Goal: Communication & Community: Share content

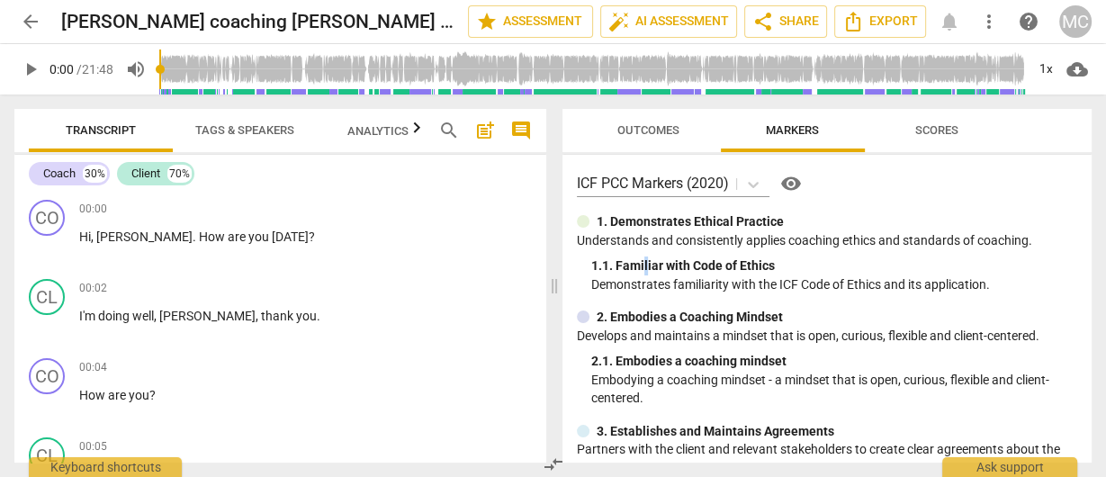
drag, startPoint x: 1000, startPoint y: 14, endPoint x: 632, endPoint y: 252, distance: 438.7
click at [645, 252] on div "1. Demonstrates Ethical Practice Understands and consistently applies coaching …" at bounding box center [827, 252] width 501 height 81
click at [635, 262] on div "1. 1. Familiar with Code of Ethics" at bounding box center [834, 266] width 487 height 19
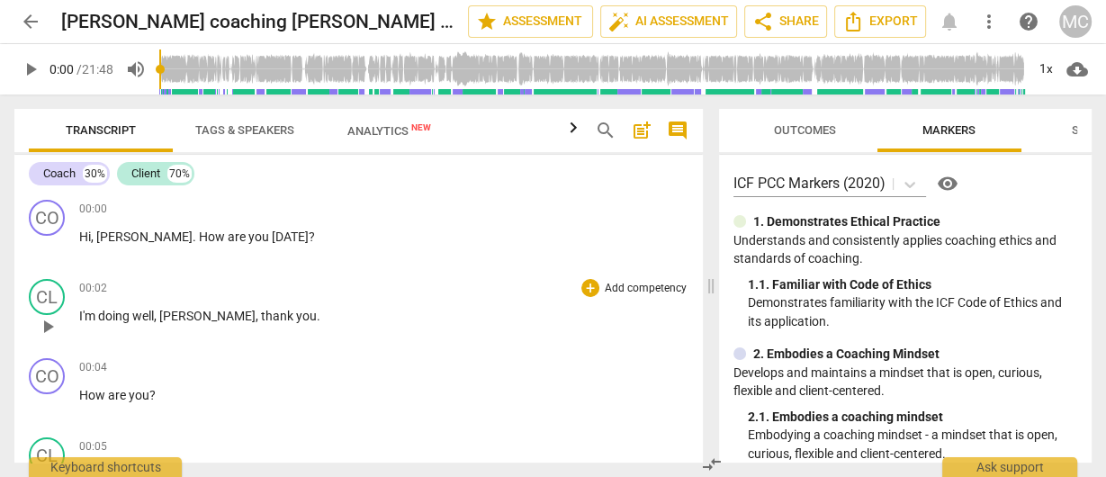
drag, startPoint x: 555, startPoint y: 300, endPoint x: 643, endPoint y: 313, distance: 89.2
click at [706, 309] on span at bounding box center [711, 286] width 11 height 383
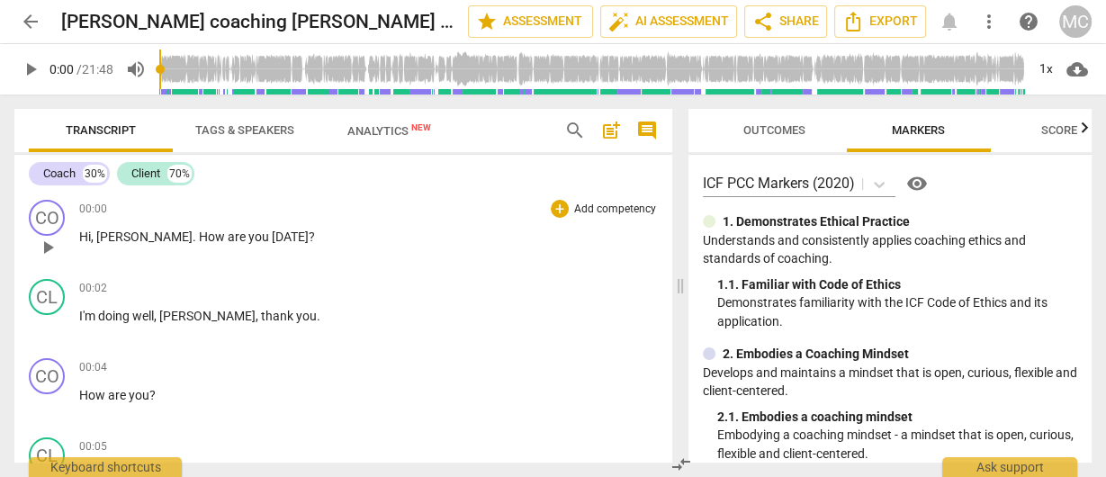
click at [228, 238] on span "are" at bounding box center [238, 237] width 21 height 14
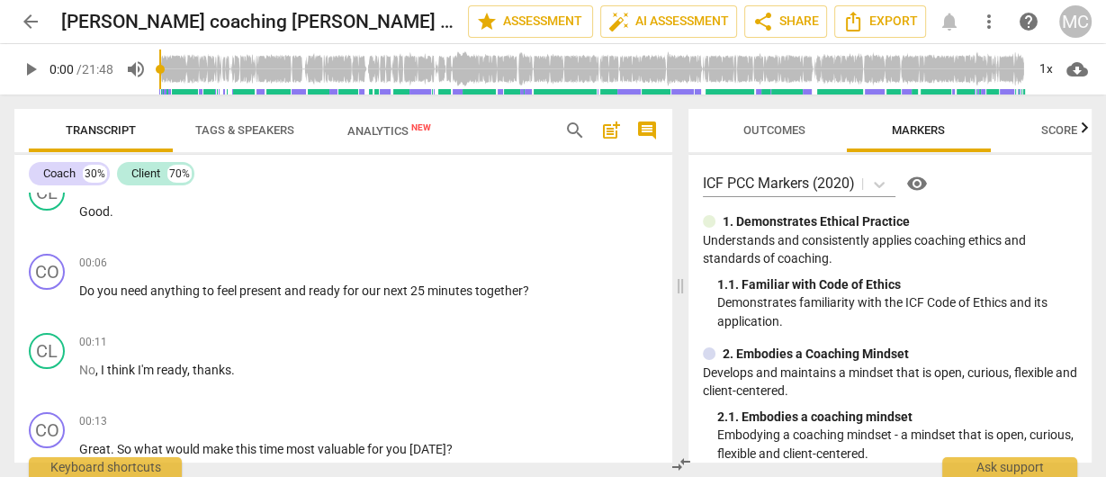
scroll to position [288, 0]
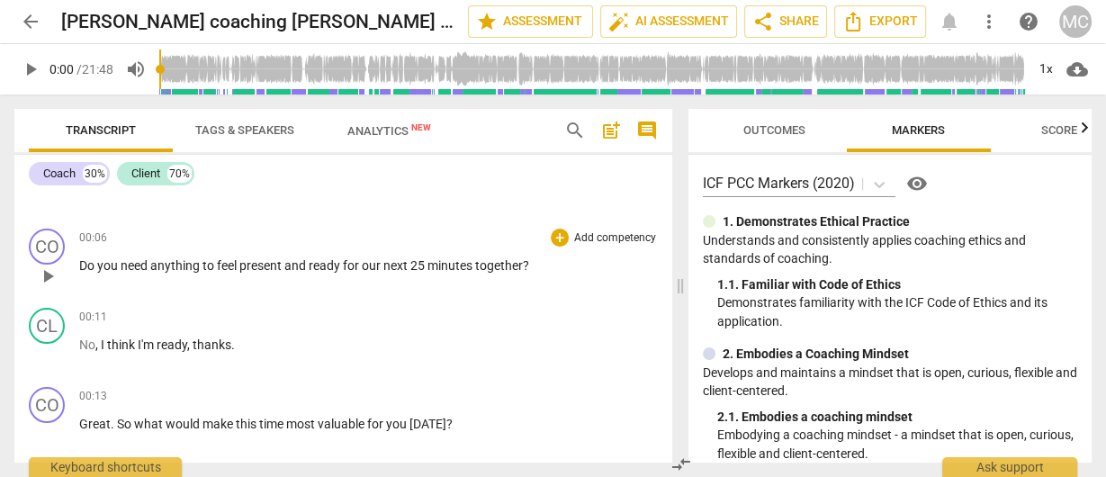
click at [81, 266] on span "Do" at bounding box center [88, 265] width 18 height 14
click at [86, 263] on div "CO play_arrow pause 00:06 + Add competency keyboard_arrow_right Do you need any…" at bounding box center [343, 260] width 658 height 79
drag, startPoint x: 86, startPoint y: 263, endPoint x: 77, endPoint y: 267, distance: 10.1
click at [77, 267] on div "CO play_arrow pause 00:06 + Add competency keyboard_arrow_right Do you need any…" at bounding box center [343, 260] width 658 height 79
click at [118, 267] on span "you" at bounding box center [108, 265] width 23 height 14
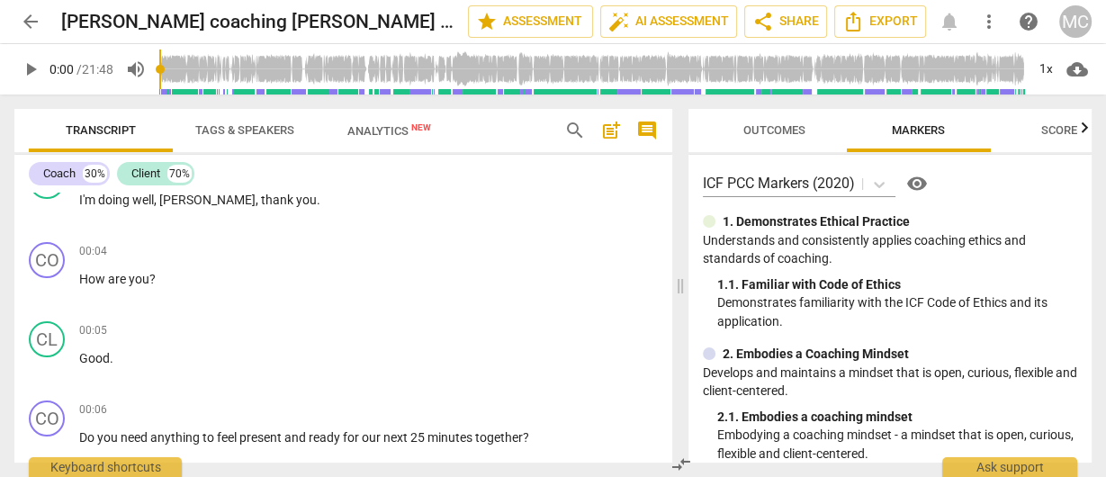
scroll to position [0, 0]
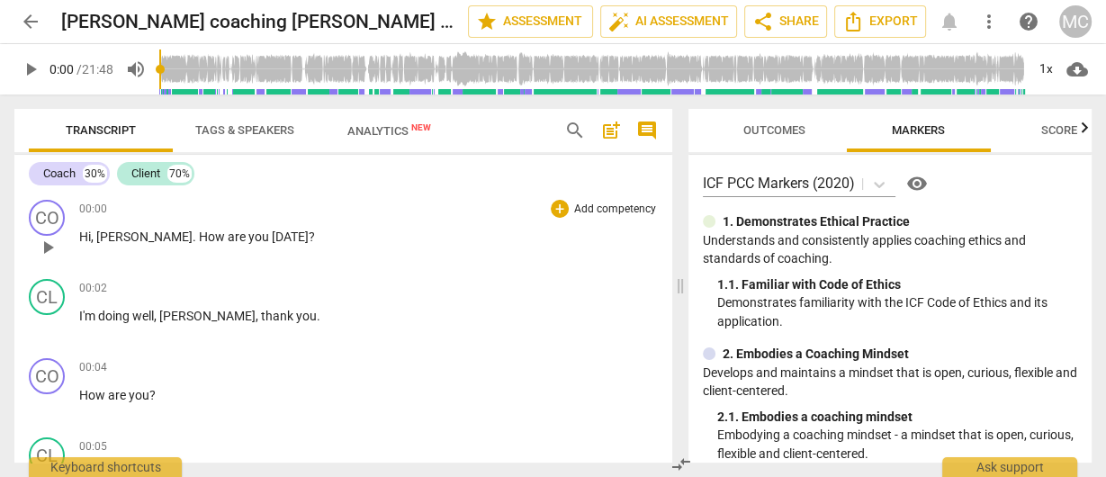
click at [599, 208] on p "Add competency" at bounding box center [616, 210] width 86 height 16
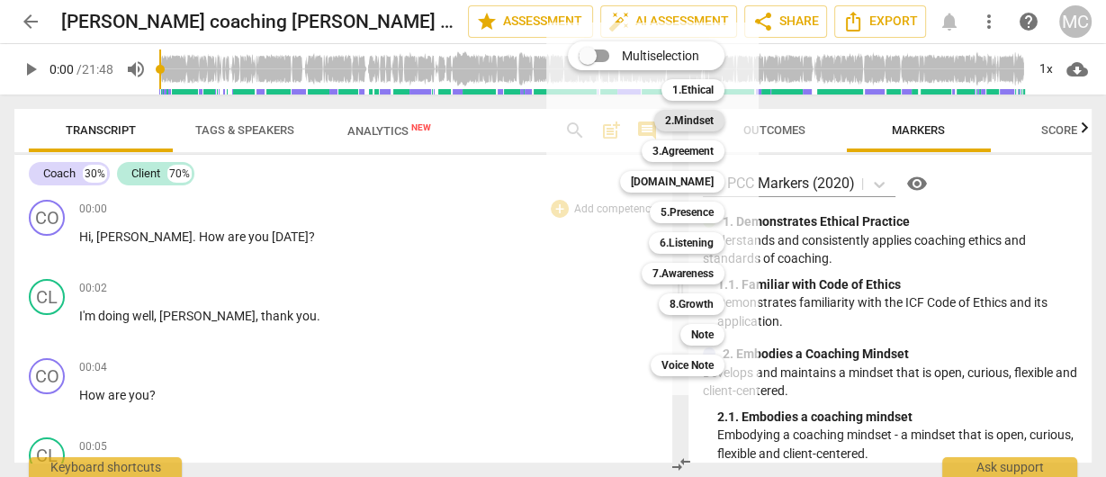
click at [686, 121] on b "2.Mindset" at bounding box center [689, 121] width 49 height 22
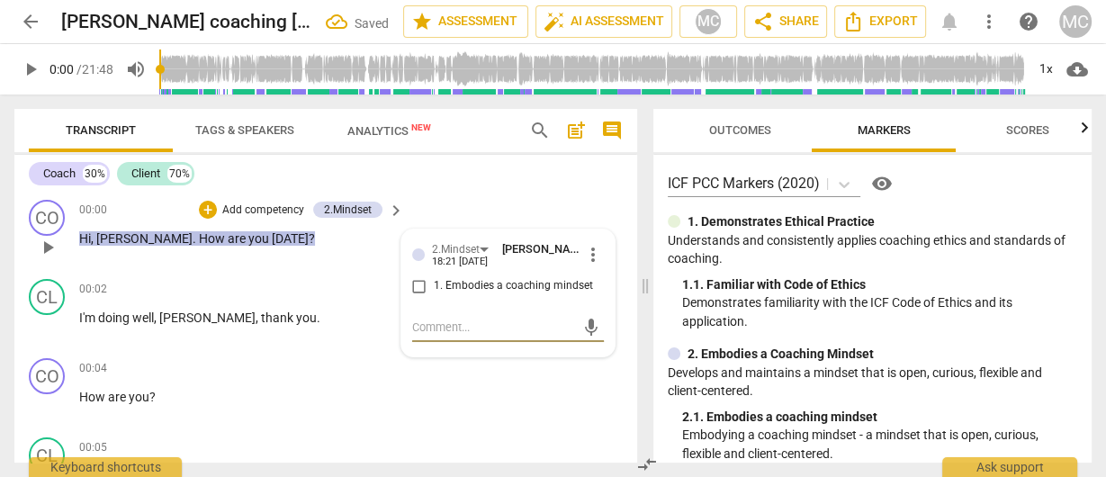
click at [509, 283] on span "1. Embodies a coaching mindset" at bounding box center [513, 286] width 159 height 16
click at [434, 283] on input "1. Embodies a coaching mindset" at bounding box center [419, 286] width 29 height 22
click at [468, 326] on textarea at bounding box center [493, 327] width 163 height 17
click at [462, 291] on span "1. Embodies a coaching mindset" at bounding box center [513, 286] width 159 height 16
click at [434, 291] on input "1. Embodies a coaching mindset" at bounding box center [419, 286] width 29 height 22
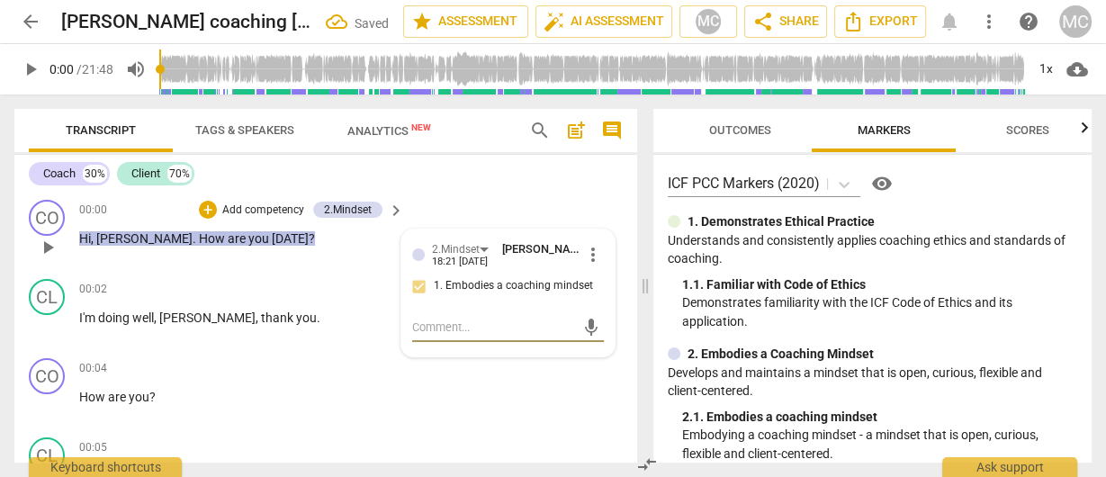
checkbox input "true"
click at [445, 329] on textarea at bounding box center [493, 327] width 163 height 17
paste textarea "SUGGESTION (Session Management) → Consider offering the client a more personali…"
type textarea "SUGGESTION (Session Management) → Consider offering the client a more personali…"
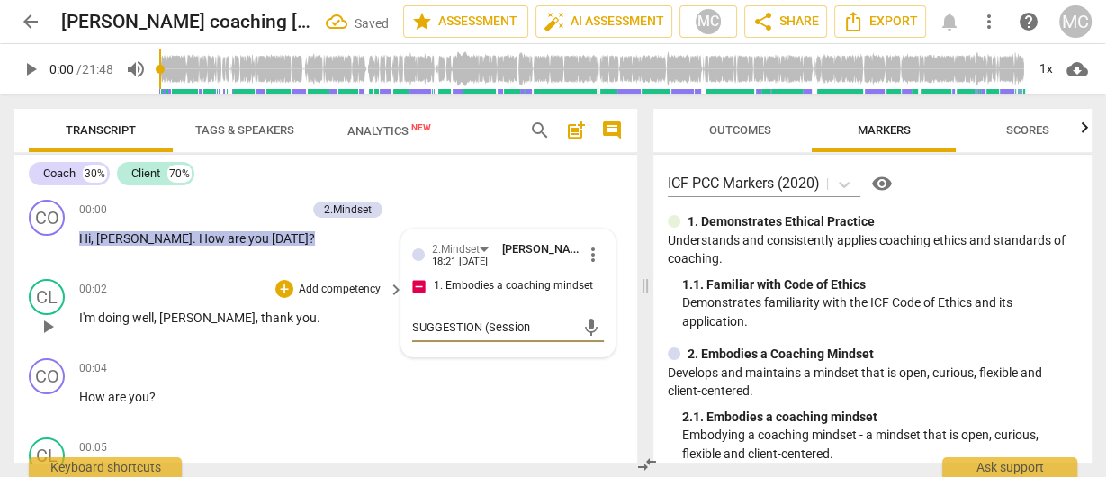
type textarea "SUGGESTION (Session Management) → Consider offering the client a more personali…"
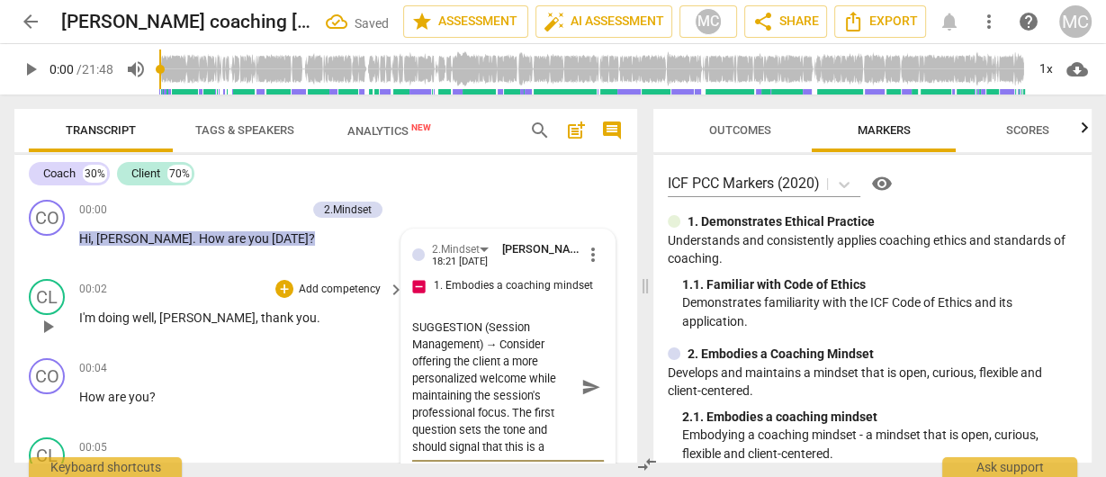
scroll to position [305, 0]
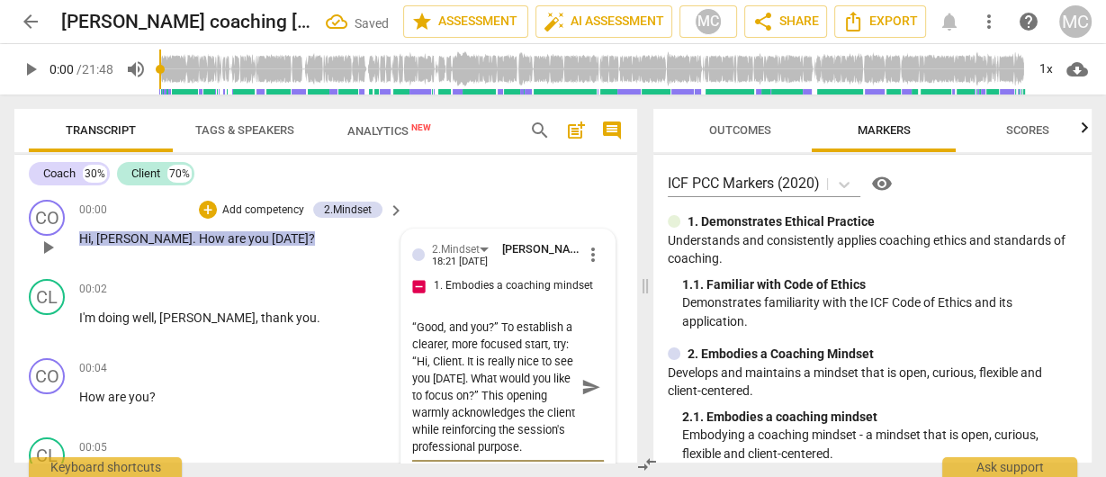
type textarea "SUGGESTION (Session Management) → Consider offering the client a more personali…"
click at [587, 391] on span "send" at bounding box center [592, 387] width 20 height 20
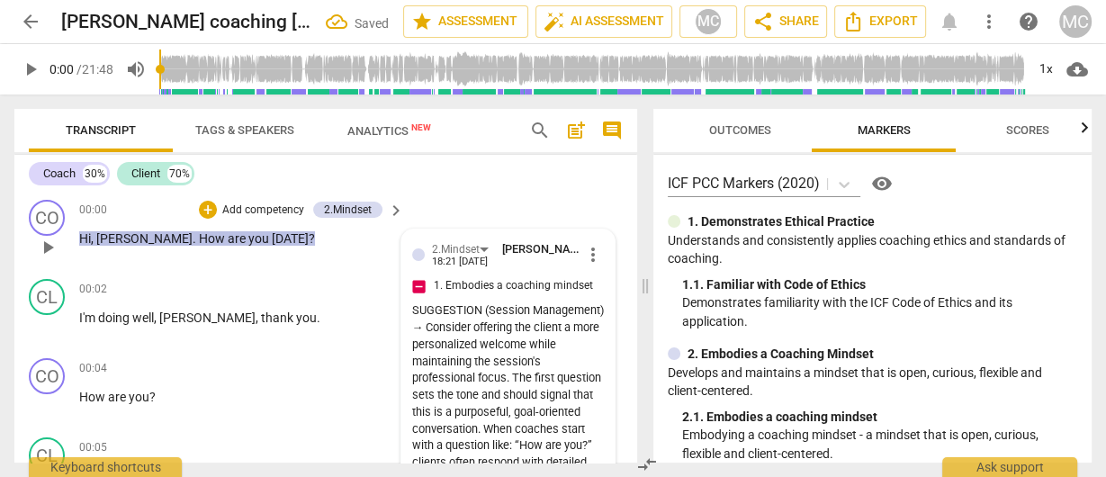
scroll to position [0, 0]
click at [776, 307] on p "Demonstrates familiarity with the ICF Code of Ethics and its application." at bounding box center [879, 311] width 395 height 37
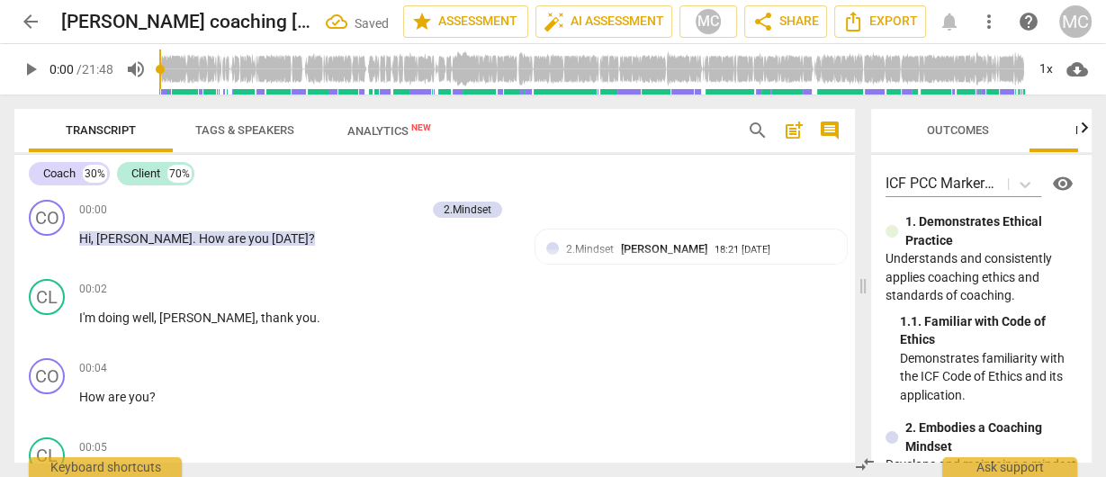
drag, startPoint x: 643, startPoint y: 279, endPoint x: 861, endPoint y: 275, distance: 217.9
click at [861, 275] on span at bounding box center [863, 286] width 11 height 383
click at [993, 28] on span "more_vert" at bounding box center [989, 22] width 22 height 22
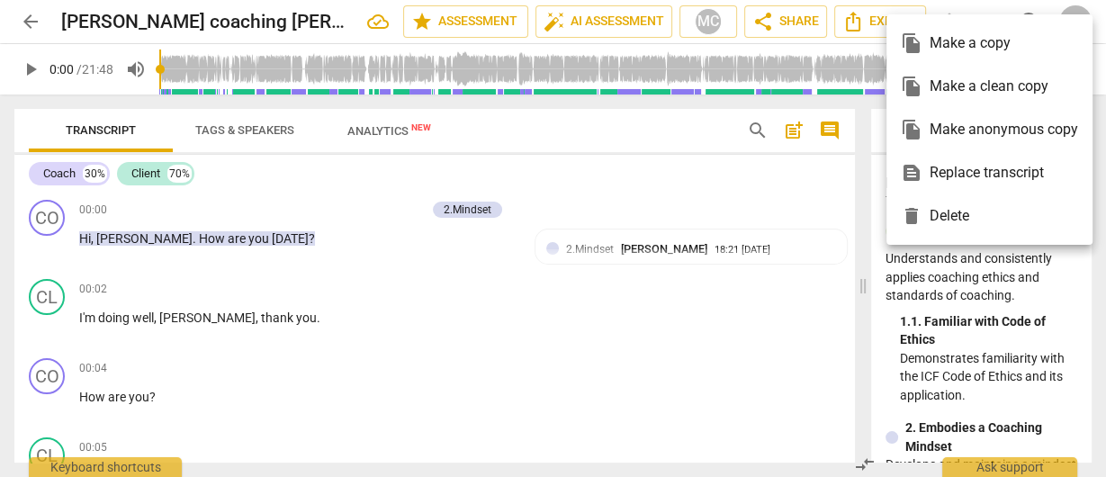
click at [543, 126] on div at bounding box center [553, 238] width 1106 height 477
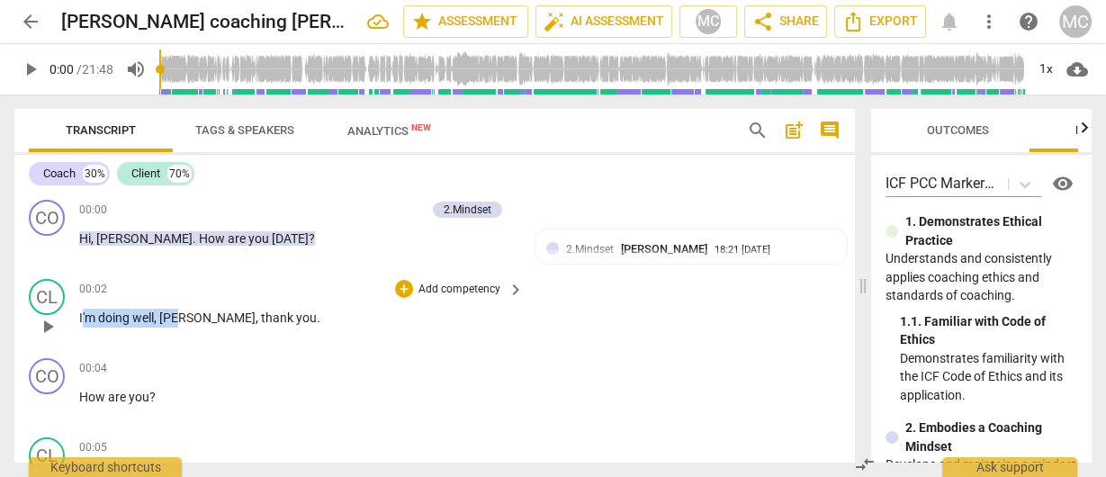
drag, startPoint x: 82, startPoint y: 320, endPoint x: 180, endPoint y: 319, distance: 98.1
click at [180, 319] on p "I'm doing well , Nicole , thank you ." at bounding box center [297, 318] width 436 height 19
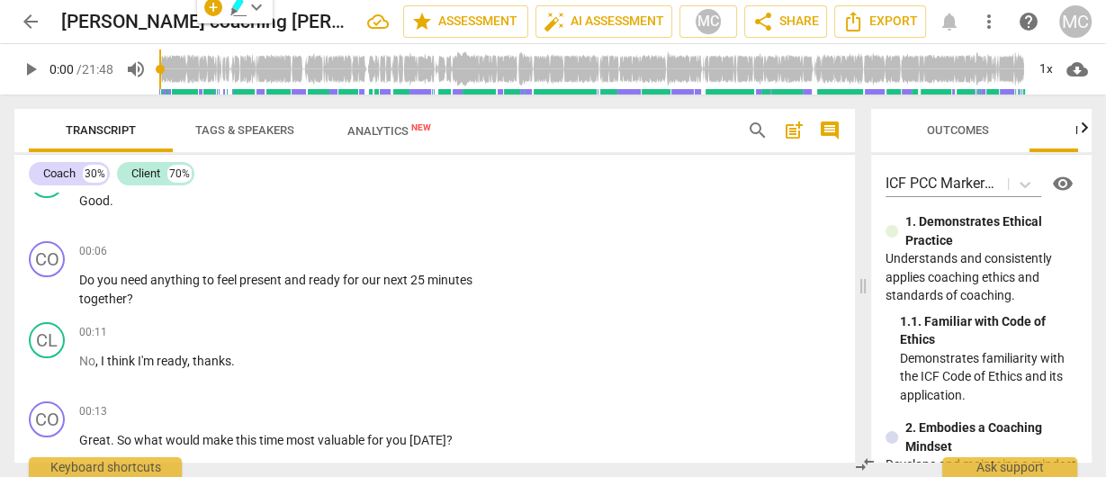
scroll to position [288, 0]
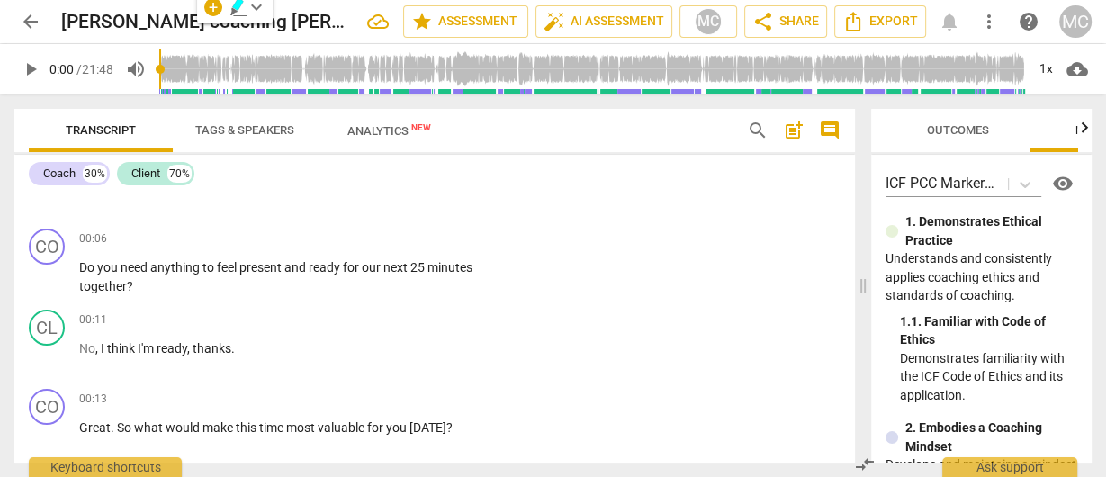
click at [383, 122] on span "Analytics New" at bounding box center [389, 130] width 127 height 27
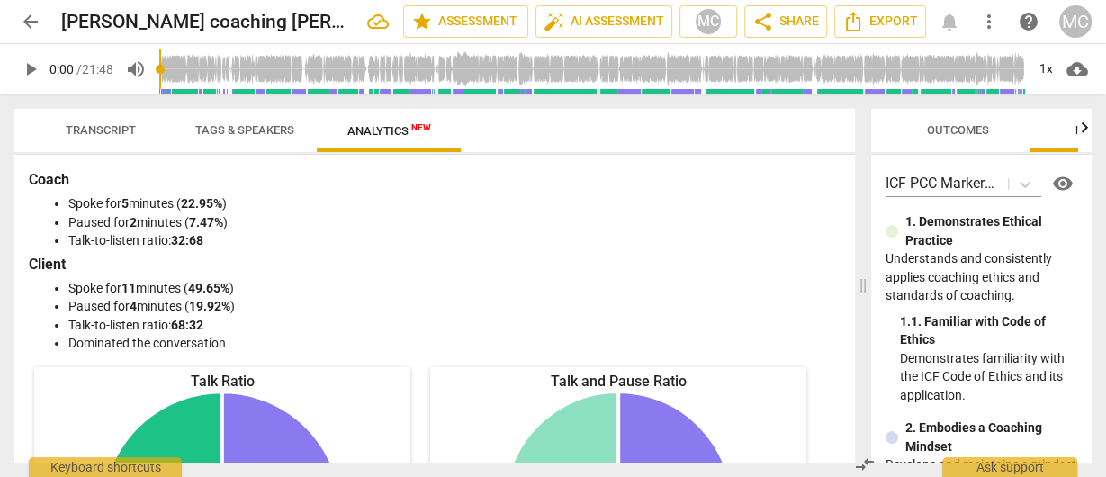
click at [56, 121] on span "Transcript" at bounding box center [100, 131] width 113 height 24
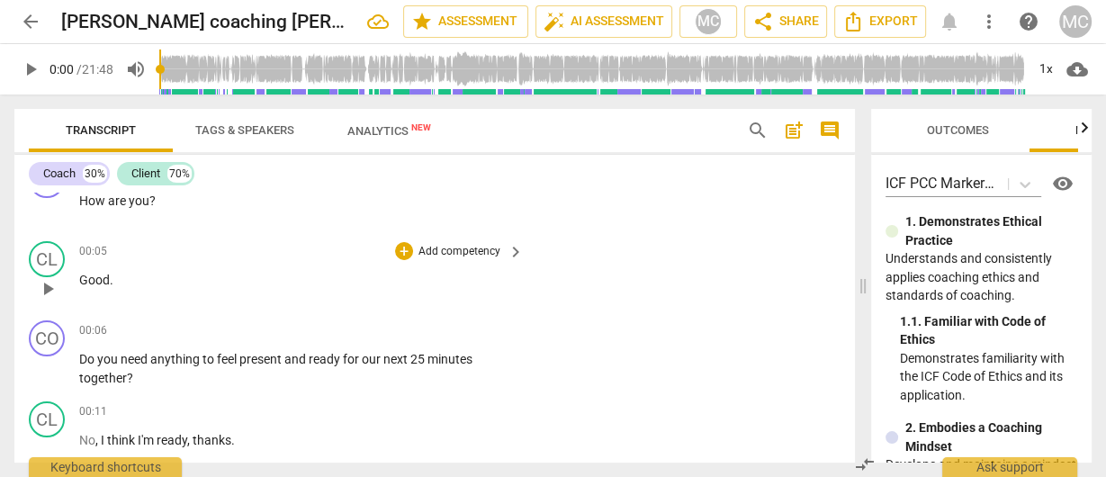
scroll to position [216, 0]
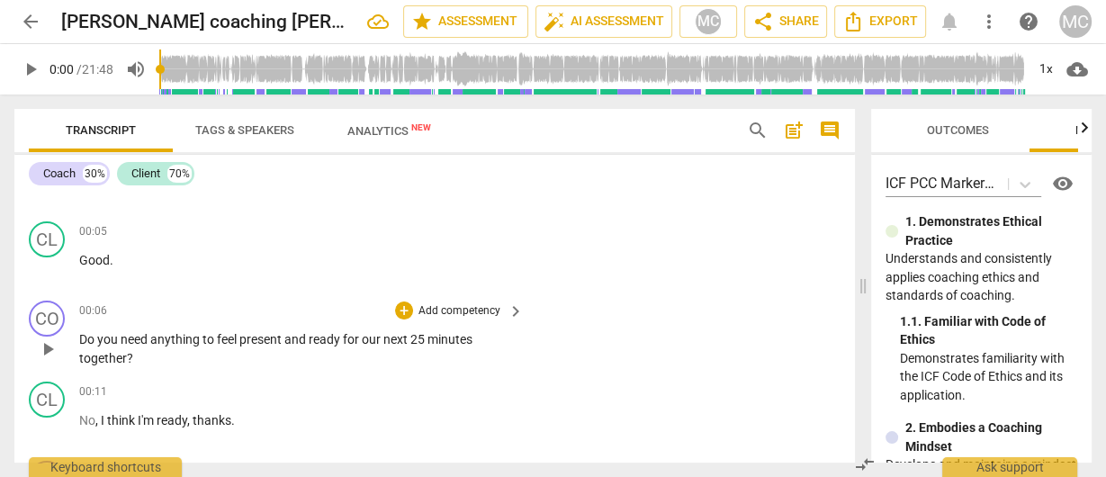
click at [473, 315] on p "Add competency" at bounding box center [460, 311] width 86 height 16
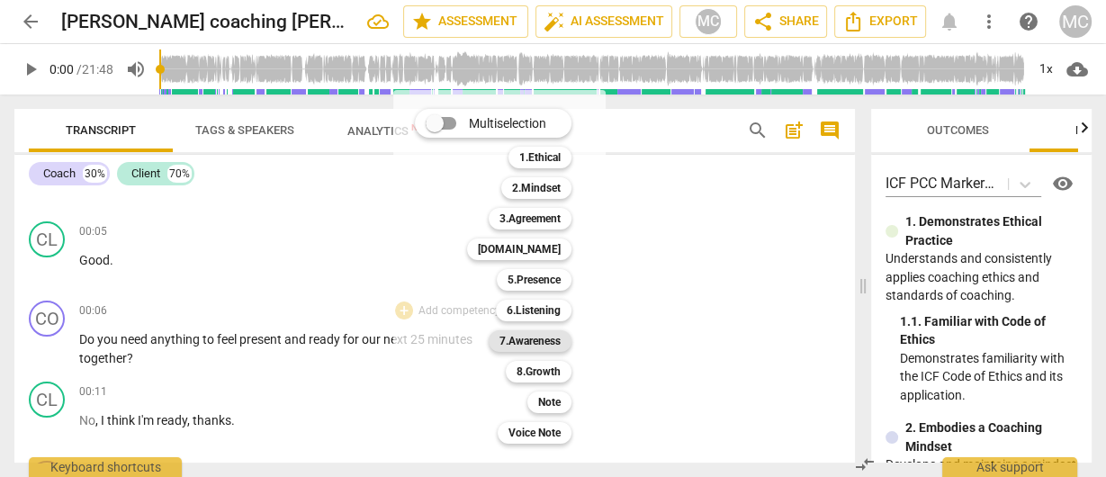
click at [534, 338] on b "7.Awareness" at bounding box center [530, 341] width 61 height 22
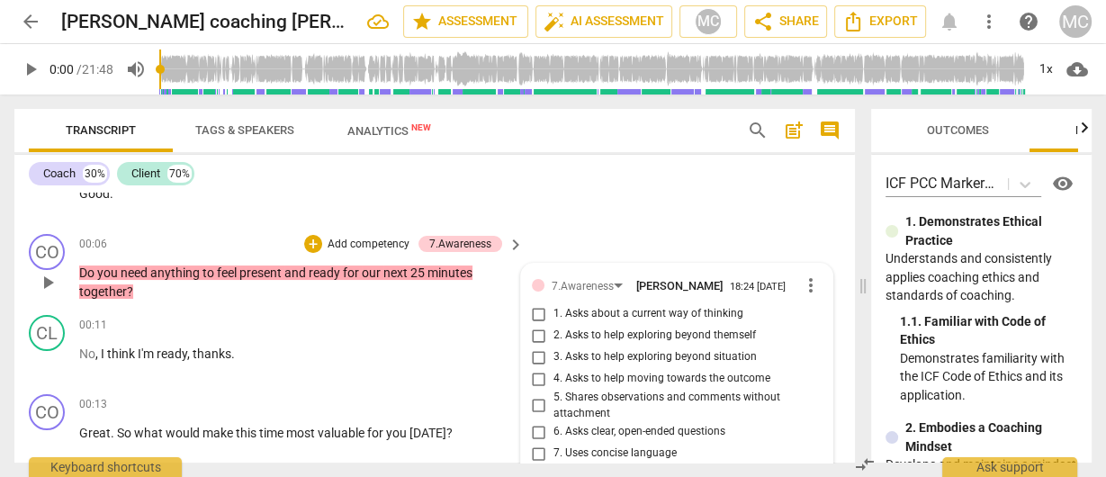
scroll to position [260, 0]
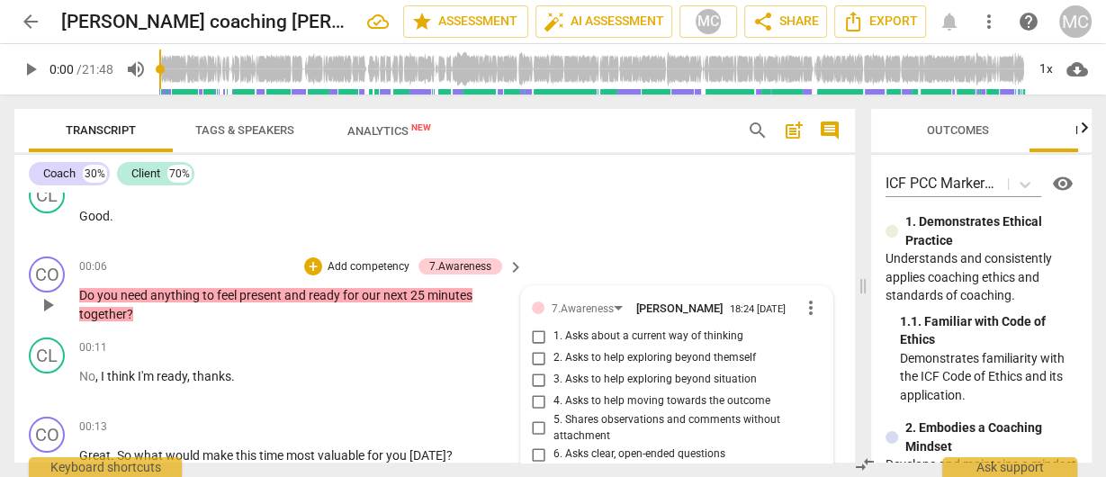
click at [366, 268] on p "Add competency" at bounding box center [369, 267] width 86 height 16
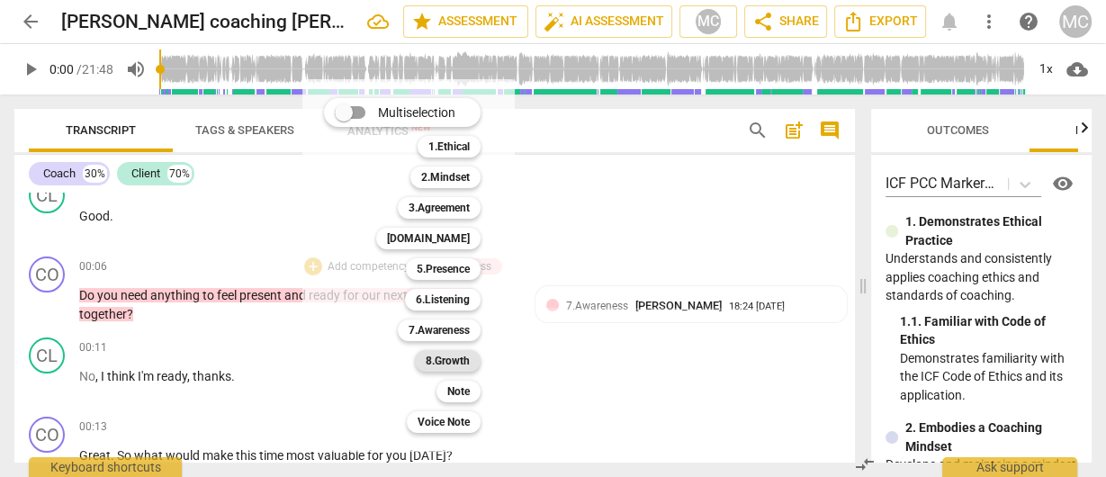
click at [437, 361] on b "8.Growth" at bounding box center [448, 361] width 44 height 22
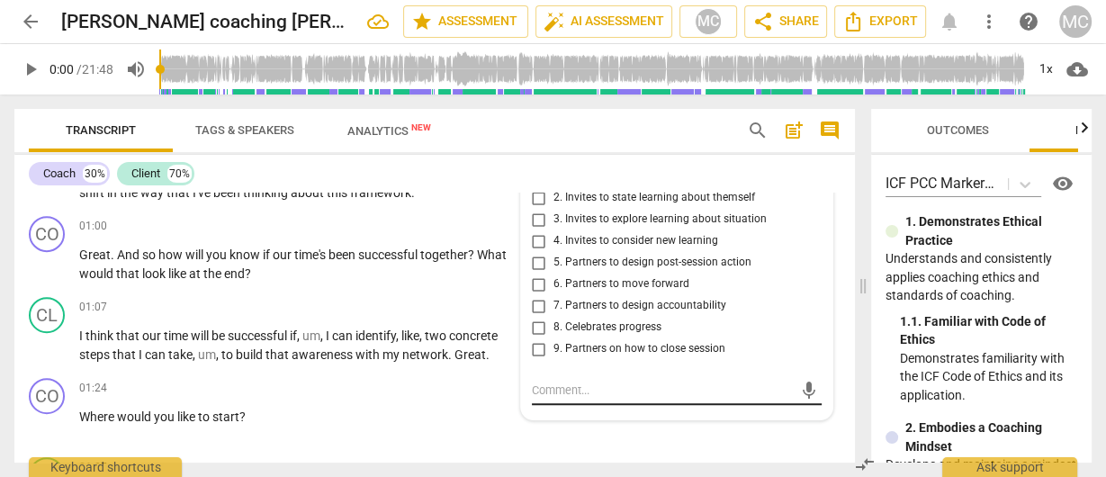
scroll to position [620, 0]
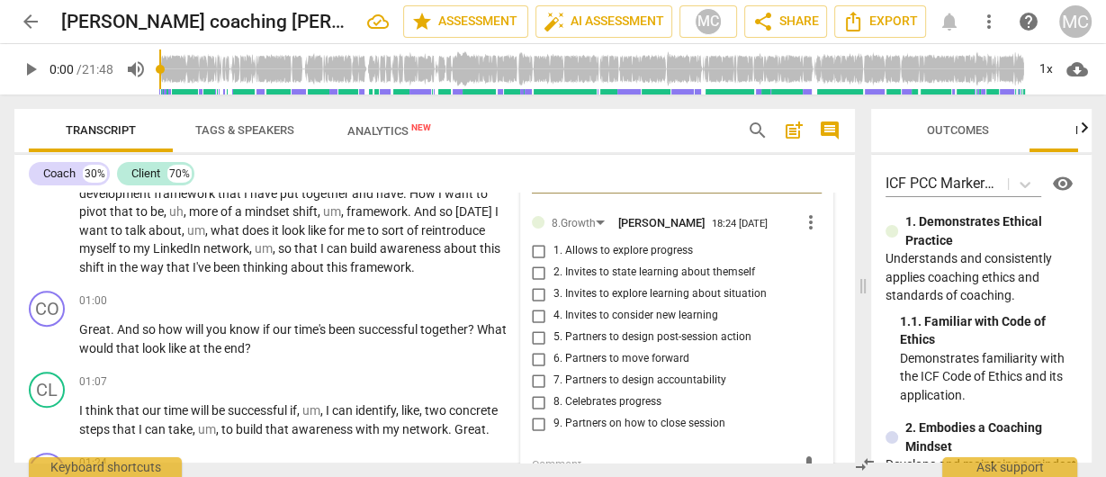
click at [802, 229] on span "more_vert" at bounding box center [811, 223] width 22 height 22
click at [817, 263] on li "Delete" at bounding box center [826, 265] width 62 height 34
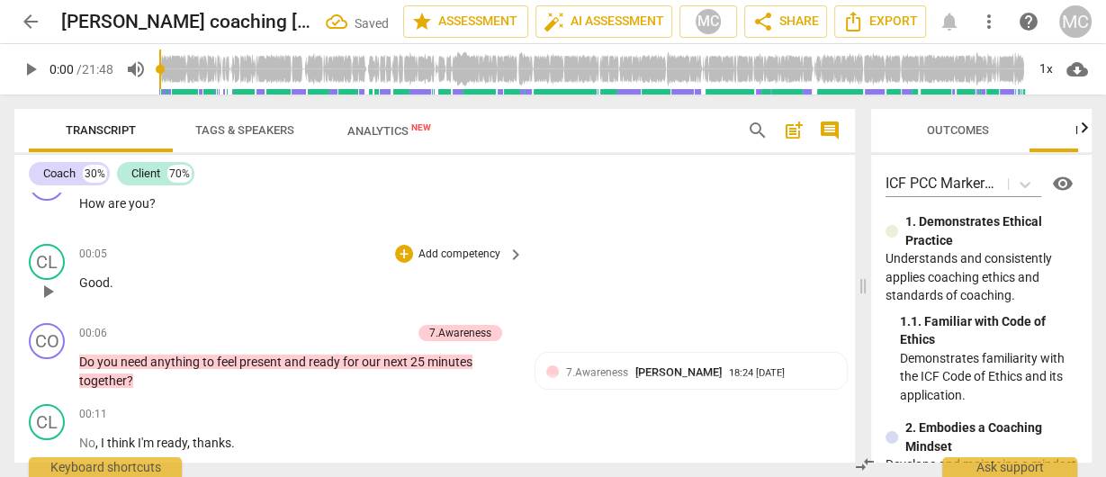
scroll to position [188, 0]
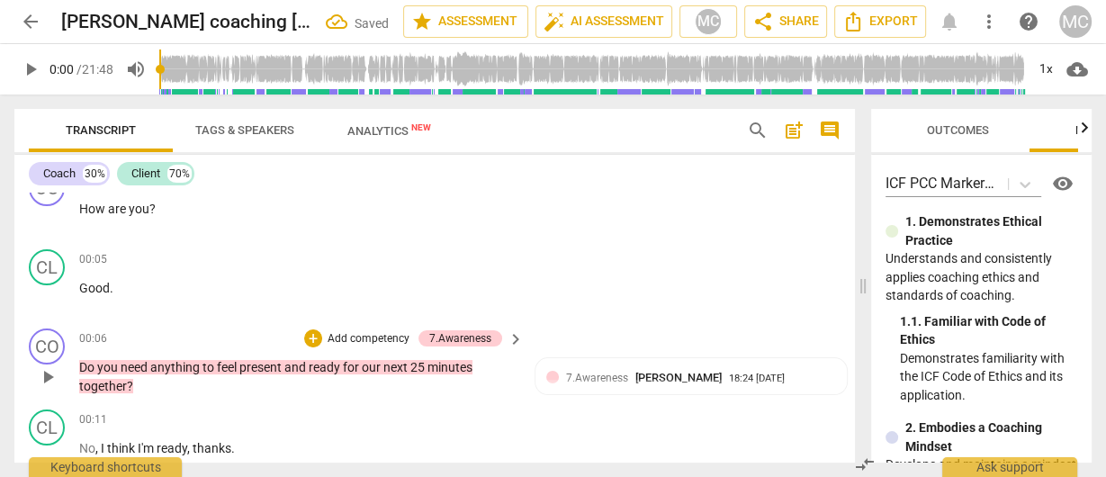
click at [352, 334] on p "Add competency" at bounding box center [369, 339] width 86 height 16
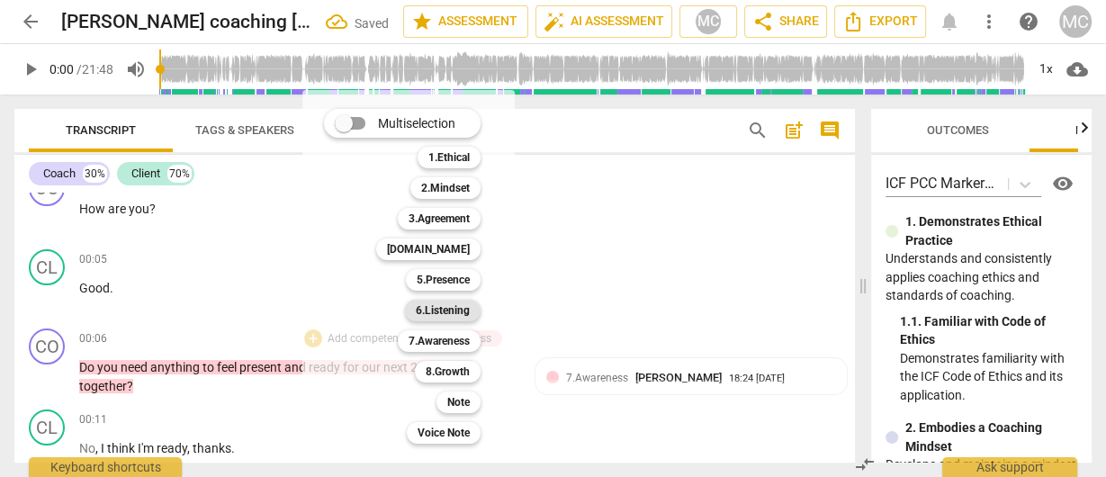
click at [453, 302] on b "6.Listening" at bounding box center [443, 311] width 54 height 22
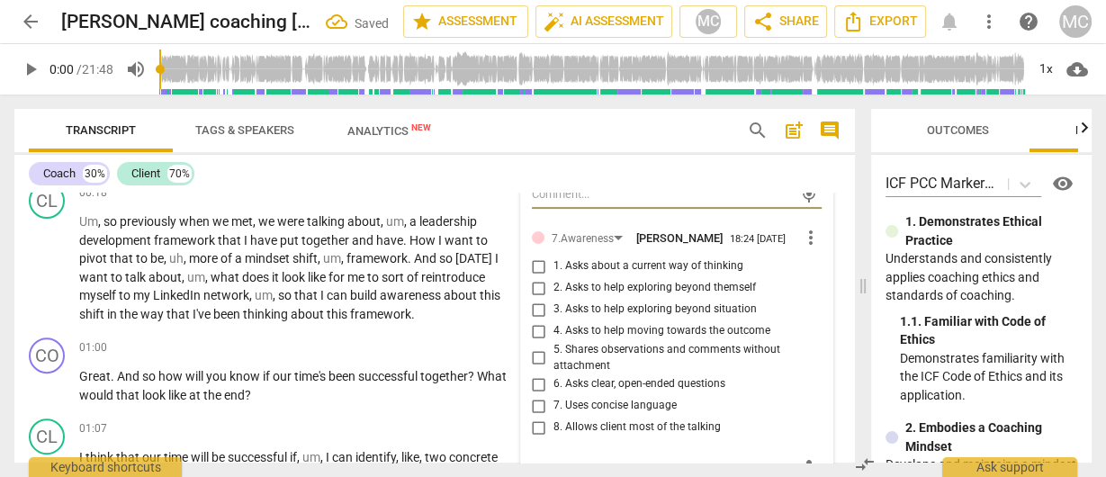
scroll to position [589, 0]
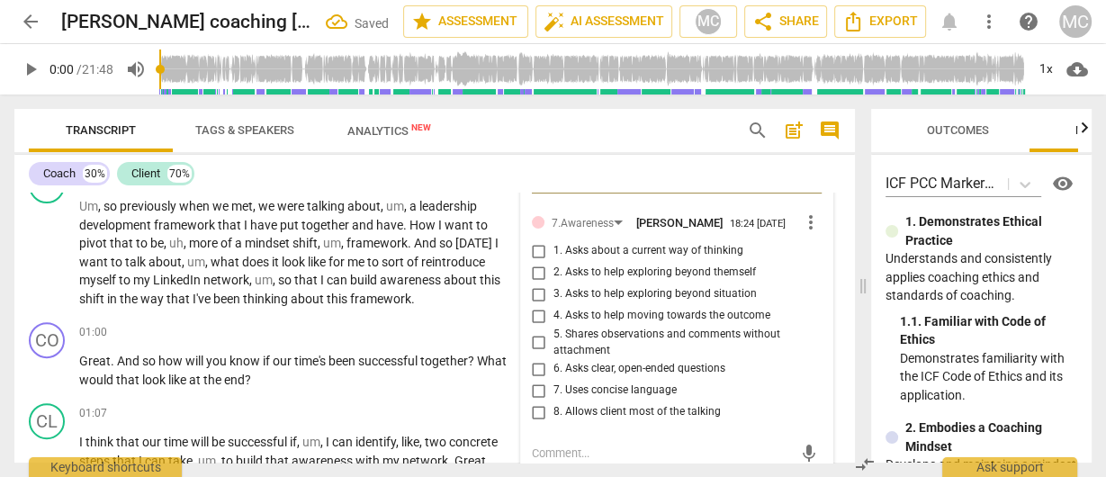
click at [569, 399] on span "7. Uses concise language" at bounding box center [615, 391] width 123 height 16
click at [554, 400] on input "7. Uses concise language" at bounding box center [539, 391] width 29 height 22
checkbox input "true"
click at [567, 259] on span "1. Asks about a current way of thinking" at bounding box center [649, 251] width 190 height 16
click at [554, 262] on input "1. Asks about a current way of thinking" at bounding box center [539, 251] width 29 height 22
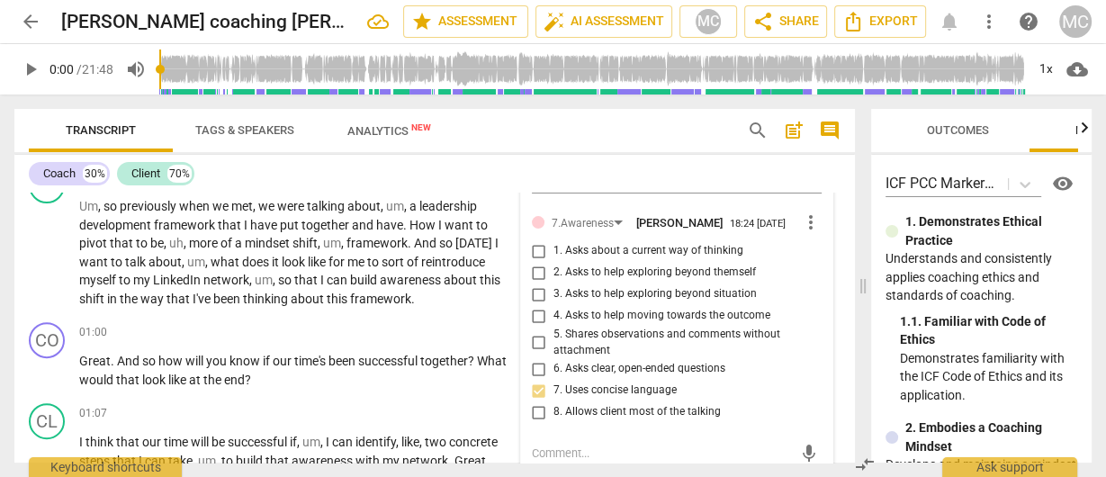
checkbox input "true"
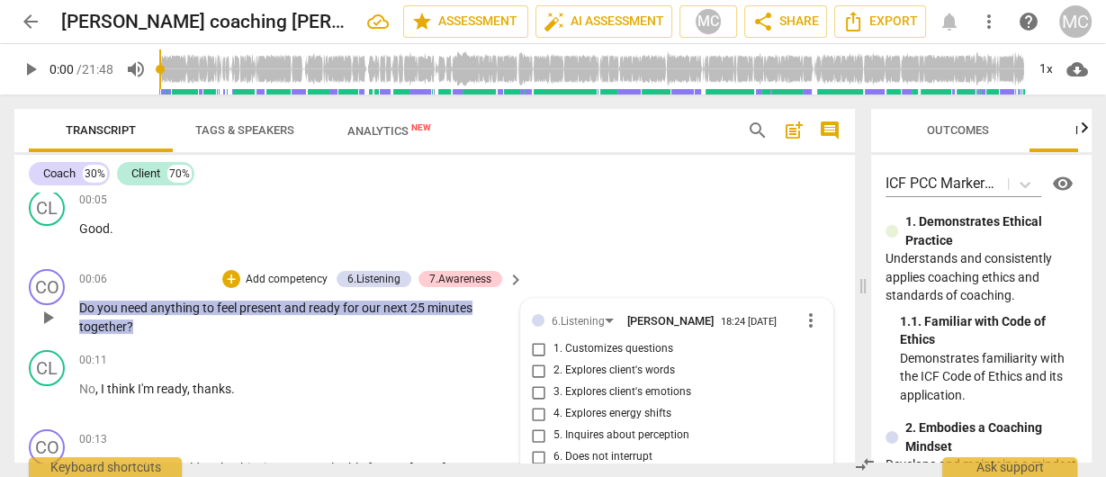
scroll to position [229, 0]
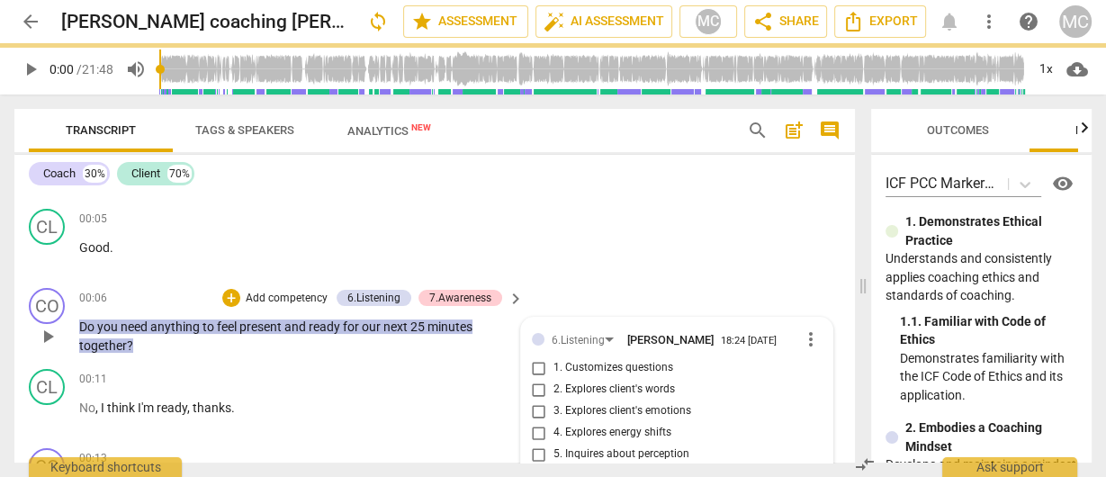
click at [279, 297] on p "Add competency" at bounding box center [287, 299] width 86 height 16
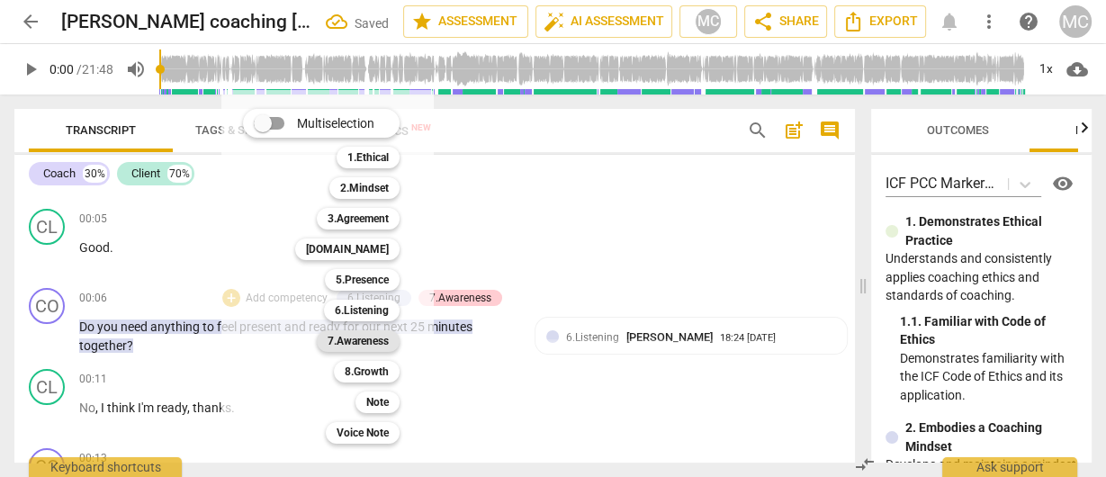
click at [375, 340] on b "7.Awareness" at bounding box center [358, 341] width 61 height 22
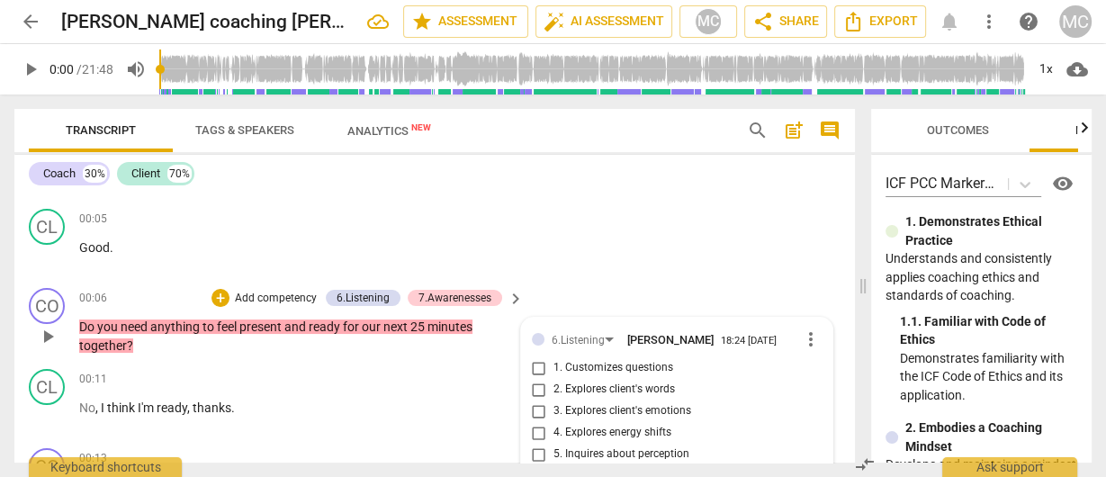
click at [808, 338] on span "more_vert" at bounding box center [811, 340] width 22 height 22
click at [817, 372] on li "Delete" at bounding box center [826, 375] width 62 height 34
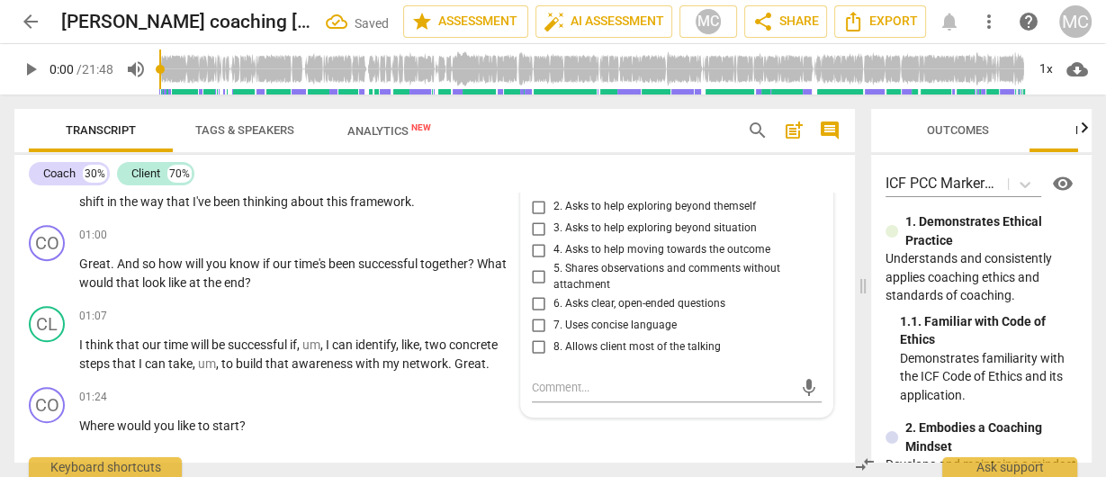
scroll to position [733, 0]
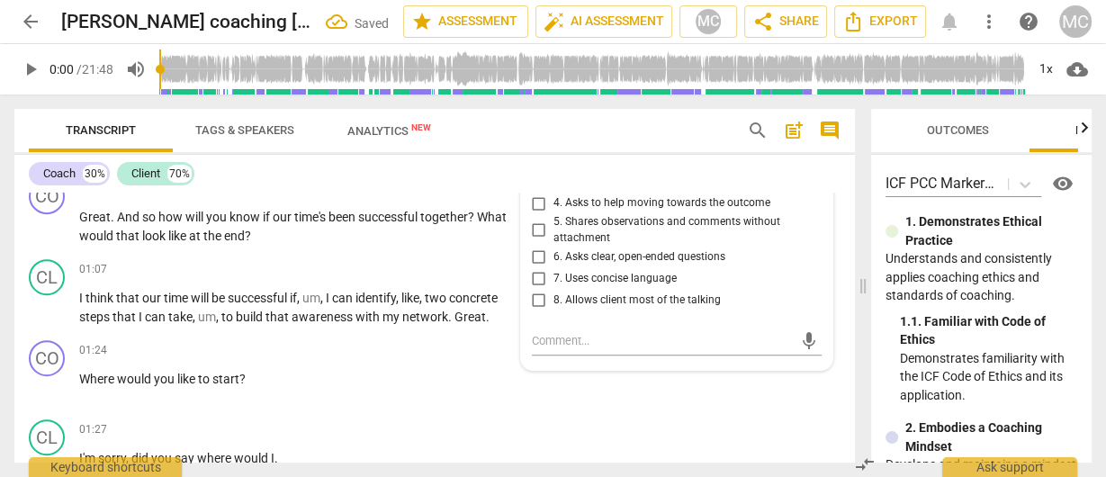
click at [569, 266] on span "6. Asks clear, open-ended questions" at bounding box center [640, 257] width 172 height 16
click at [554, 266] on input "6. Asks clear, open-ended questions" at bounding box center [539, 257] width 29 height 22
click at [569, 266] on span "6. Asks clear, open-ended questions" at bounding box center [640, 257] width 172 height 16
click at [554, 266] on input "6. Asks clear, open-ended questions" at bounding box center [539, 257] width 29 height 22
checkbox input "true"
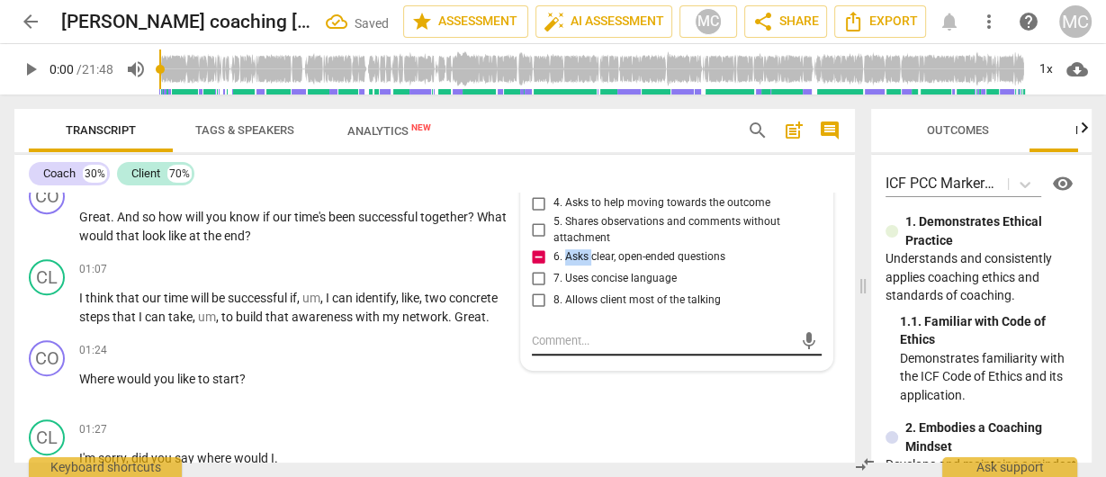
click at [577, 347] on textarea at bounding box center [662, 340] width 261 height 17
type textarea "A"
type textarea "Al"
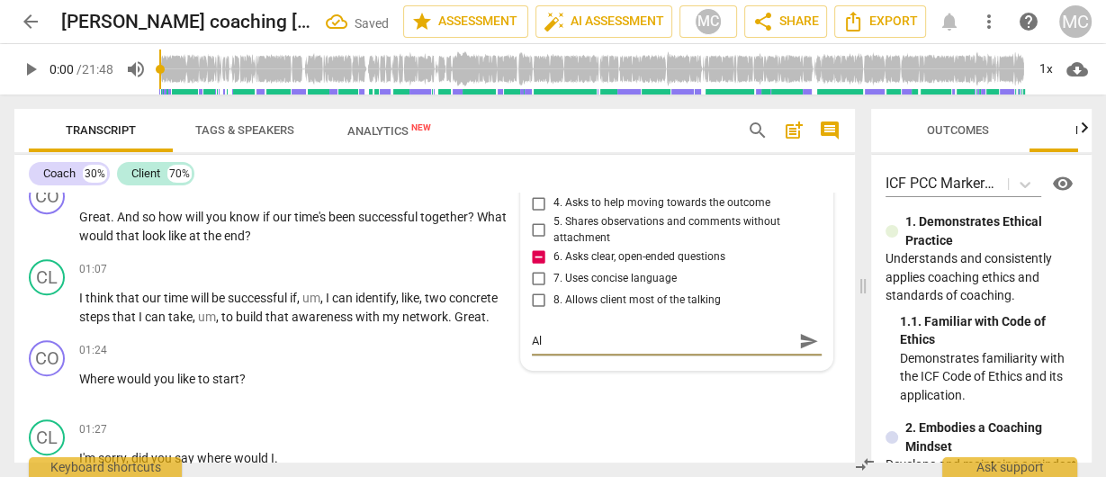
type textarea "Alt"
type textarea "Alte"
type textarea "Alter"
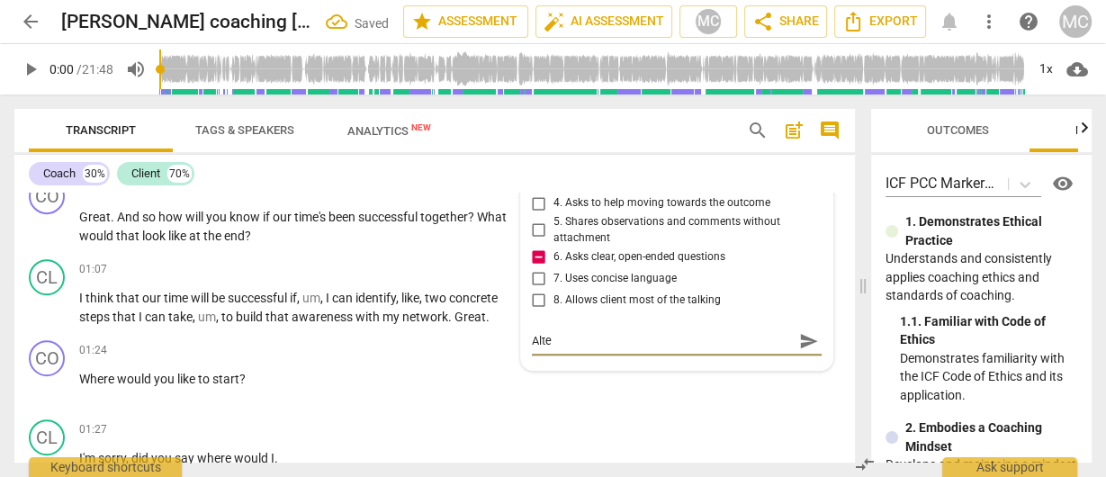
type textarea "Alter"
type textarea "Altern"
type textarea "Alterna"
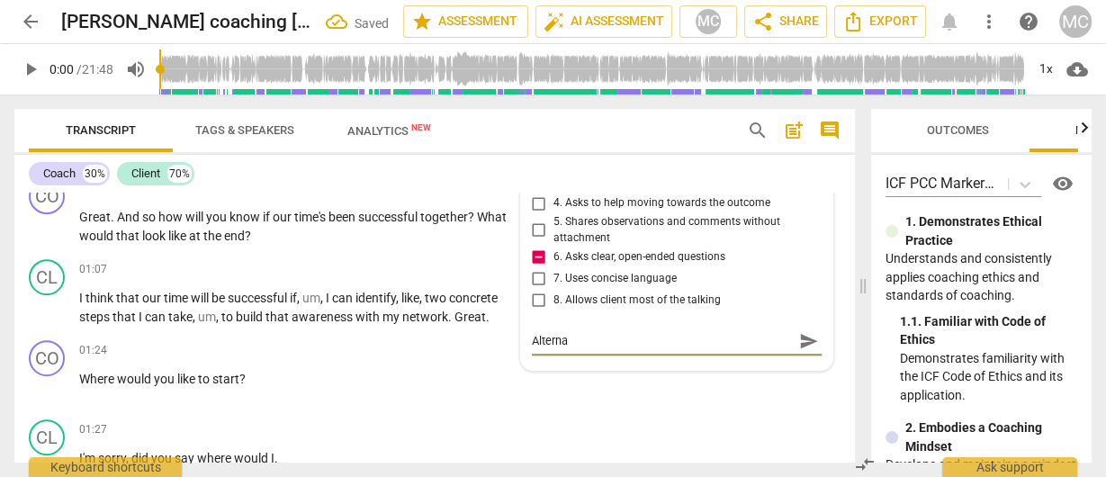
type textarea "Alternat"
type textarea "Alternatri"
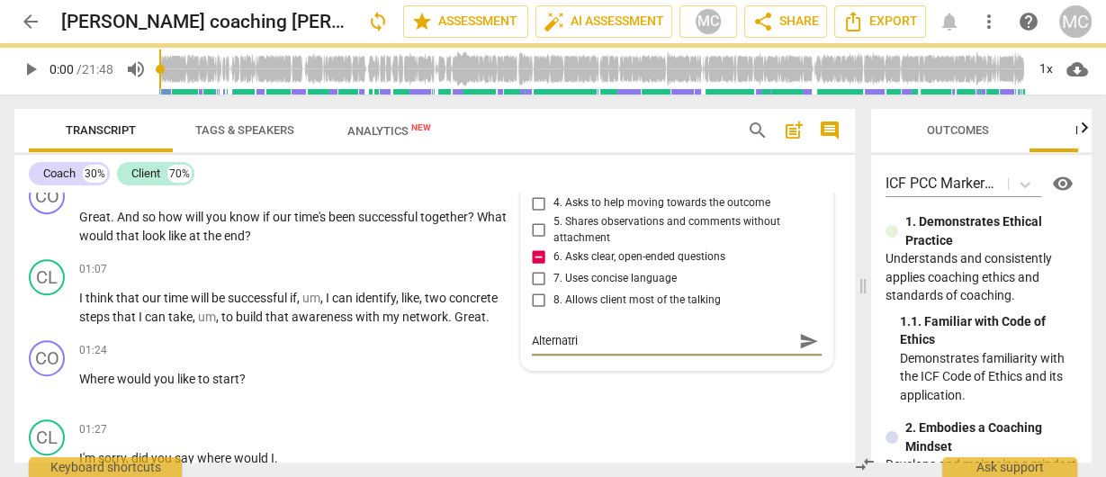
type textarea "Alternatriv"
type textarea "Alternatrive:"
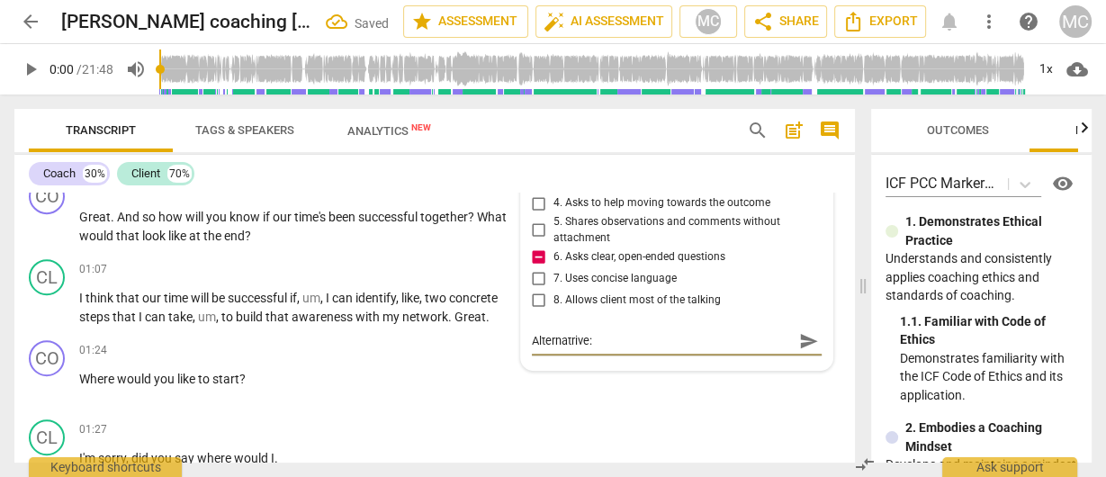
type textarea "Alternatrive"
type textarea "Alternatriv"
type textarea "Alternatri"
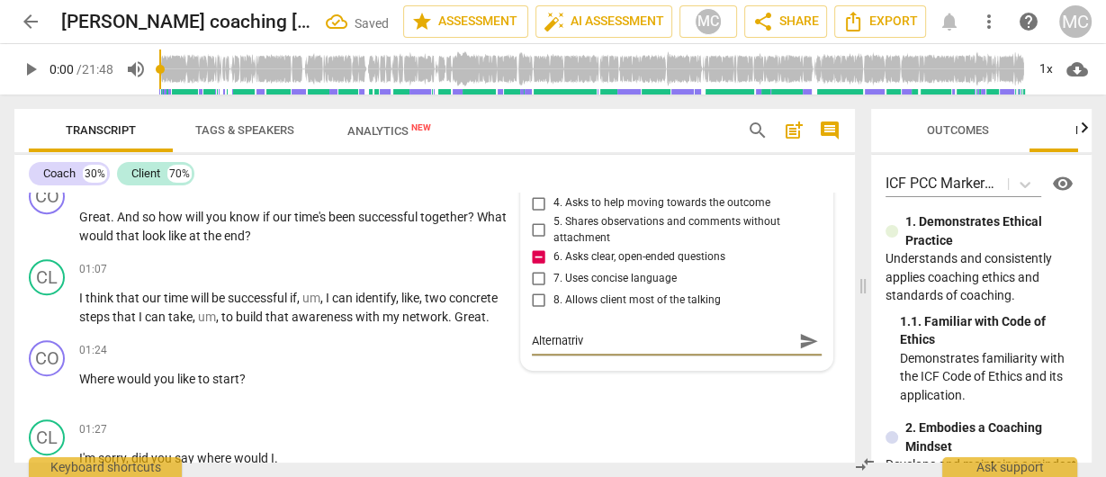
type textarea "Alternatri"
type textarea "Alternatr"
type textarea "Alternat"
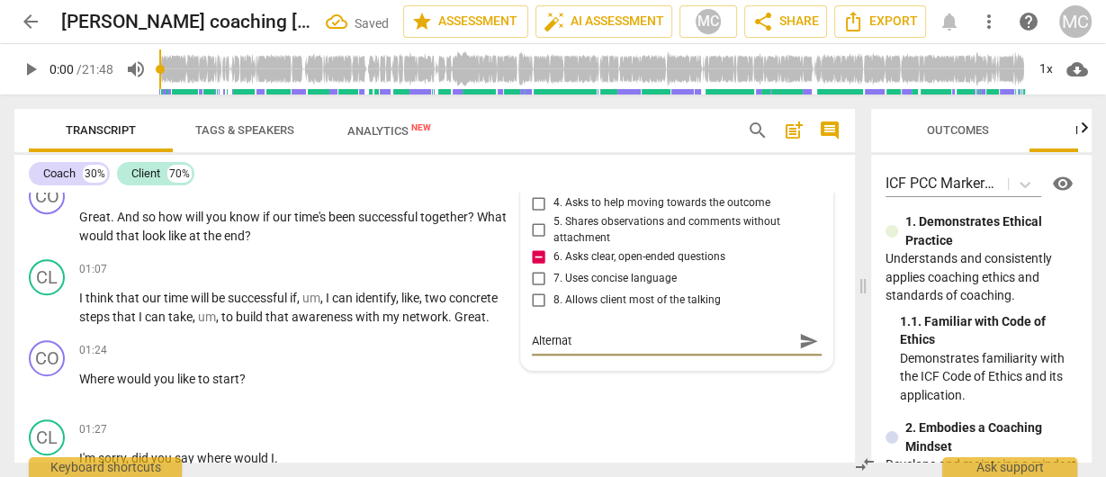
type textarea "Alterna"
type textarea "Altern"
type textarea "Alter"
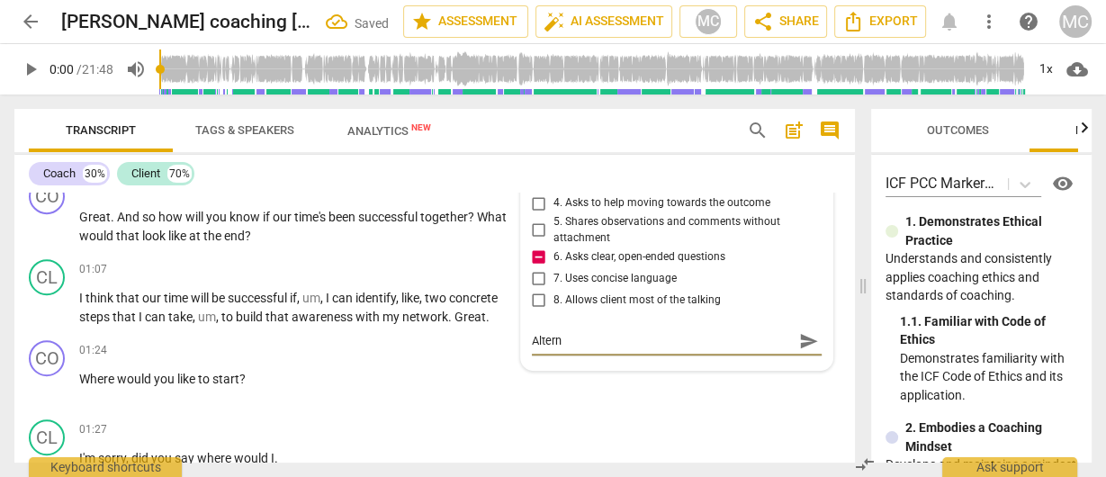
type textarea "Alter"
type textarea "Altern"
type textarea "Alterna"
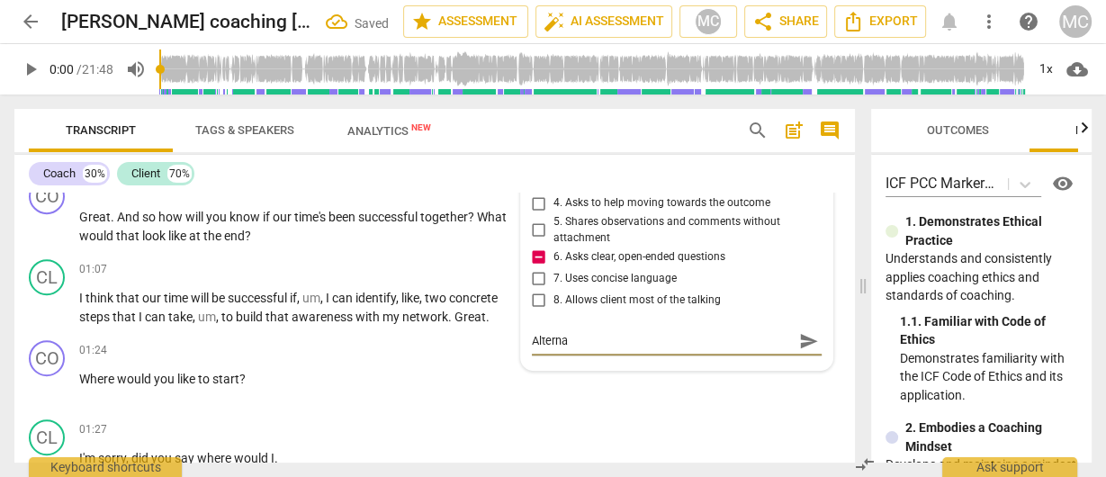
type textarea "Alternat"
type textarea "Alternati"
type textarea "Alternativ"
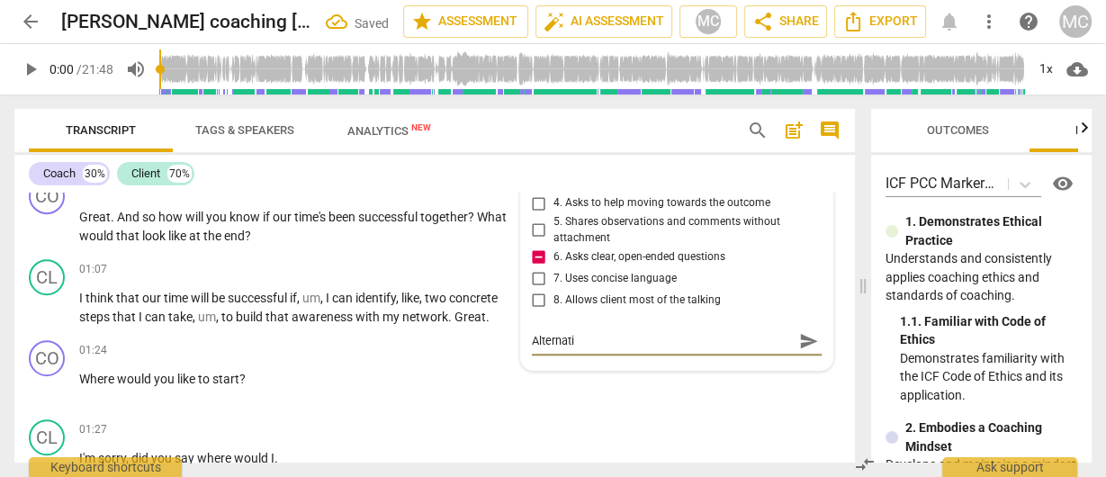
type textarea "Alternativ"
type textarea "Alternative"
type textarea "Alternative:"
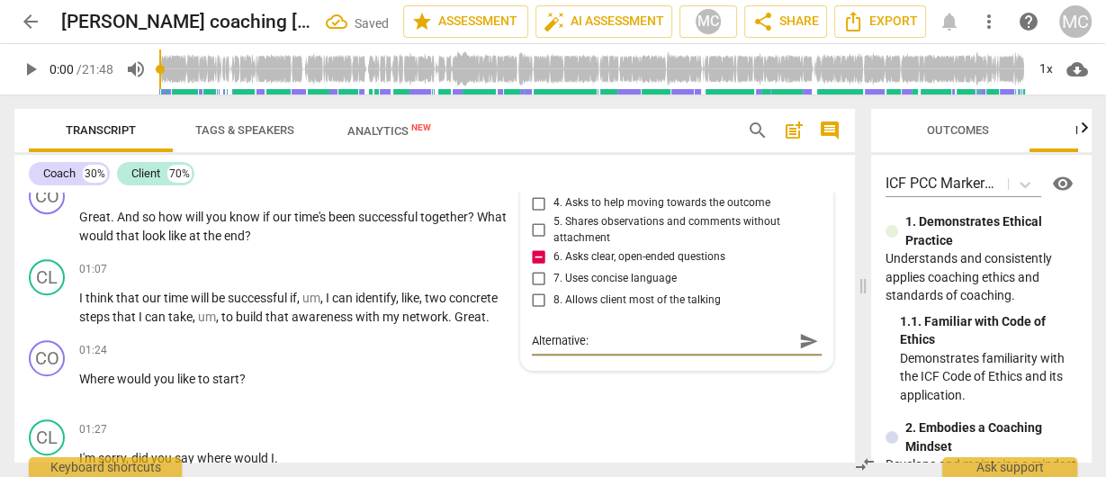
type textarea "Alternative:"
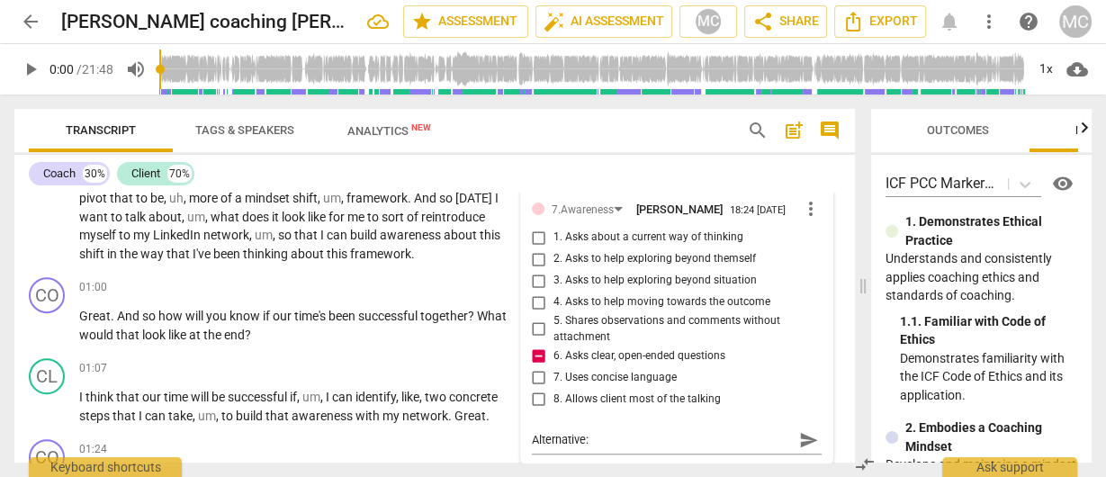
scroll to position [661, 0]
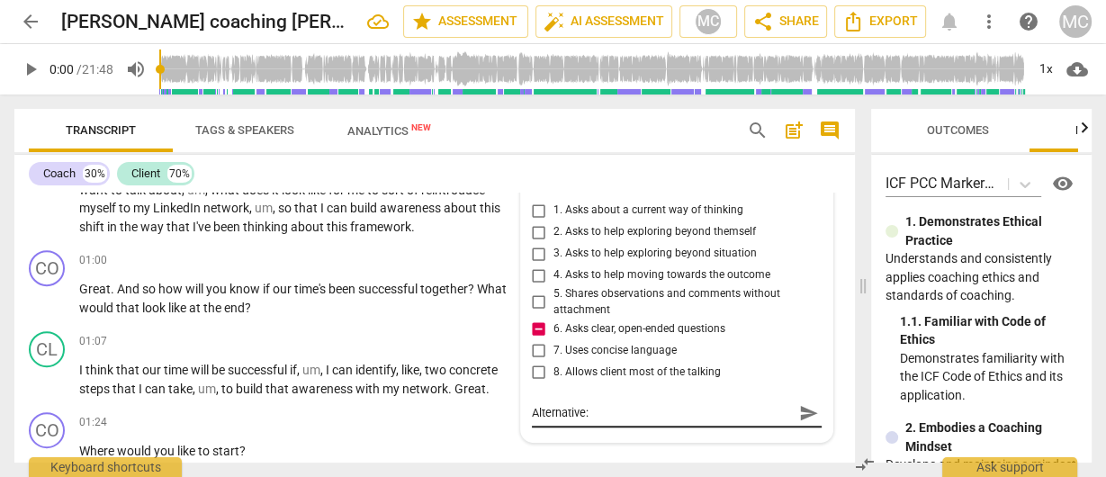
click at [619, 421] on textarea "Alternative:" at bounding box center [662, 412] width 261 height 17
type textarea "Alternative: W"
type textarea "Alternative: Wh"
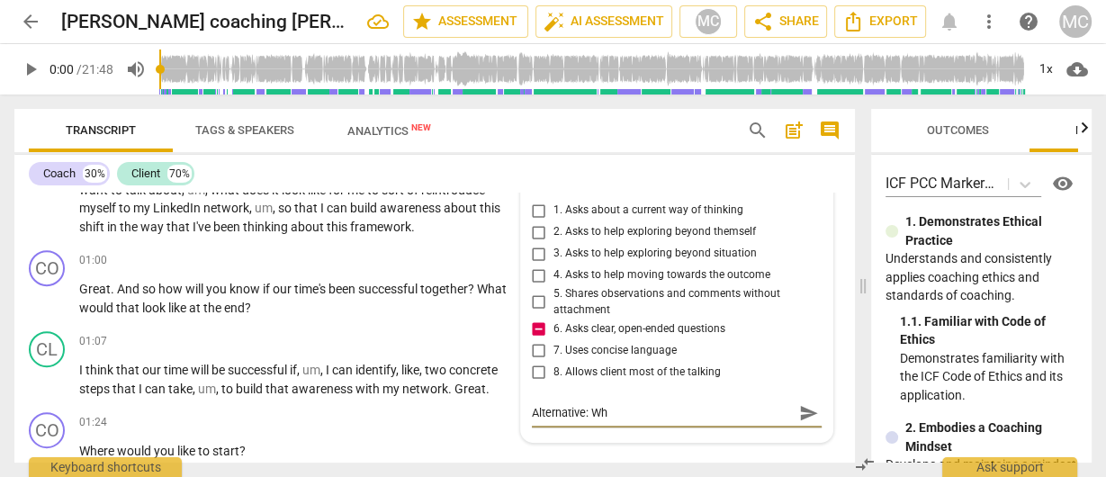
type textarea "Alternative: Wha"
type textarea "Alternative: What"
type textarea "Alternative: What,"
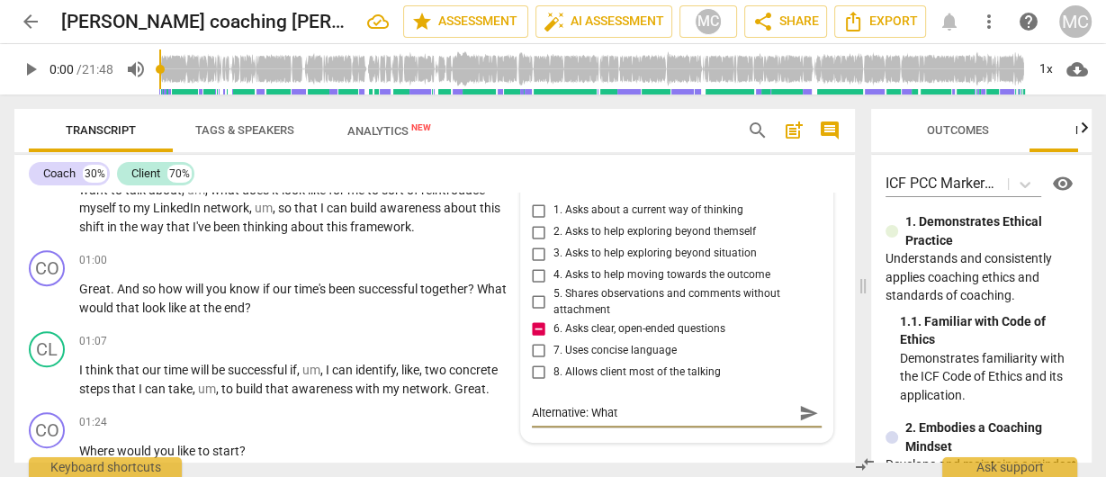
type textarea "Alternative: What,"
type textarea "Alternative: What, i"
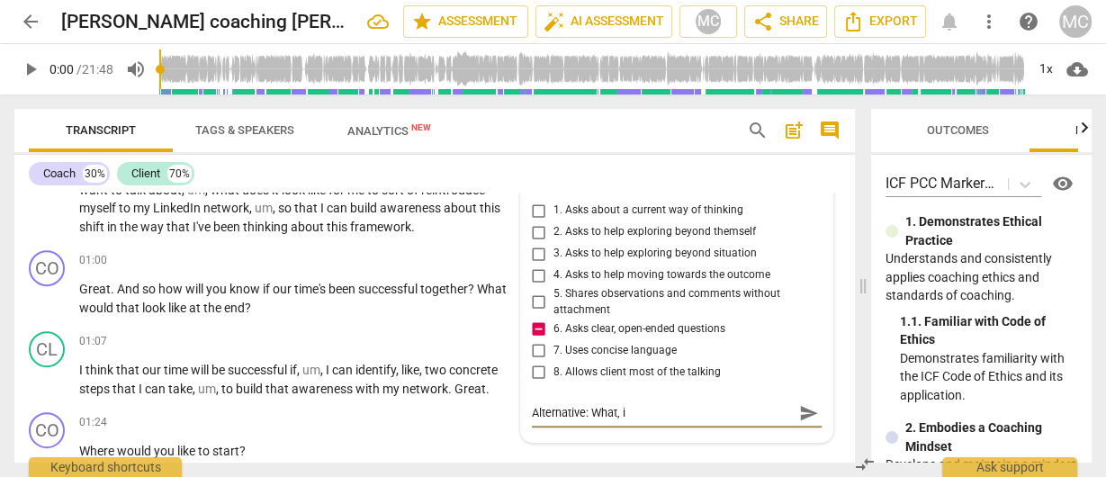
type textarea "Alternative: What, if"
type textarea "Alternative: What, if a"
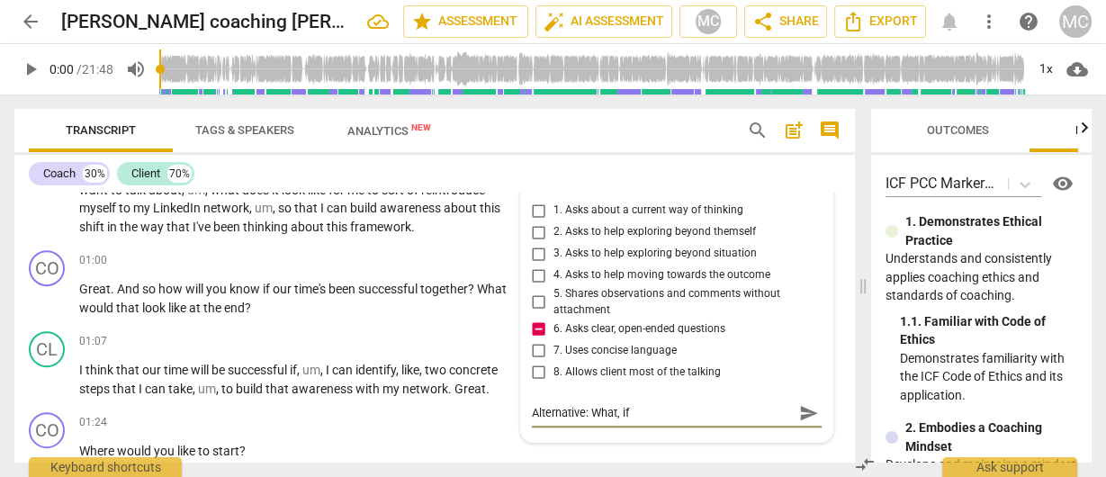
type textarea "Alternative: What, if a"
type textarea "Alternative: What, if an"
type textarea "Alternative: What, if any"
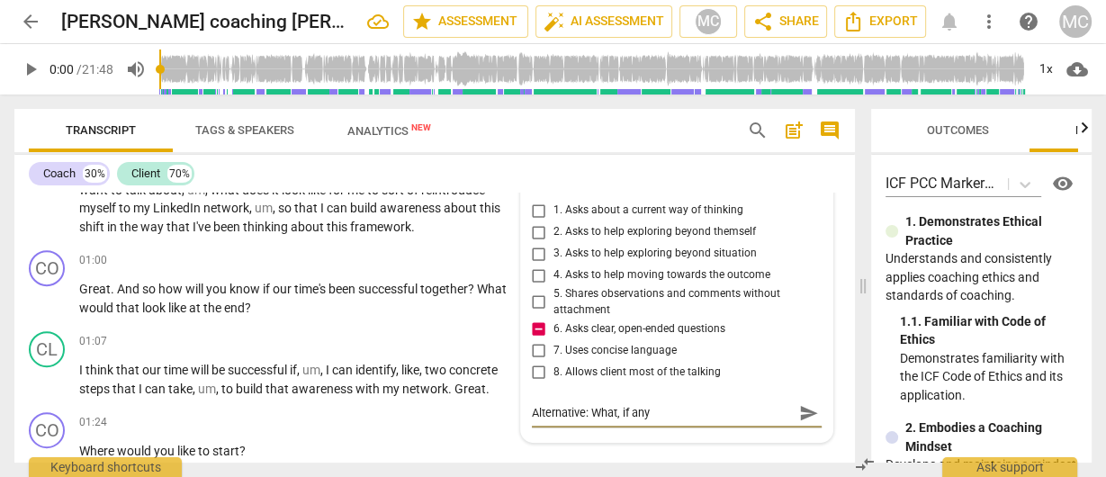
type textarea "Alternative: What, if anyh"
type textarea "Alternative: What, if anyht"
type textarea "Alternative: What, if anyhti"
type textarea "Alternative: What, if anyhtin"
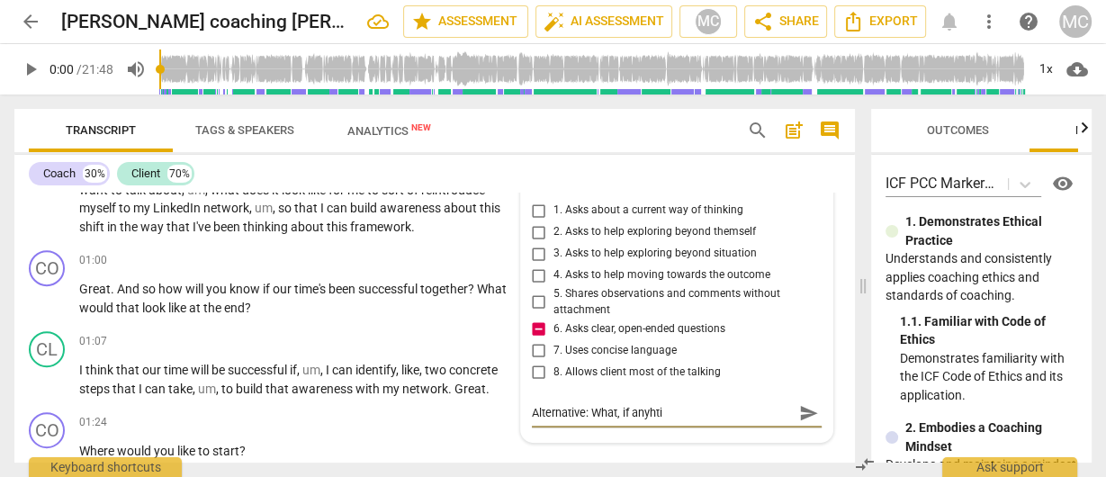
type textarea "Alternative: What, if anyhtin"
type textarea "Alternative: What, if anyhting"
type textarea "Alternative: What, if anyhting,"
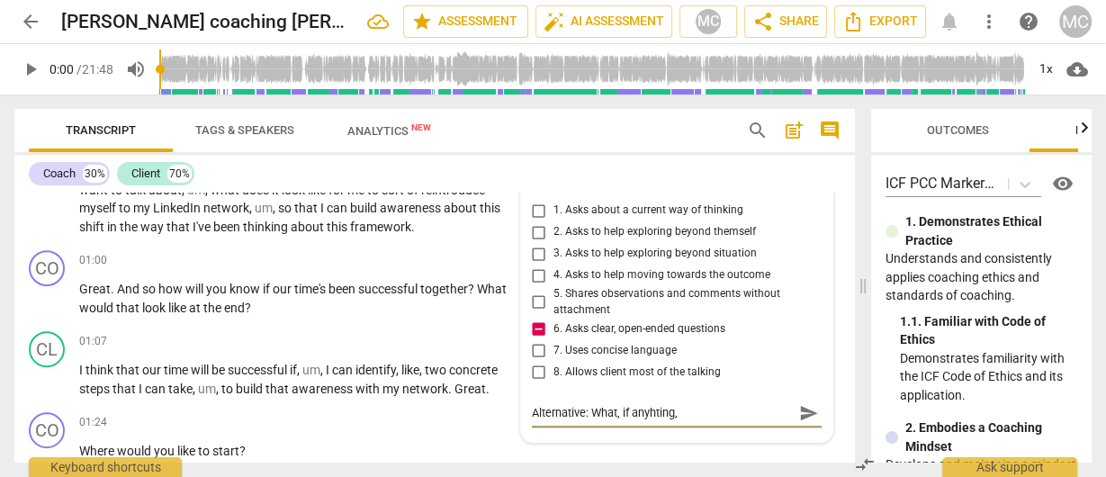
type textarea "Alternative: What, if anyhting,"
type textarea "Alternative: What, if anyhting"
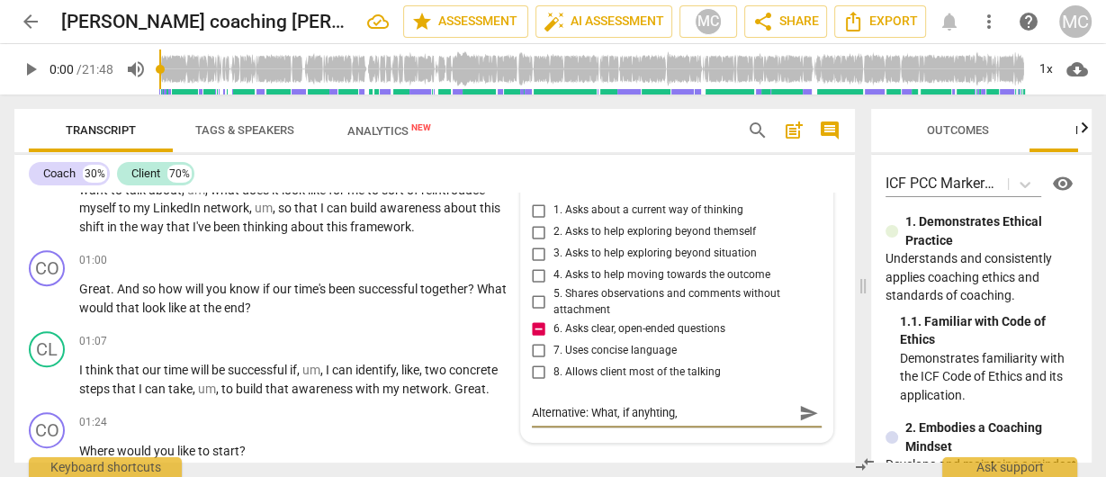
type textarea "Alternative: What, if anyhting"
type textarea "Alternative: What, if anyhtin"
type textarea "Alternative: What, if anyhti"
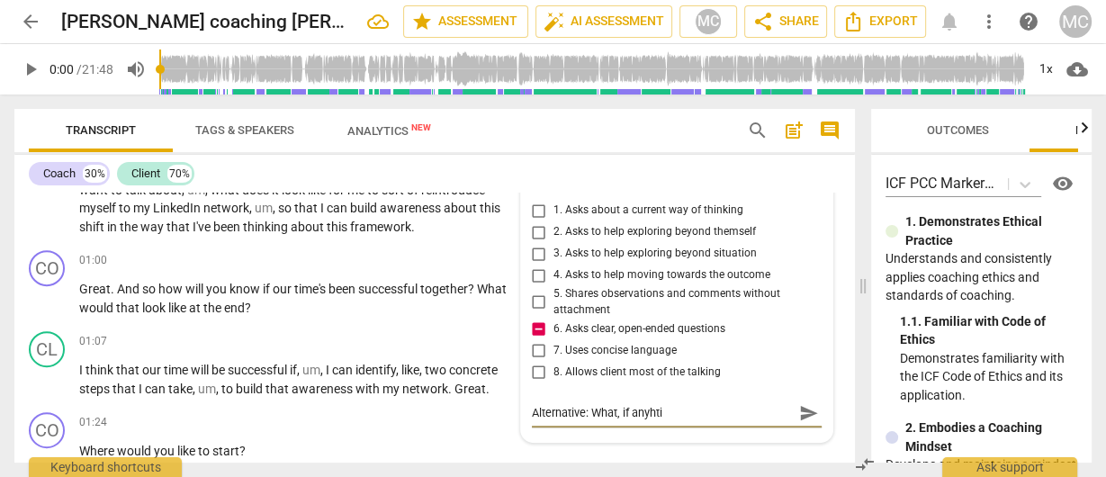
type textarea "Alternative: What, if anyht"
type textarea "Alternative: What, if anyh"
type textarea "Alternative: What, if any"
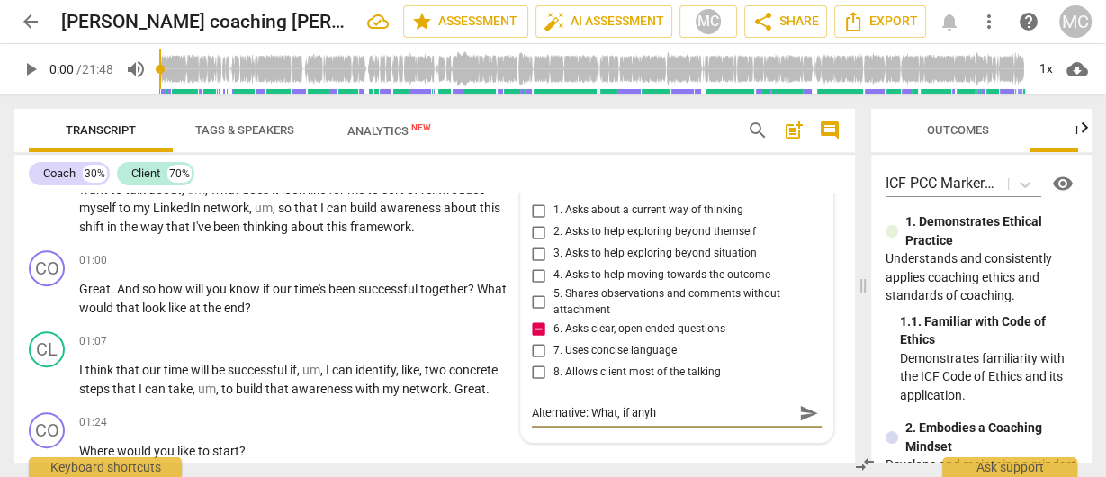
type textarea "Alternative: What, if any"
type textarea "Alternative: What, if anyt"
type textarea "Alternative: What, if anyth"
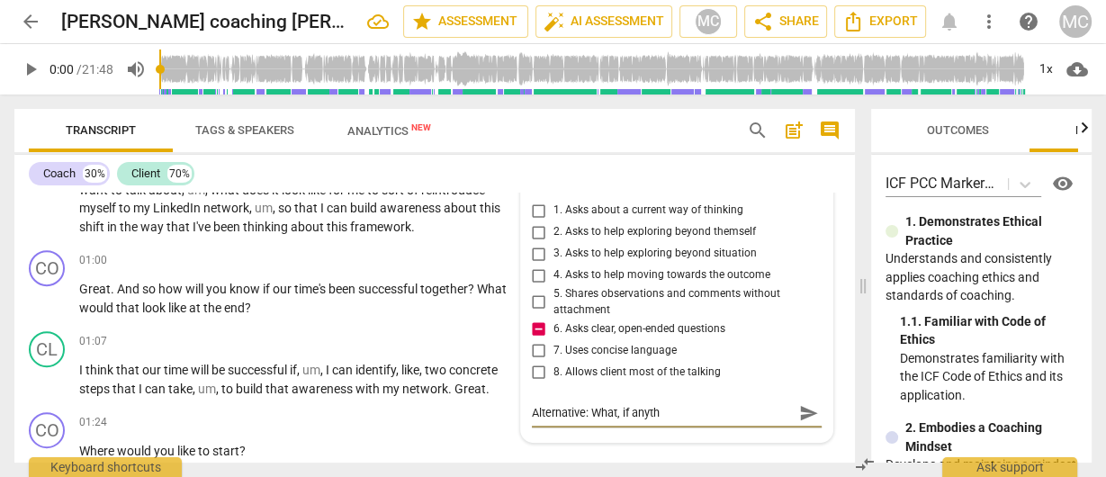
type textarea "Alternative: What, if anythi"
type textarea "Alternative: What, if anythin"
type textarea "Alternative: What, if anything"
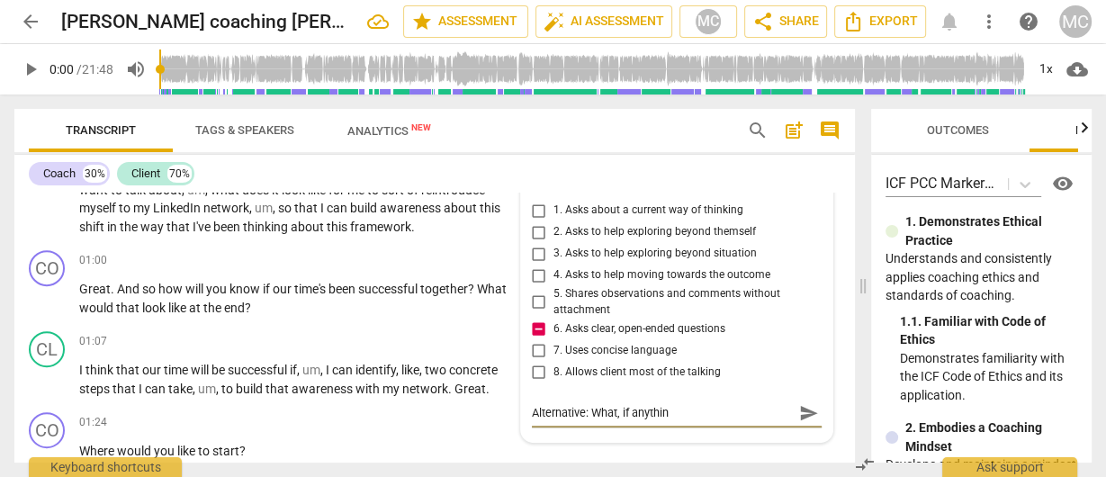
type textarea "Alternative: What, if anything"
type textarea "Alternative: What, if anything,"
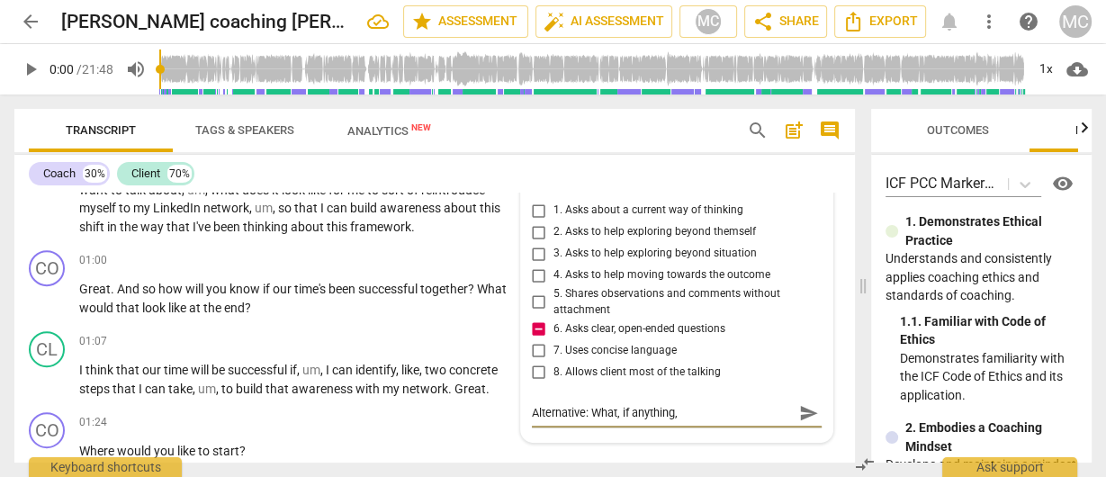
type textarea "Alternative: What, if anything, d"
type textarea "Alternative: What, if anything, do"
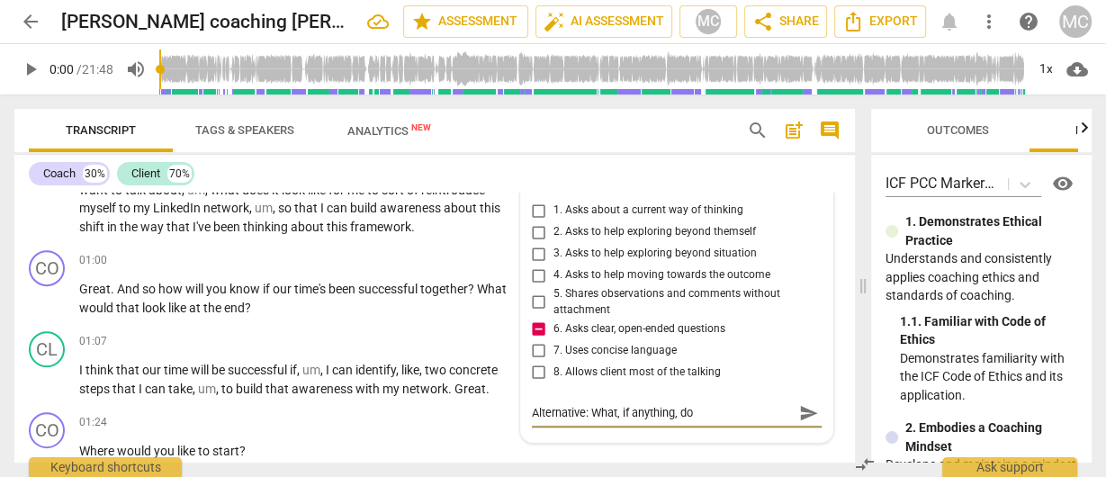
type textarea "Alternative: What, if anything, do"
type textarea "Alternative: What, if anything, do y"
type textarea "Alternative: What, if anything, do yo"
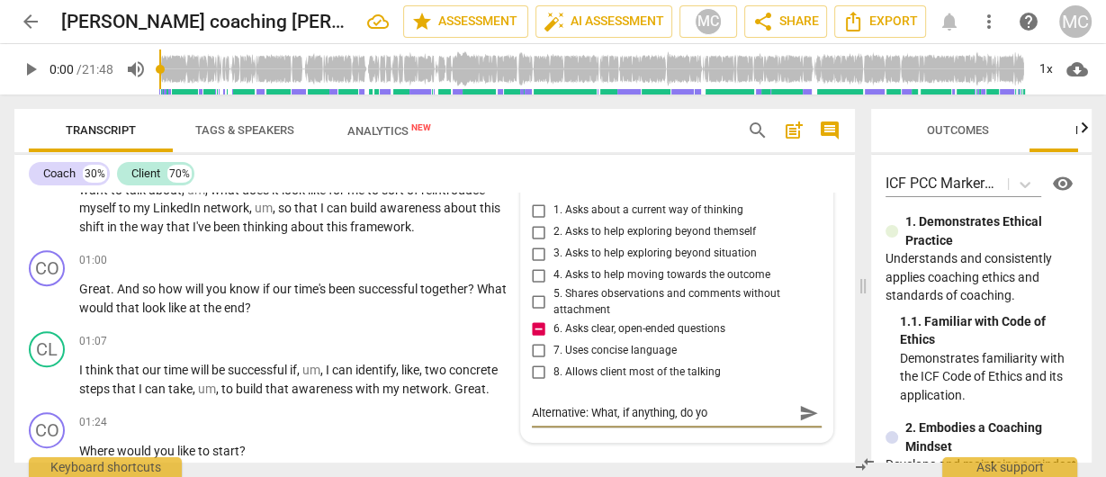
type textarea "Alternative: What, if anything, do you"
type textarea "Alternative: What, if anything, do you n"
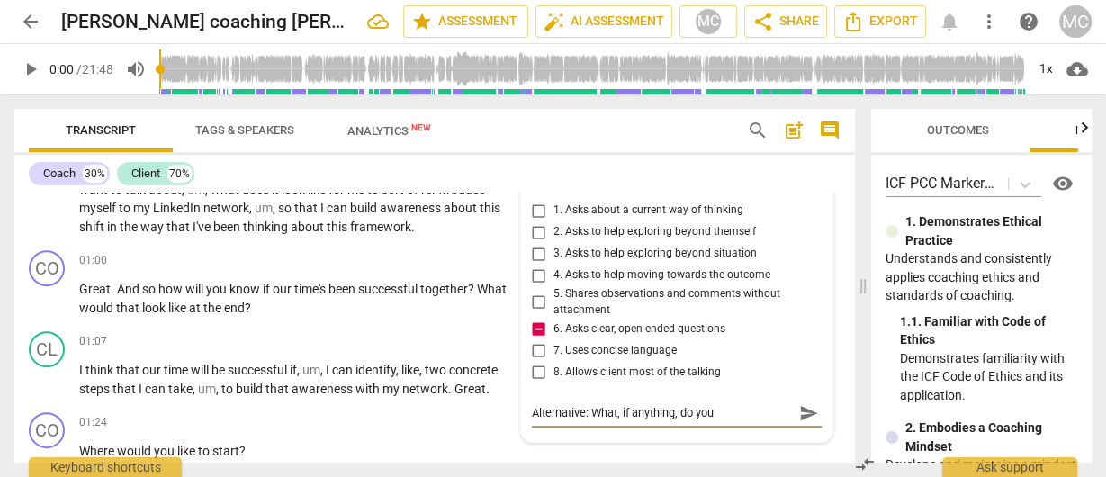
type textarea "Alternative: What, if anything, do you n"
type textarea "Alternative: What, if anything, do you ne"
type textarea "Alternative: What, if anything, do you nee"
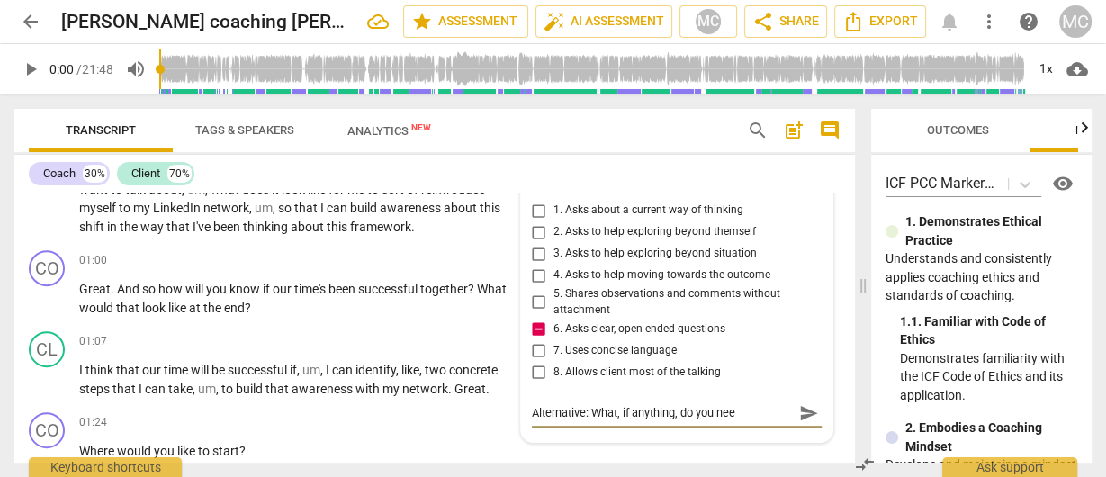
type textarea "Alternative: What, if anything, do you need"
type textarea "Alternative: What, if anything, do you need t"
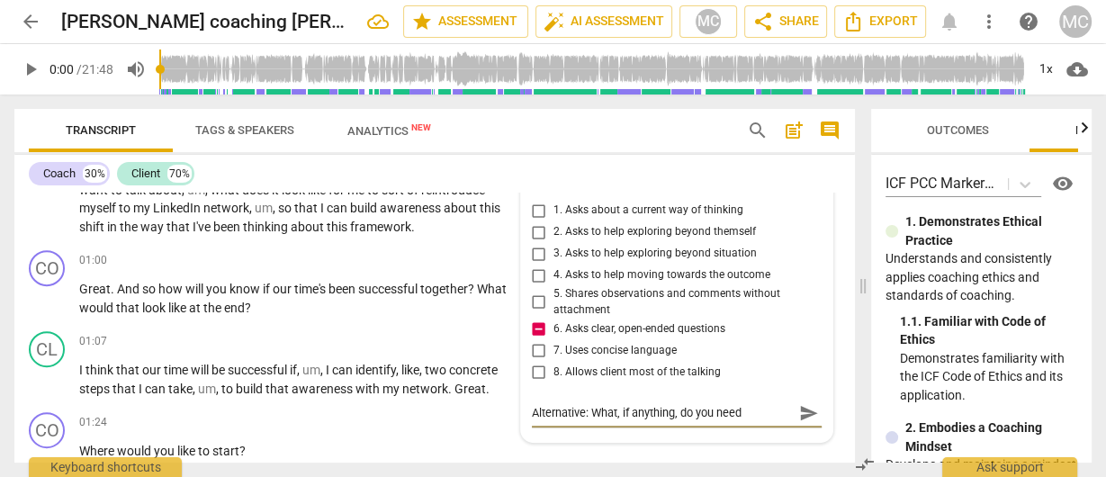
type textarea "Alternative: What, if anything, do you need t"
type textarea "Alternative: What, if anything, do you need to"
type textarea "Alternative: What, if anything, do you need to f"
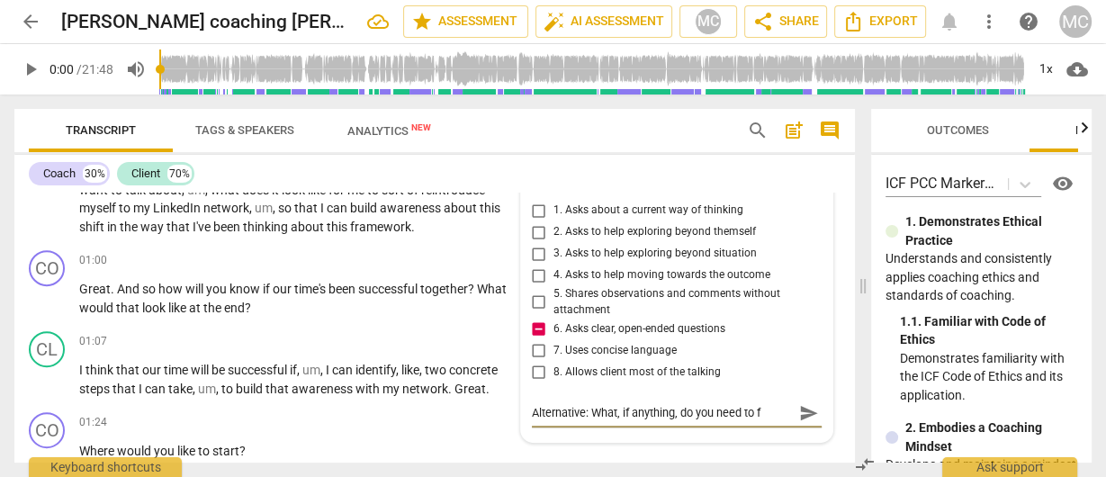
type textarea "Alternative: What, if anything, do you need to fe"
type textarea "Alternative: What, if anything, do you need to fee"
type textarea "Alternative: What, if anything, do you need to feel"
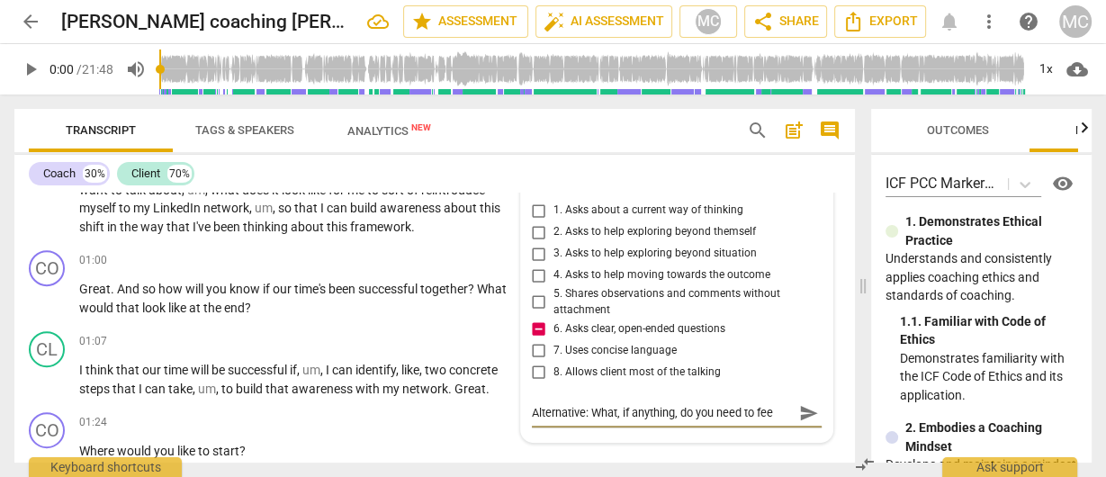
type textarea "Alternative: What, if anything, do you need to feel"
type textarea "Alternative: What, if anything, do you need to feel p"
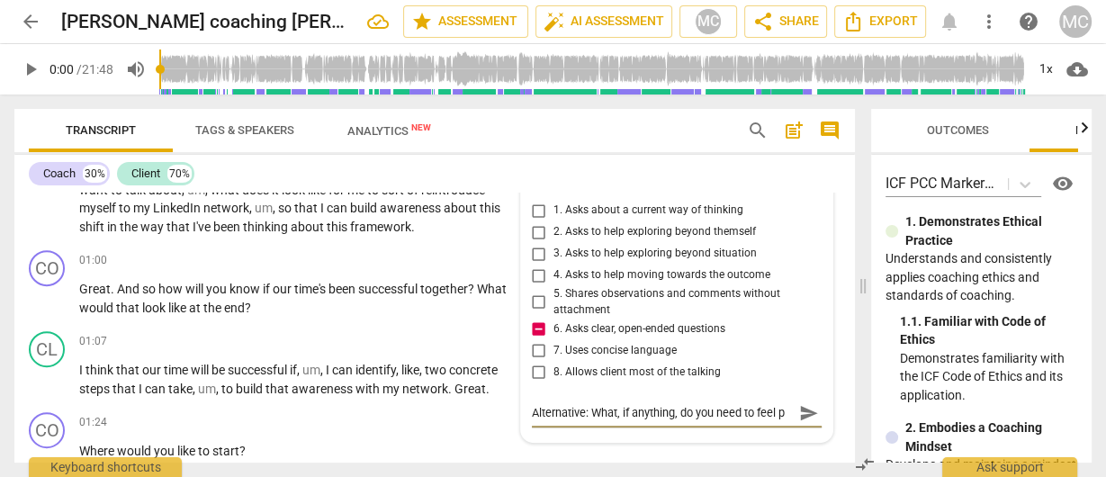
type textarea "Alternative: What, if anything, do you need to feel pr"
type textarea "Alternative: What, if anything, do you need to feel pre"
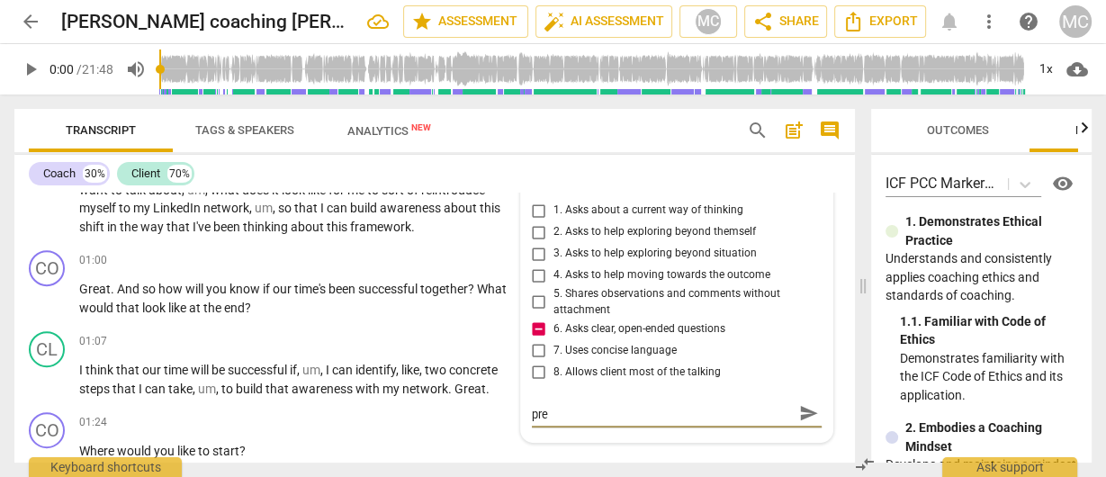
type textarea "Alternative: What, if anything, do you need to feel pres"
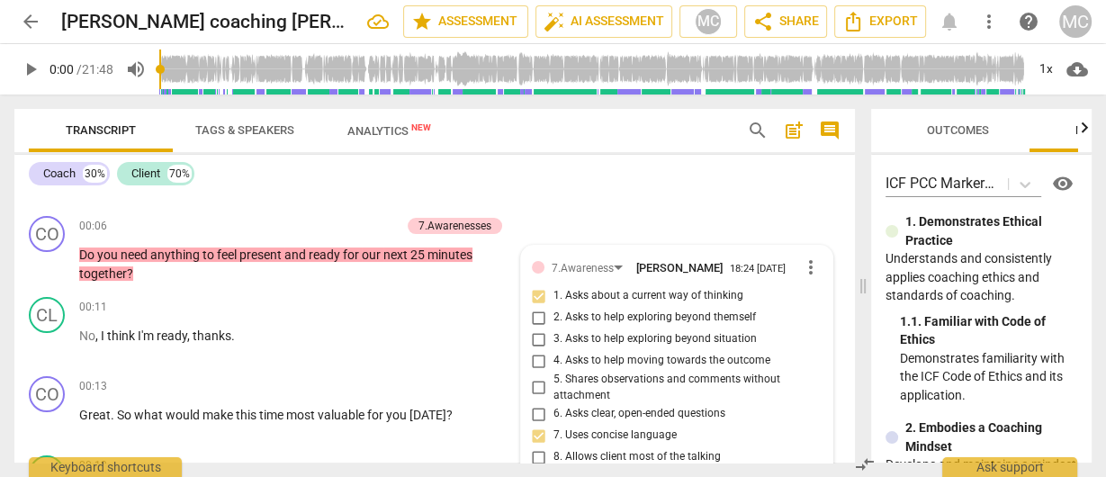
type textarea "Alternative: What, if anything, do you need to feel prese"
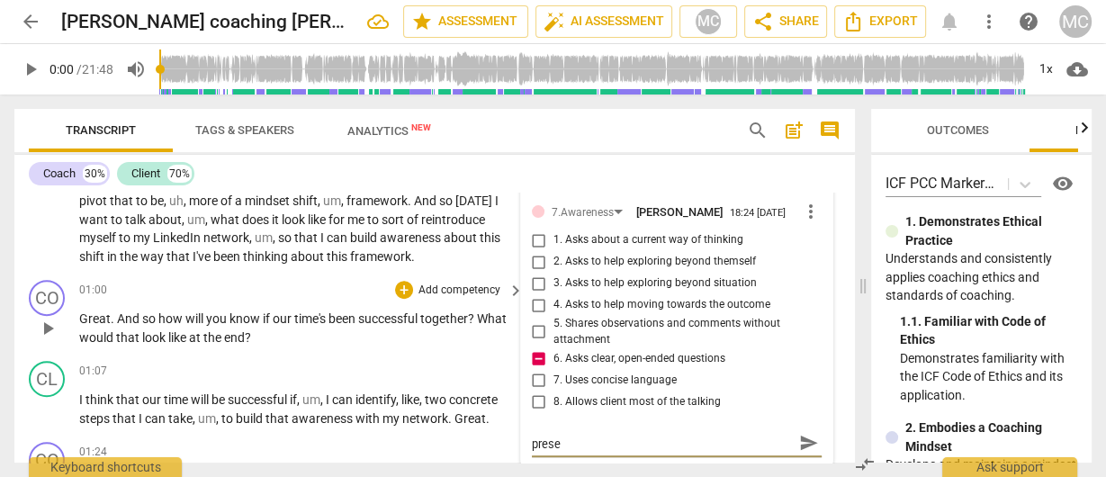
type textarea "Alternative: What, if anything, do you need to feel presen"
type textarea "Alternative: What, if anything, do you need to feel present"
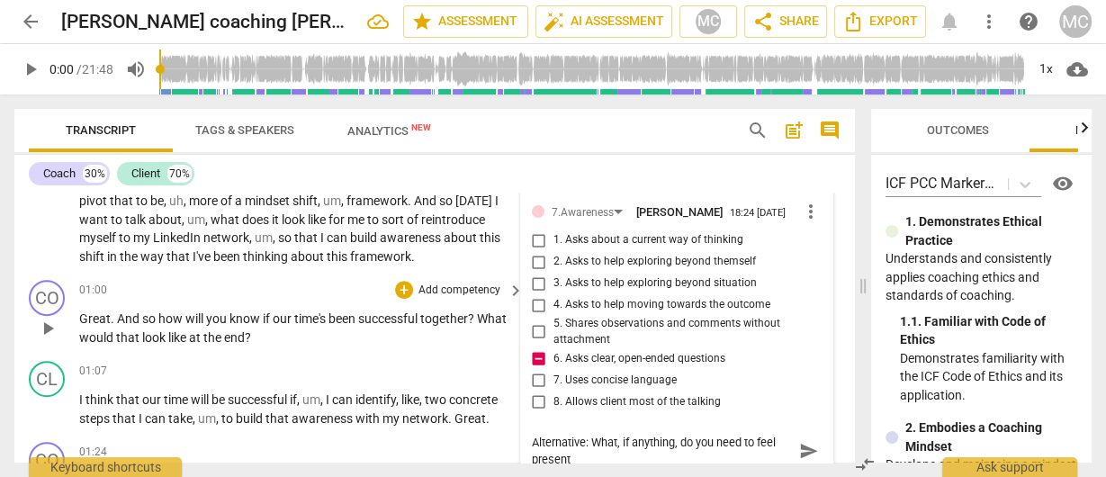
scroll to position [0, 0]
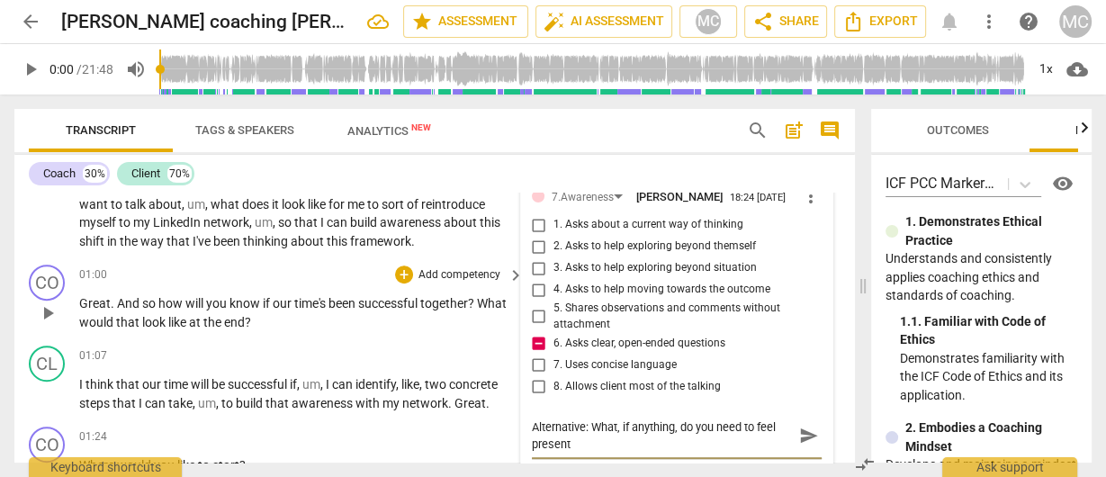
type textarea "Alternative: What, if anything, do you need to feel present"
type textarea "Alternative: What, if anything, do you need to feel present a"
type textarea "Alternative: What, if anything, do you need to feel present an"
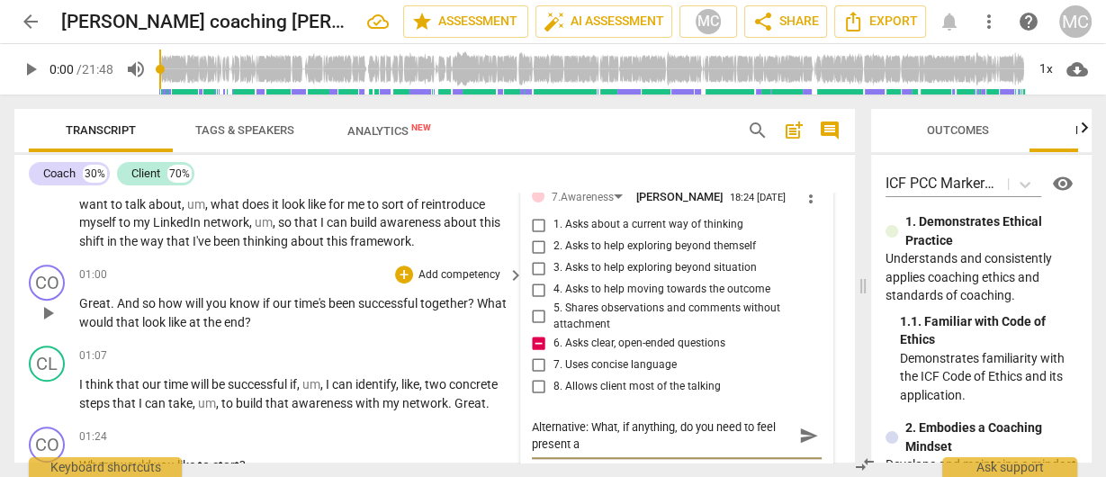
type textarea "Alternative: What, if anything, do you need to feel present an"
type textarea "Alternative: What, if anything, do you need to feel present and"
type textarea "Alternative: What, if anything, do you need to feel present and r"
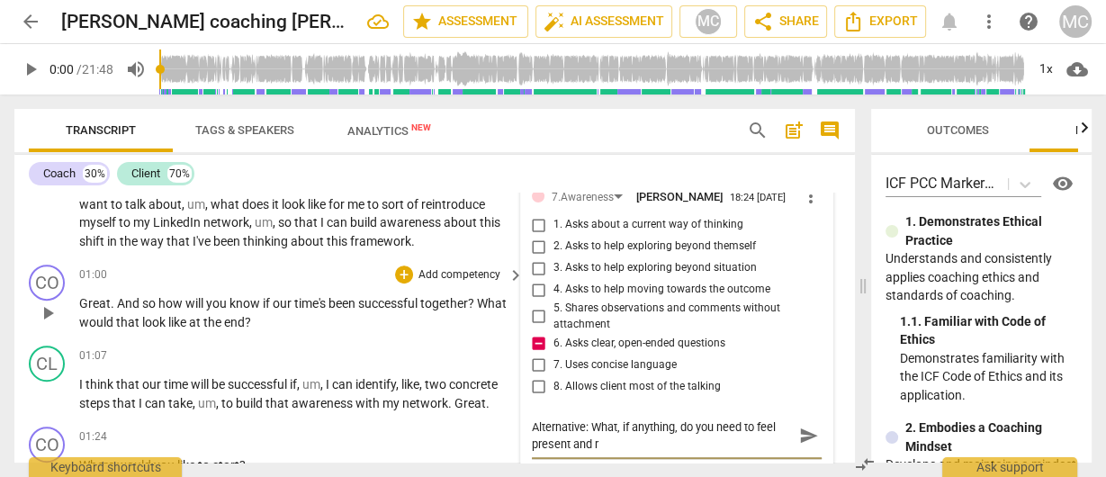
type textarea "Alternative: What, if anything, do you need to feel present and re"
type textarea "Alternative: What, if anything, do you need to feel present and rea"
type textarea "Alternative: What, if anything, do you need to feel present and read"
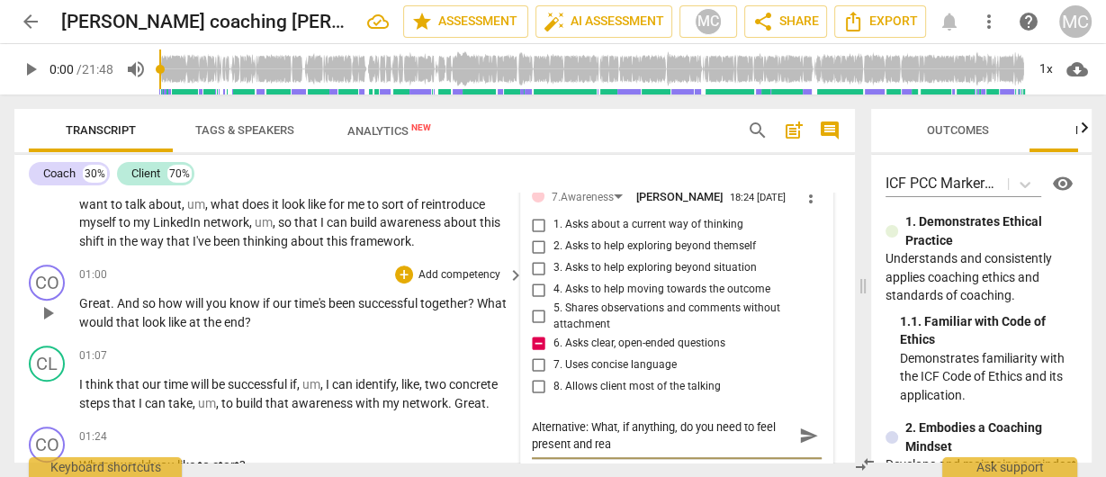
type textarea "Alternative: What, if anything, do you need to feel present and read"
type textarea "Alternative: What, if anything, do you need to feel present and ready"
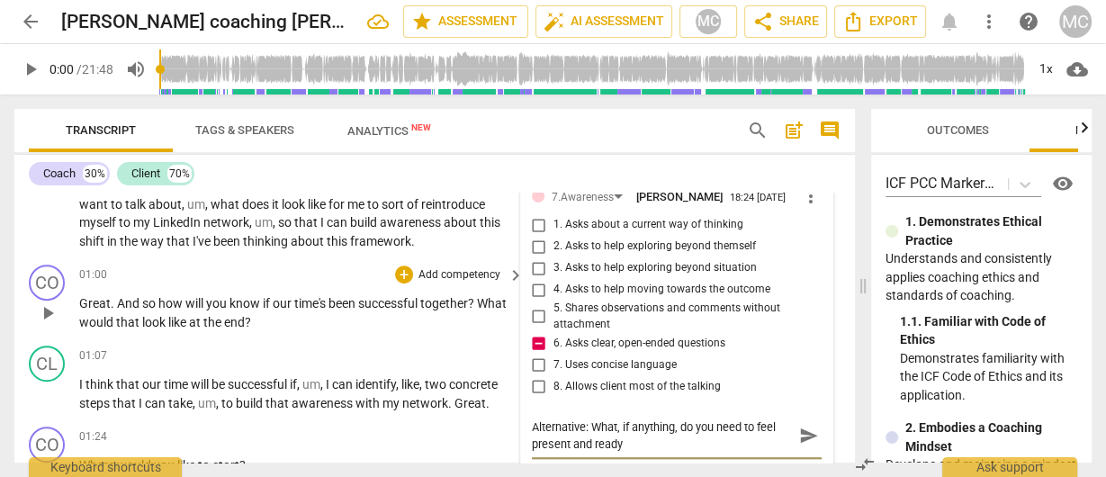
type textarea "Alternative: What, if anything, do you need to feel present and ready f"
type textarea "Alternative: What, if anything, do you need to feel present and ready fo"
type textarea "Alternative: What, if anything, do you need to feel present and ready for"
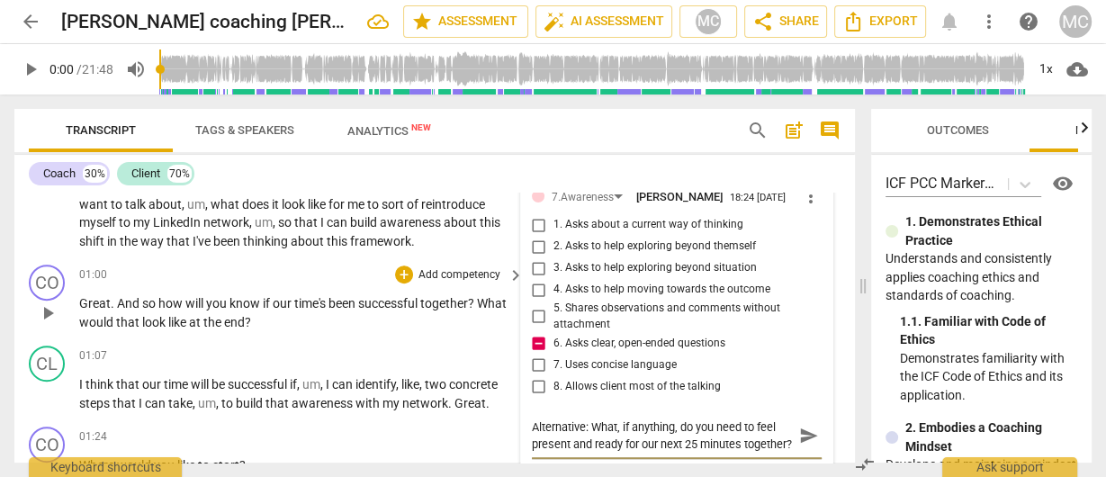
scroll to position [648, 0]
click at [801, 445] on span "send" at bounding box center [809, 435] width 20 height 20
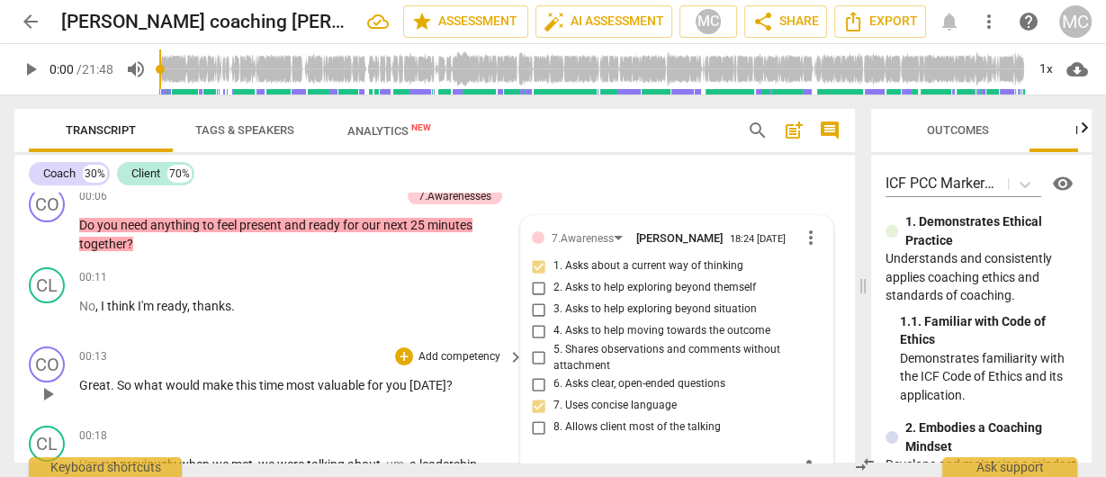
scroll to position [360, 0]
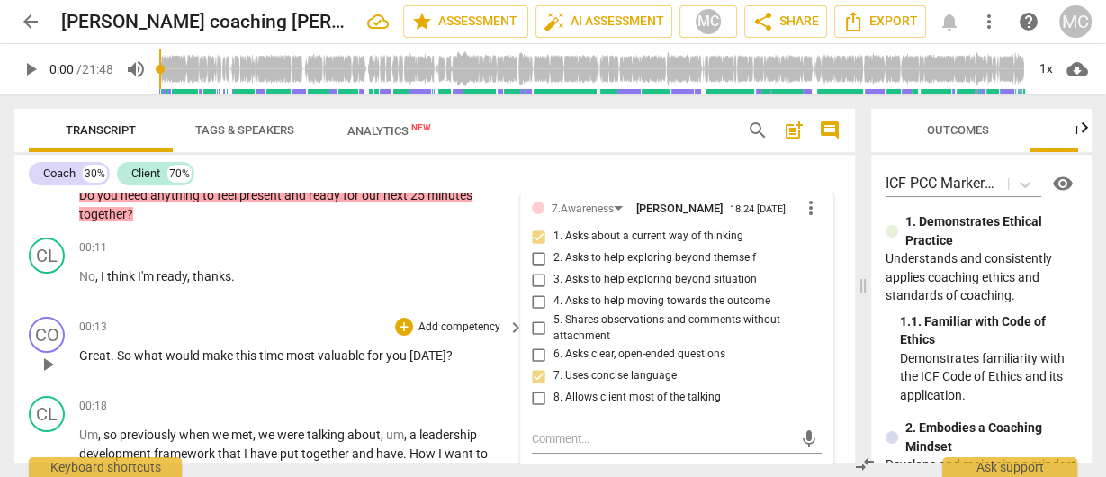
click at [139, 356] on span "what" at bounding box center [150, 355] width 32 height 14
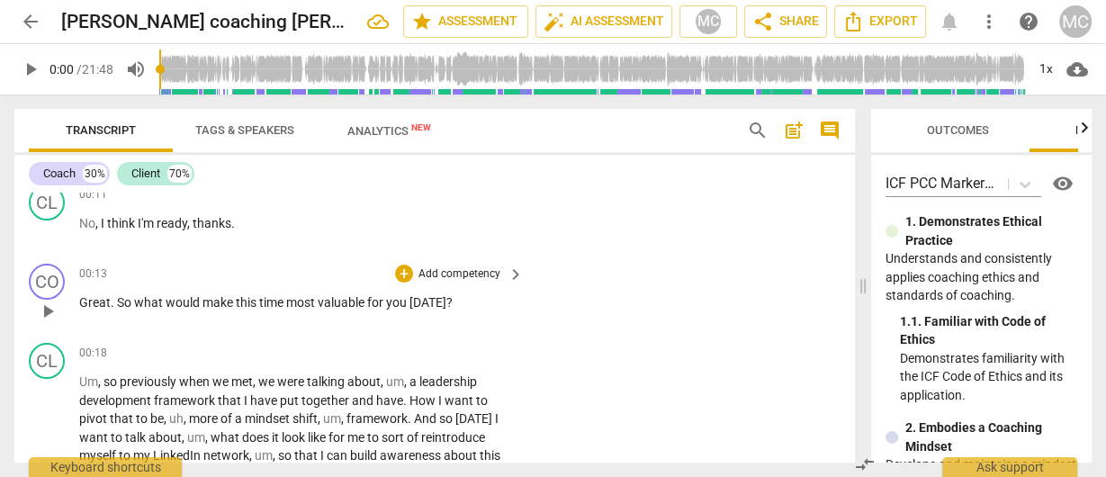
scroll to position [432, 0]
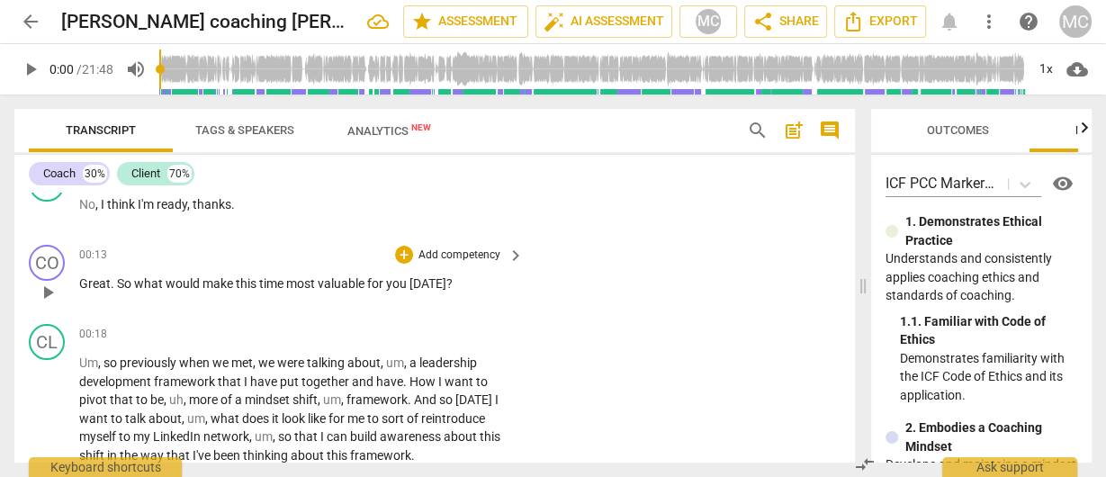
click at [445, 257] on p "Add competency" at bounding box center [460, 256] width 86 height 16
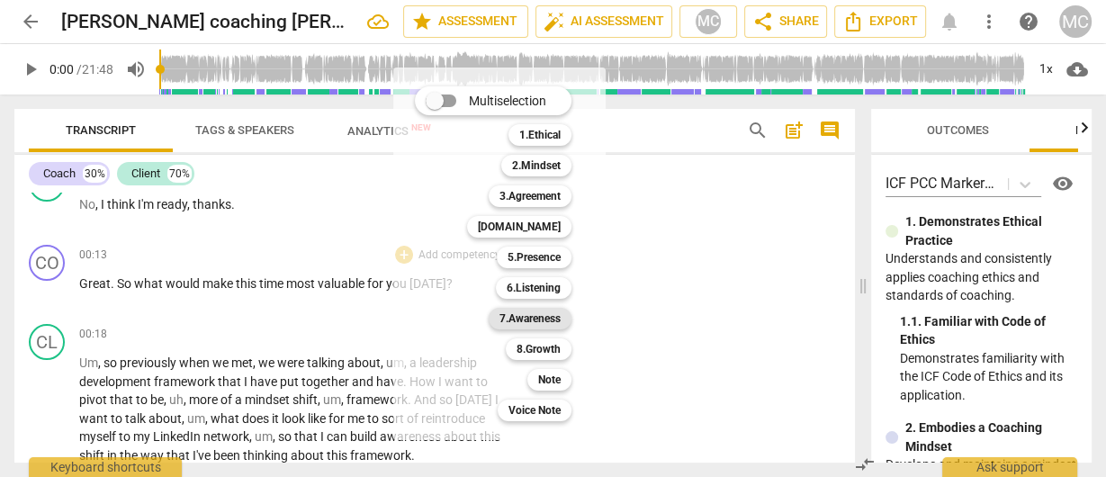
click at [519, 321] on b "7.Awareness" at bounding box center [530, 319] width 61 height 22
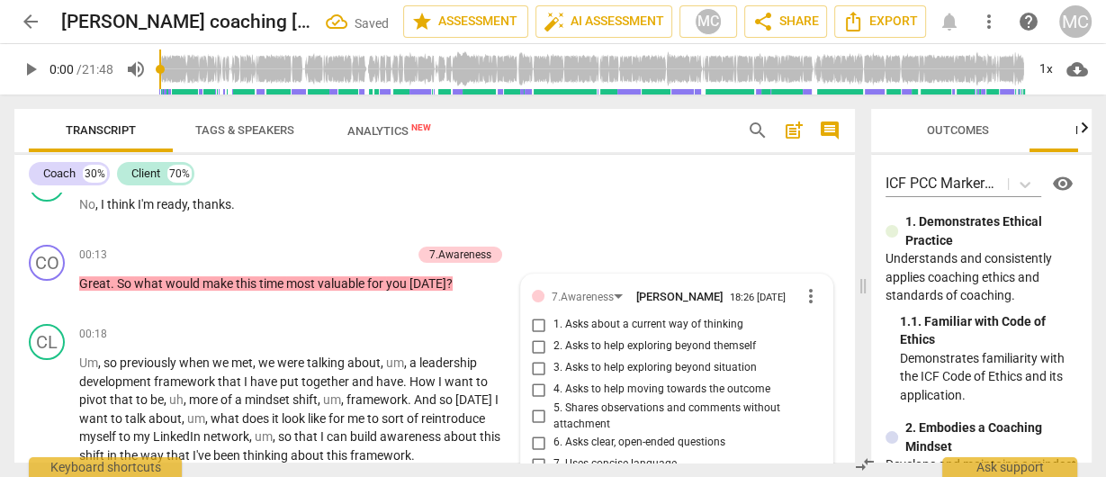
scroll to position [636, 0]
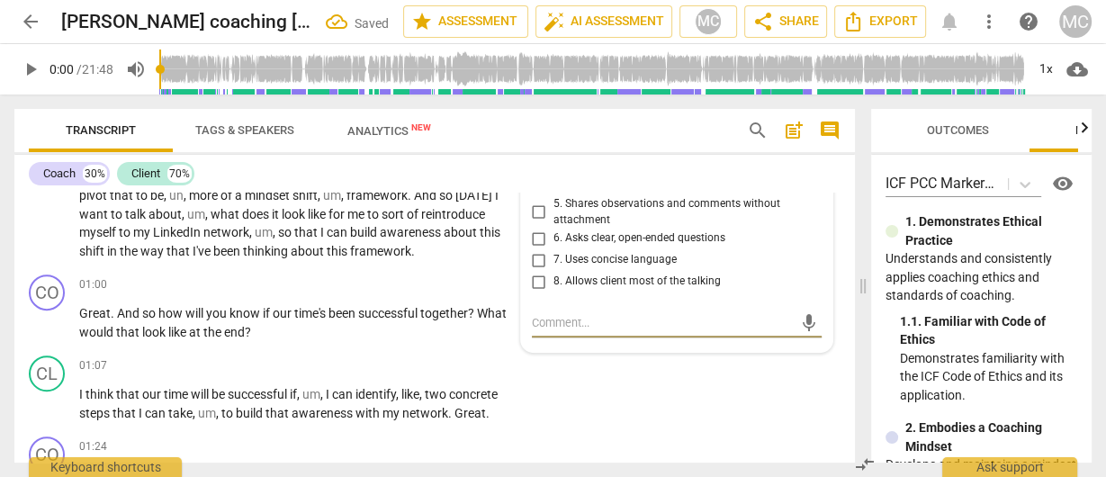
click at [626, 275] on label "8. Allows client most of the talking" at bounding box center [670, 282] width 290 height 22
click at [554, 275] on input "8. Allows client most of the talking" at bounding box center [539, 282] width 29 height 22
click at [599, 242] on span "6. Asks clear, open-ended questions" at bounding box center [640, 238] width 172 height 16
click at [554, 242] on input "6. Asks clear, open-ended questions" at bounding box center [539, 239] width 29 height 22
click at [591, 266] on span "7. Uses concise language" at bounding box center [615, 260] width 123 height 16
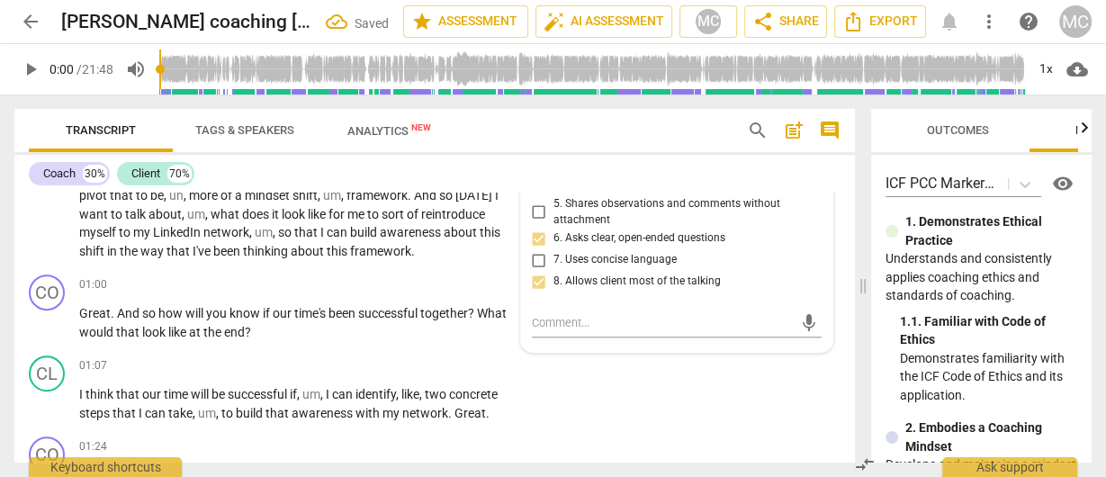
click at [554, 266] on input "7. Uses concise language" at bounding box center [539, 260] width 29 height 22
click at [593, 285] on span "8. Allows client most of the talking" at bounding box center [637, 282] width 167 height 16
click at [554, 285] on input "8. Allows client most of the talking" at bounding box center [539, 282] width 29 height 22
click at [593, 285] on span "8. Allows client most of the talking" at bounding box center [637, 282] width 167 height 16
click at [554, 285] on input "8. Allows client most of the talking" at bounding box center [539, 282] width 29 height 22
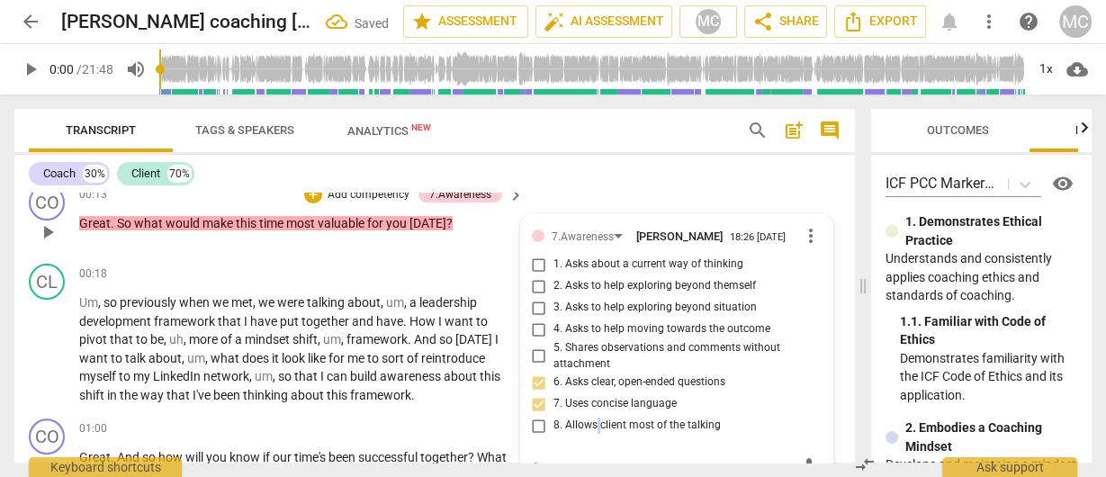
scroll to position [420, 0]
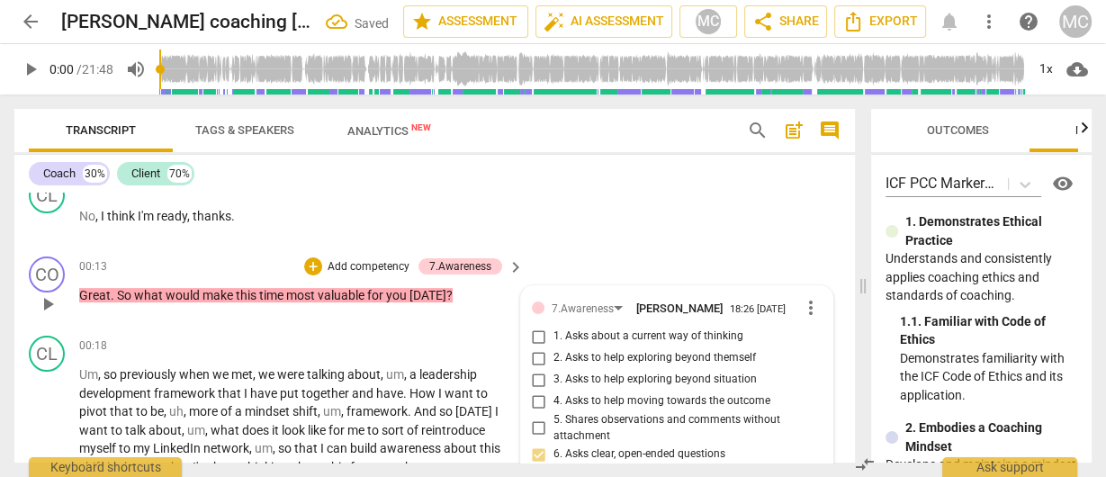
click at [576, 340] on span "1. Asks about a current way of thinking" at bounding box center [649, 337] width 190 height 16
click at [554, 340] on input "1. Asks about a current way of thinking" at bounding box center [539, 337] width 29 height 22
click at [367, 271] on p "Add competency" at bounding box center [369, 267] width 86 height 16
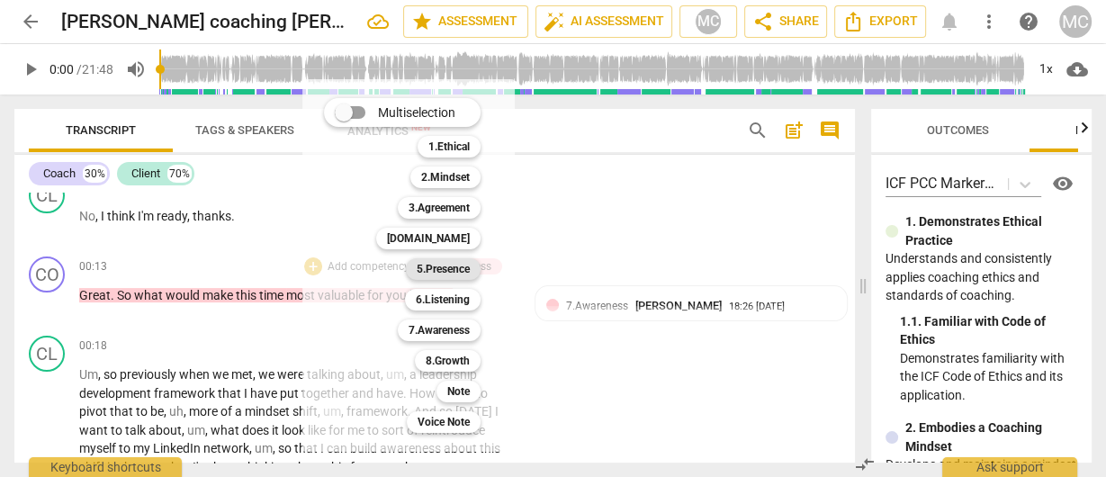
click at [435, 273] on b "5.Presence" at bounding box center [443, 269] width 53 height 22
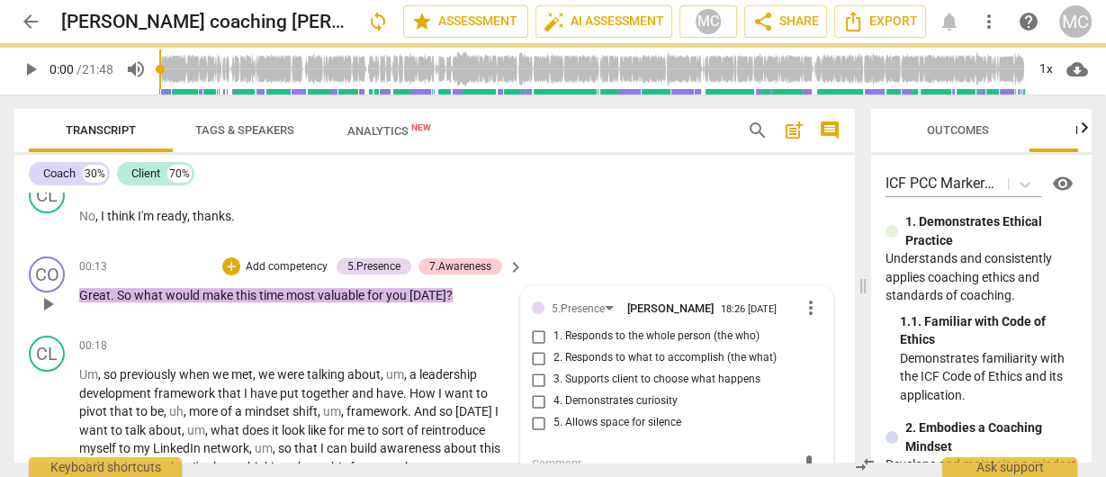
scroll to position [434, 0]
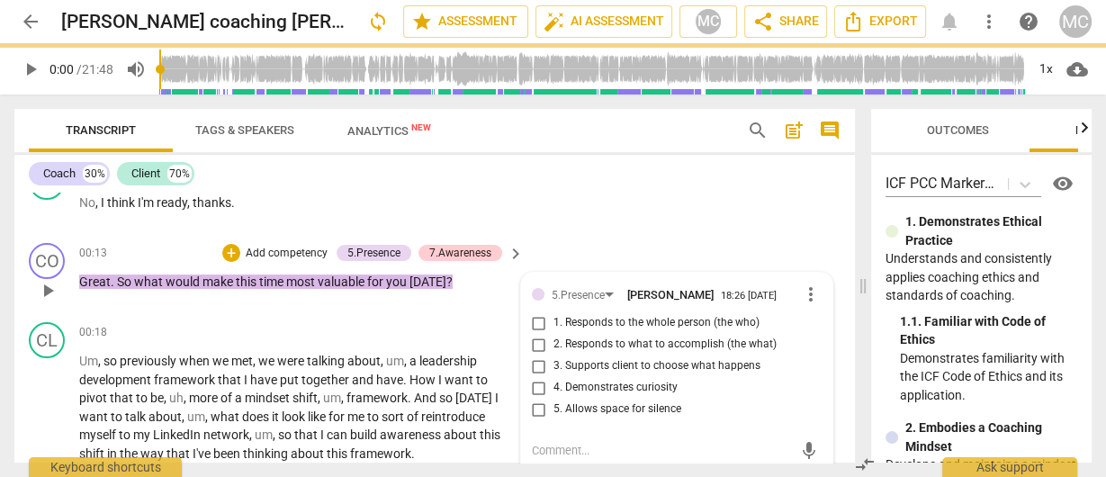
click at [587, 392] on span "4. Demonstrates curiosity" at bounding box center [616, 388] width 124 height 16
click at [554, 392] on input "4. Demonstrates curiosity" at bounding box center [539, 388] width 29 height 22
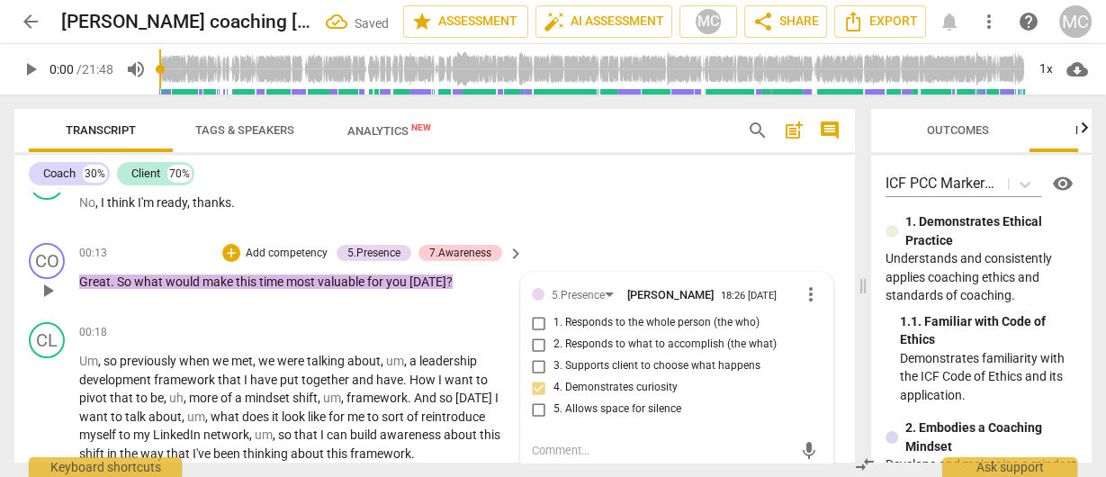
click at [295, 251] on p "Add competency" at bounding box center [287, 254] width 86 height 16
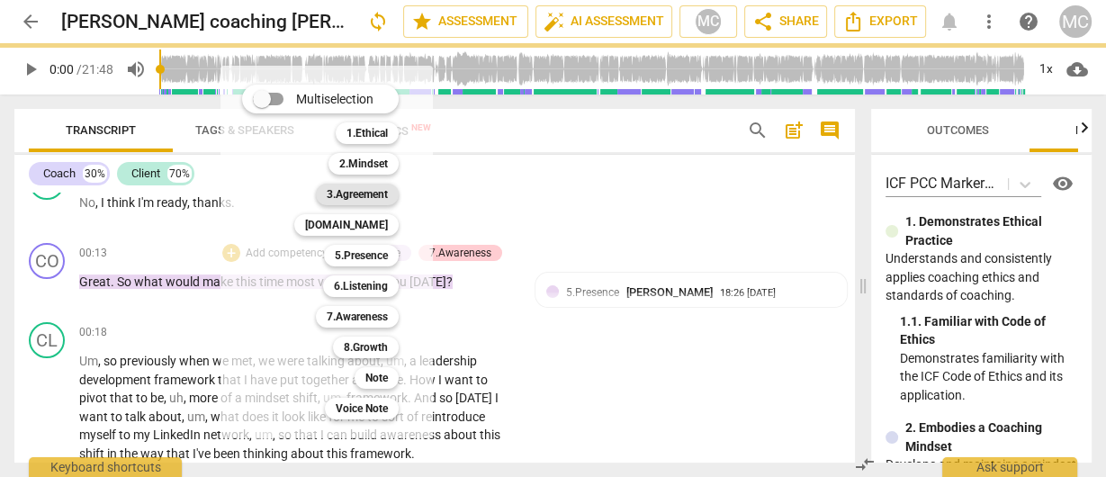
click at [356, 193] on b "3.Agreement" at bounding box center [357, 195] width 61 height 22
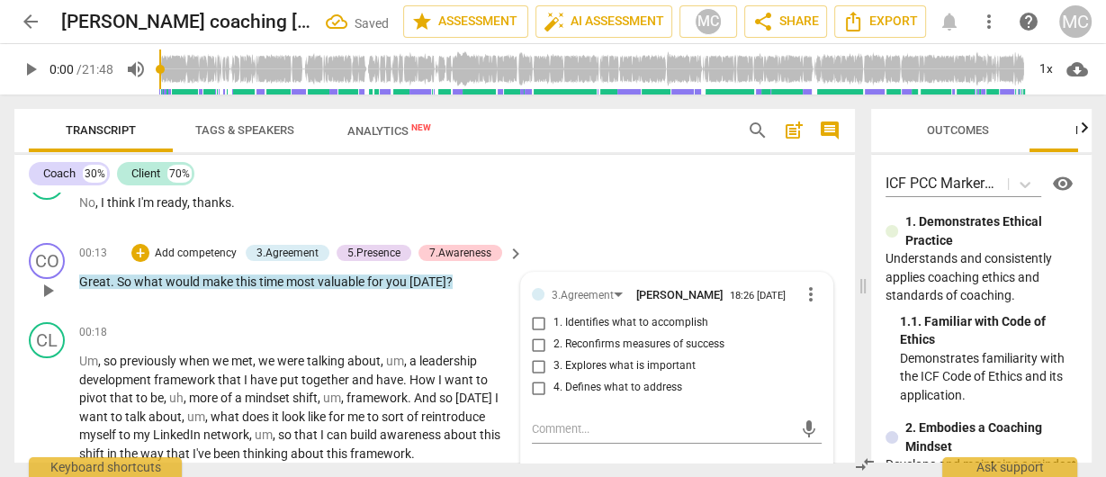
click at [611, 331] on span "1. Identifies what to accomplish" at bounding box center [631, 323] width 155 height 16
click at [554, 334] on input "1. Identifies what to accomplish" at bounding box center [539, 323] width 29 height 22
click at [591, 437] on textarea at bounding box center [662, 428] width 261 height 17
click at [799, 433] on span "send" at bounding box center [809, 429] width 20 height 20
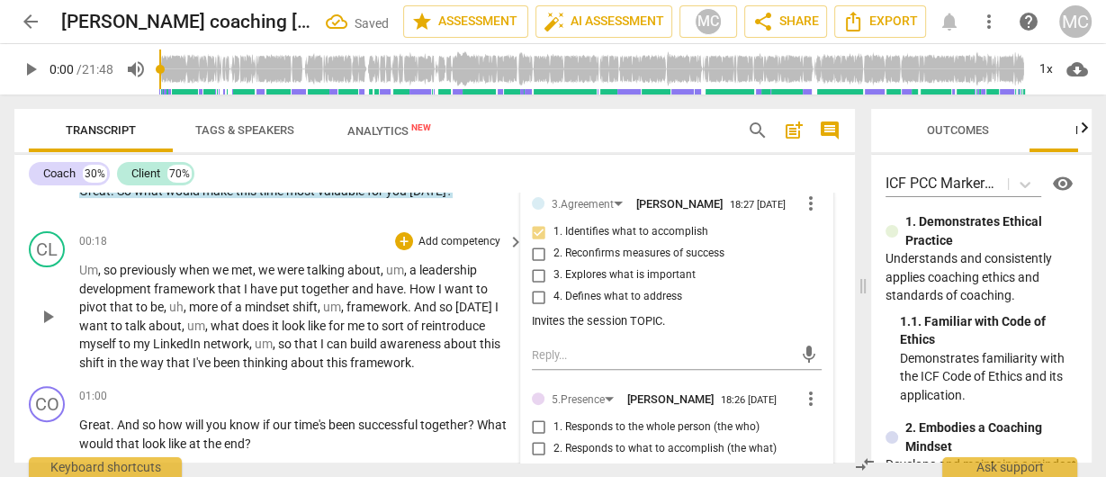
scroll to position [578, 0]
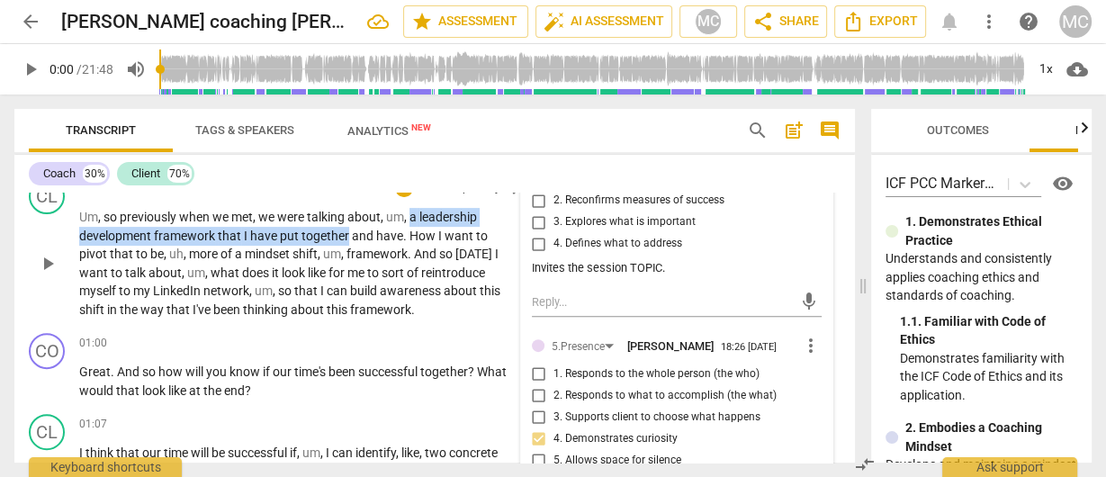
drag, startPoint x: 411, startPoint y: 220, endPoint x: 347, endPoint y: 236, distance: 66.8
click at [347, 236] on p "Um , so previously when we met , we were talking about , um , a leadership deve…" at bounding box center [297, 263] width 436 height 111
click at [386, 214] on icon "button" at bounding box center [388, 215] width 6 height 7
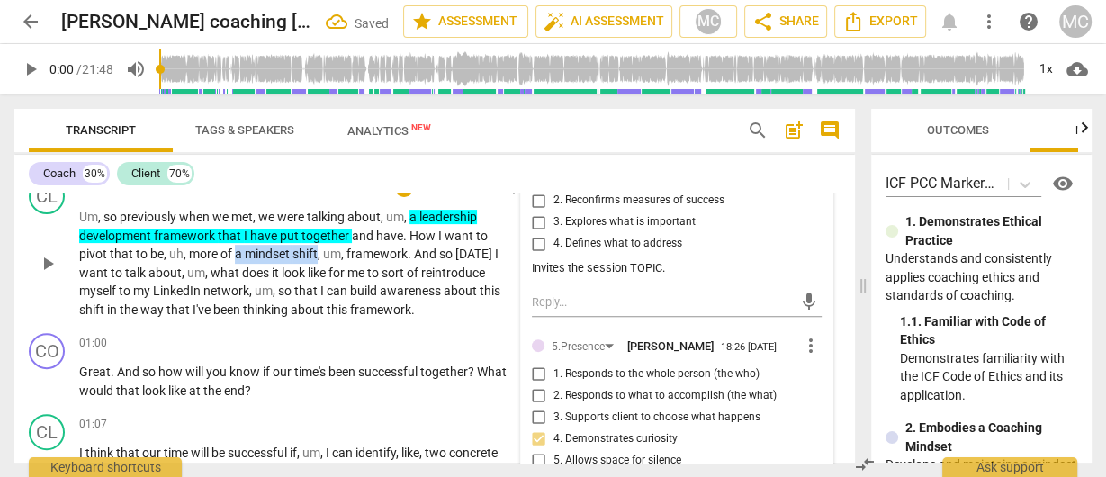
drag, startPoint x: 233, startPoint y: 254, endPoint x: 318, endPoint y: 257, distance: 84.7
click at [318, 257] on p "Um , so previously when we met , we were talking about , um , a leadership deve…" at bounding box center [297, 263] width 436 height 111
click at [354, 234] on icon "button" at bounding box center [356, 233] width 6 height 7
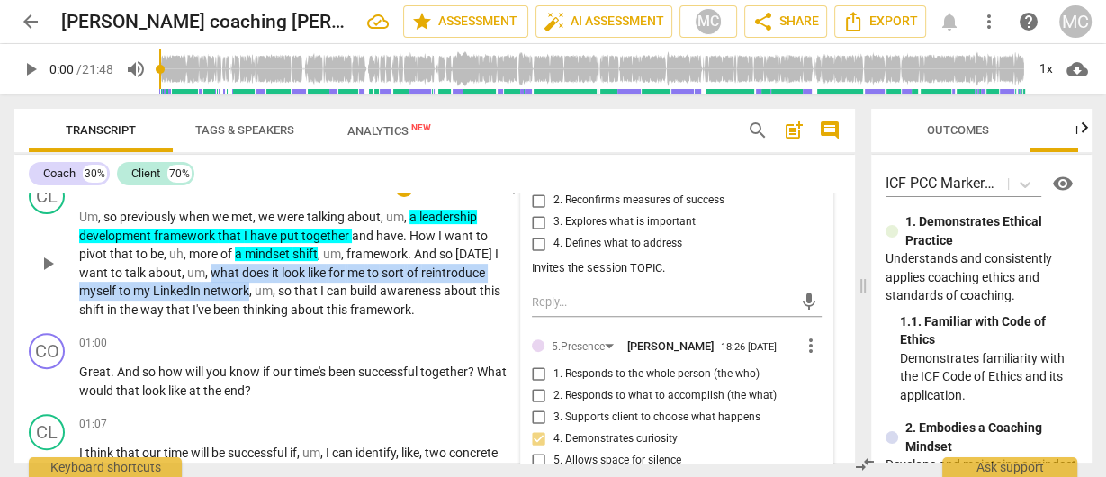
drag, startPoint x: 249, startPoint y: 288, endPoint x: 211, endPoint y: 273, distance: 41.6
click at [211, 273] on p "Um , so previously when we met , we were talking about , um , a leadership deve…" at bounding box center [297, 263] width 436 height 111
click at [306, 262] on span "keyboard_arrow_down" at bounding box center [309, 267] width 22 height 22
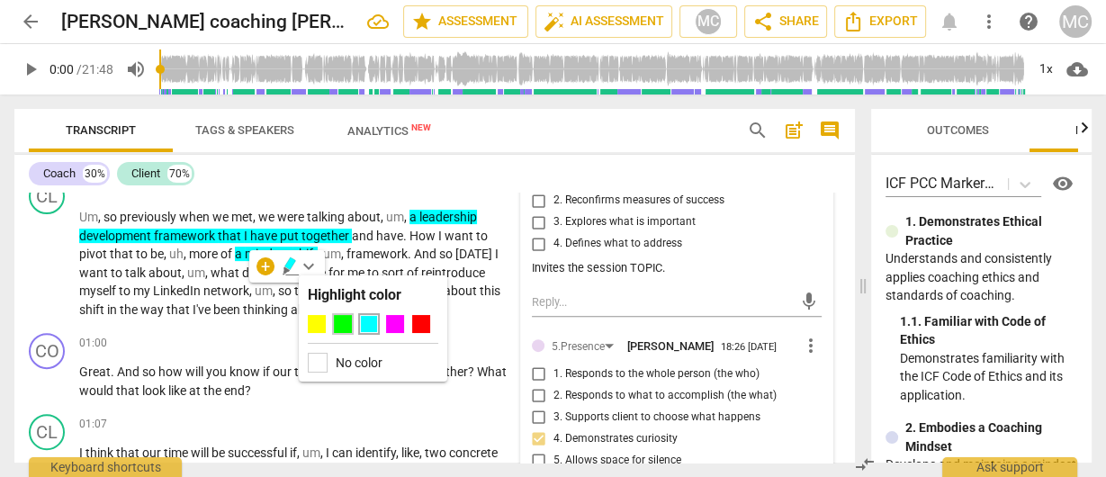
click at [337, 324] on div at bounding box center [343, 324] width 18 height 18
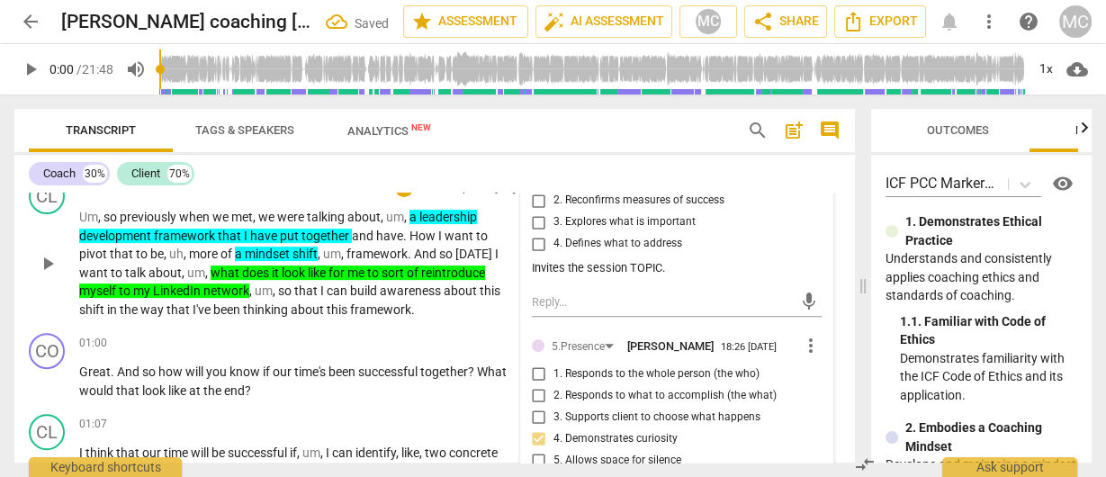
click at [358, 289] on span "build" at bounding box center [365, 291] width 30 height 14
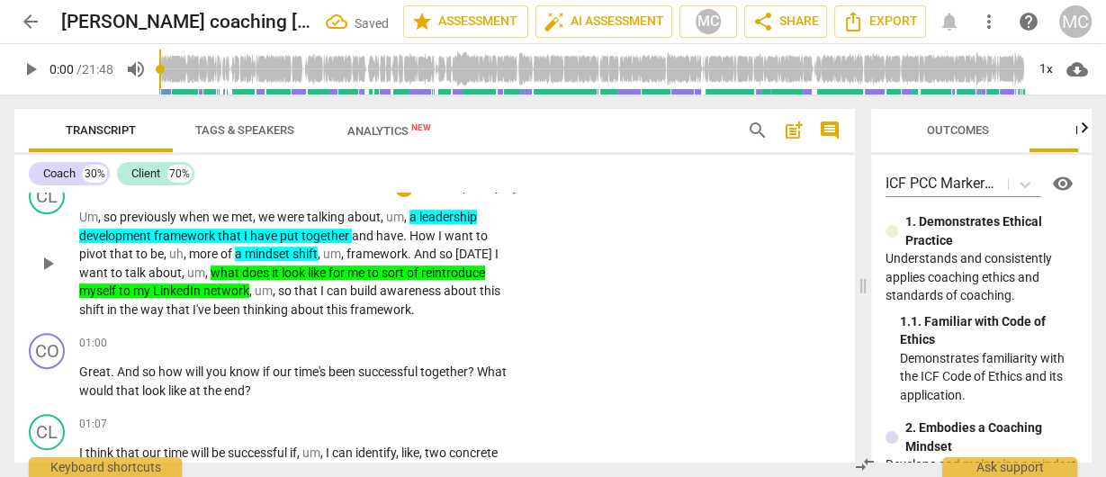
click at [462, 317] on p "Um , so previously when we met , we were talking about , um , a leadership deve…" at bounding box center [297, 263] width 436 height 111
click at [548, 208] on div "CL play_arrow pause 00:18 + Add competency keyboard_arrow_right Um , so previou…" at bounding box center [434, 248] width 841 height 155
click at [320, 254] on p "Um , so previously when we met , we were talking about , um , a leadership deve…" at bounding box center [297, 263] width 436 height 111
click at [298, 299] on p "Um , so previously when we met , we were talking about , um , a leadership deve…" at bounding box center [297, 263] width 436 height 111
drag, startPoint x: 318, startPoint y: 256, endPoint x: 347, endPoint y: 252, distance: 29.0
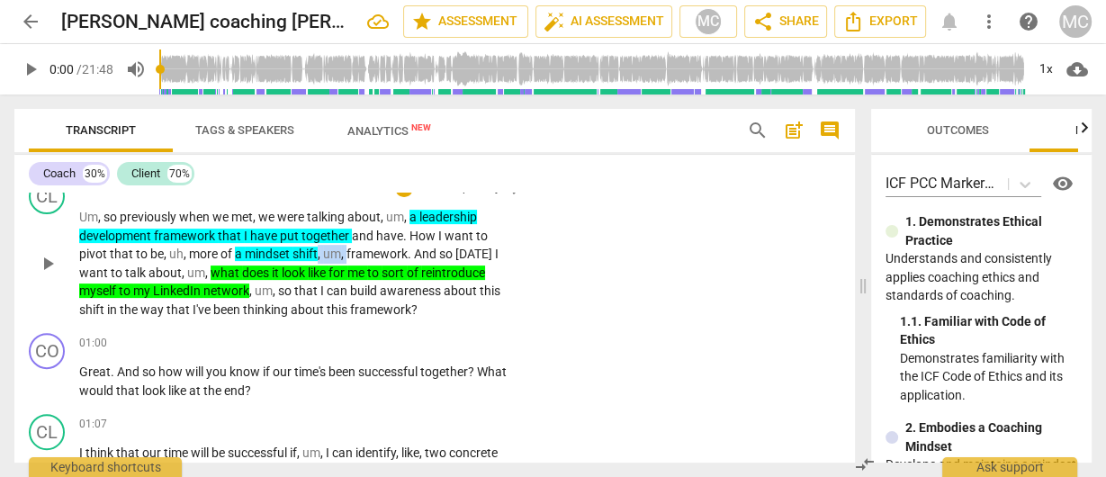
click at [347, 252] on p "Um , so previously when we met , we were talking about , um , a leadership deve…" at bounding box center [297, 263] width 436 height 111
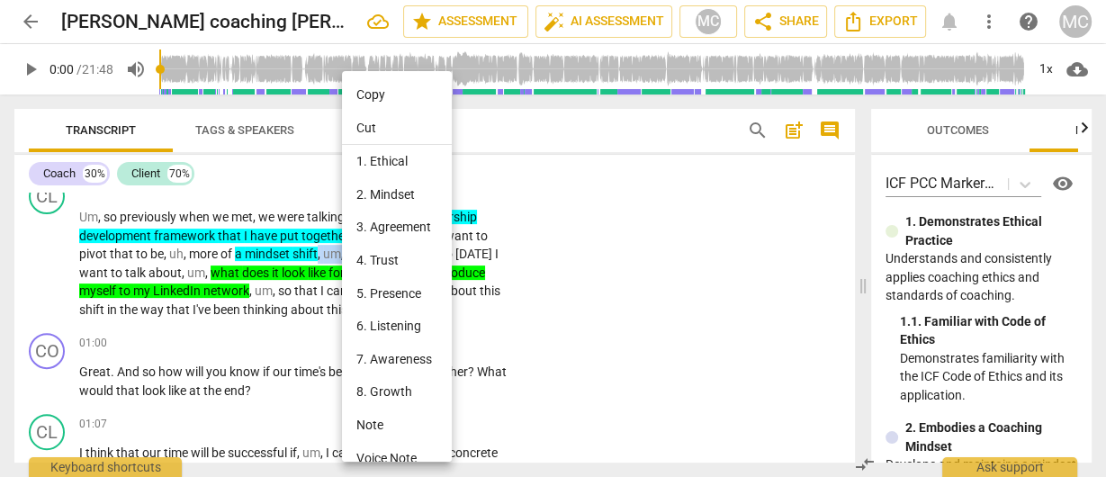
click at [417, 425] on li "Note" at bounding box center [399, 425] width 115 height 33
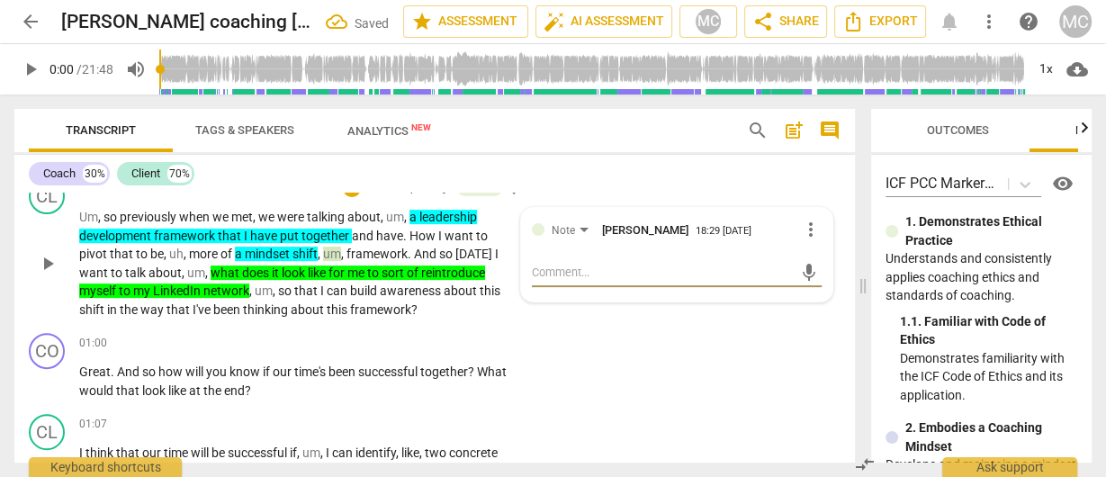
click at [601, 281] on textarea at bounding box center [662, 272] width 261 height 17
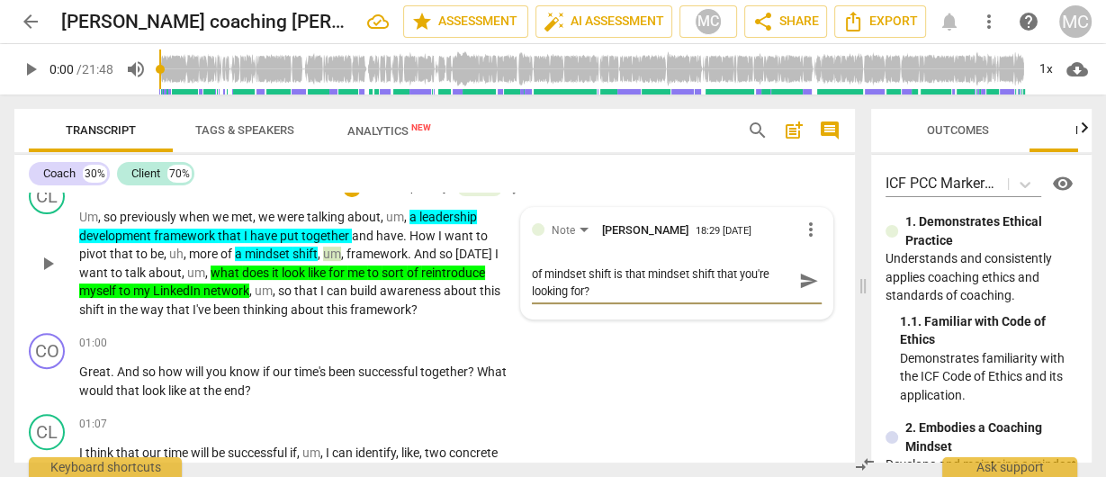
scroll to position [0, 0]
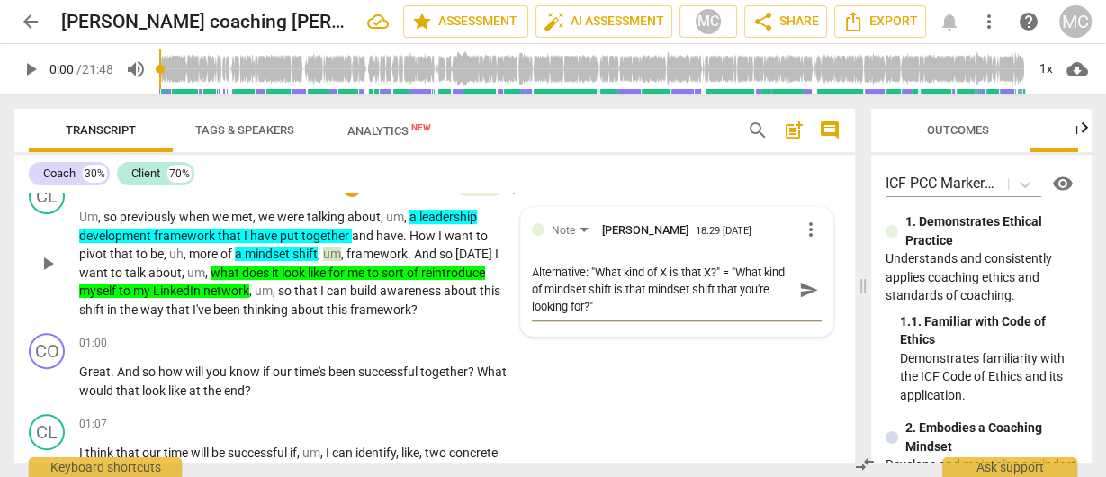
click at [799, 300] on span "send" at bounding box center [809, 290] width 20 height 20
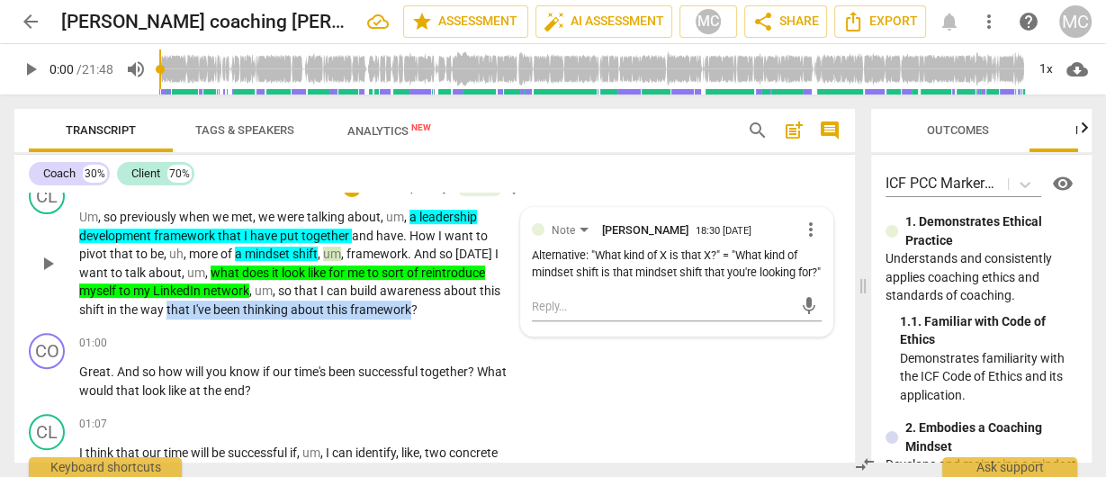
drag, startPoint x: 166, startPoint y: 311, endPoint x: 412, endPoint y: 319, distance: 246.8
click at [412, 319] on div "CL play_arrow pause 00:18 + Add competency Note keyboard_arrow_right Um , so pr…" at bounding box center [434, 248] width 841 height 155
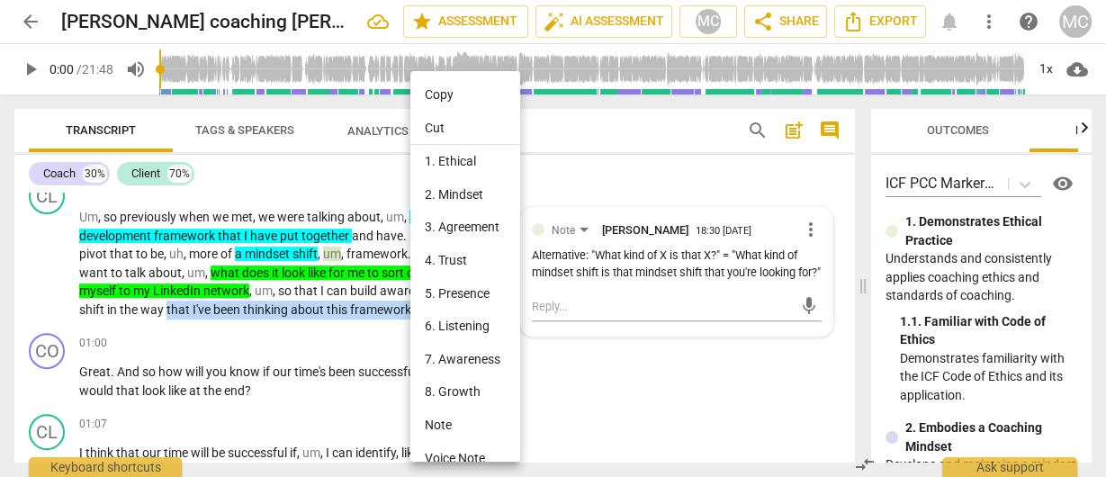
click at [451, 422] on li "Note" at bounding box center [467, 425] width 115 height 33
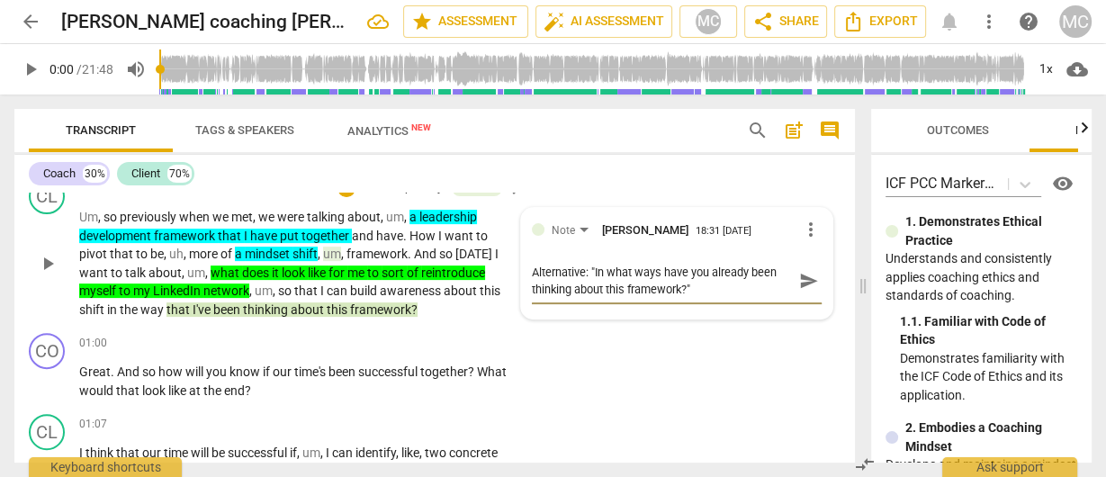
click at [802, 290] on span "send" at bounding box center [809, 281] width 20 height 20
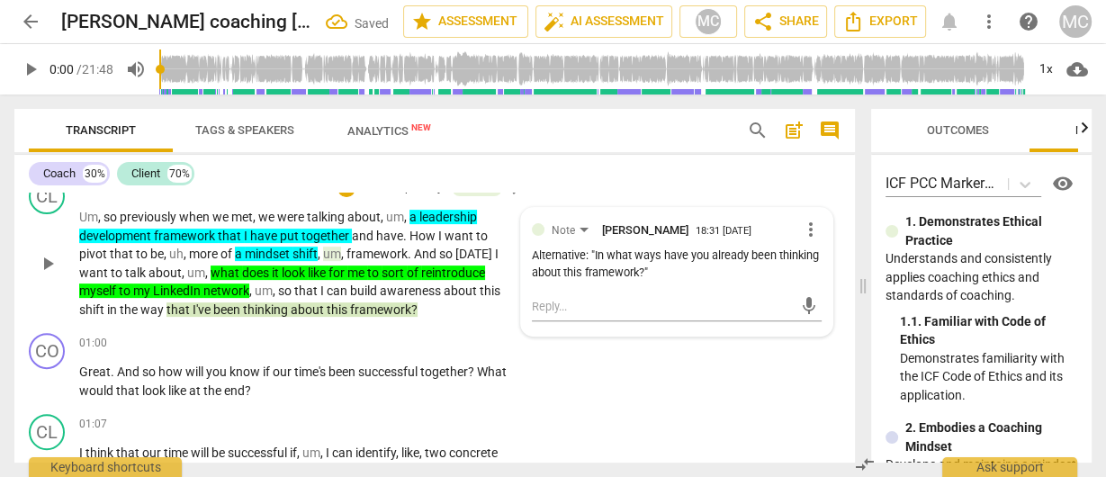
click at [345, 258] on span "," at bounding box center [343, 254] width 5 height 14
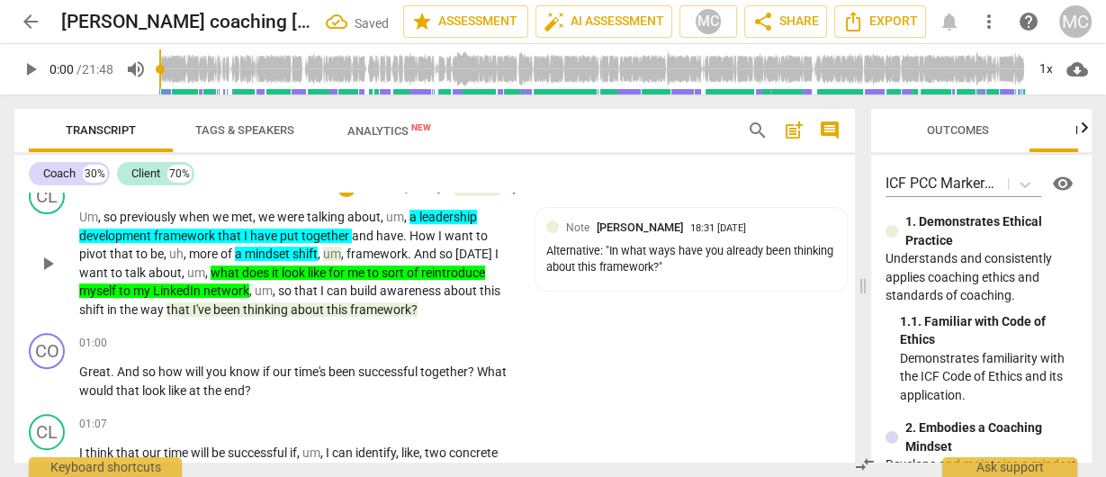
click at [334, 251] on span "um" at bounding box center [332, 254] width 18 height 14
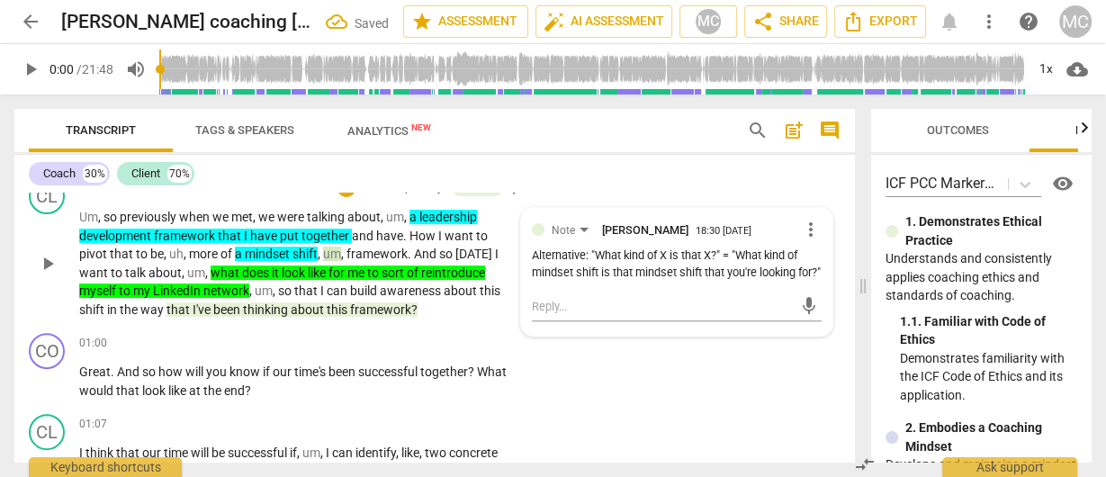
click at [392, 286] on span "awareness" at bounding box center [412, 291] width 64 height 14
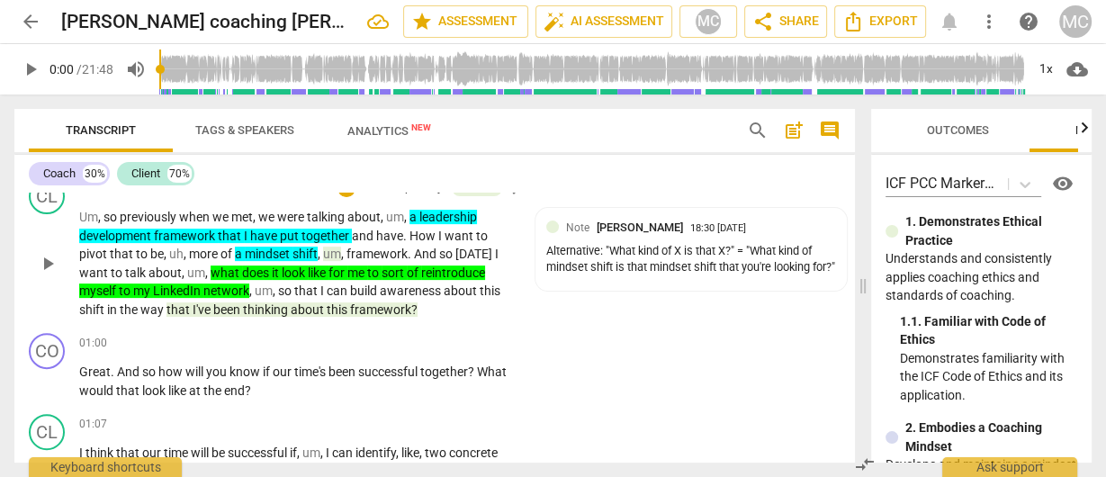
scroll to position [650, 0]
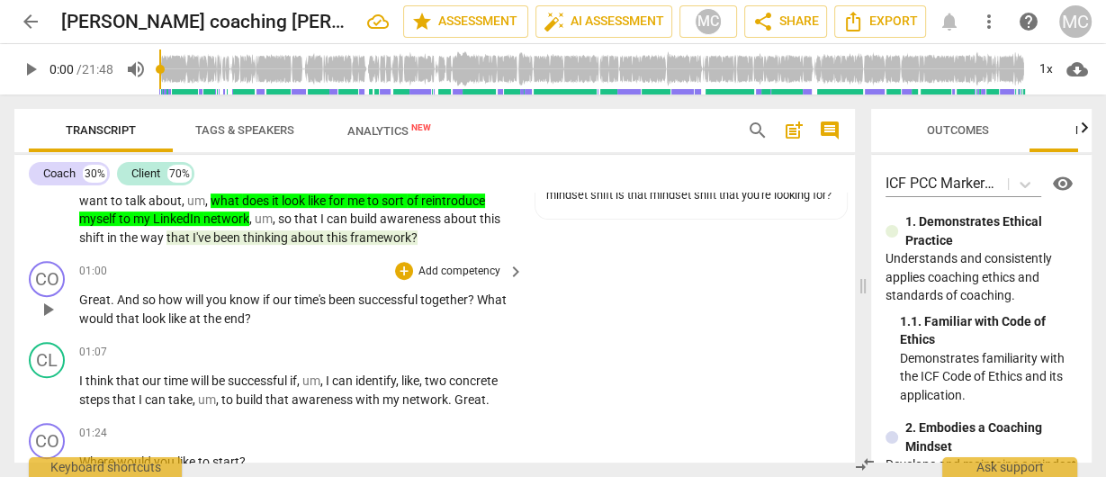
click at [444, 267] on p "Add competency" at bounding box center [460, 272] width 86 height 16
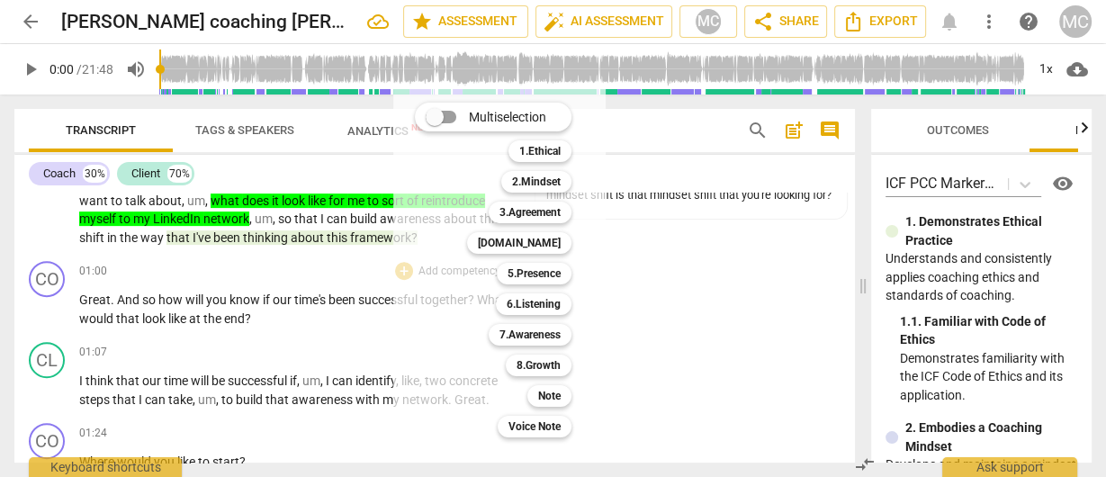
click at [266, 304] on div at bounding box center [553, 238] width 1106 height 477
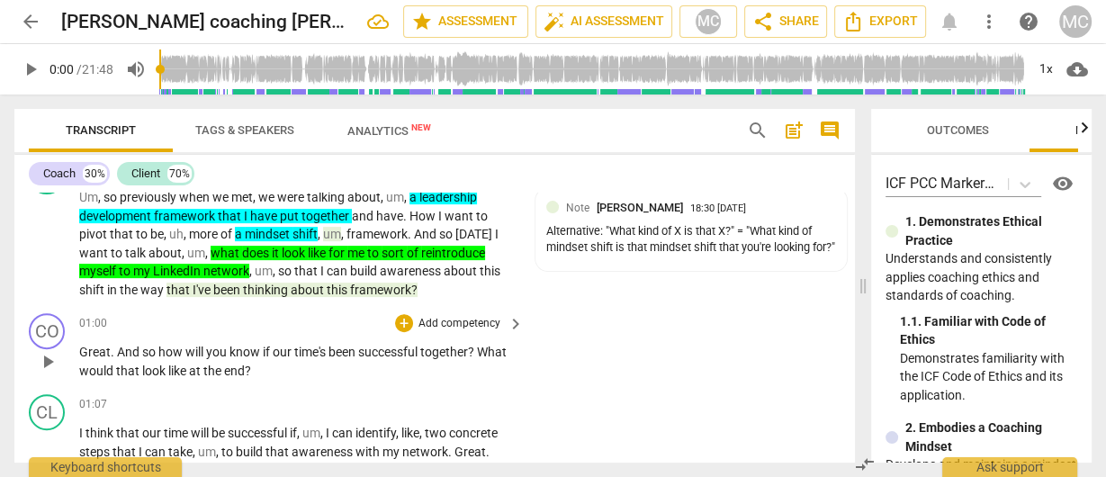
scroll to position [578, 0]
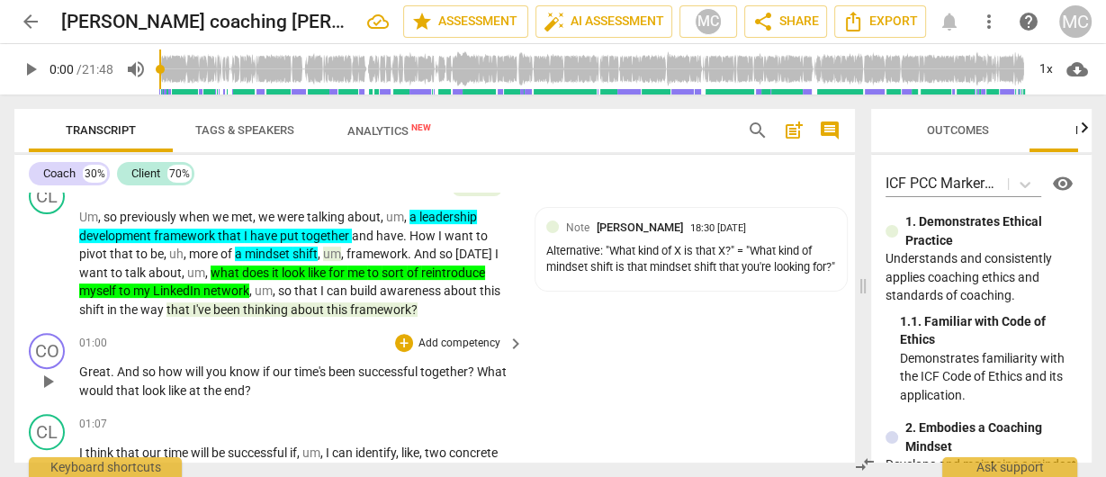
click at [443, 347] on p "Add competency" at bounding box center [460, 344] width 86 height 16
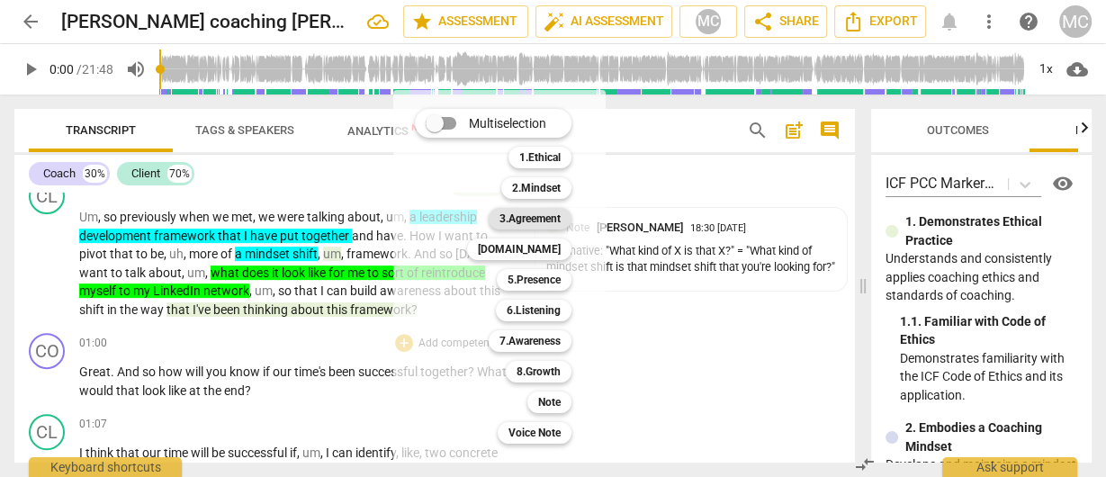
click at [528, 218] on b "3.Agreement" at bounding box center [530, 219] width 61 height 22
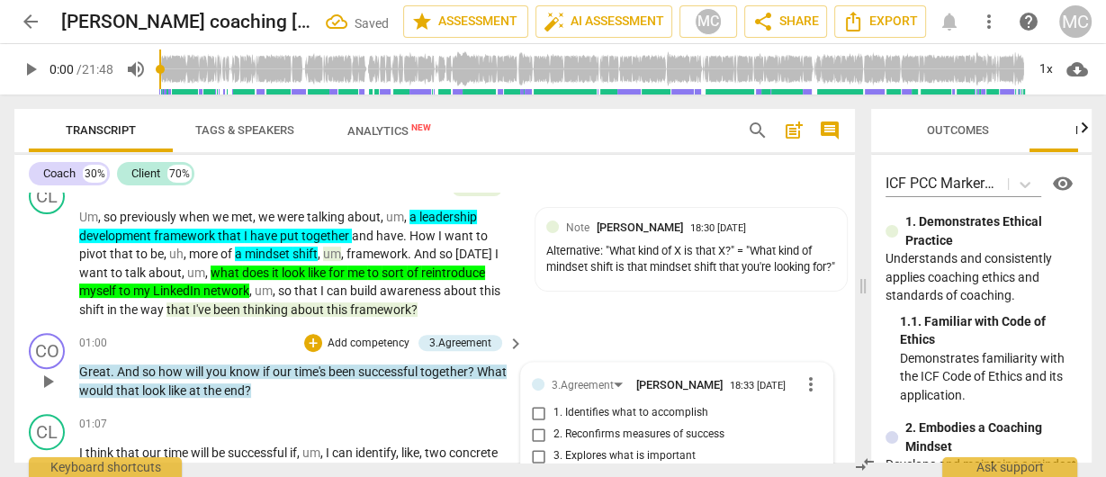
scroll to position [774, 0]
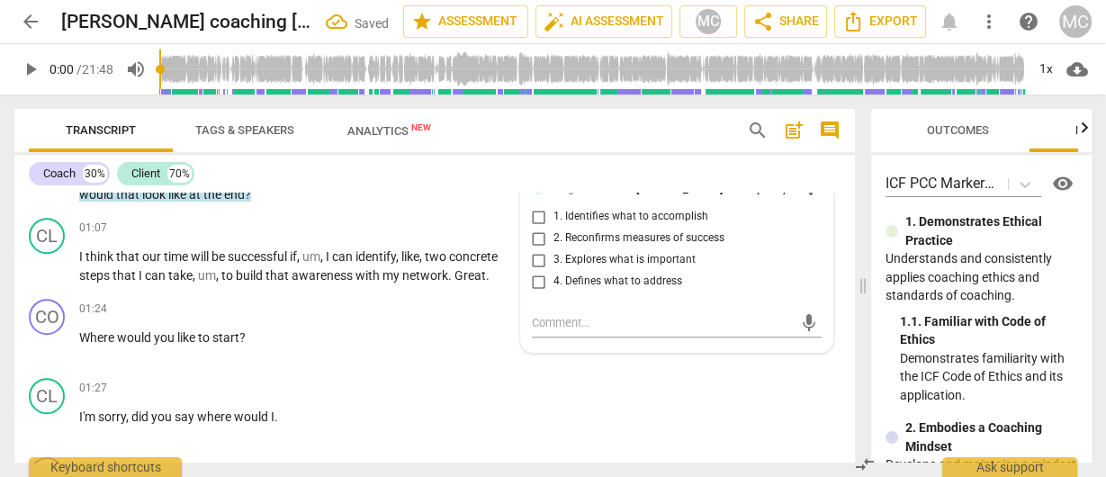
click at [560, 244] on span "2. Reconfirms measures of success" at bounding box center [639, 238] width 171 height 16
click at [554, 244] on input "2. Reconfirms measures of success" at bounding box center [539, 239] width 29 height 22
click at [574, 326] on textarea at bounding box center [662, 322] width 261 height 17
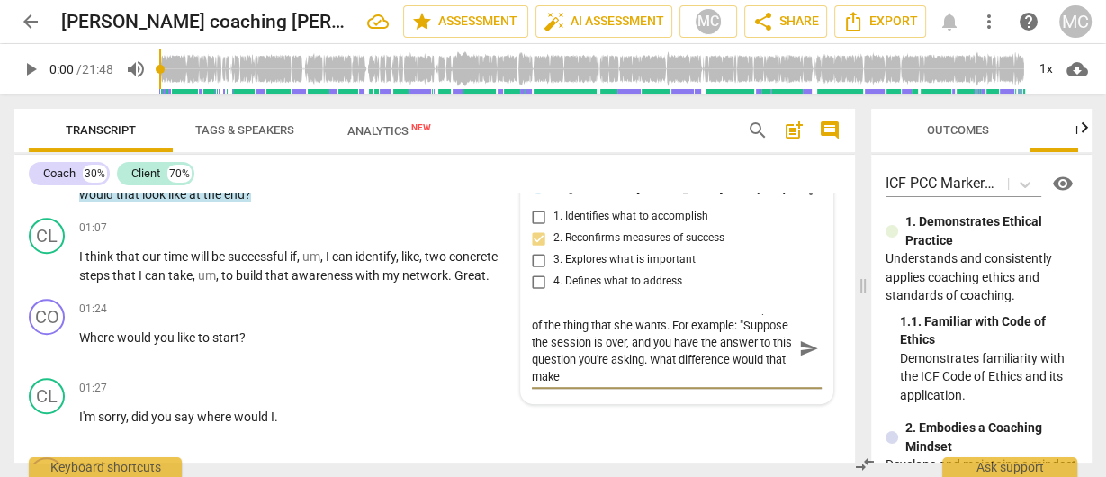
scroll to position [0, 0]
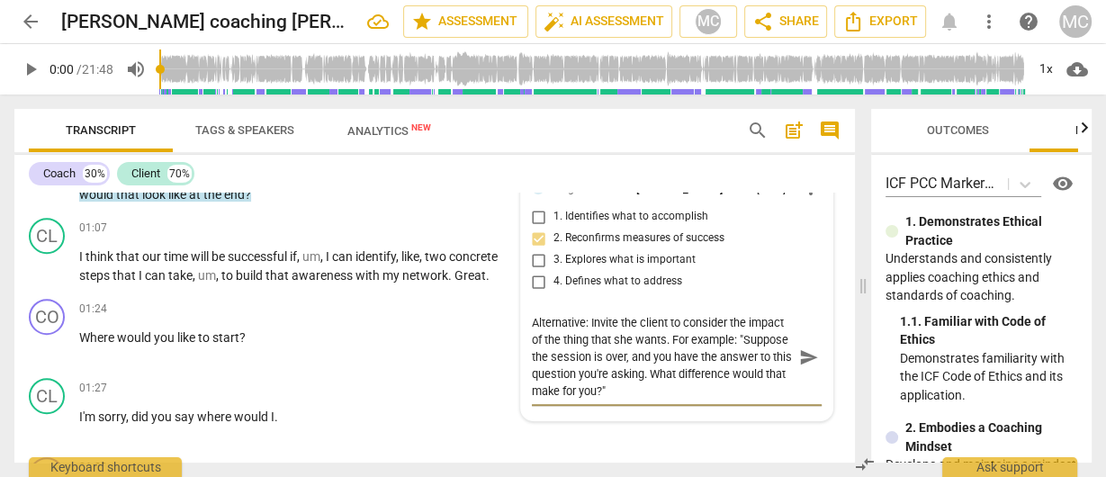
click at [807, 364] on span "send" at bounding box center [809, 357] width 20 height 20
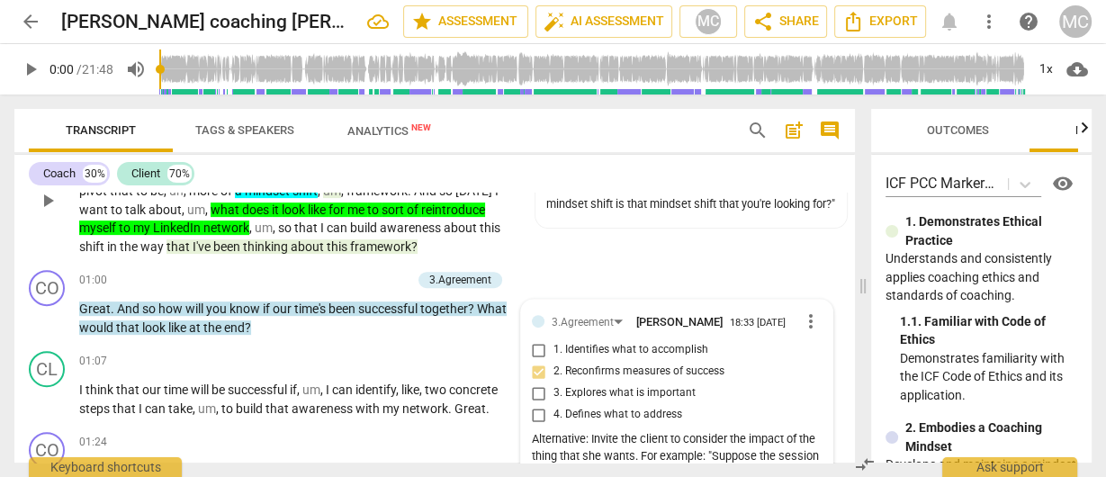
scroll to position [630, 0]
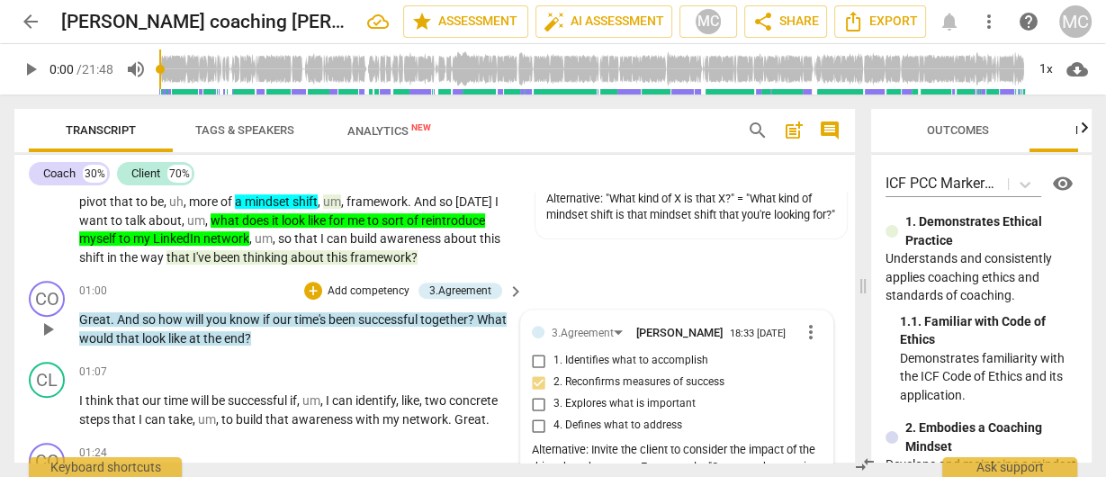
click at [380, 288] on p "Add competency" at bounding box center [369, 292] width 86 height 16
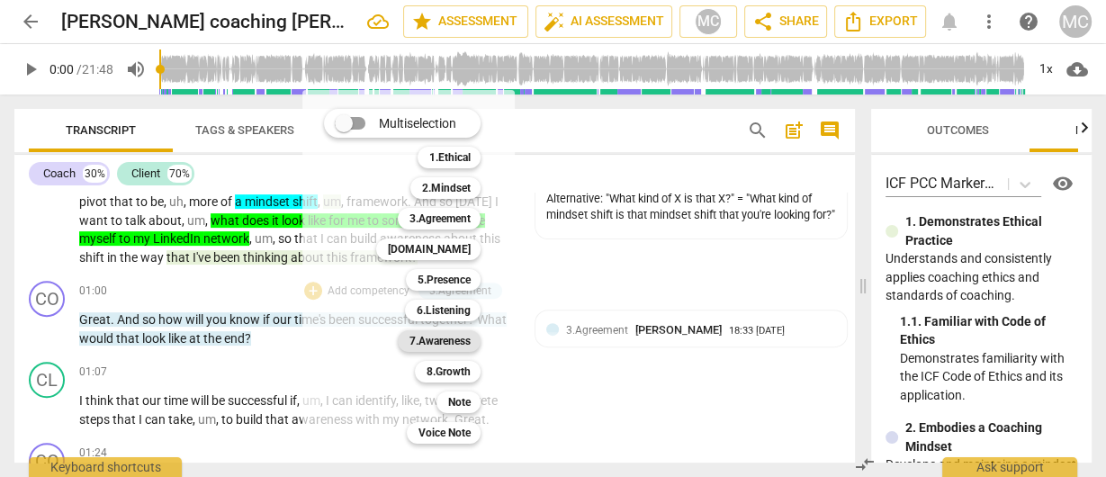
click at [447, 341] on b "7.Awareness" at bounding box center [439, 341] width 61 height 22
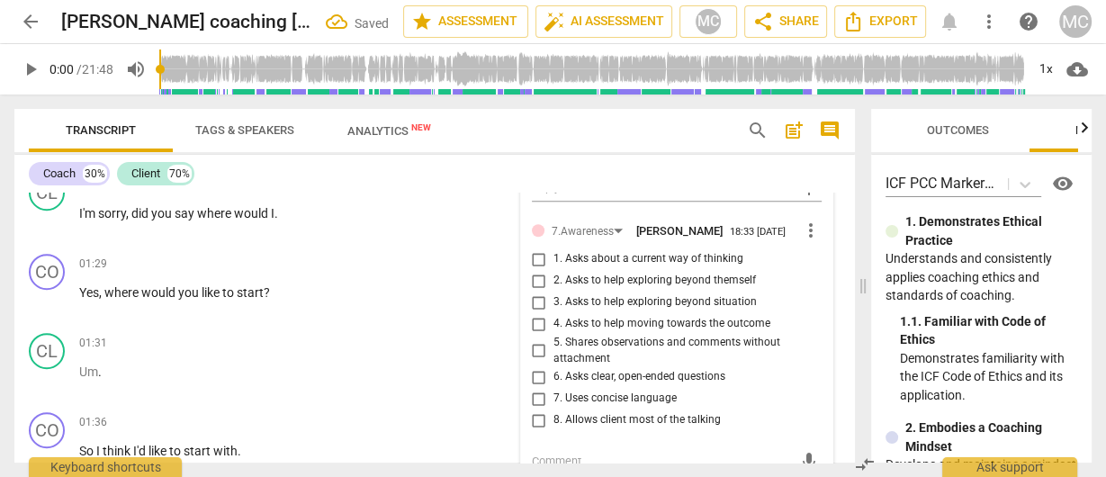
scroll to position [990, 0]
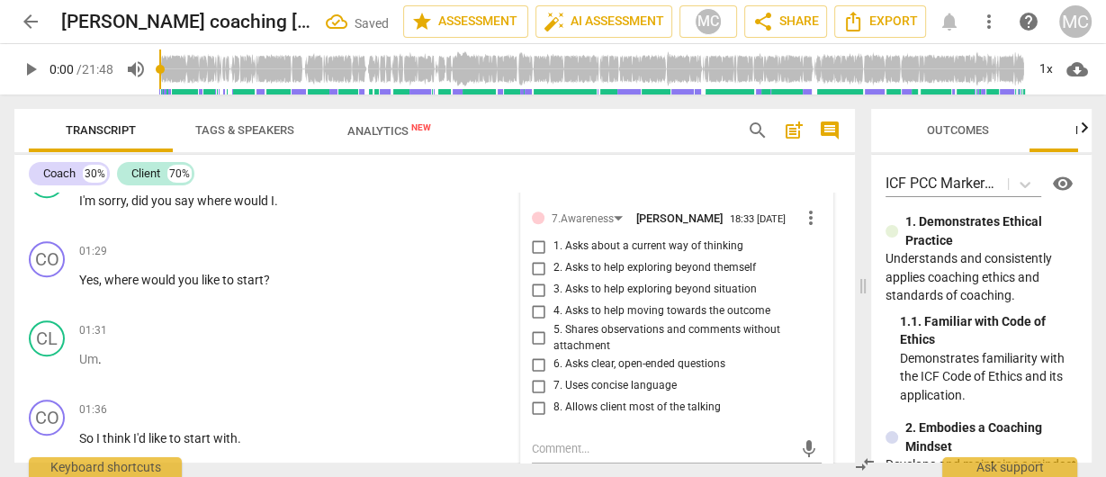
click at [579, 373] on span "6. Asks clear, open-ended questions" at bounding box center [640, 364] width 172 height 16
click at [554, 375] on input "6. Asks clear, open-ended questions" at bounding box center [539, 365] width 29 height 22
click at [579, 373] on span "6. Asks clear, open-ended questions" at bounding box center [640, 364] width 172 height 16
click at [554, 375] on input "6. Asks clear, open-ended questions" at bounding box center [539, 365] width 29 height 22
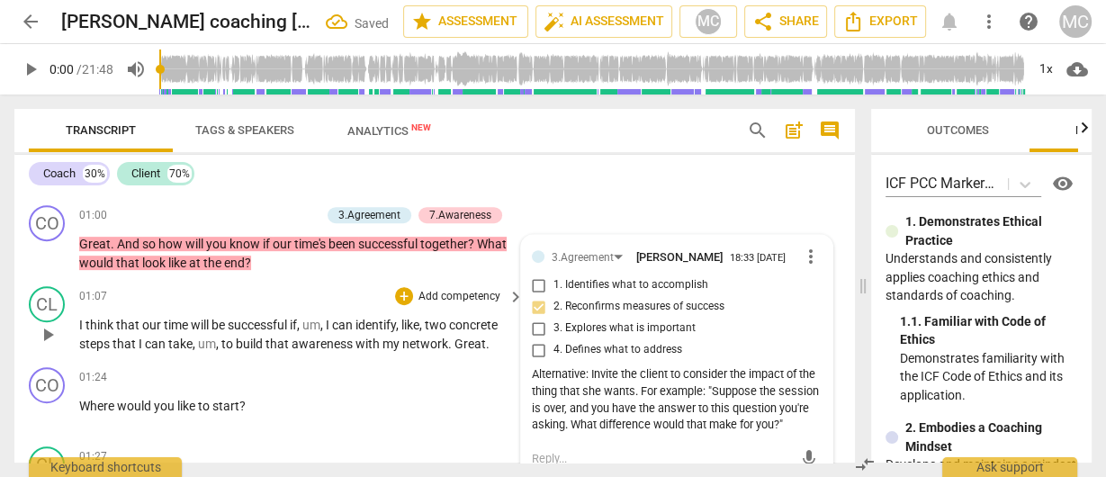
scroll to position [702, 0]
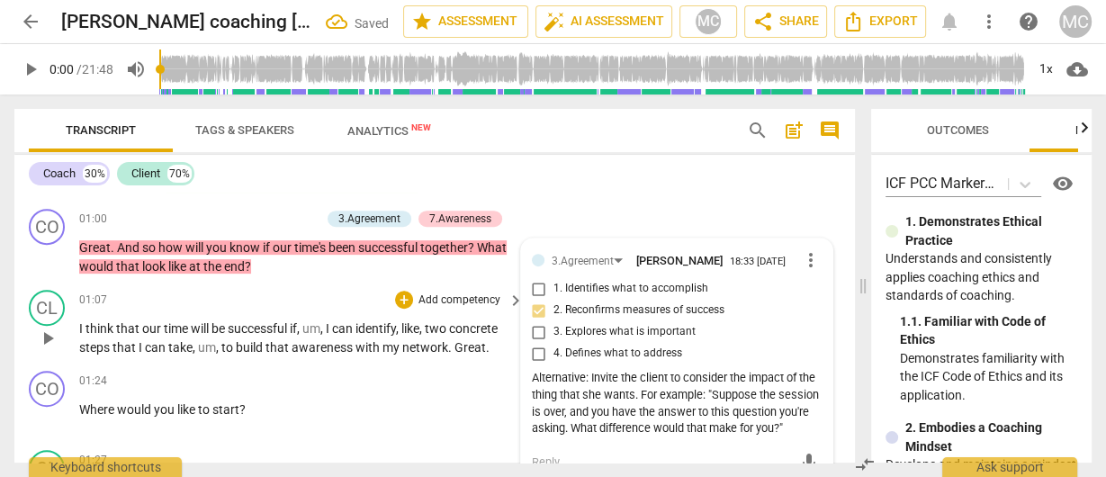
click at [221, 321] on span "be" at bounding box center [220, 328] width 16 height 14
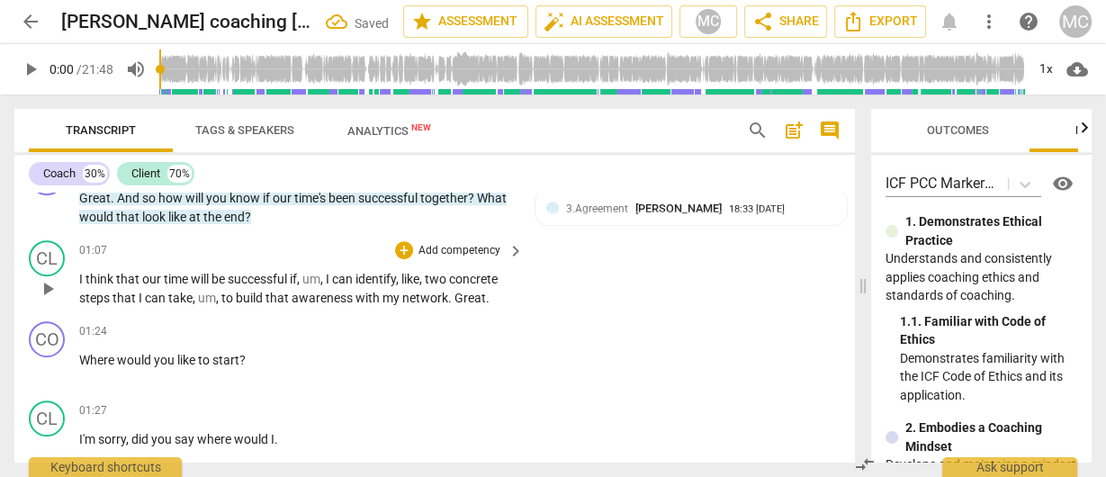
scroll to position [774, 0]
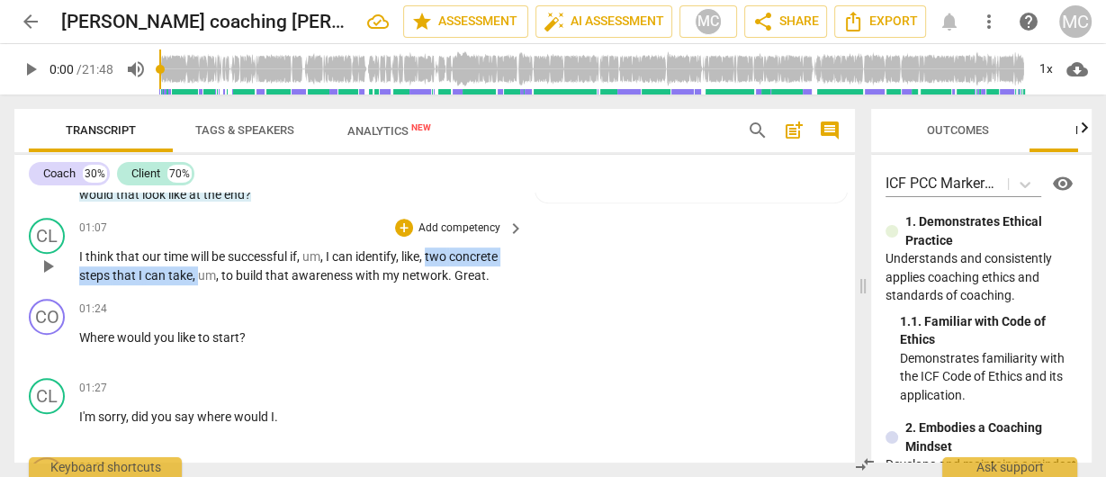
drag, startPoint x: 432, startPoint y: 254, endPoint x: 198, endPoint y: 270, distance: 234.6
click at [198, 270] on p "I think that our time will be successful if , um , I can identify , like , two …" at bounding box center [297, 266] width 436 height 37
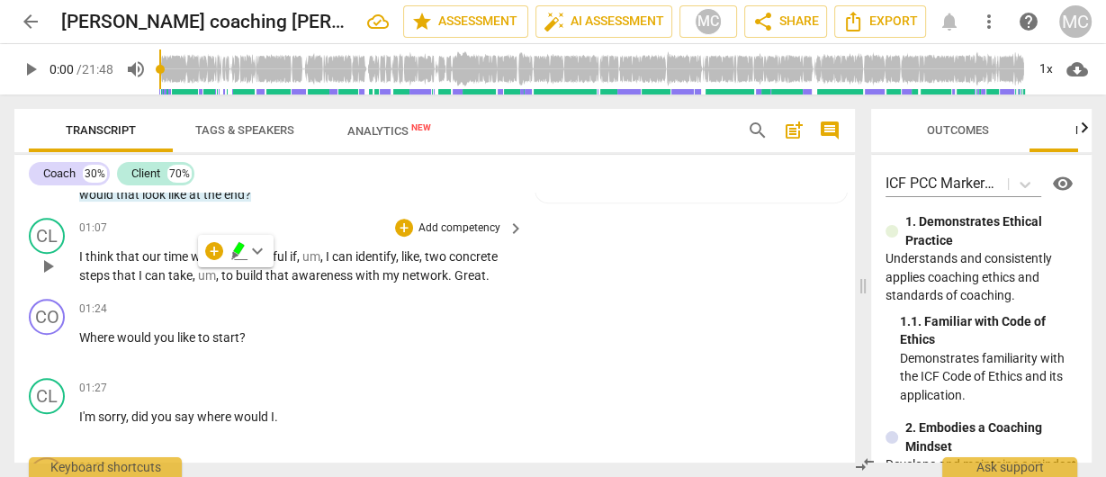
click at [385, 268] on span "my" at bounding box center [393, 275] width 20 height 14
drag, startPoint x: 329, startPoint y: 257, endPoint x: 109, endPoint y: 277, distance: 220.6
click at [109, 277] on p "I think that our time will be successful if , um , I can identify , like , two …" at bounding box center [297, 266] width 436 height 37
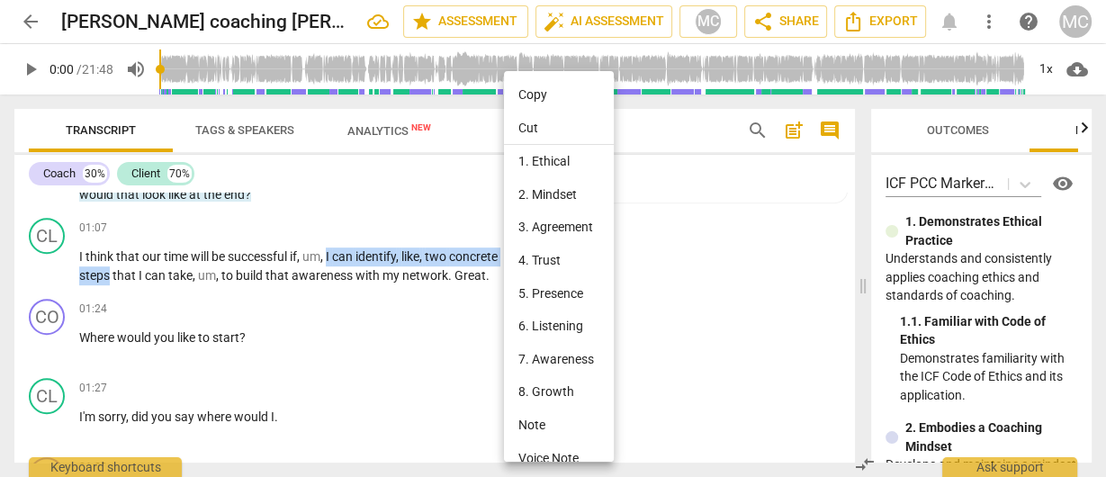
click at [541, 428] on li "Note" at bounding box center [561, 425] width 115 height 33
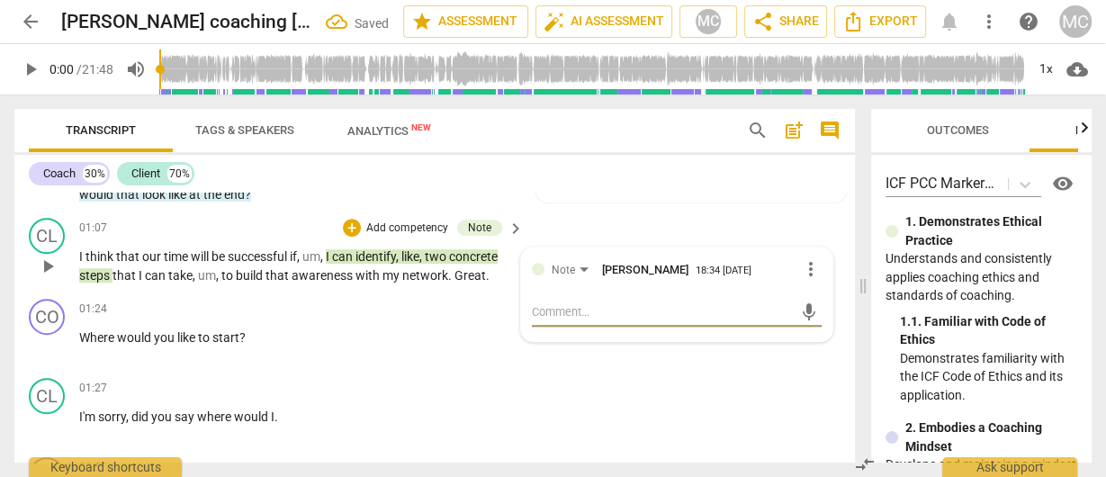
click at [576, 318] on textarea at bounding box center [662, 311] width 261 height 17
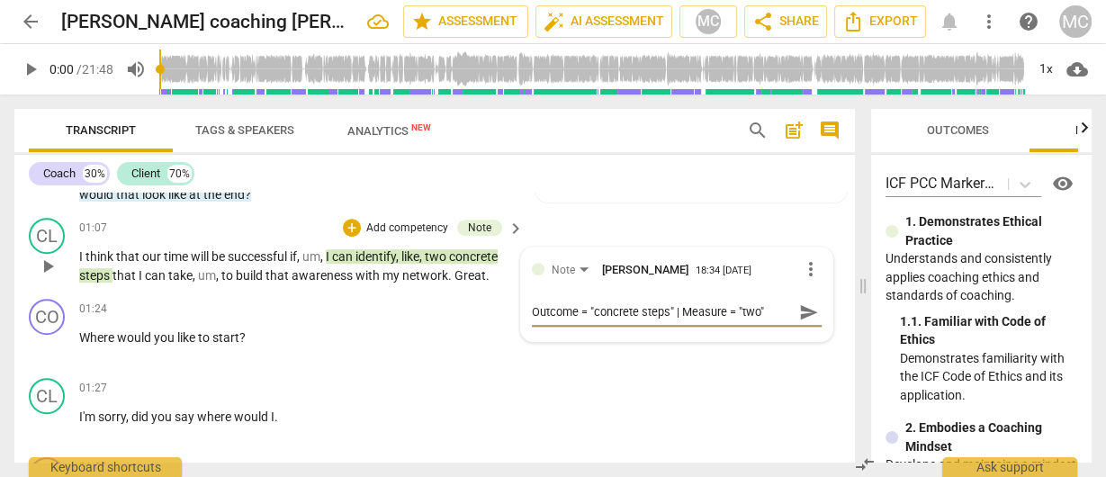
click at [804, 320] on span "send" at bounding box center [809, 312] width 20 height 20
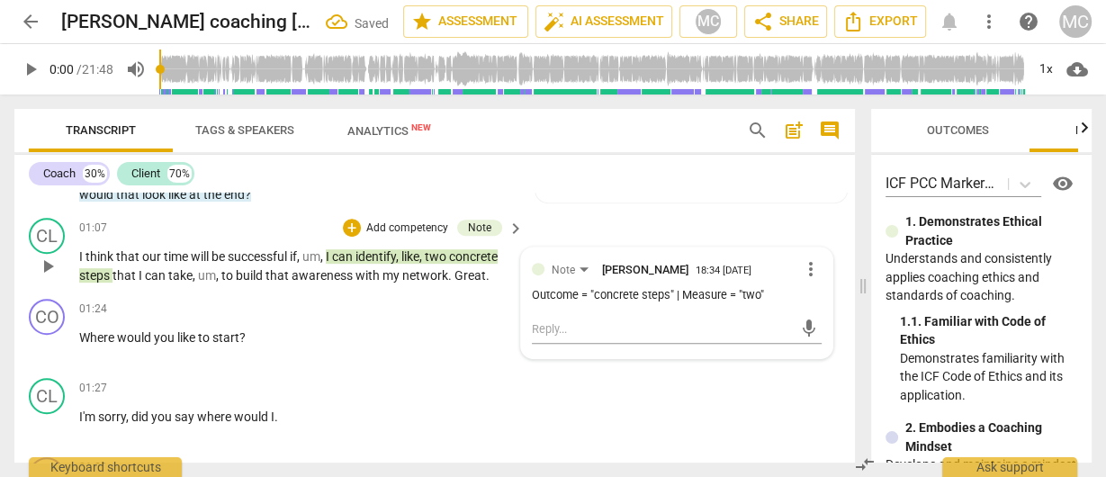
click at [264, 276] on span "build" at bounding box center [251, 275] width 30 height 14
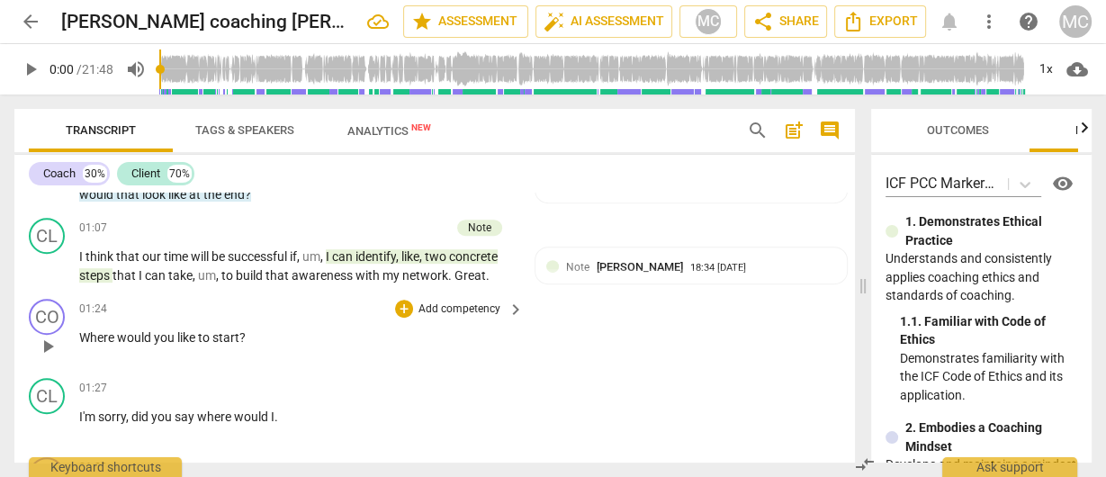
click at [435, 305] on p "Add competency" at bounding box center [460, 310] width 86 height 16
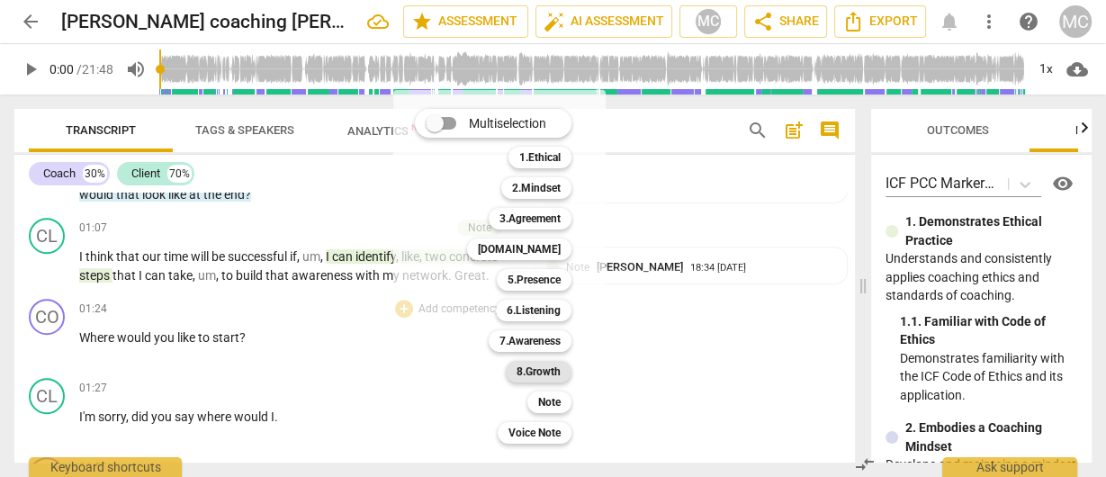
click at [542, 365] on b "8.Growth" at bounding box center [539, 372] width 44 height 22
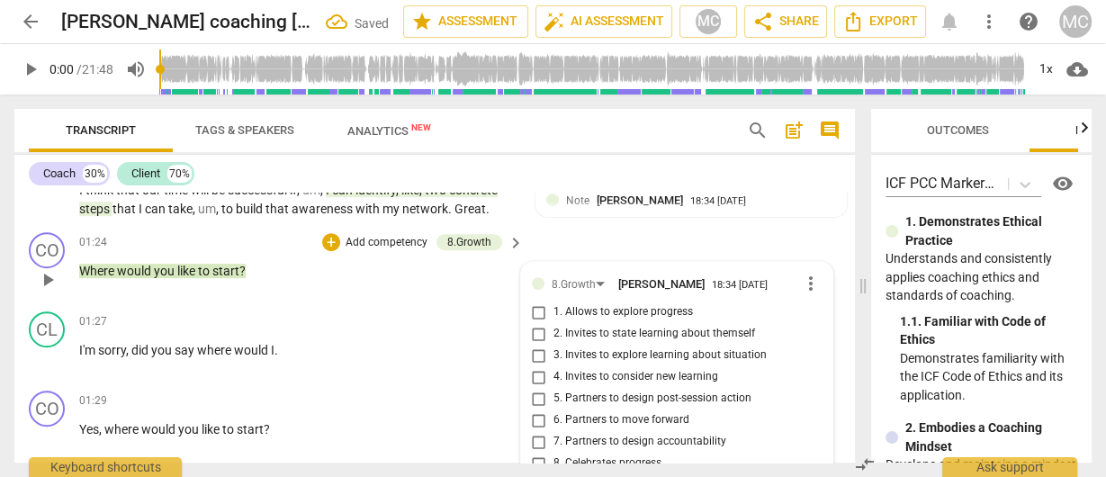
scroll to position [900, 0]
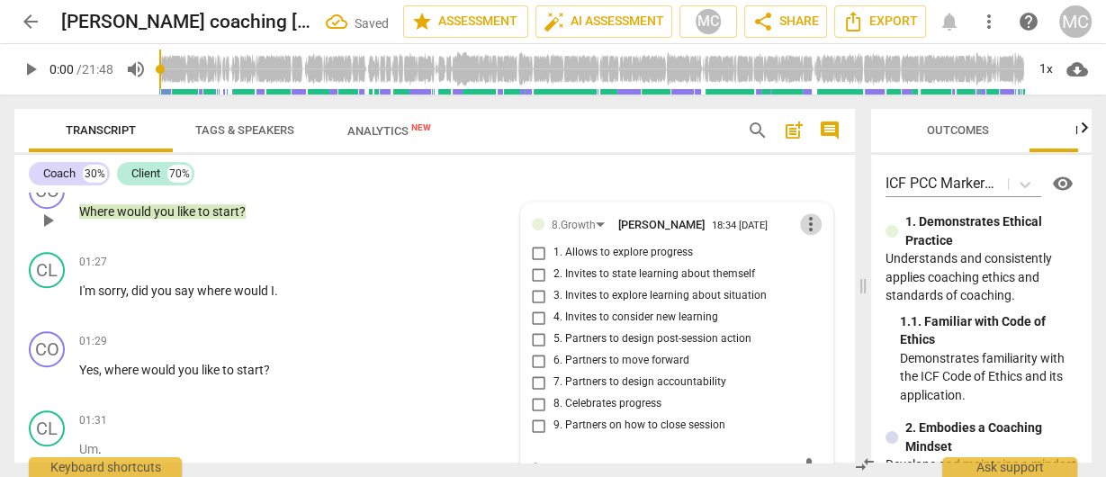
click at [804, 217] on span "more_vert" at bounding box center [811, 224] width 22 height 22
click at [822, 262] on li "Delete" at bounding box center [826, 260] width 62 height 34
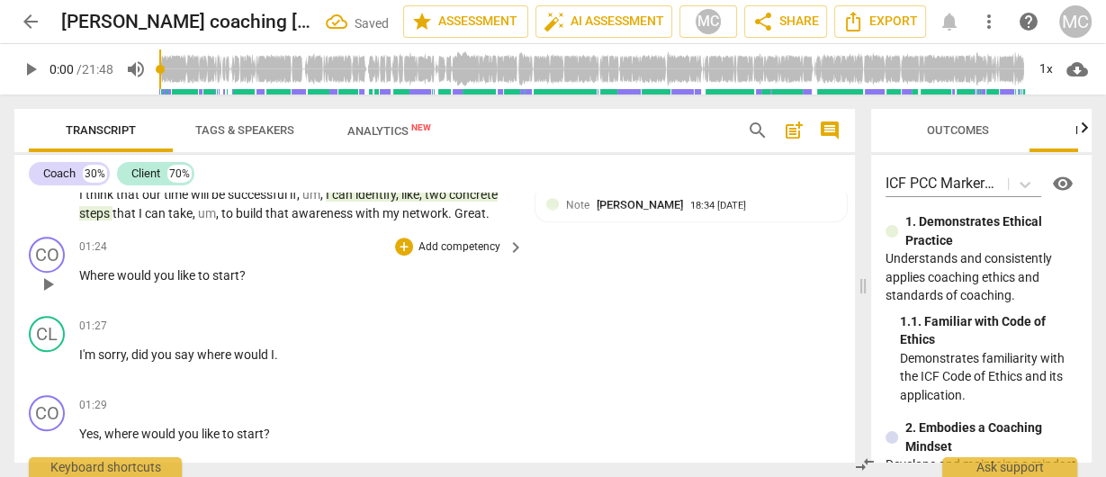
scroll to position [828, 0]
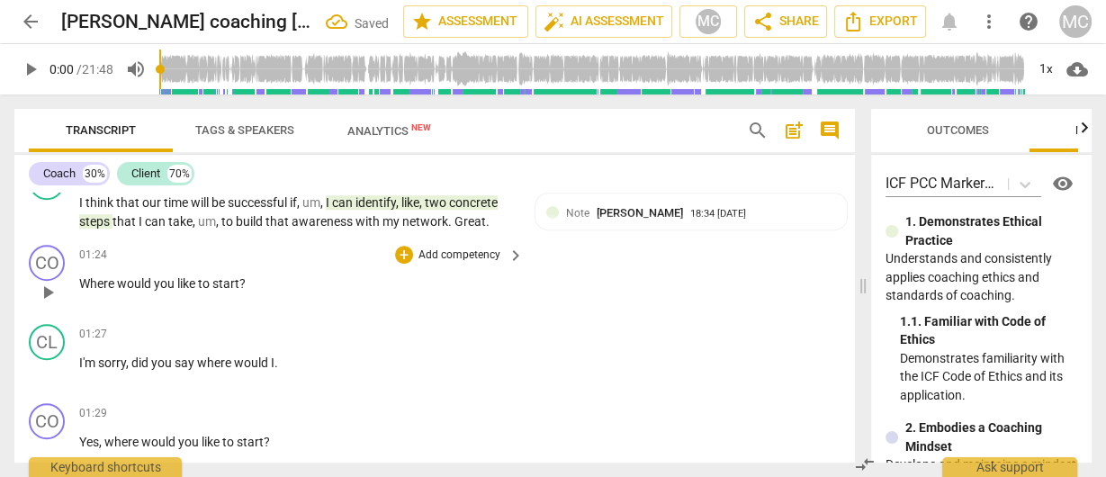
click at [455, 266] on div "01:24 + Add competency keyboard_arrow_right Where would you like to start ?" at bounding box center [302, 277] width 446 height 65
click at [451, 254] on p "Add competency" at bounding box center [460, 256] width 86 height 16
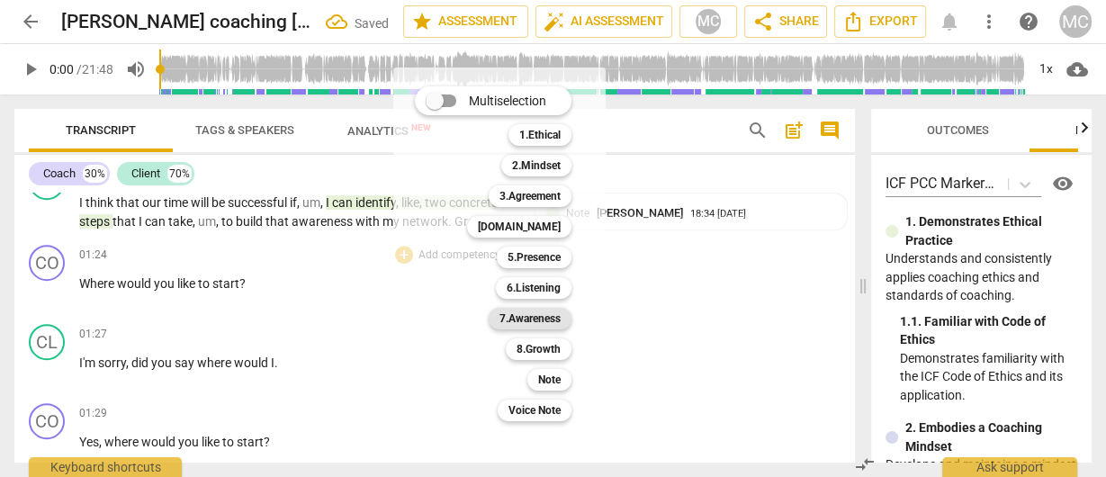
click at [525, 317] on b "7.Awareness" at bounding box center [530, 319] width 61 height 22
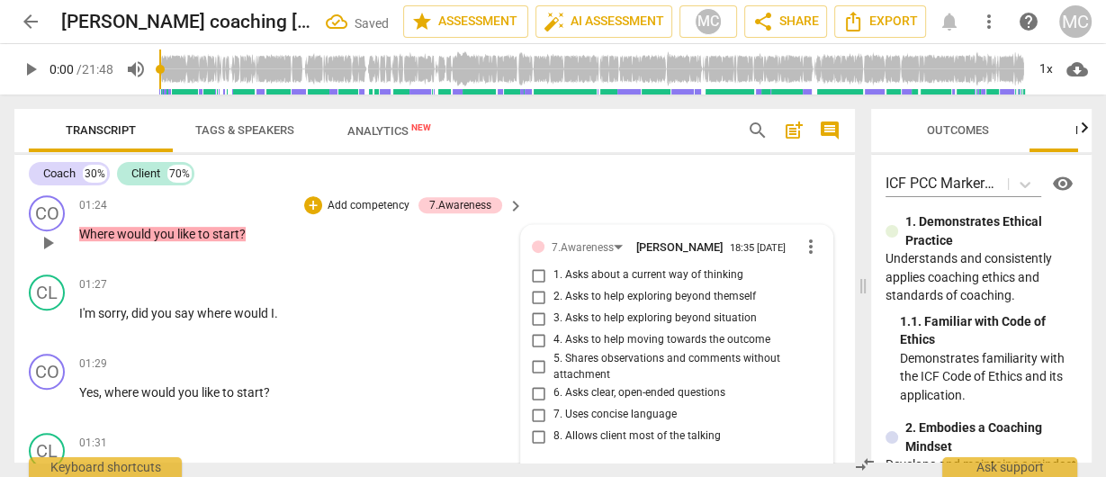
scroll to position [888, 0]
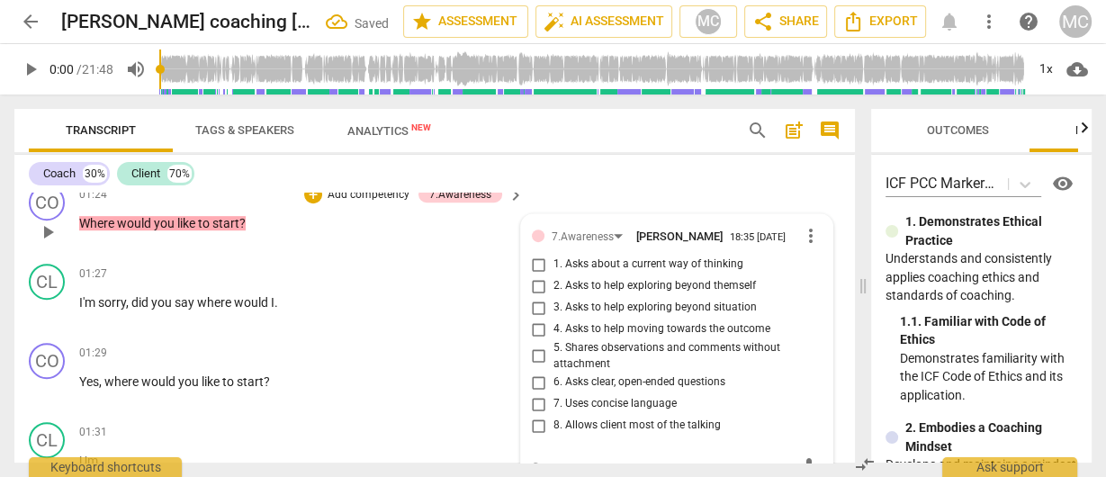
click at [578, 390] on span "6. Asks clear, open-ended questions" at bounding box center [640, 382] width 172 height 16
click at [554, 390] on input "6. Asks clear, open-ended questions" at bounding box center [539, 383] width 29 height 22
click at [573, 402] on span "7. Uses concise language" at bounding box center [615, 404] width 123 height 16
click at [554, 402] on input "7. Uses concise language" at bounding box center [539, 404] width 29 height 22
click at [568, 271] on span "1. Asks about a current way of thinking" at bounding box center [649, 265] width 190 height 16
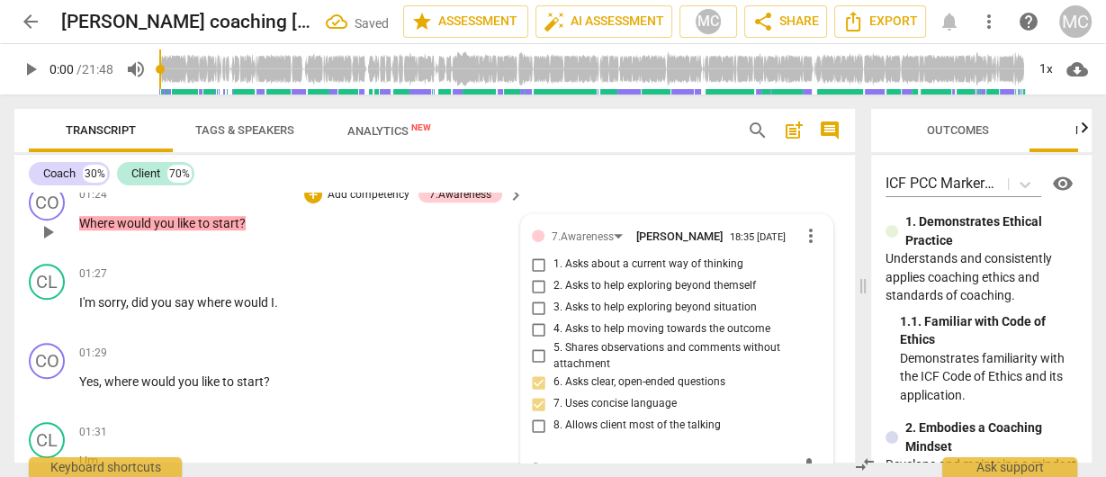
click at [554, 271] on input "1. Asks about a current way of thinking" at bounding box center [539, 265] width 29 height 22
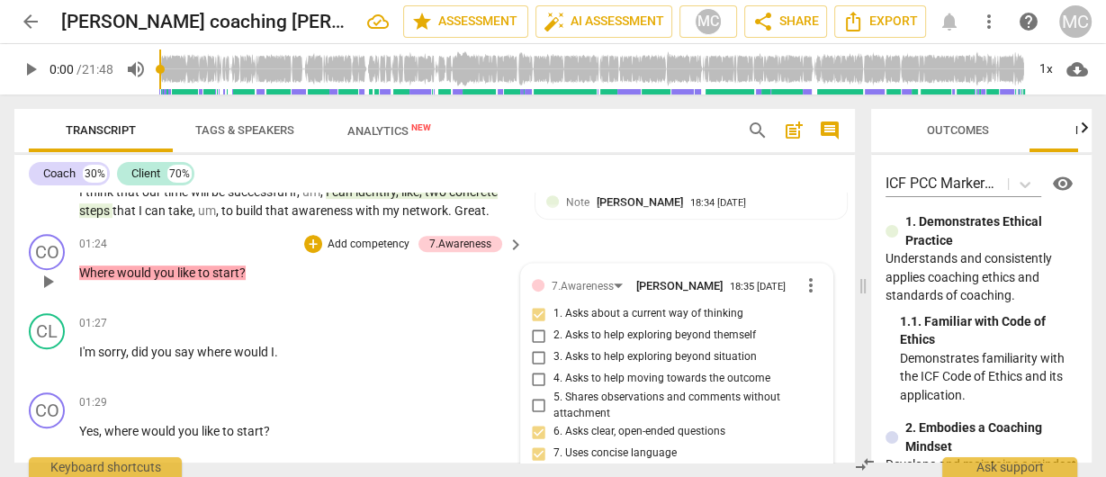
scroll to position [816, 0]
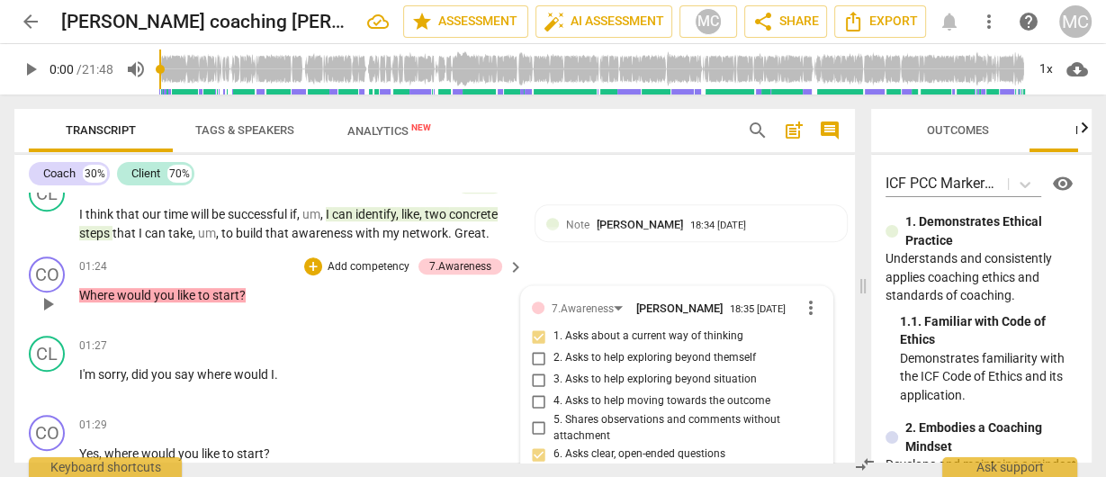
click at [382, 268] on p "Add competency" at bounding box center [369, 267] width 86 height 16
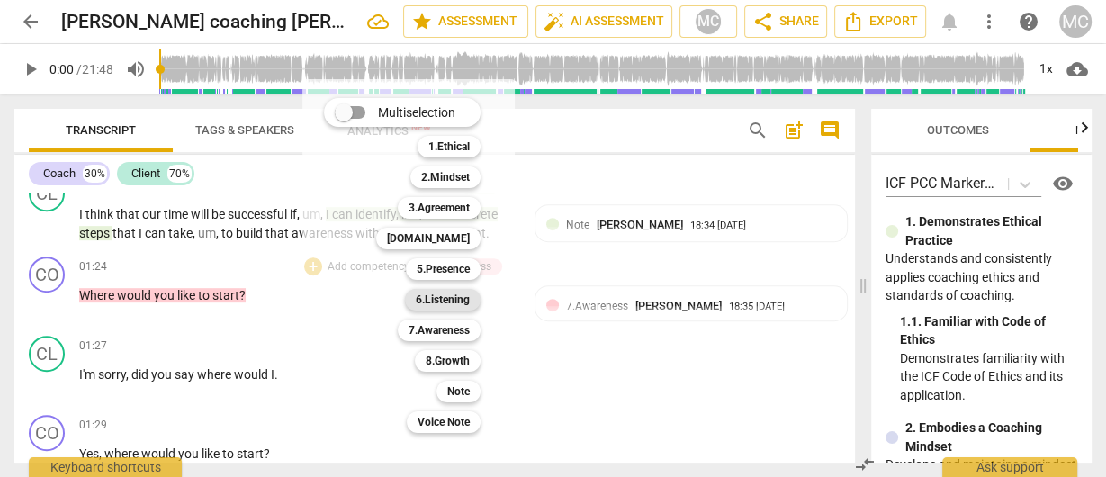
click at [439, 297] on b "6.Listening" at bounding box center [443, 300] width 54 height 22
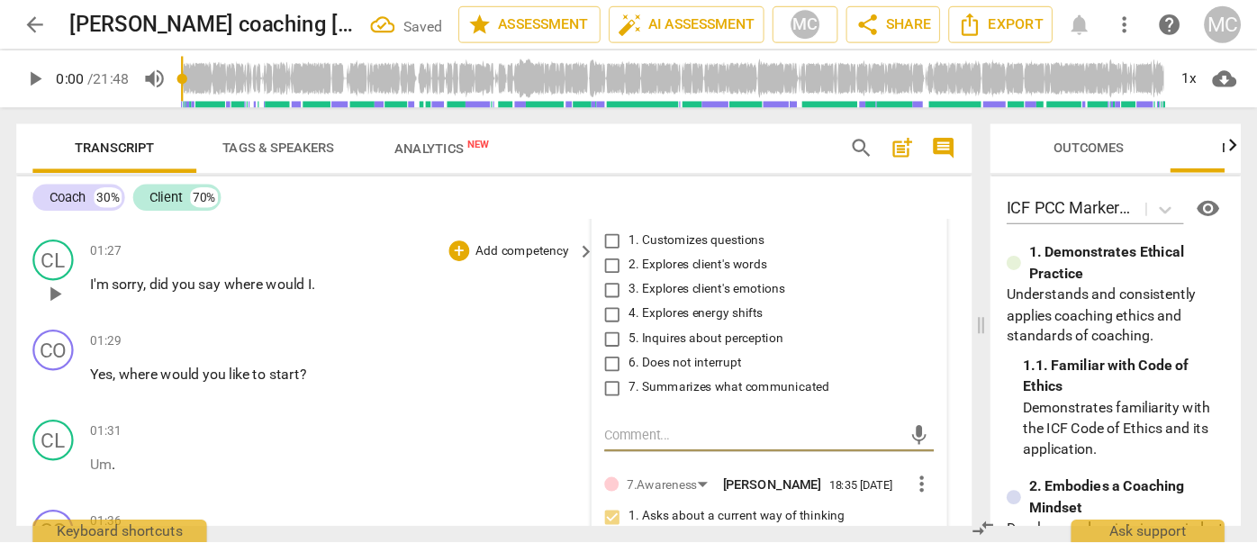
scroll to position [857, 0]
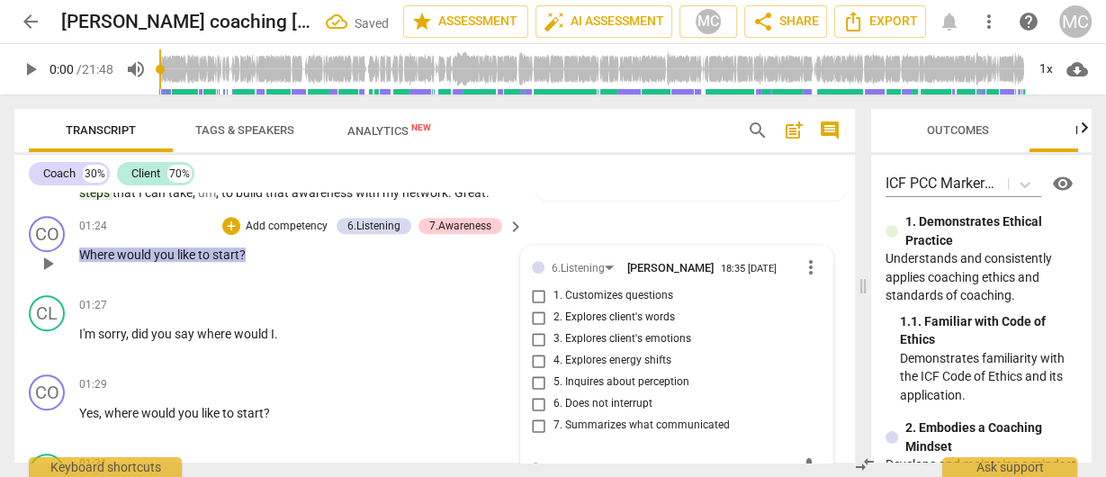
click at [573, 299] on span "1. Customizes questions" at bounding box center [614, 296] width 120 height 16
click at [554, 299] on input "1. Customizes questions" at bounding box center [539, 296] width 29 height 22
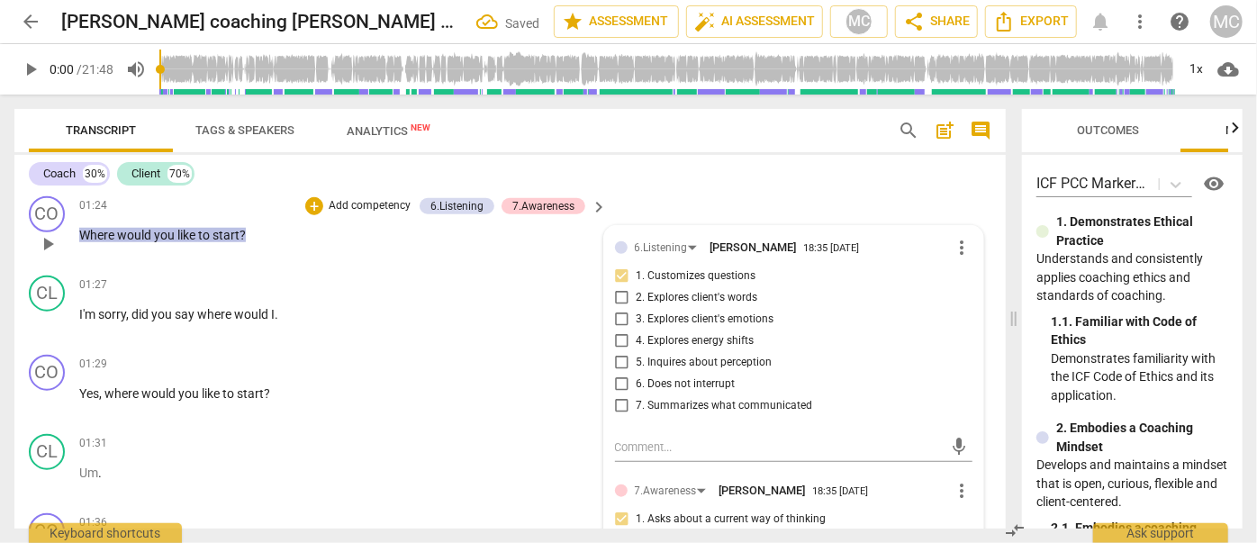
scroll to position [775, 0]
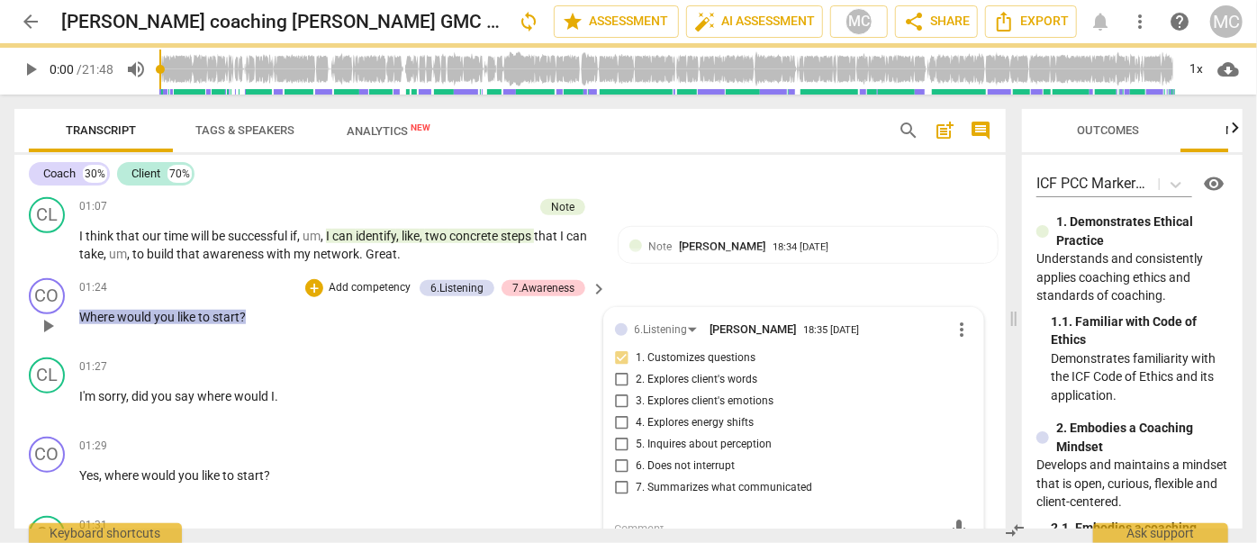
click at [655, 350] on span "1. Customizes questions" at bounding box center [696, 358] width 120 height 16
click at [636, 348] on input "1. Customizes questions" at bounding box center [622, 358] width 29 height 22
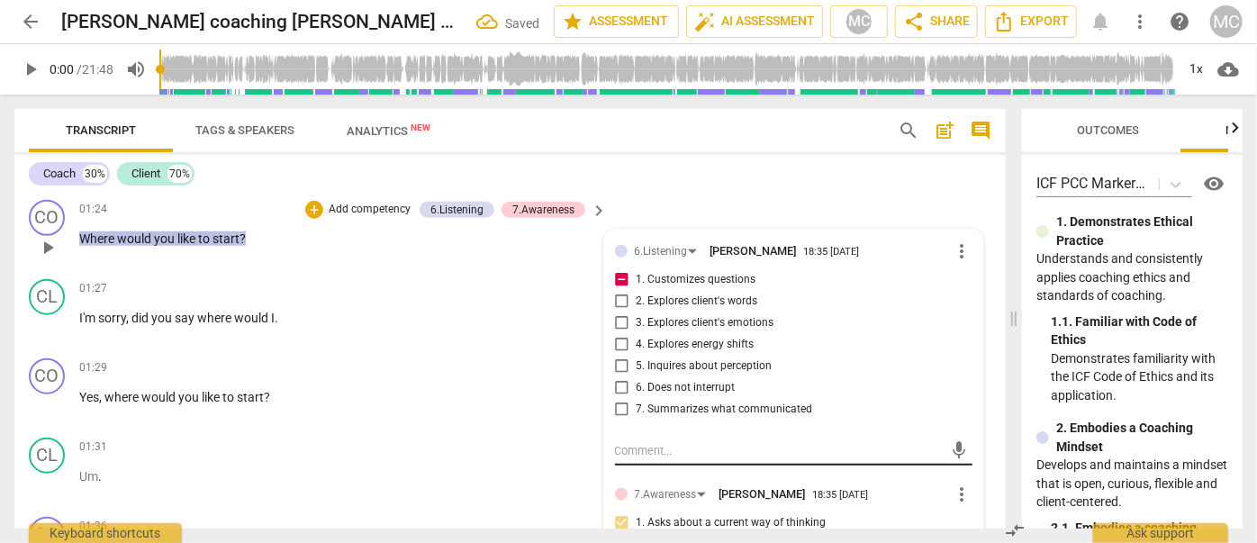
scroll to position [857, 0]
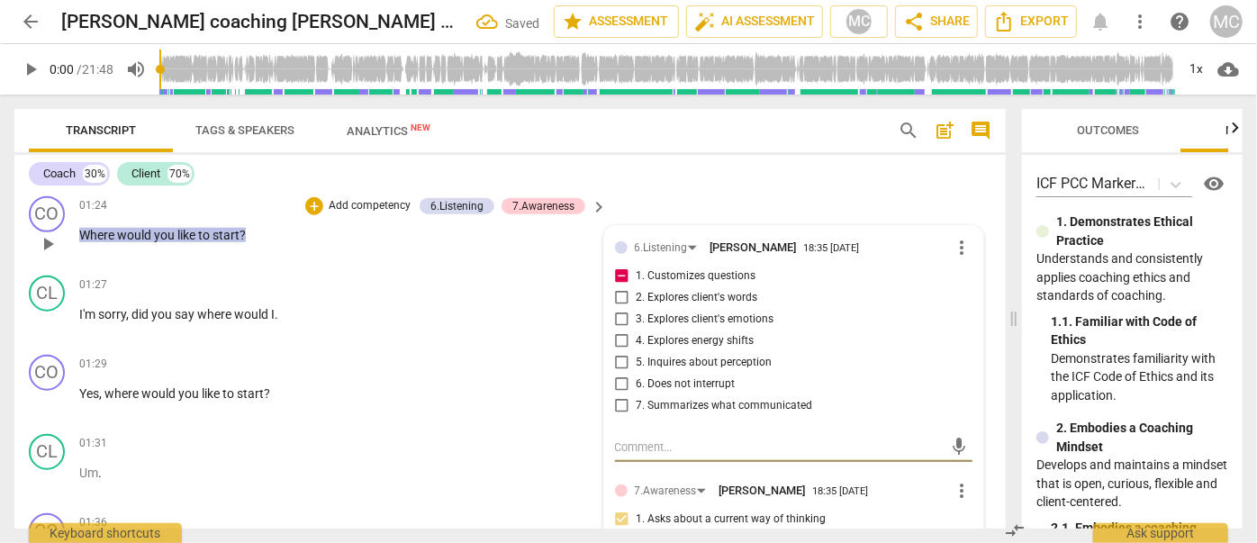
click at [643, 446] on textarea at bounding box center [779, 446] width 329 height 17
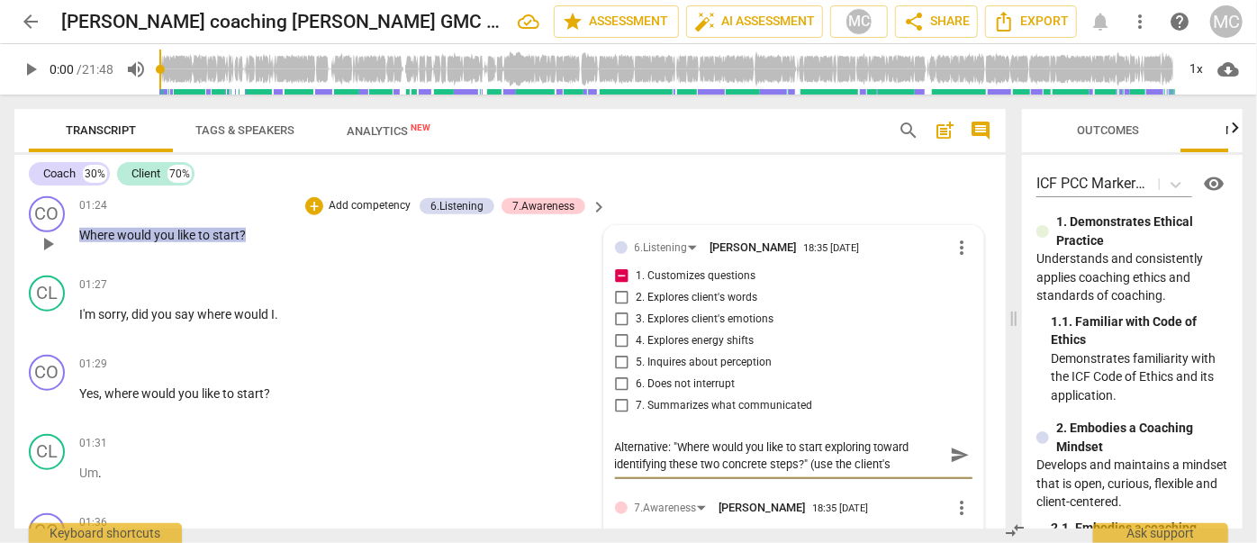
scroll to position [15, 0]
click at [950, 447] on span "send" at bounding box center [960, 456] width 20 height 20
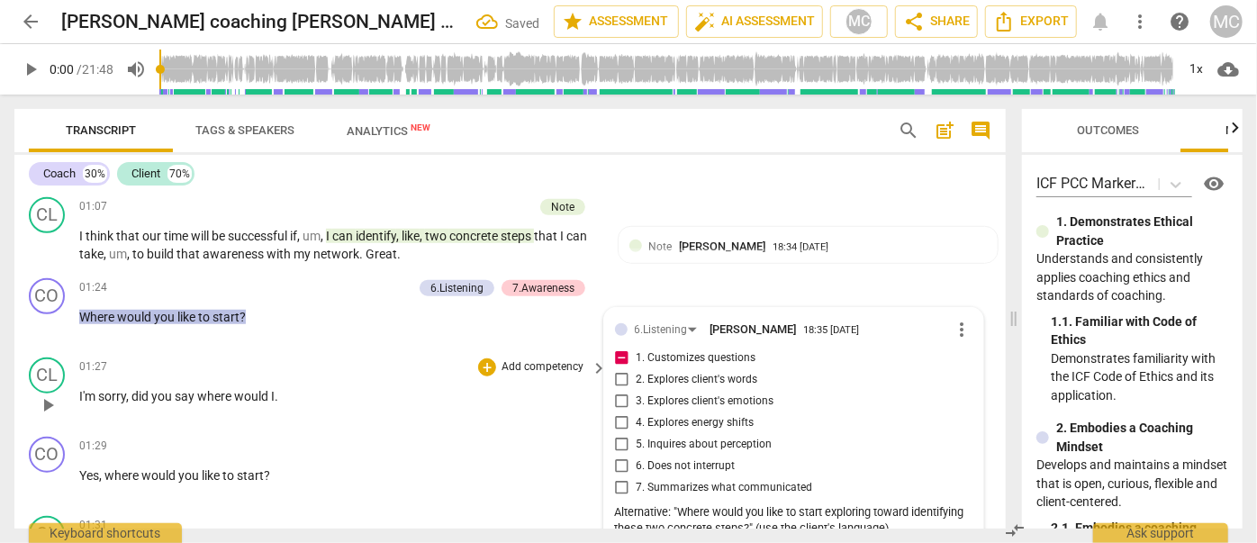
scroll to position [693, 0]
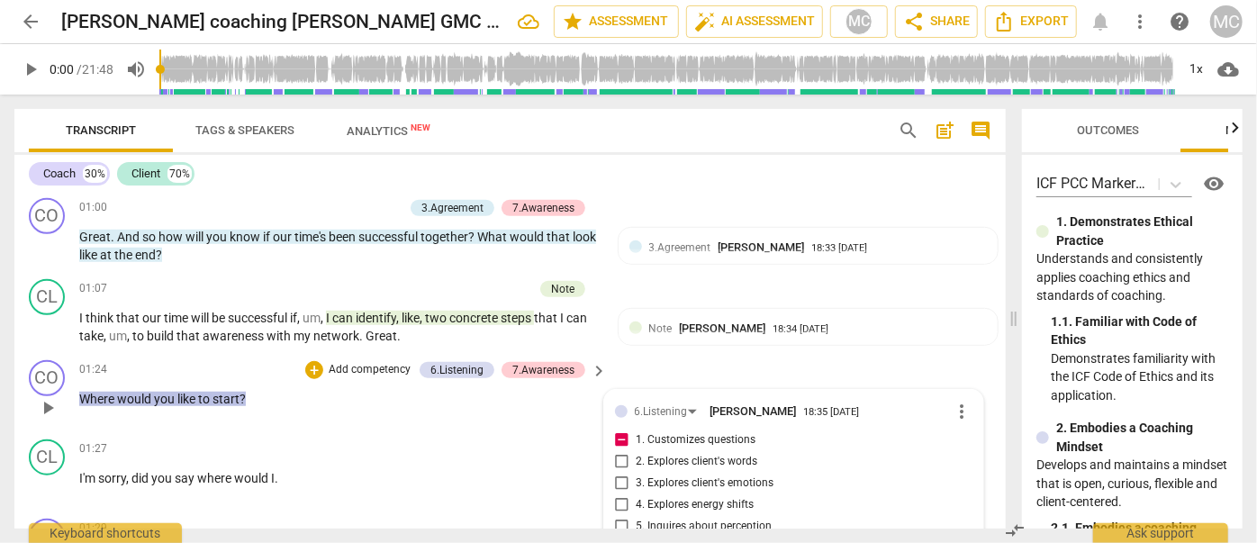
click at [363, 362] on p "Add competency" at bounding box center [370, 370] width 86 height 16
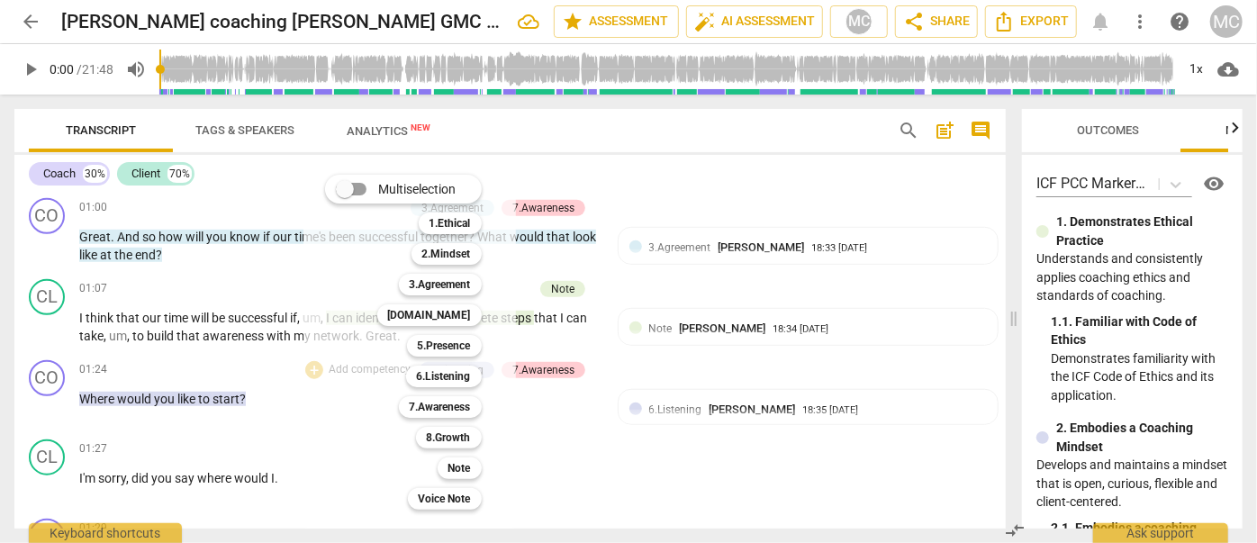
click at [199, 308] on div at bounding box center [628, 271] width 1257 height 543
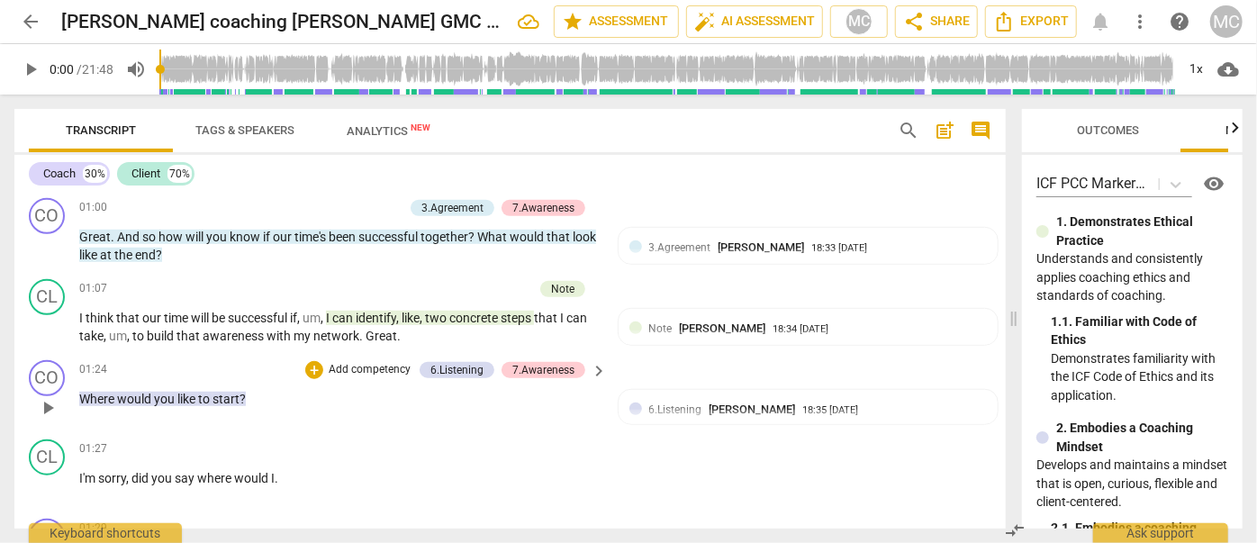
click at [345, 362] on p "Add competency" at bounding box center [370, 370] width 86 height 16
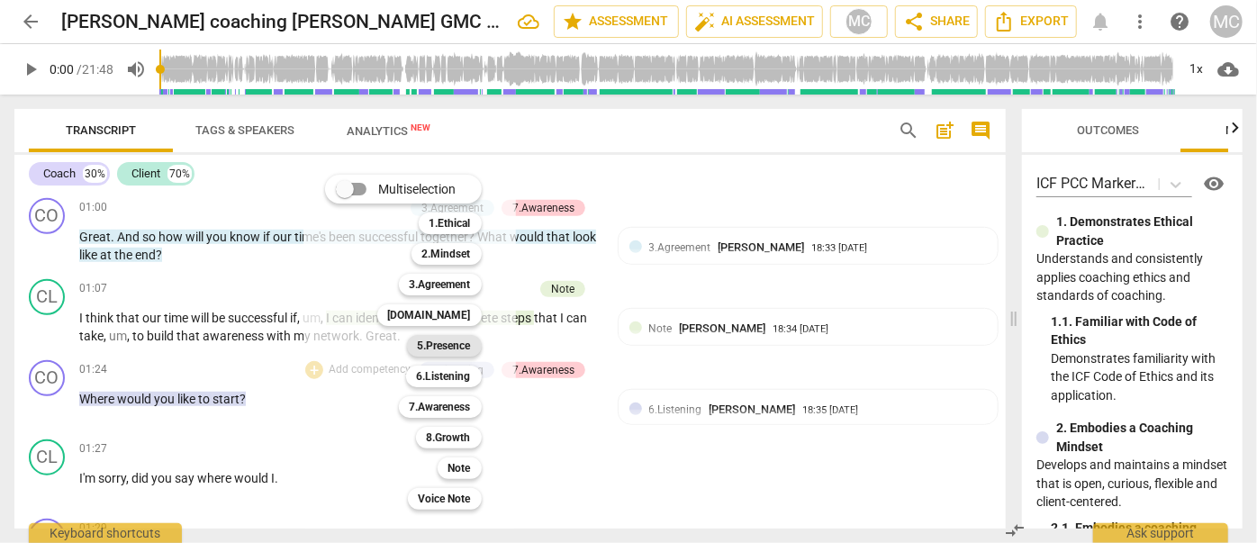
click at [443, 340] on b "5.Presence" at bounding box center [444, 346] width 53 height 22
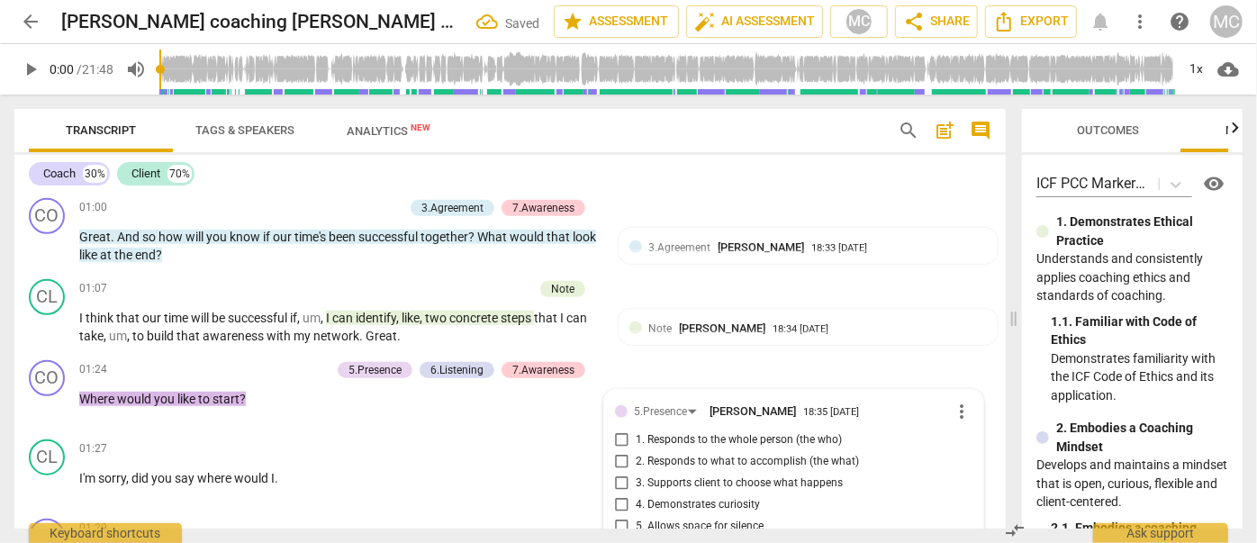
scroll to position [892, 0]
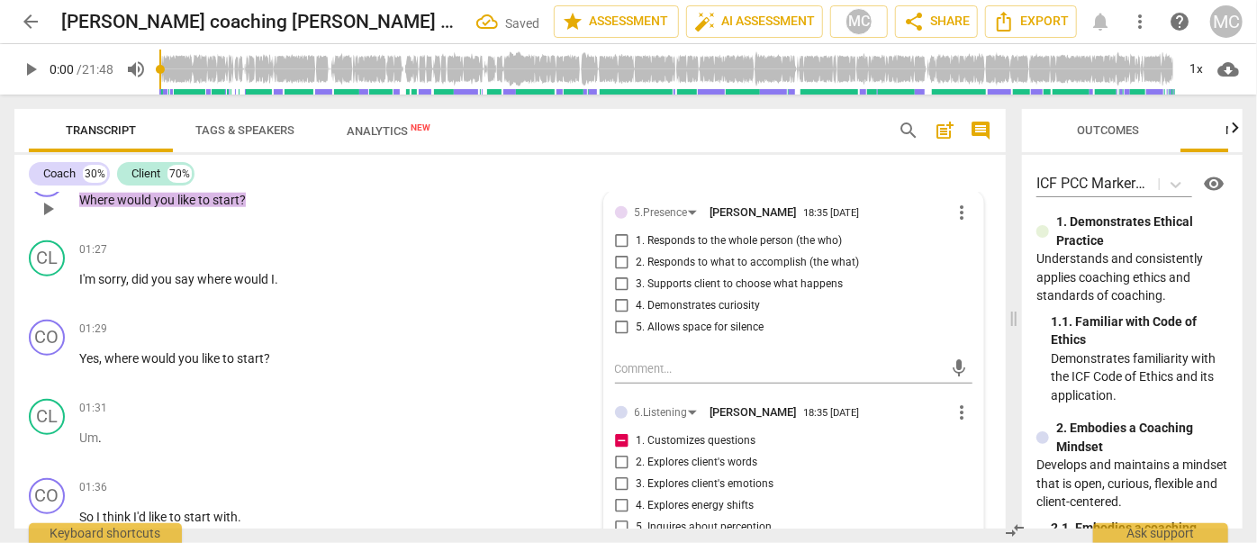
click at [708, 298] on span "4. Demonstrates curiosity" at bounding box center [698, 306] width 124 height 16
click at [636, 295] on input "4. Demonstrates curiosity" at bounding box center [622, 306] width 29 height 22
click at [708, 298] on span "4. Demonstrates curiosity" at bounding box center [698, 306] width 124 height 16
click at [636, 295] on input "4. Demonstrates curiosity" at bounding box center [622, 306] width 29 height 22
click at [714, 298] on span "4. Demonstrates curiosity" at bounding box center [698, 306] width 124 height 16
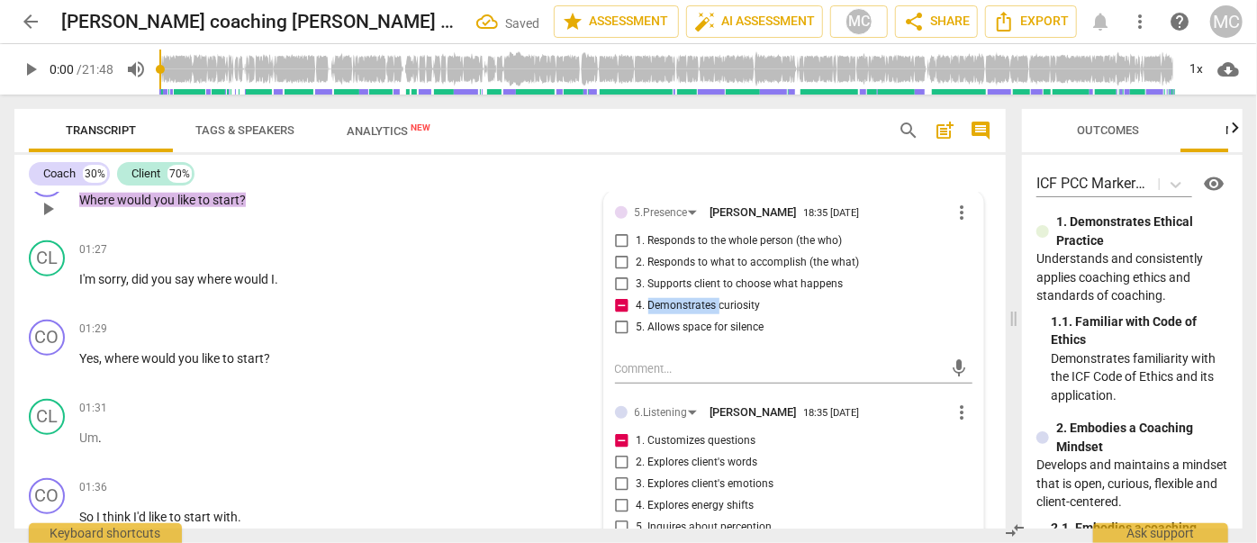
click at [636, 295] on input "4. Demonstrates curiosity" at bounding box center [622, 306] width 29 height 22
click at [701, 276] on span "3. Supports client to choose what happens" at bounding box center [739, 284] width 207 height 16
click at [636, 276] on input "3. Supports client to choose what happens" at bounding box center [622, 285] width 29 height 22
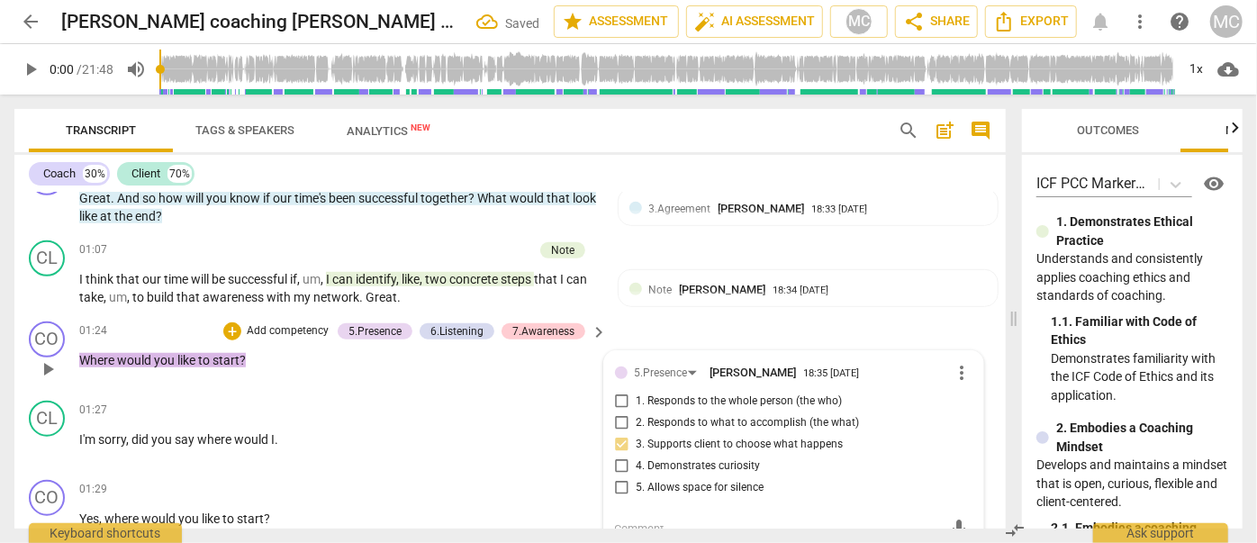
scroll to position [728, 0]
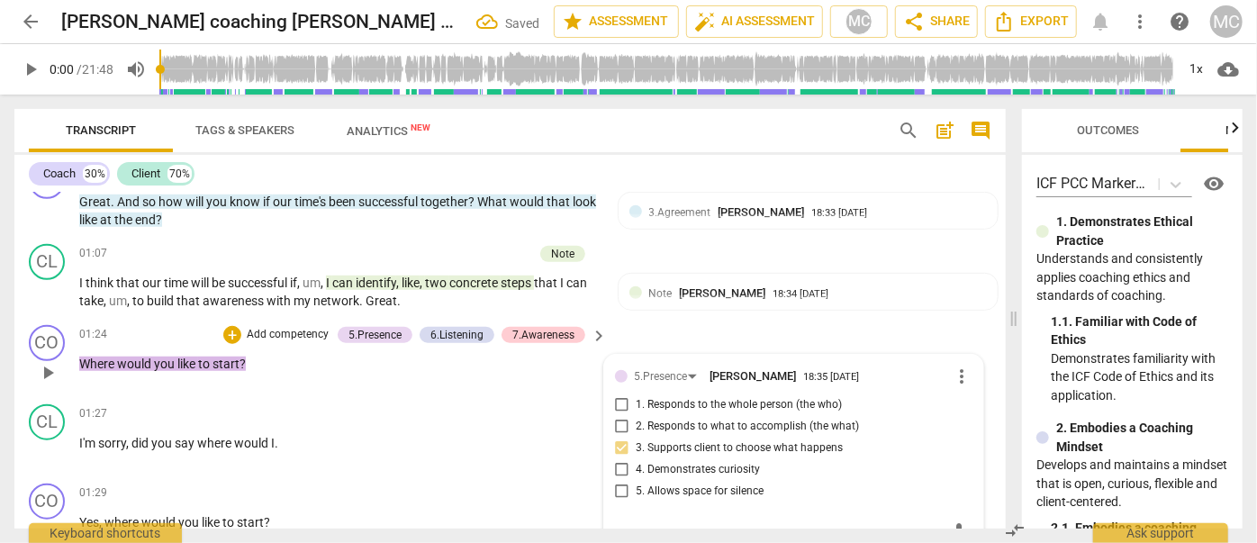
click at [310, 327] on p "Add competency" at bounding box center [288, 335] width 86 height 16
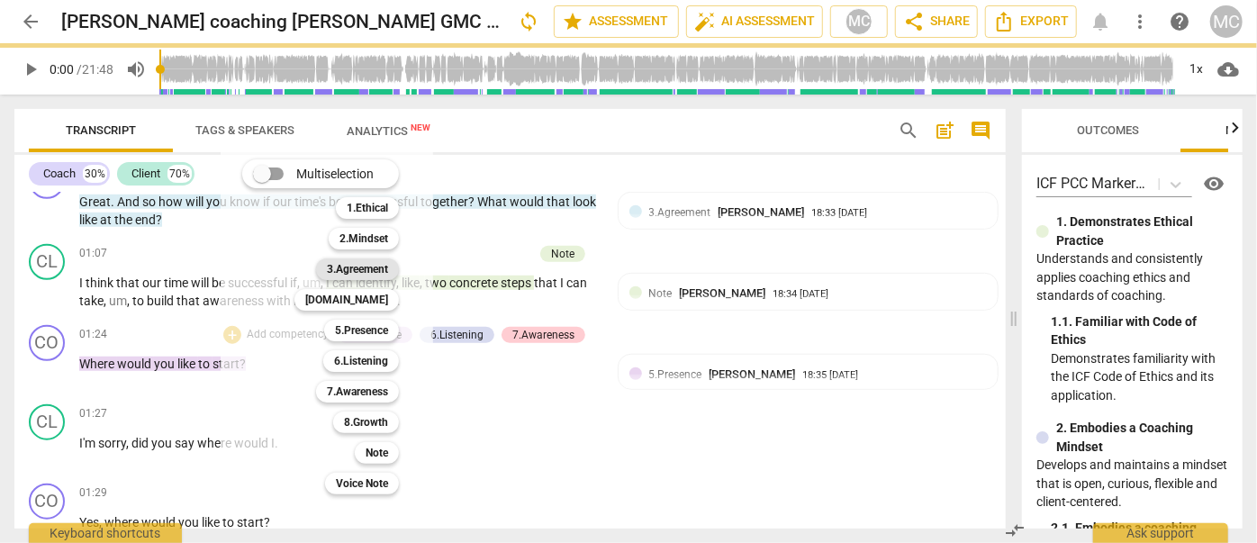
click at [364, 269] on b "3.Agreement" at bounding box center [357, 269] width 61 height 22
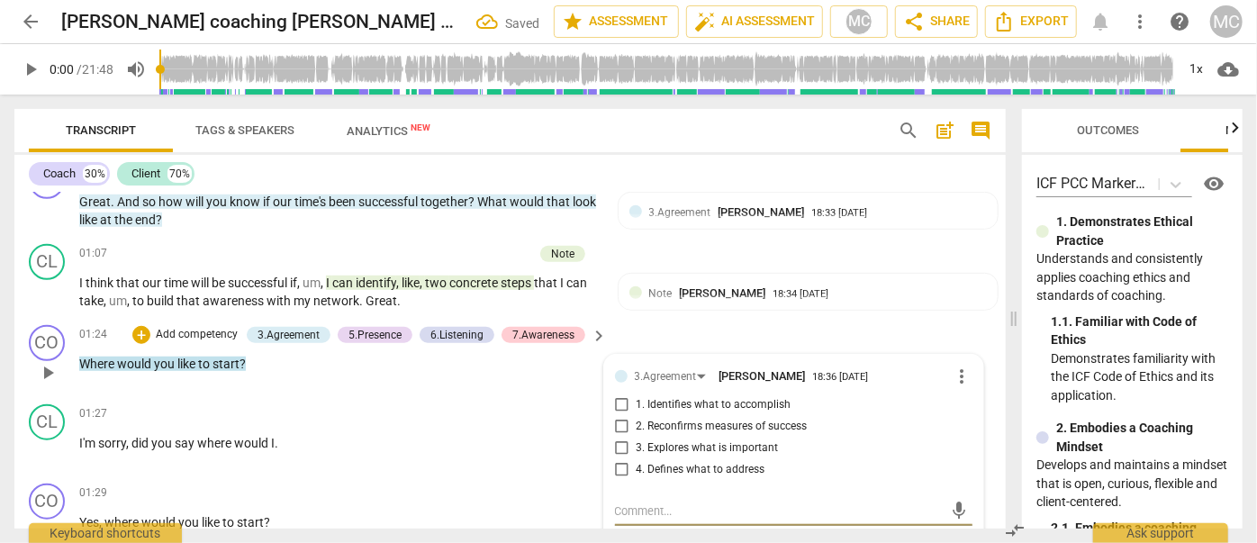
click at [708, 467] on span "4. Defines what to address" at bounding box center [700, 470] width 129 height 16
click at [636, 467] on input "4. Defines what to address" at bounding box center [622, 470] width 29 height 22
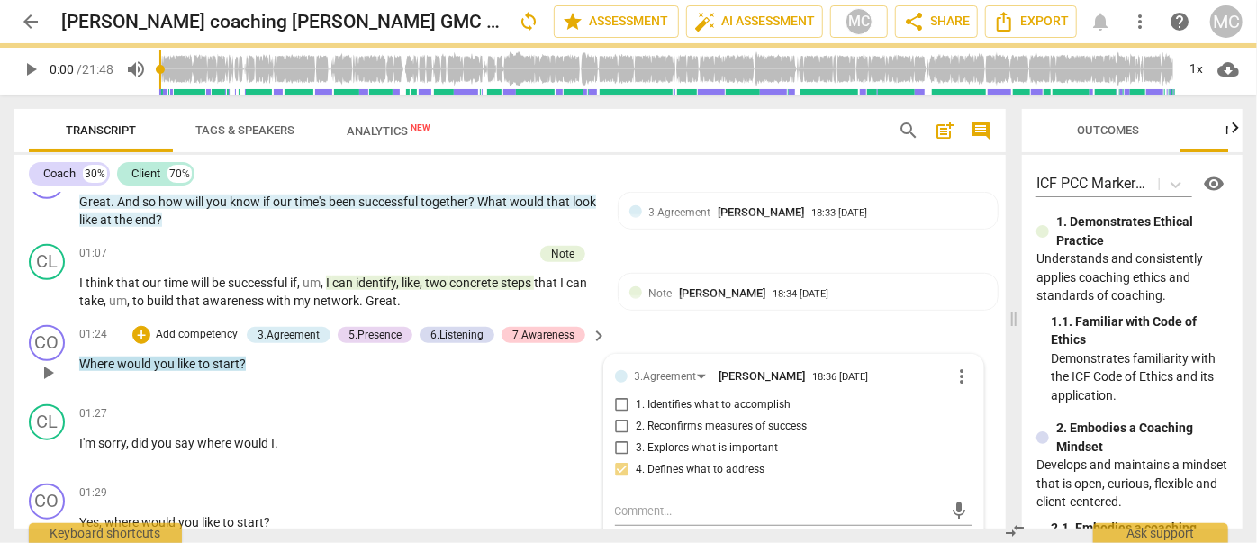
scroll to position [810, 0]
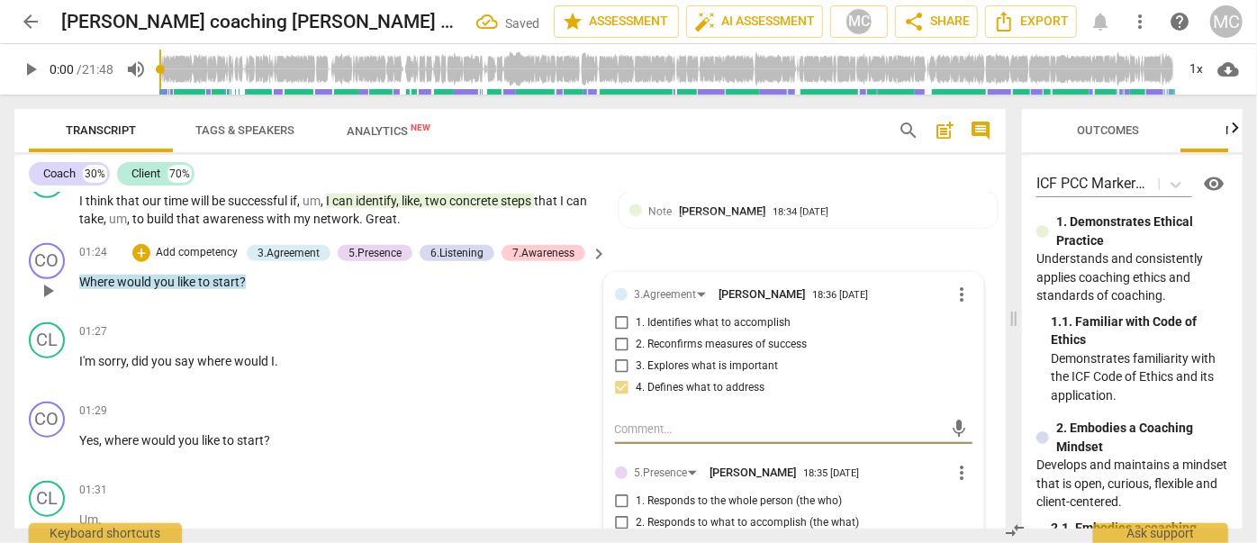
click at [667, 424] on textarea at bounding box center [779, 428] width 329 height 17
click at [658, 384] on span "4. Defines what to address" at bounding box center [700, 388] width 129 height 16
click at [636, 384] on input "4. Defines what to address" at bounding box center [622, 388] width 29 height 22
click at [654, 420] on textarea at bounding box center [779, 428] width 329 height 17
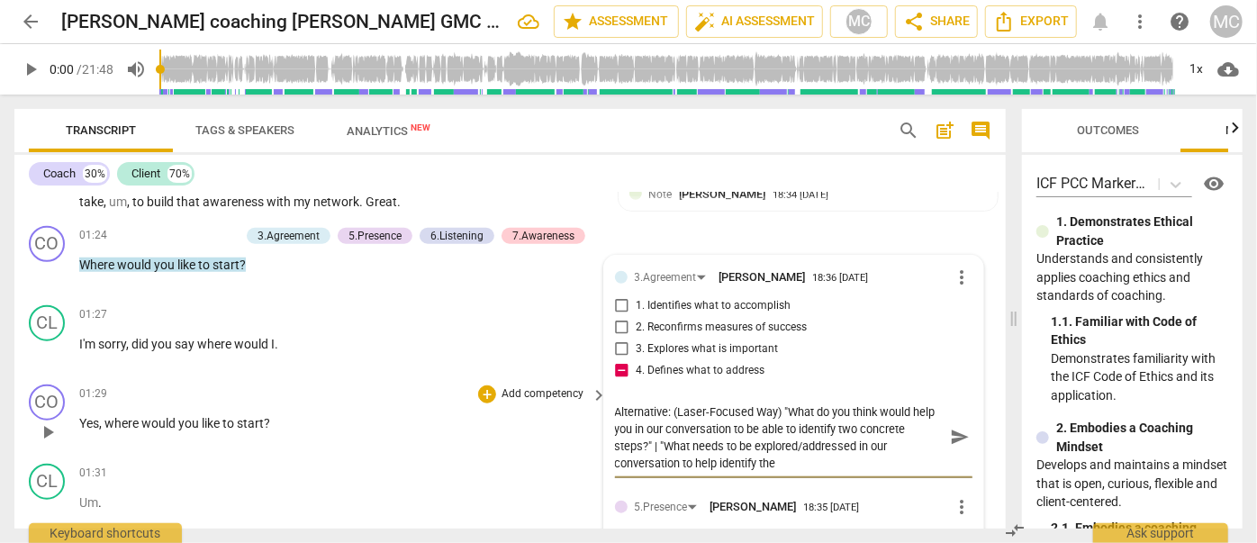
scroll to position [0, 0]
click at [951, 431] on span "send" at bounding box center [960, 438] width 20 height 20
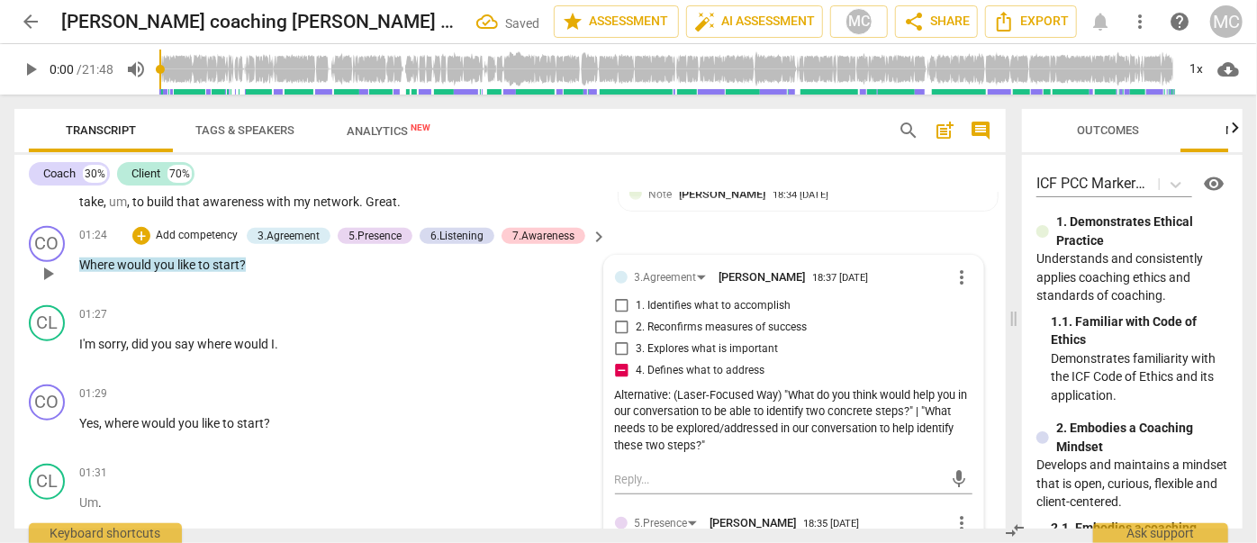
click at [933, 405] on div "Alternative: (Laser-Focused Way) "What do you think would help you in our conve…" at bounding box center [793, 421] width 357 height 68
click at [955, 269] on span "more_vert" at bounding box center [962, 277] width 22 height 22
click at [967, 276] on li "Edit" at bounding box center [976, 269] width 62 height 34
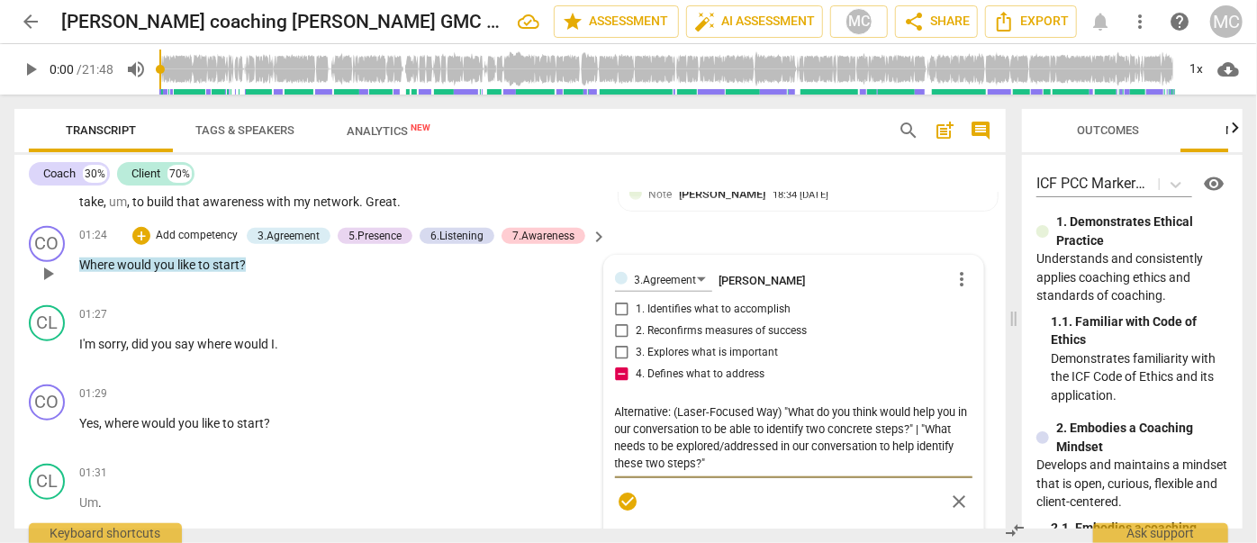
click at [938, 417] on textarea "Alternative: (Laser-Focused Way) "What do you think would help you in our conve…" at bounding box center [793, 437] width 357 height 68
click at [934, 422] on textarea "Alternative: (Laser-Focused Way) "What do you think would help you in our conve…" at bounding box center [793, 437] width 357 height 68
click at [627, 491] on span "check_circle" at bounding box center [628, 502] width 22 height 22
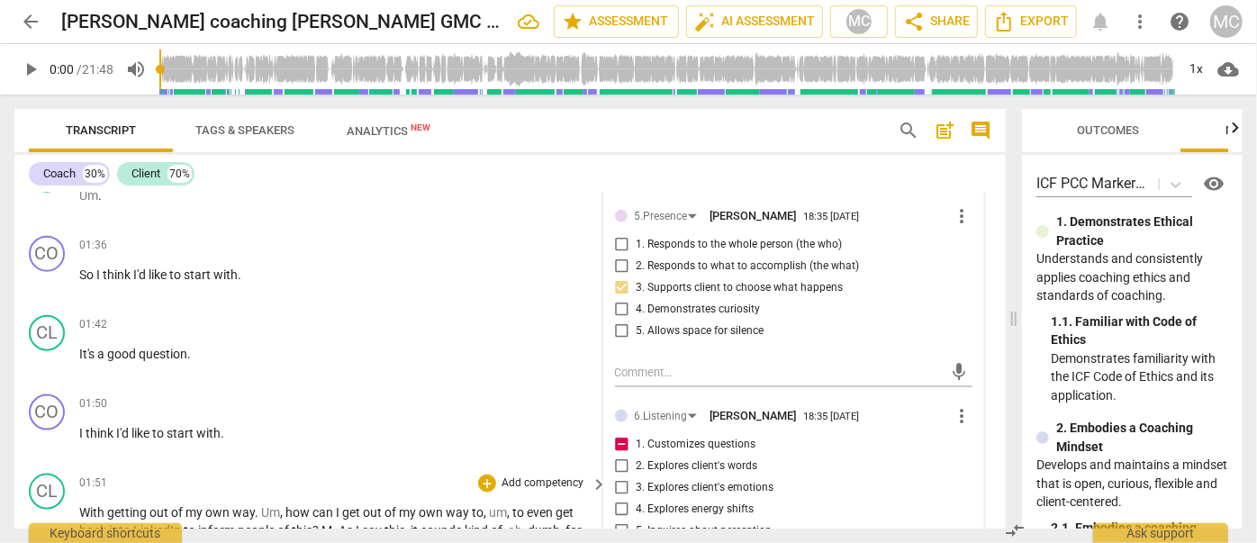
scroll to position [1154, 0]
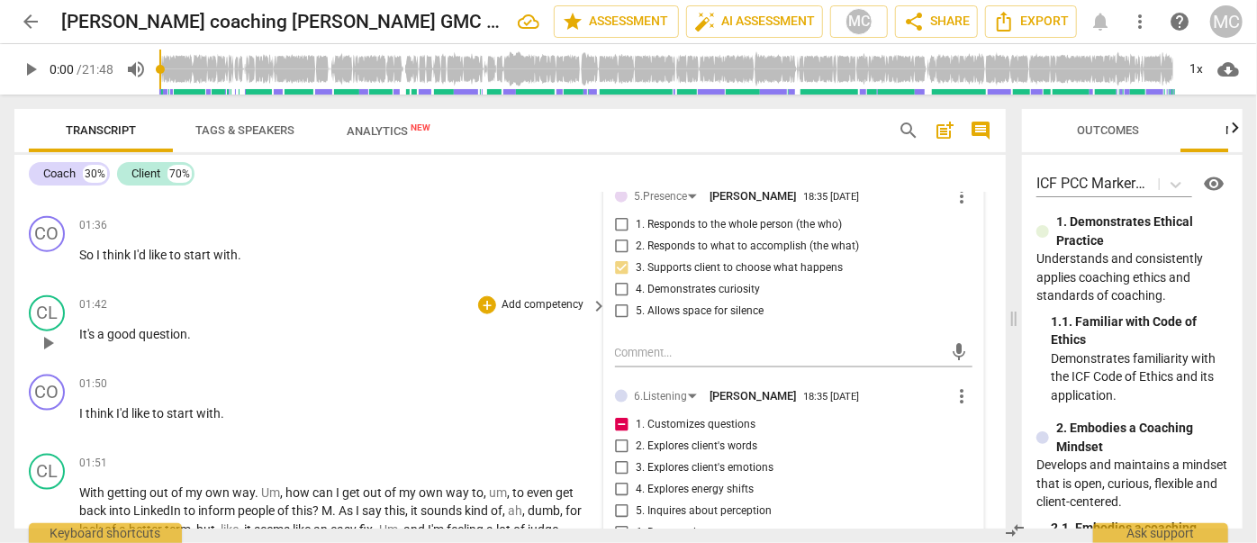
click at [81, 327] on span "It's" at bounding box center [88, 334] width 18 height 14
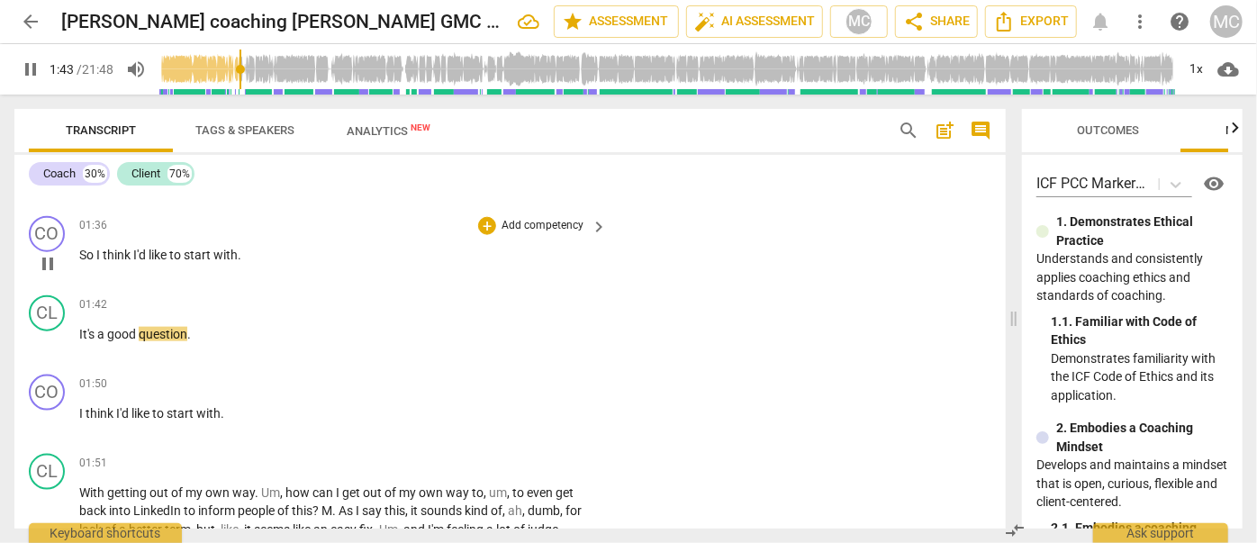
click at [221, 248] on span "with" at bounding box center [225, 255] width 24 height 14
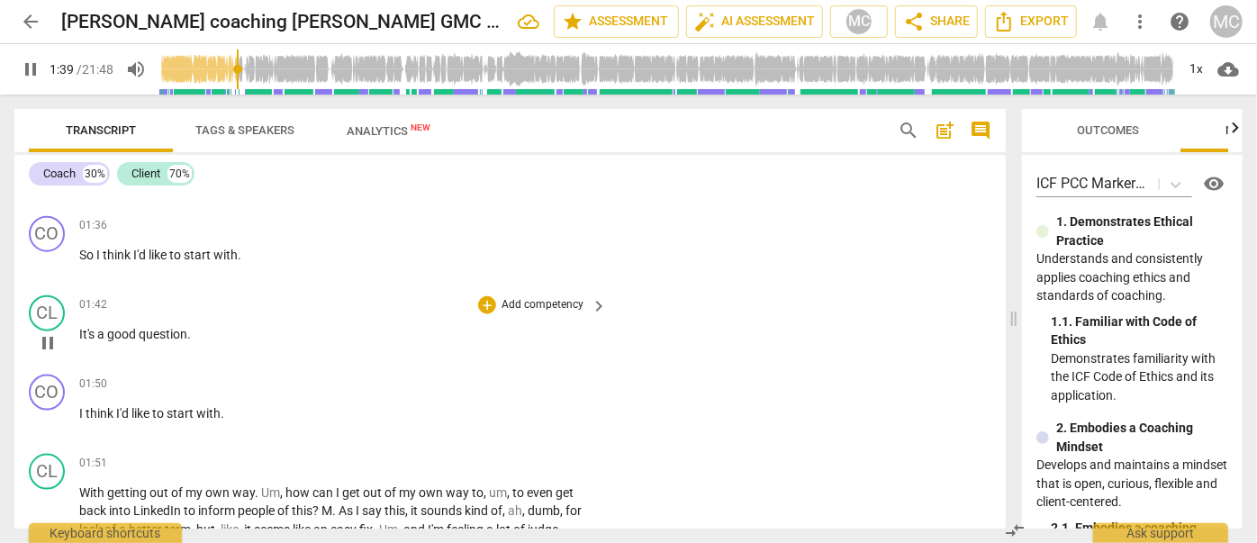
click at [77, 331] on div "play_arrow pause" at bounding box center [56, 342] width 46 height 23
click at [80, 327] on span "It's" at bounding box center [88, 334] width 18 height 14
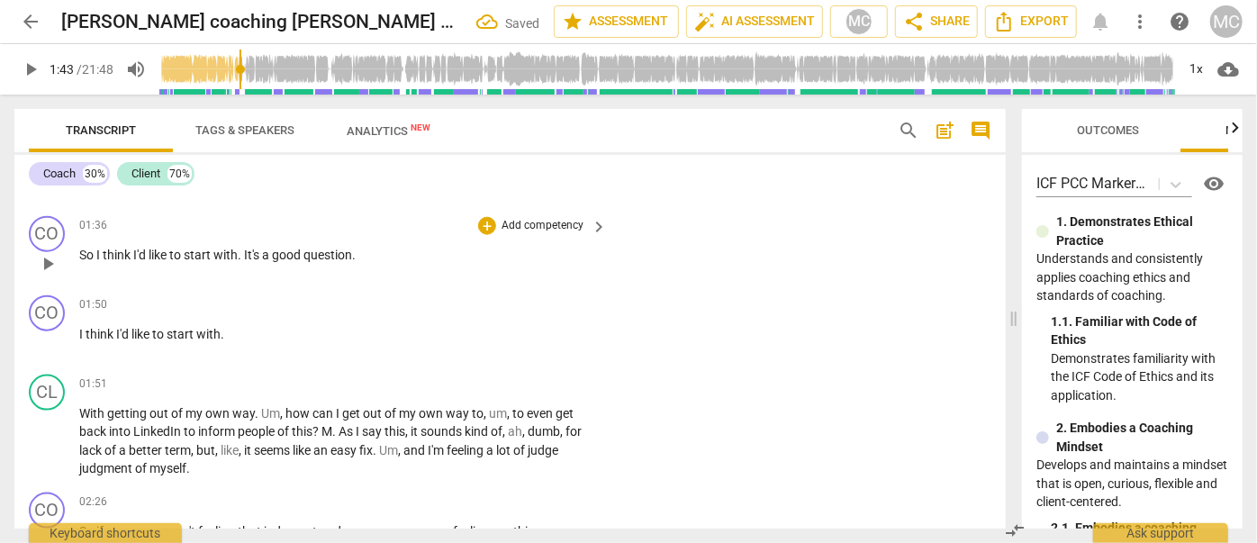
click at [245, 248] on span "It's" at bounding box center [253, 255] width 18 height 14
click at [29, 216] on div "CO play_arrow pause" at bounding box center [54, 248] width 50 height 65
click at [41, 224] on div "CO" at bounding box center [47, 234] width 36 height 36
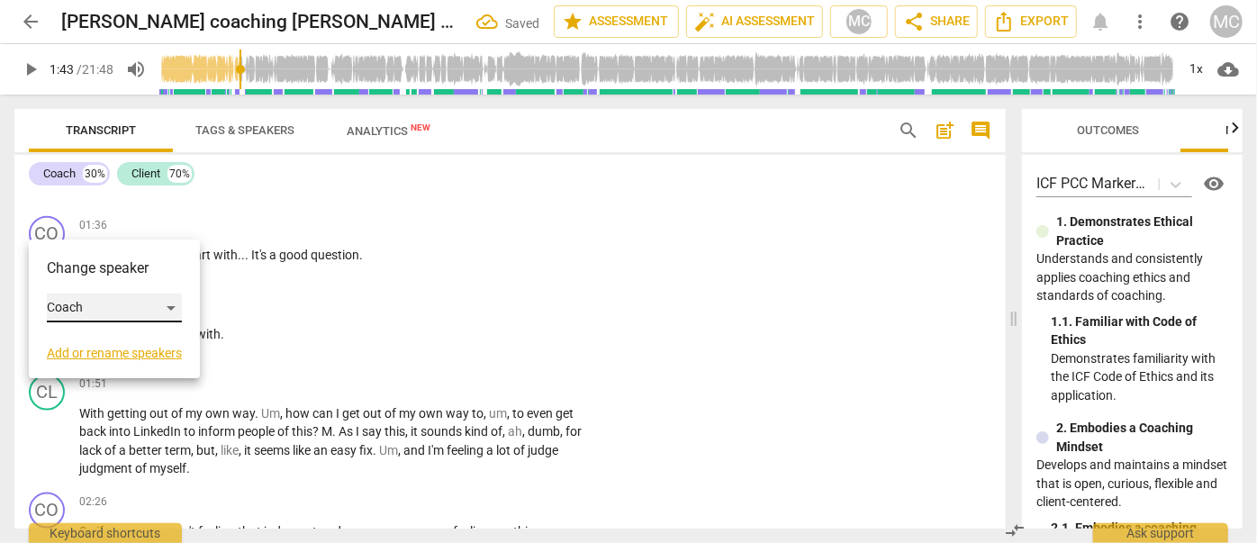
click at [125, 314] on div "Coach" at bounding box center [114, 307] width 135 height 29
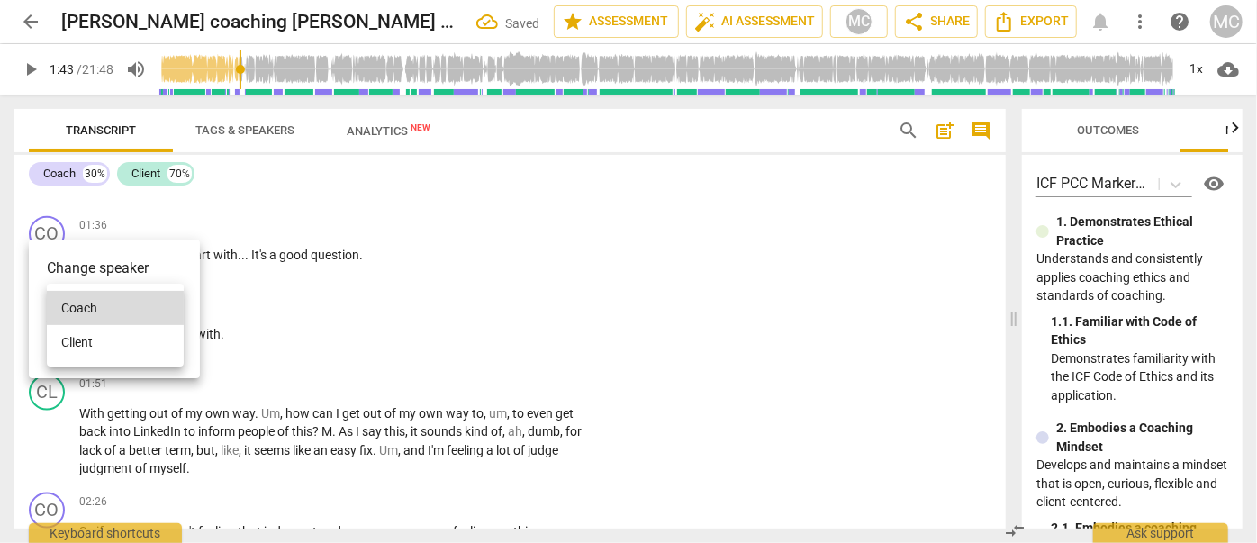
click at [108, 346] on li "Client" at bounding box center [115, 342] width 137 height 34
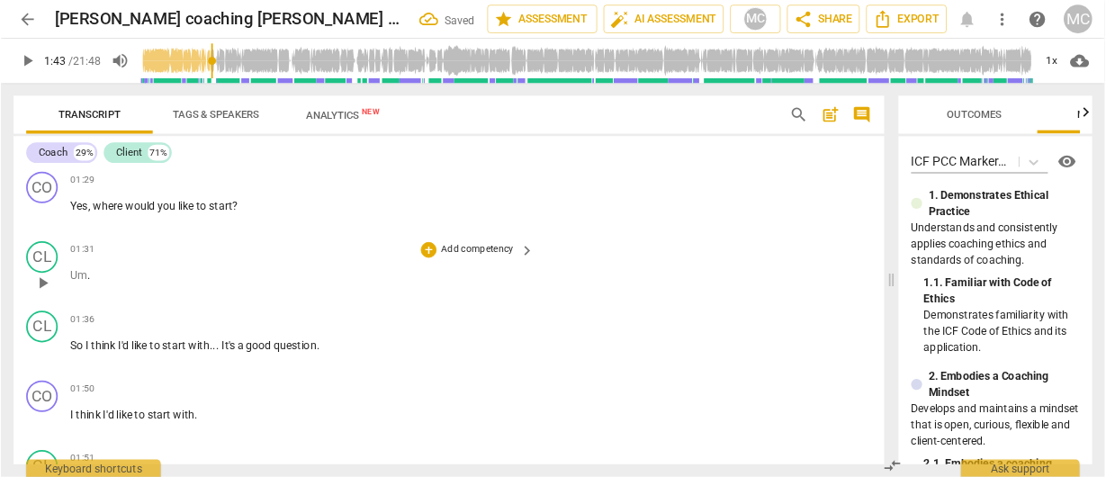
scroll to position [991, 0]
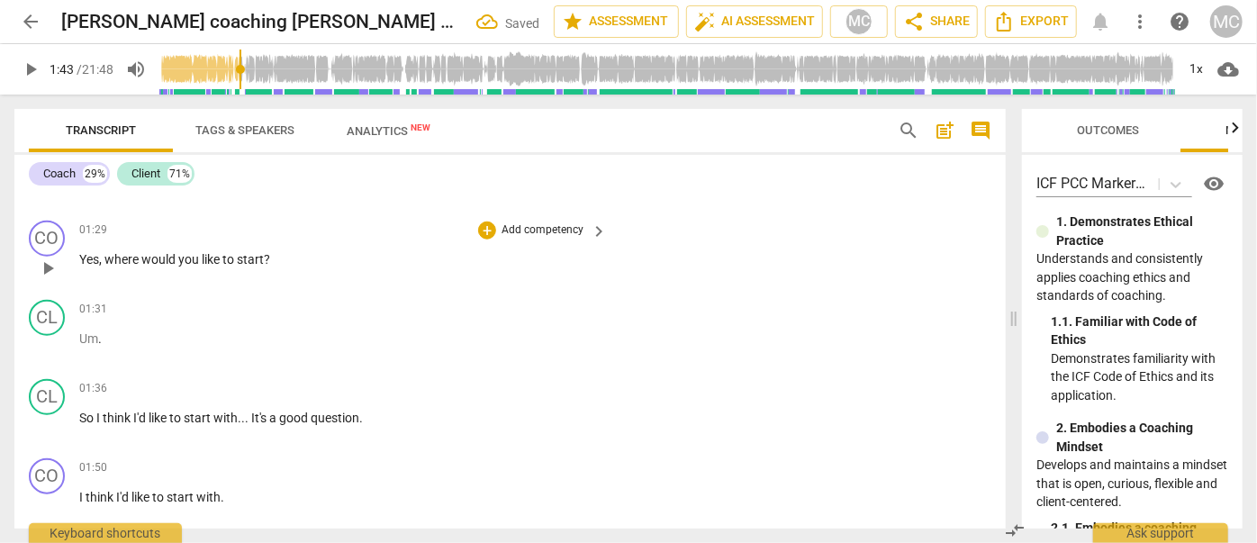
click at [238, 250] on p "Yes , where would you like to start ?" at bounding box center [338, 259] width 519 height 19
click at [79, 410] on span "So" at bounding box center [87, 417] width 17 height 14
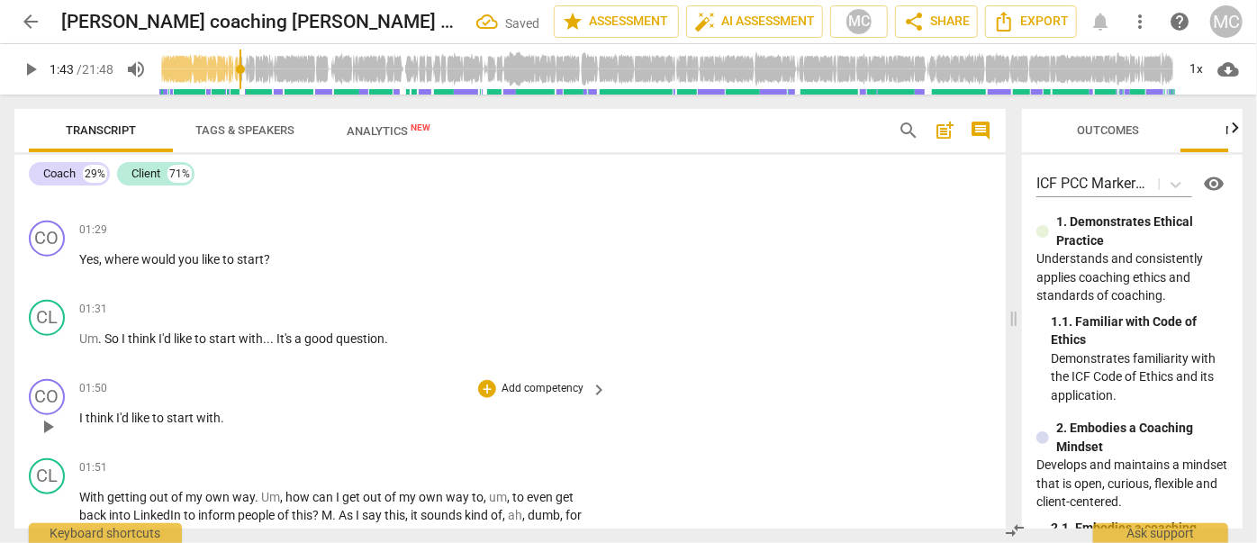
click at [79, 410] on span "I" at bounding box center [82, 417] width 6 height 14
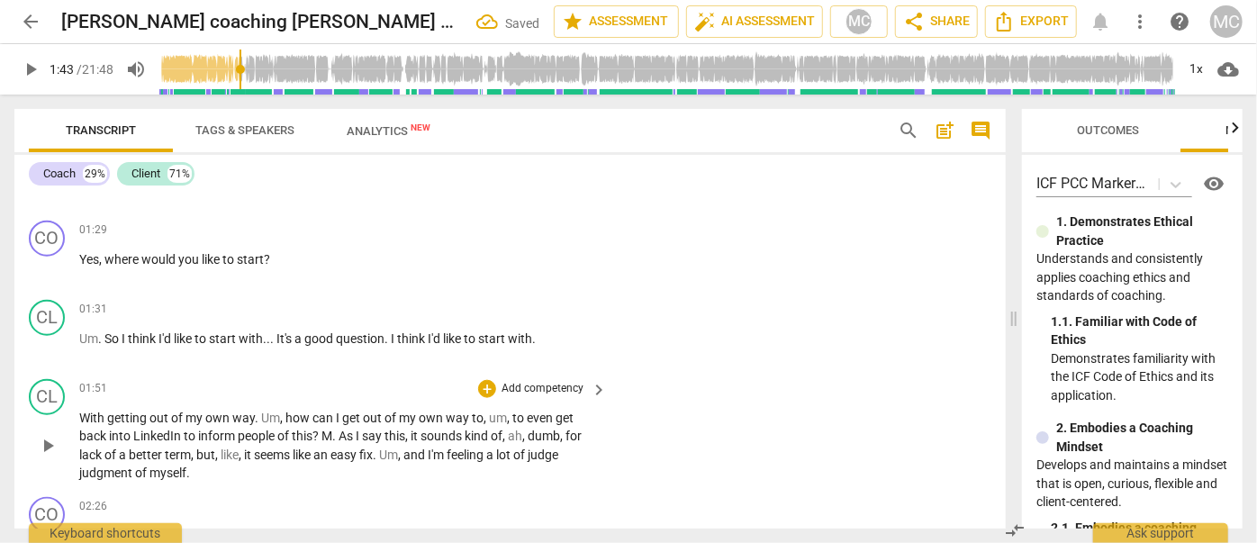
click at [84, 410] on span "With" at bounding box center [93, 417] width 28 height 14
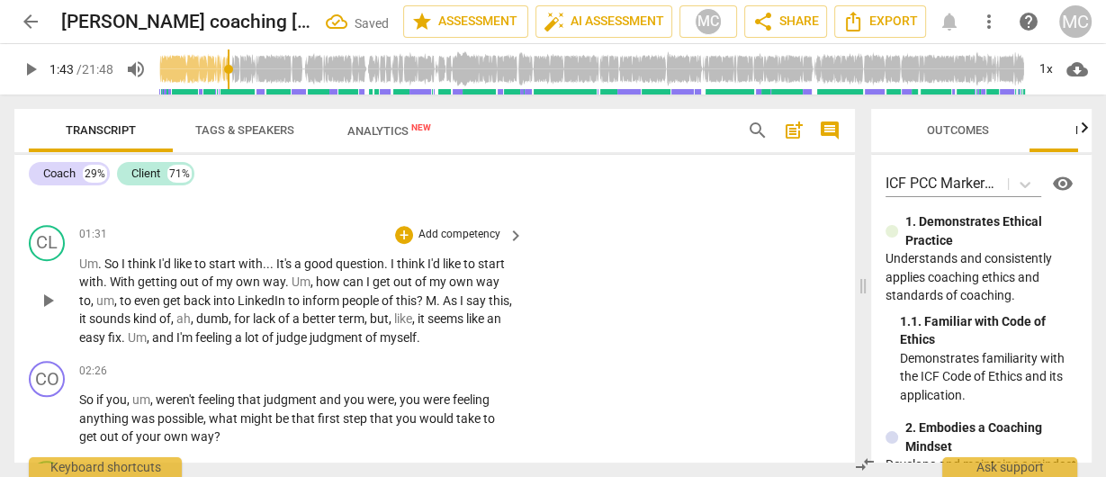
scroll to position [1134, 0]
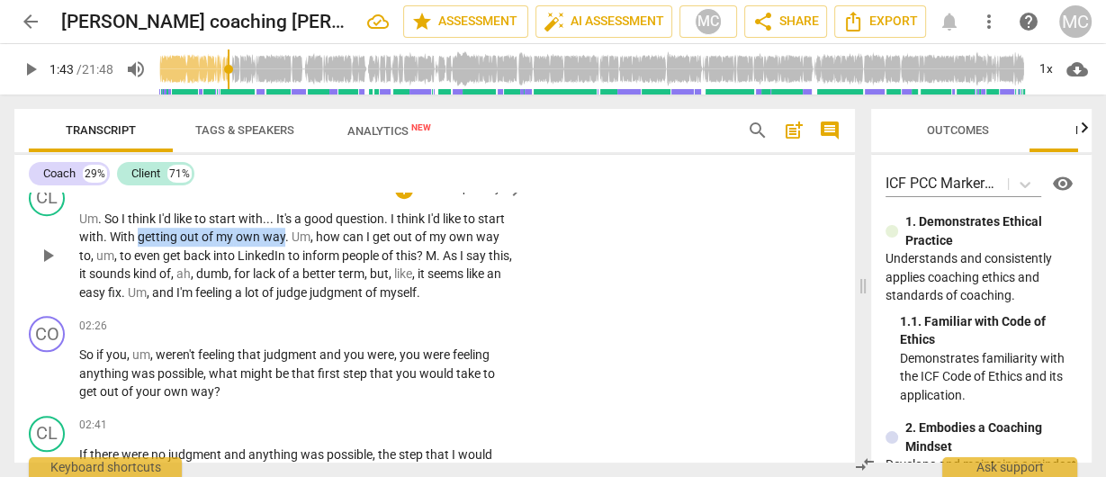
drag, startPoint x: 137, startPoint y: 235, endPoint x: 284, endPoint y: 234, distance: 147.6
click at [284, 234] on p "Um . So I think I'd like to start with . . . It's a good question . I think I'd…" at bounding box center [297, 256] width 436 height 93
click at [343, 209] on span "keyboard_arrow_down" at bounding box center [344, 213] width 22 height 22
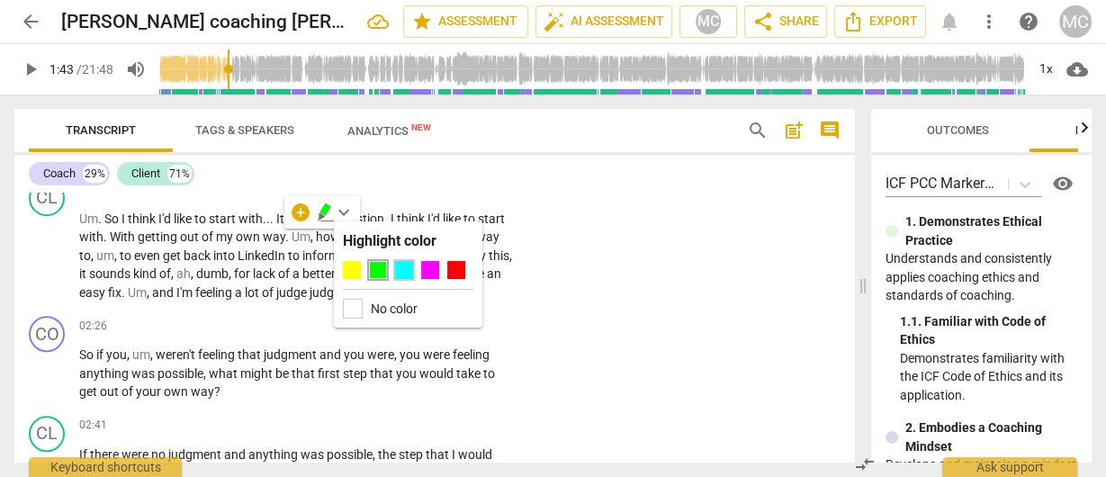
click at [410, 274] on div at bounding box center [404, 270] width 18 height 18
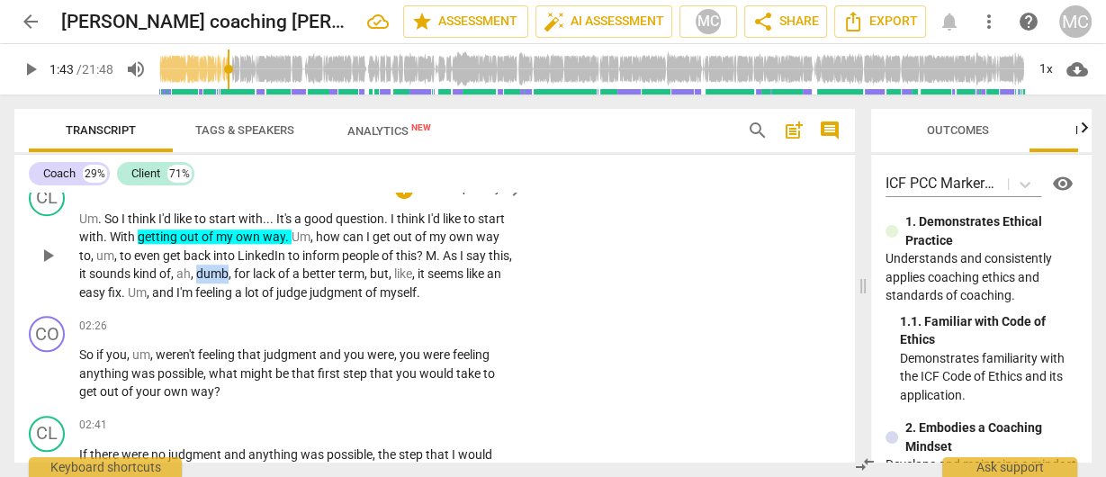
drag, startPoint x: 222, startPoint y: 272, endPoint x: 255, endPoint y: 273, distance: 32.4
click at [255, 273] on p "Um . So I think I'd like to start with . . . It's a good question . I think I'd…" at bounding box center [297, 256] width 436 height 93
click at [292, 250] on icon "button" at bounding box center [297, 250] width 18 height 22
drag, startPoint x: 445, startPoint y: 249, endPoint x: 99, endPoint y: 270, distance: 346.3
click at [99, 270] on p "Um . So I think I'd like to start with . . . It's a good question . I think I'd…" at bounding box center [297, 256] width 436 height 93
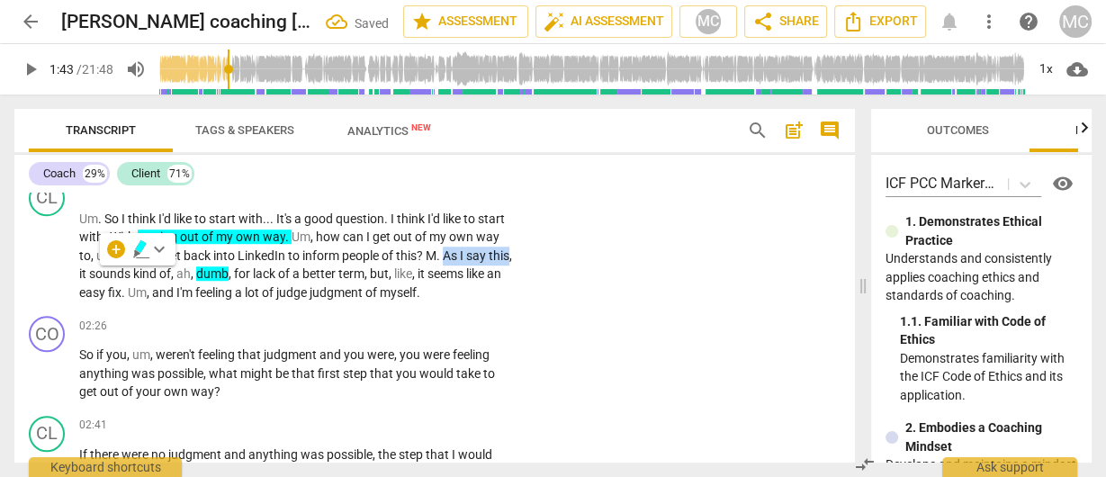
click at [158, 248] on span "keyboard_arrow_down" at bounding box center [160, 250] width 22 height 22
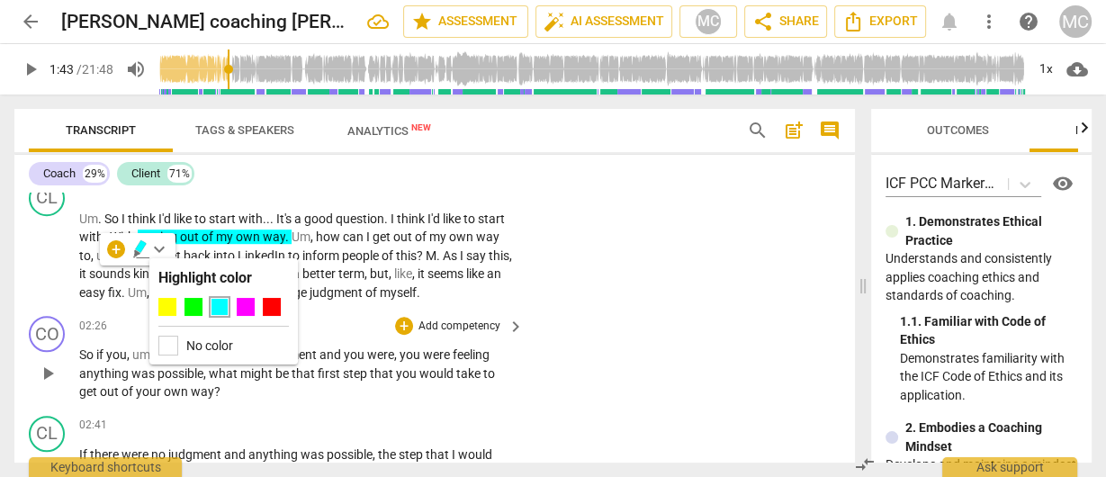
click at [172, 309] on div at bounding box center [167, 307] width 18 height 18
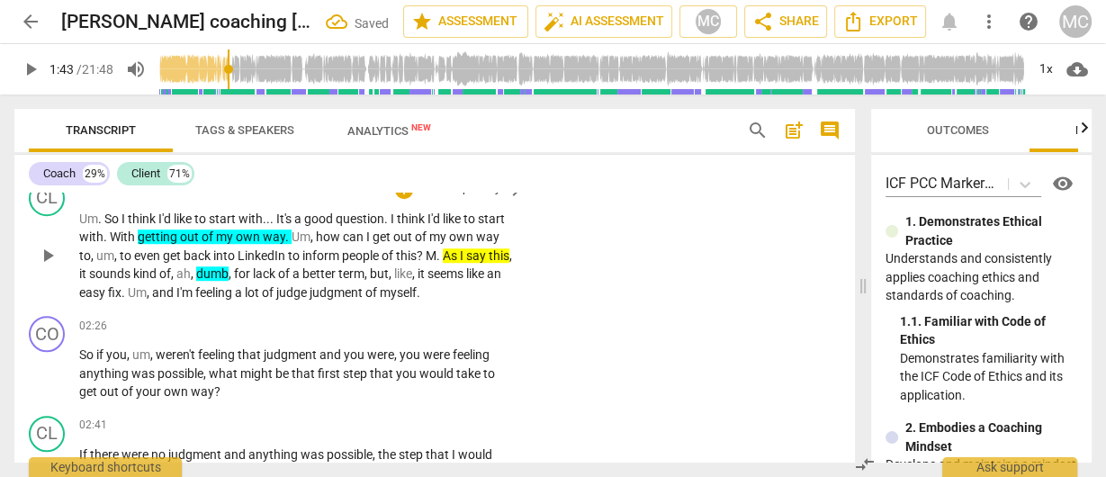
click at [489, 263] on span "this" at bounding box center [499, 255] width 21 height 14
click at [96, 275] on p "Um . So I think I'd like to start with . . . It's a good question . I think I'd…" at bounding box center [297, 256] width 436 height 93
click at [510, 263] on span "," at bounding box center [511, 255] width 3 height 14
click at [89, 277] on span "it" at bounding box center [84, 273] width 10 height 14
drag, startPoint x: 446, startPoint y: 253, endPoint x: 103, endPoint y: 275, distance: 344.5
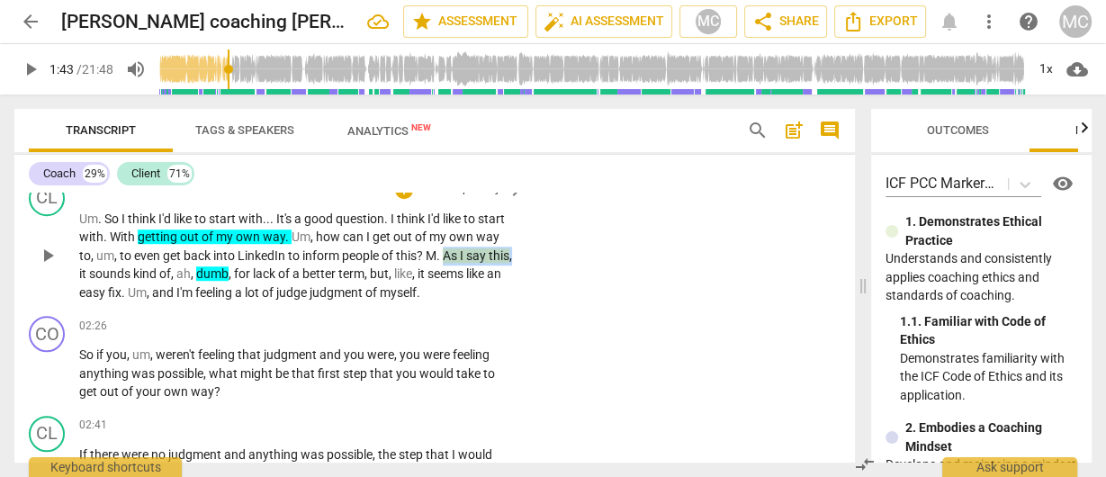
click at [103, 275] on p "Um . So I think I'd like to start with . . . It's a good question . I think I'd…" at bounding box center [297, 256] width 436 height 93
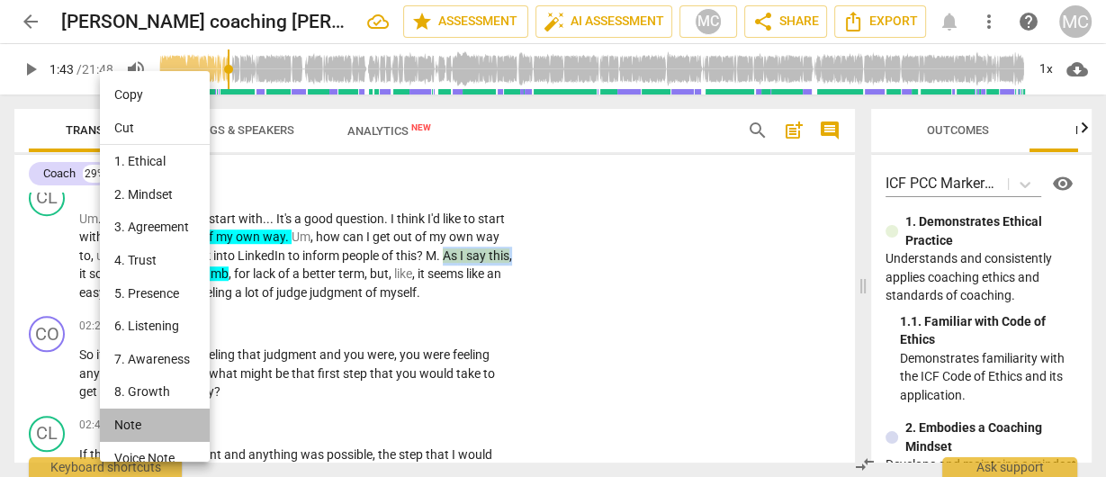
click at [149, 419] on li "Note" at bounding box center [157, 425] width 115 height 33
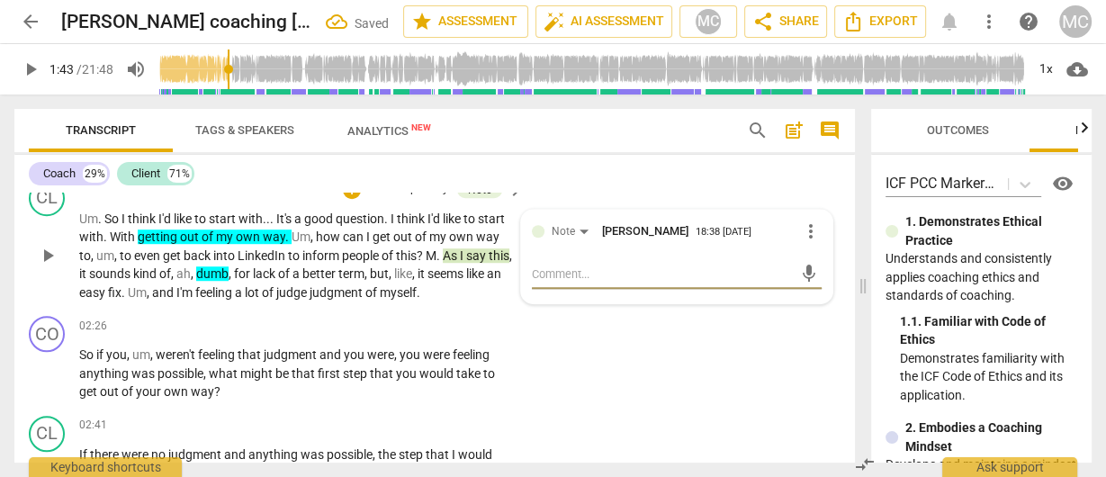
click at [590, 280] on textarea at bounding box center [662, 274] width 261 height 17
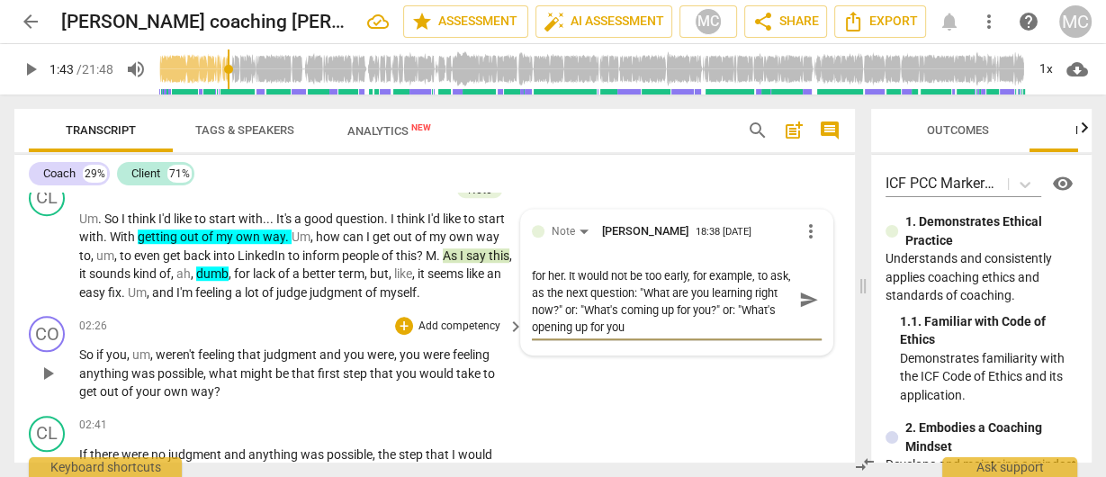
scroll to position [0, 0]
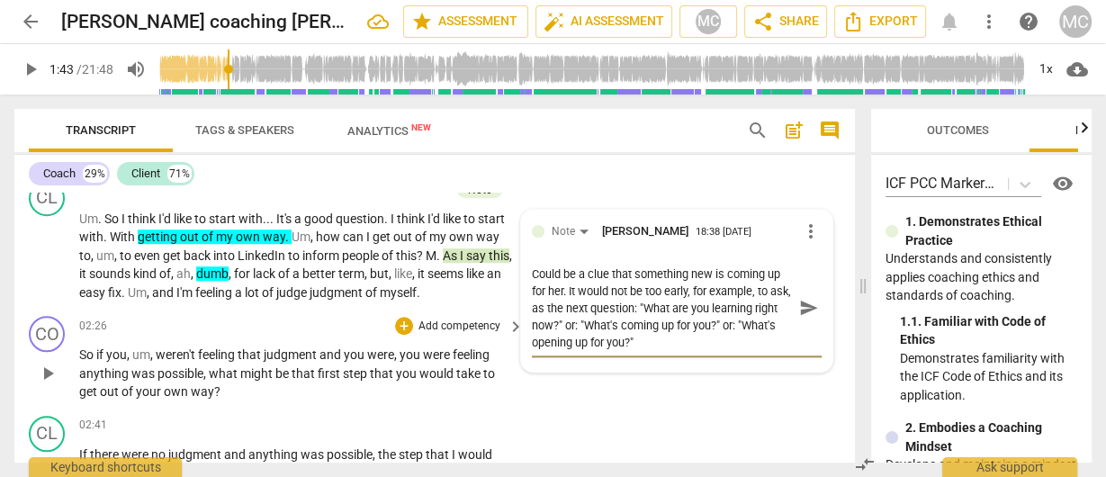
click at [802, 318] on span "send" at bounding box center [809, 308] width 20 height 20
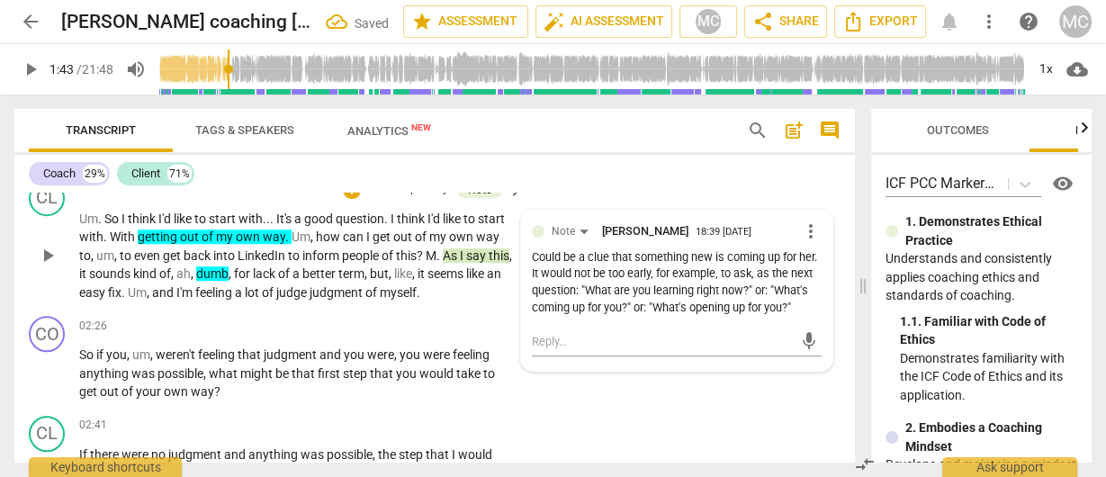
click at [361, 285] on span "judgment" at bounding box center [338, 292] width 56 height 14
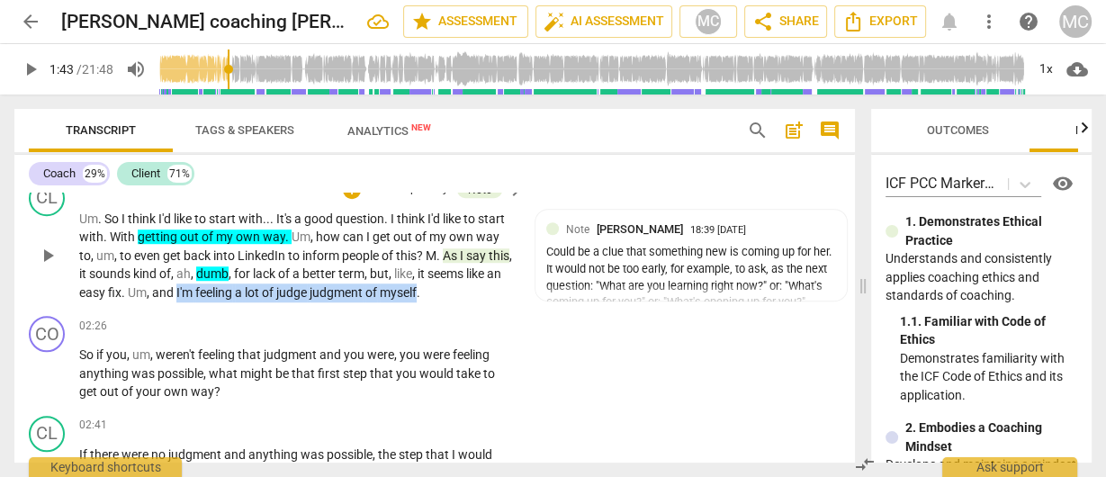
drag, startPoint x: 216, startPoint y: 292, endPoint x: 461, endPoint y: 290, distance: 244.9
click at [461, 290] on p "Um . So I think I'd like to start with . . . It's a good question . I think I'd…" at bounding box center [297, 256] width 436 height 93
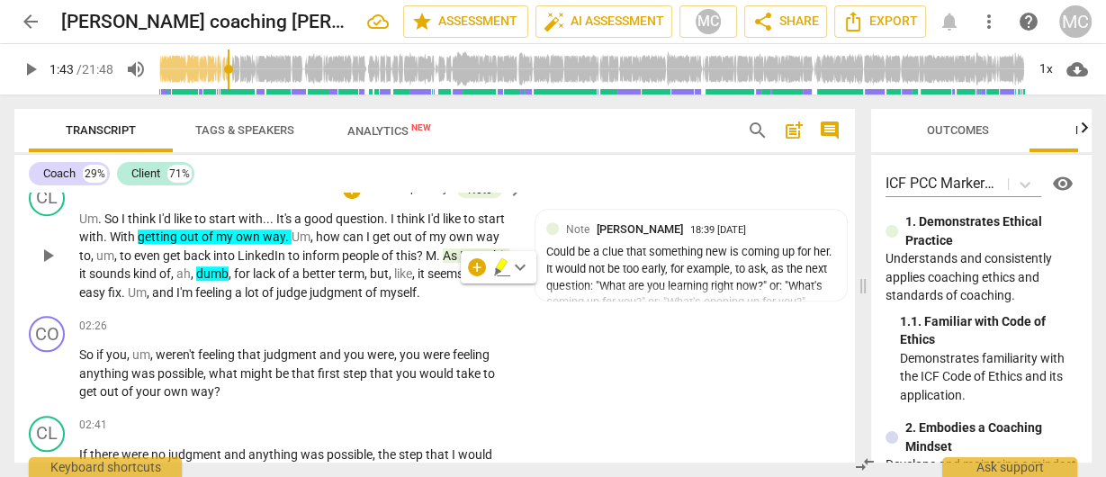
click at [365, 268] on span "term" at bounding box center [351, 273] width 26 height 14
drag, startPoint x: 276, startPoint y: 292, endPoint x: 404, endPoint y: 294, distance: 127.9
click at [404, 294] on p "Um . So I think I'd like to start with . . . It's a good question . I think I'd…" at bounding box center [297, 256] width 436 height 93
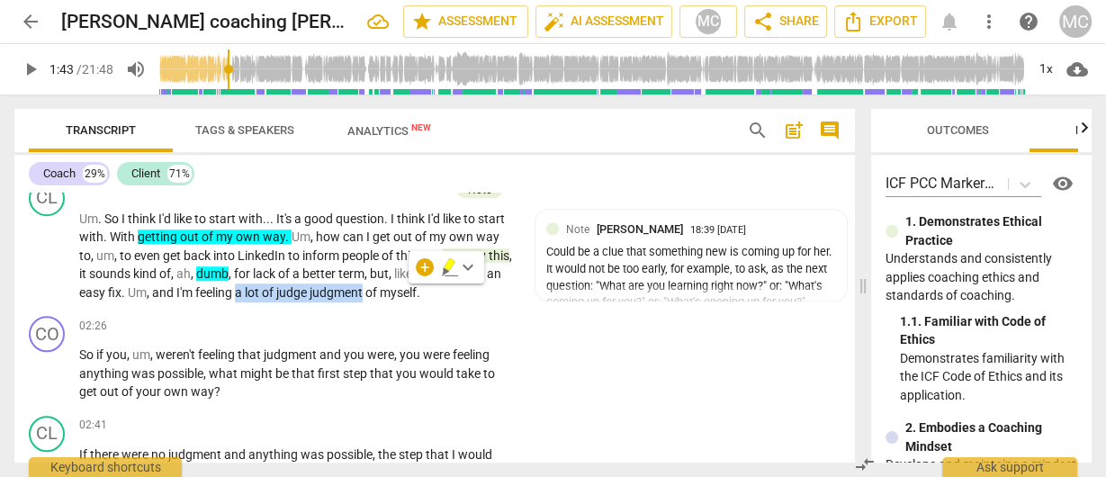
click at [468, 266] on span "keyboard_arrow_down" at bounding box center [468, 268] width 22 height 22
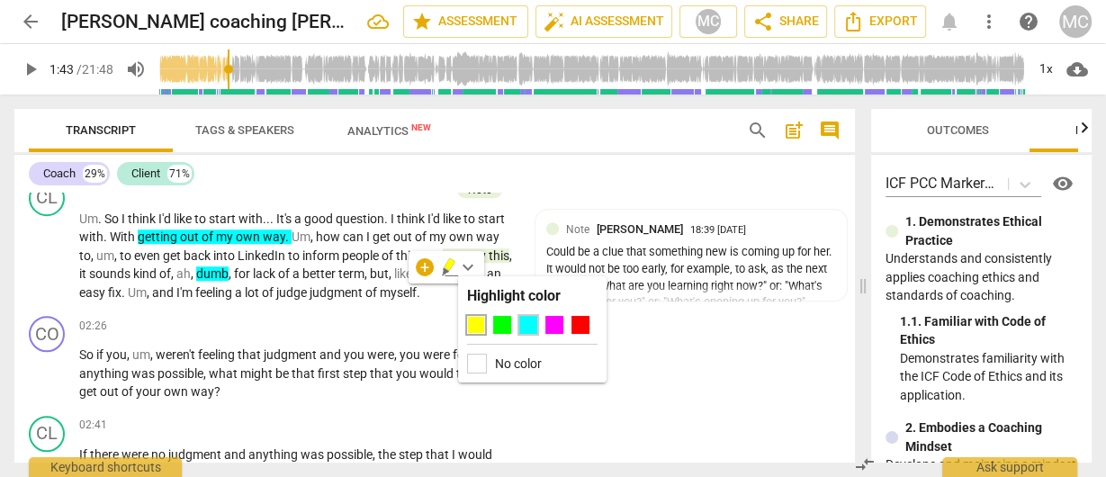
click at [524, 322] on div at bounding box center [528, 325] width 18 height 18
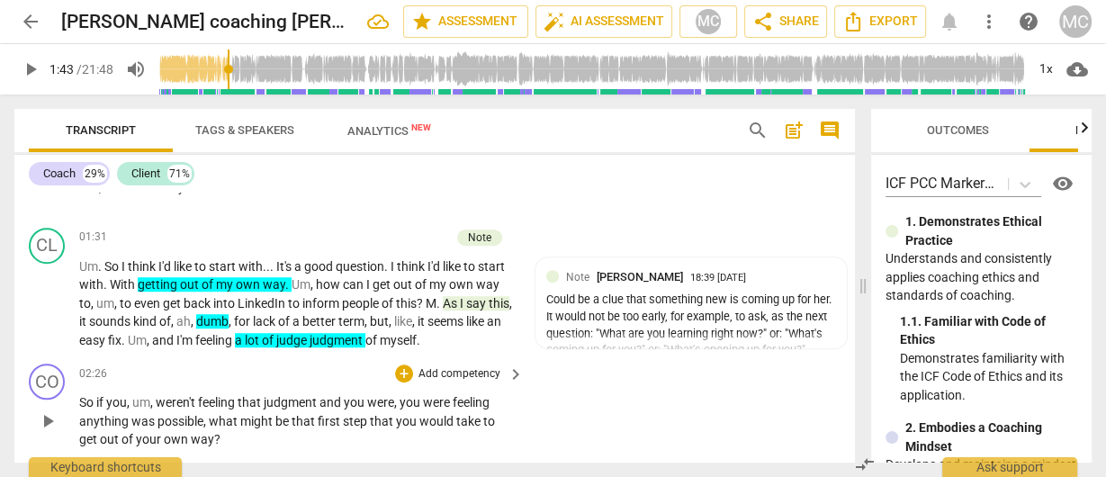
scroll to position [1134, 0]
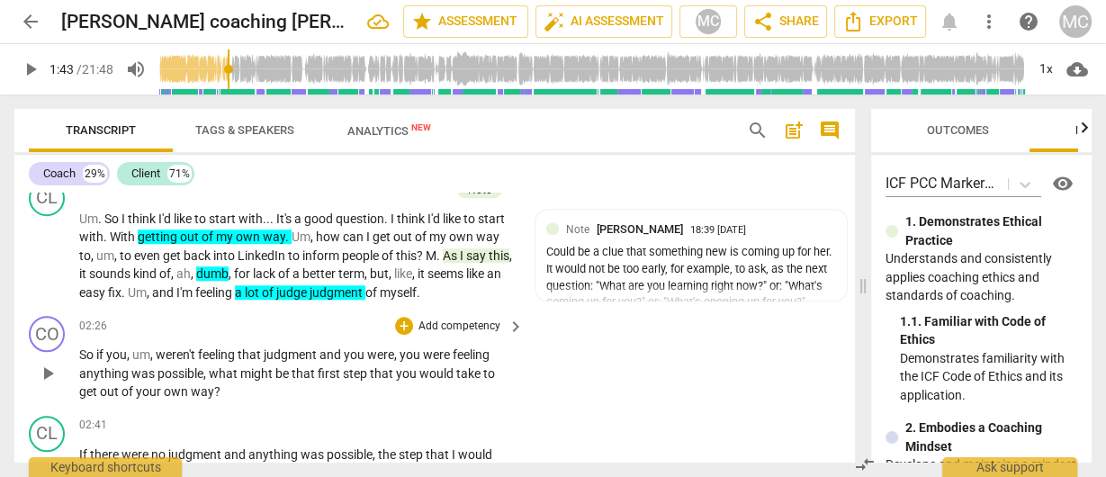
click at [448, 326] on p "Add competency" at bounding box center [460, 327] width 86 height 16
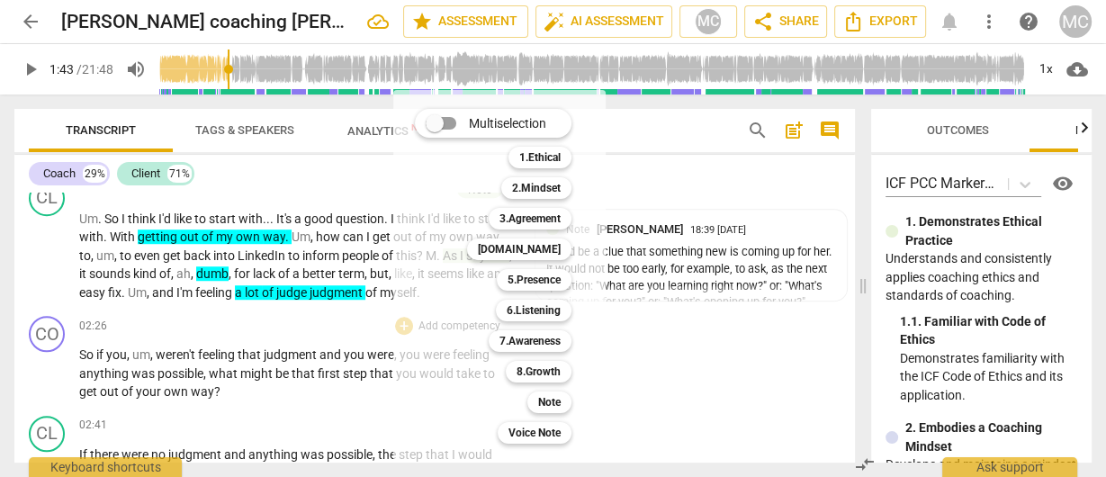
click at [270, 369] on div at bounding box center [553, 238] width 1106 height 477
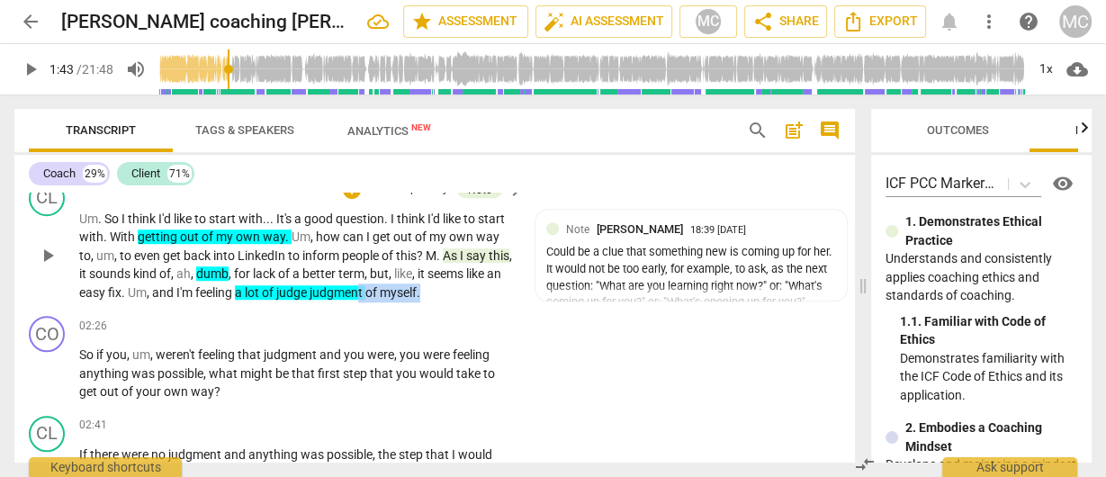
drag, startPoint x: 468, startPoint y: 290, endPoint x: 403, endPoint y: 293, distance: 64.9
click at [403, 293] on p "Um . So I think I'd like to start with . . . It's a good question . I think I'd…" at bounding box center [297, 256] width 436 height 93
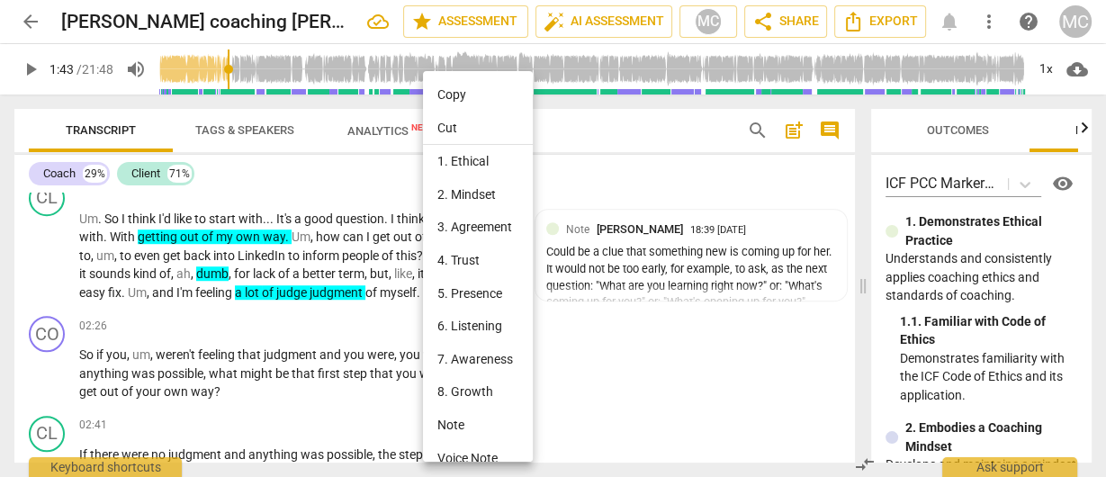
click at [156, 307] on div at bounding box center [553, 238] width 1106 height 477
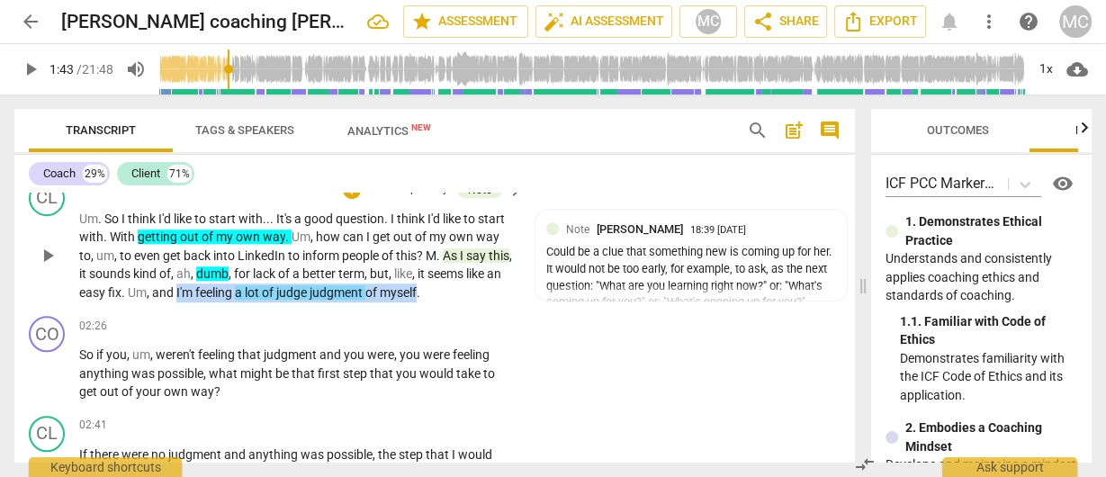
drag, startPoint x: 217, startPoint y: 289, endPoint x: 461, endPoint y: 287, distance: 244.0
click at [461, 287] on p "Um . So I think I'd like to start with . . . It's a good question . I think I'd…" at bounding box center [297, 256] width 436 height 93
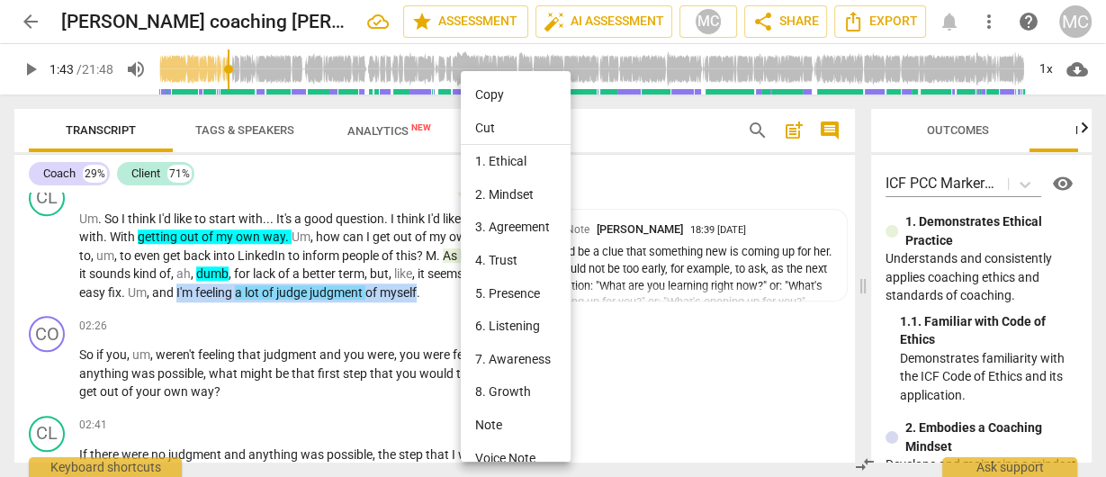
click at [515, 420] on li "Note" at bounding box center [518, 425] width 115 height 33
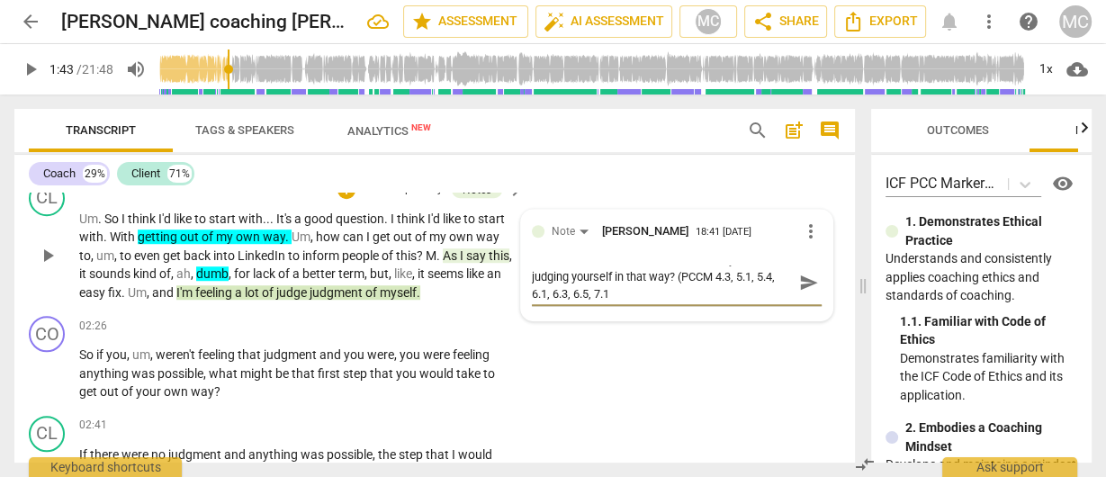
scroll to position [0, 0]
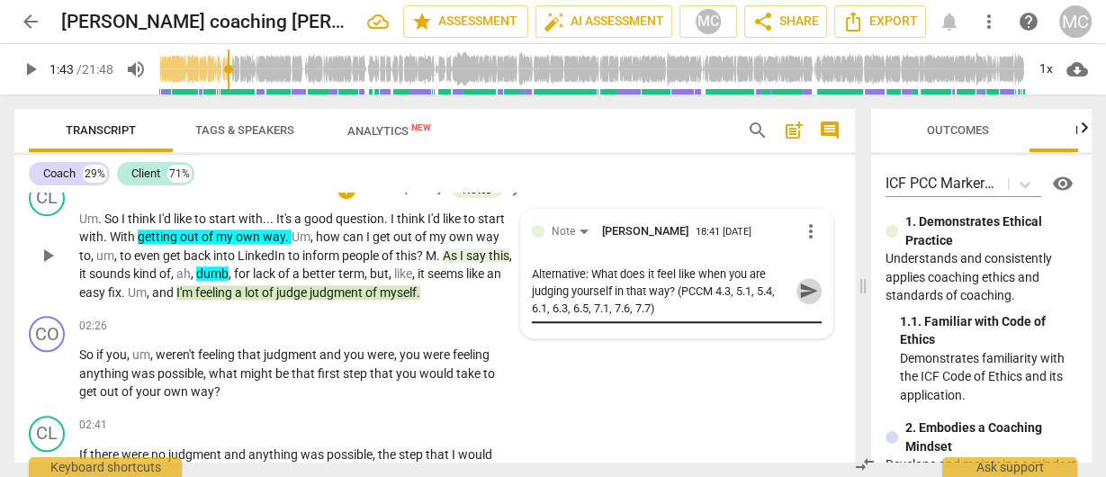
click at [808, 295] on span "send" at bounding box center [809, 291] width 20 height 20
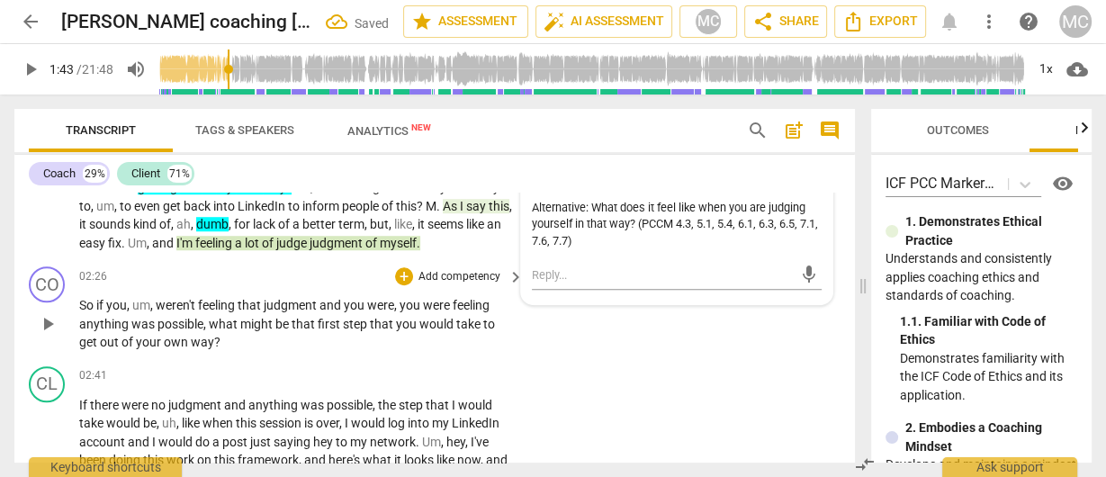
scroll to position [1206, 0]
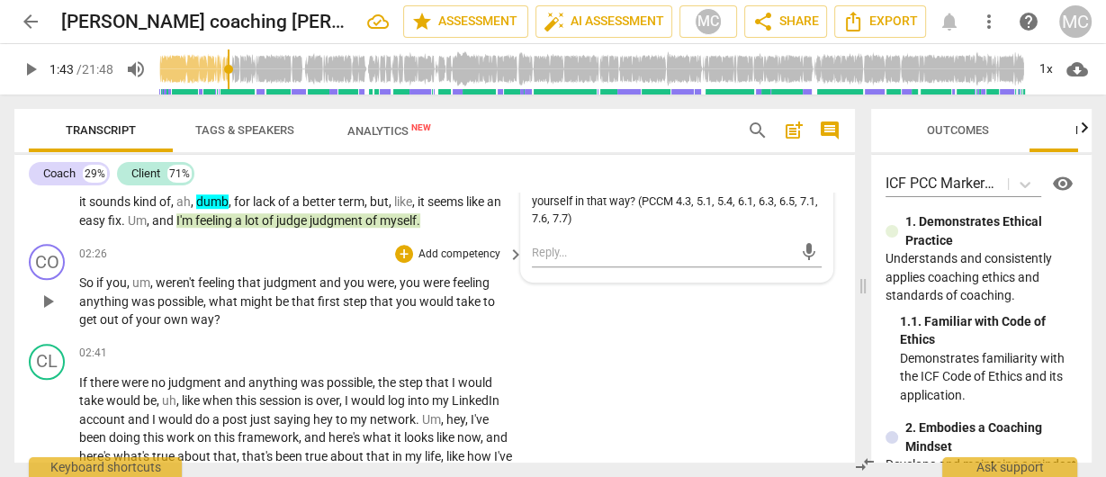
click at [454, 258] on p "Add competency" at bounding box center [460, 255] width 86 height 16
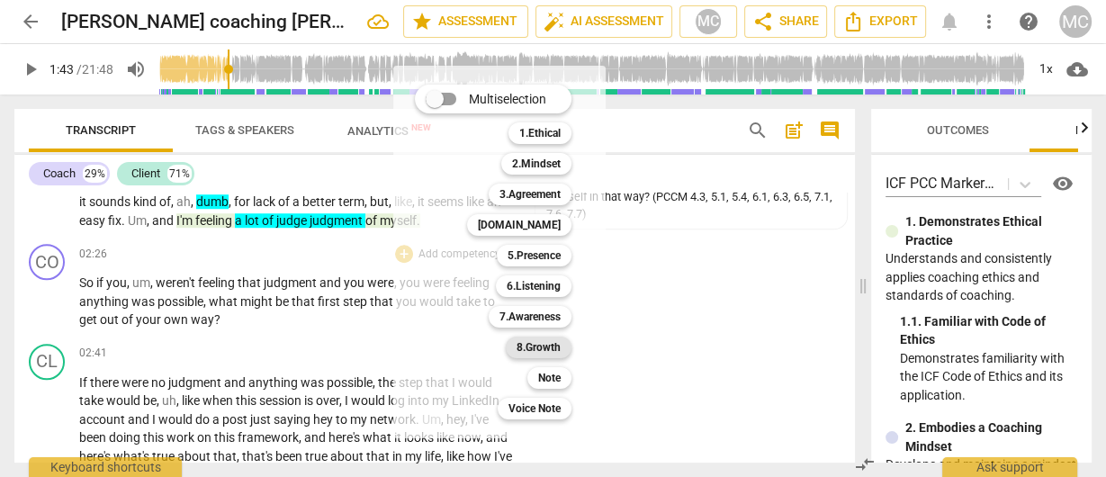
click at [522, 341] on b "8.Growth" at bounding box center [539, 348] width 44 height 22
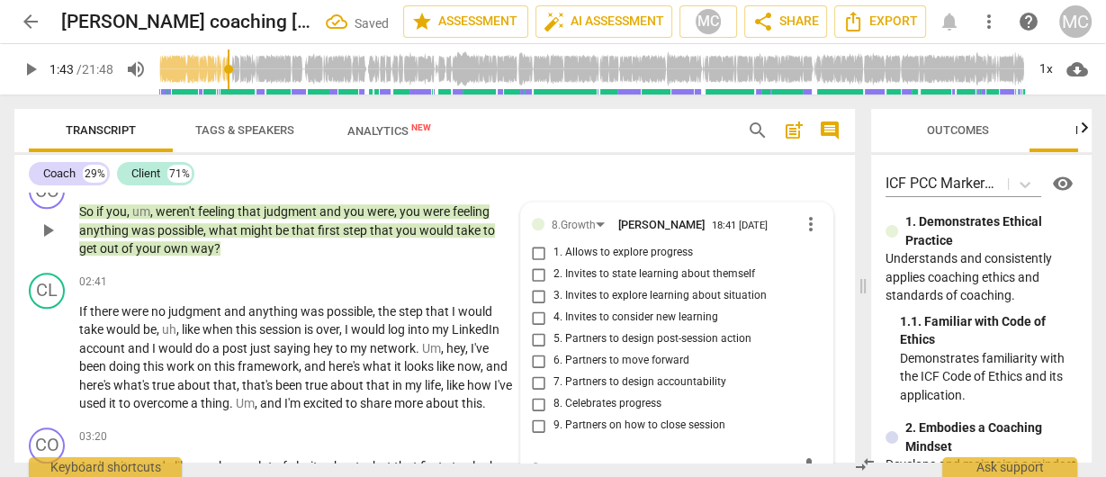
scroll to position [1276, 0]
click at [566, 345] on span "5. Partners to design post-session action" at bounding box center [653, 340] width 198 height 16
click at [554, 345] on input "5. Partners to design post-session action" at bounding box center [539, 340] width 29 height 22
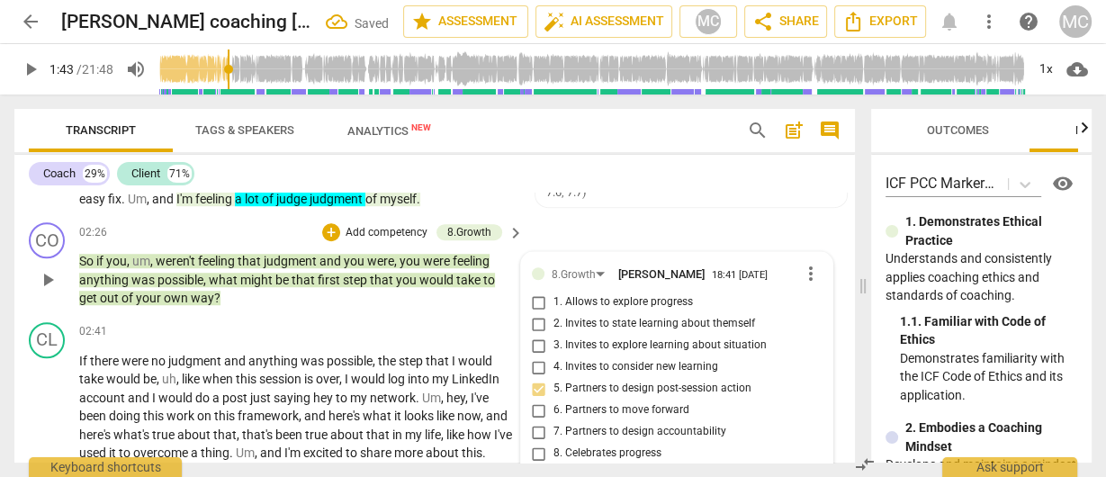
scroll to position [1204, 0]
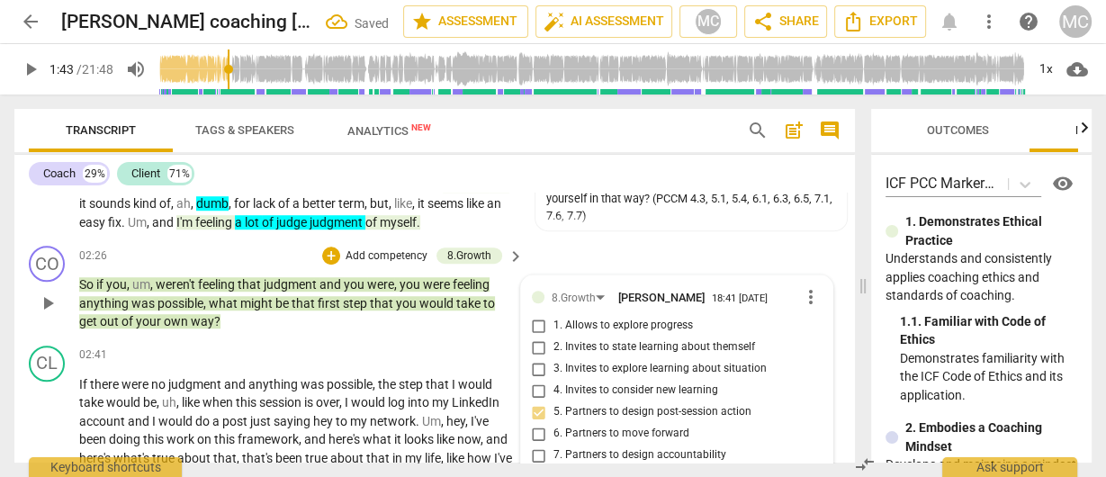
click at [384, 253] on p "Add competency" at bounding box center [387, 256] width 86 height 16
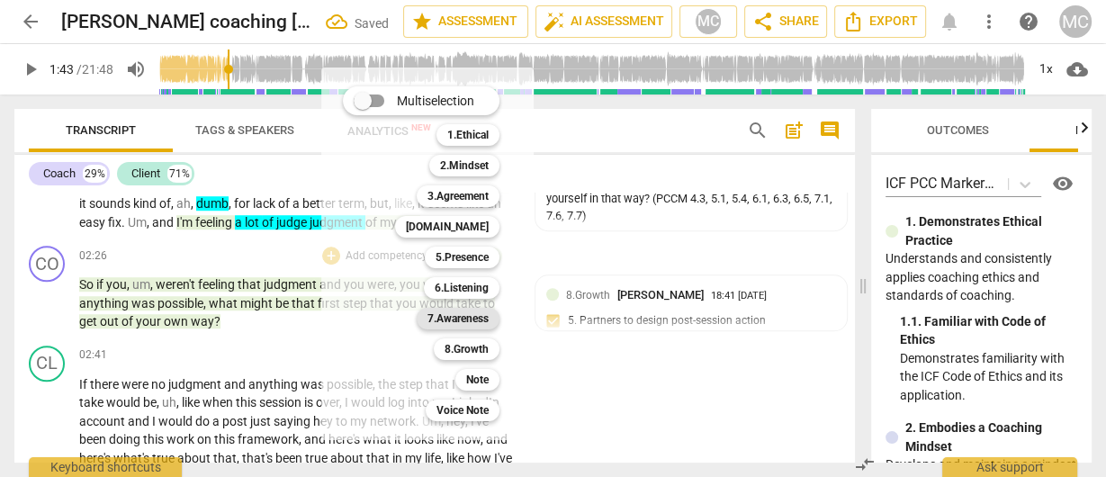
click at [454, 316] on b "7.Awareness" at bounding box center [458, 319] width 61 height 22
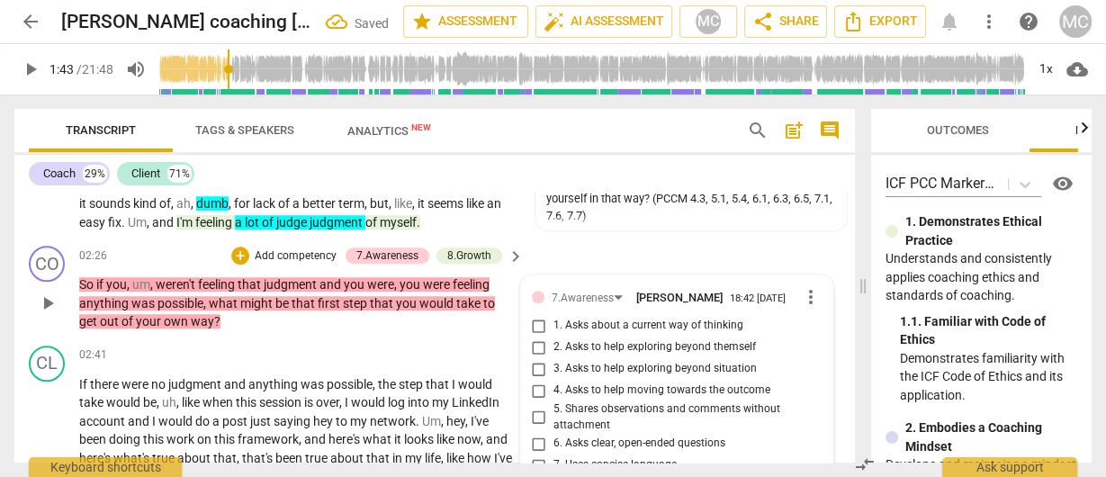
scroll to position [1410, 0]
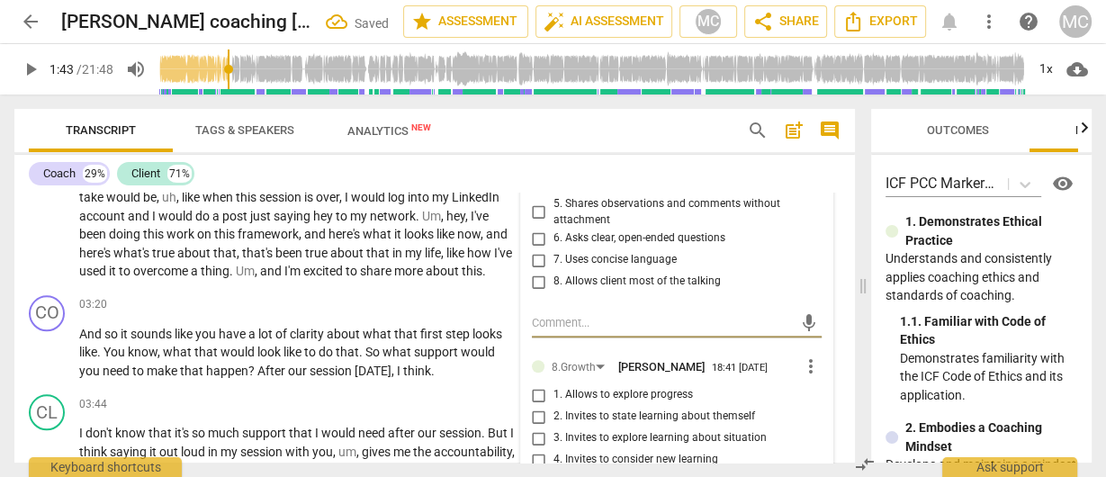
click at [574, 268] on span "7. Uses concise language" at bounding box center [615, 260] width 123 height 16
click at [554, 268] on input "7. Uses concise language" at bounding box center [539, 260] width 29 height 22
click at [562, 238] on span "6. Asks clear, open-ended questions" at bounding box center [640, 238] width 172 height 16
click at [554, 238] on input "6. Asks clear, open-ended questions" at bounding box center [539, 239] width 29 height 22
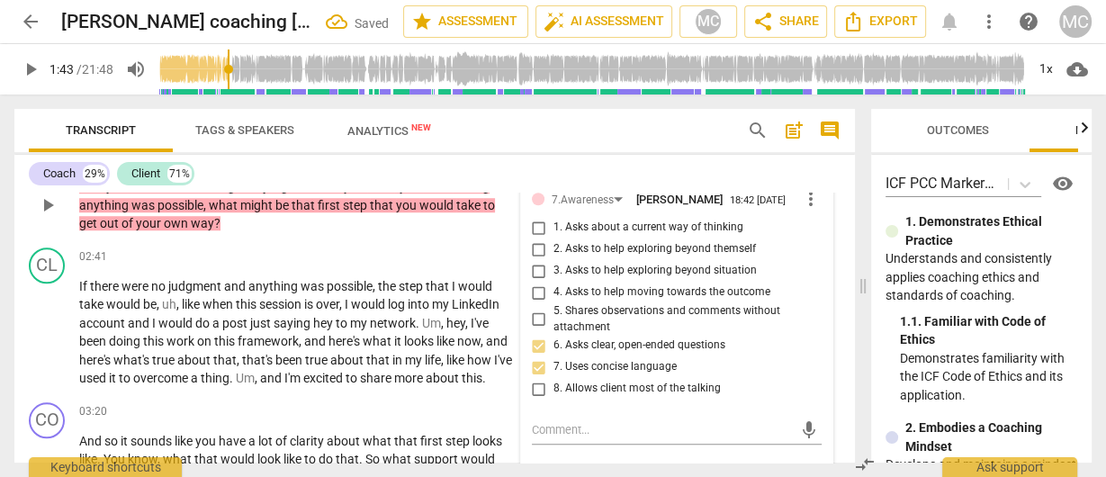
scroll to position [1266, 0]
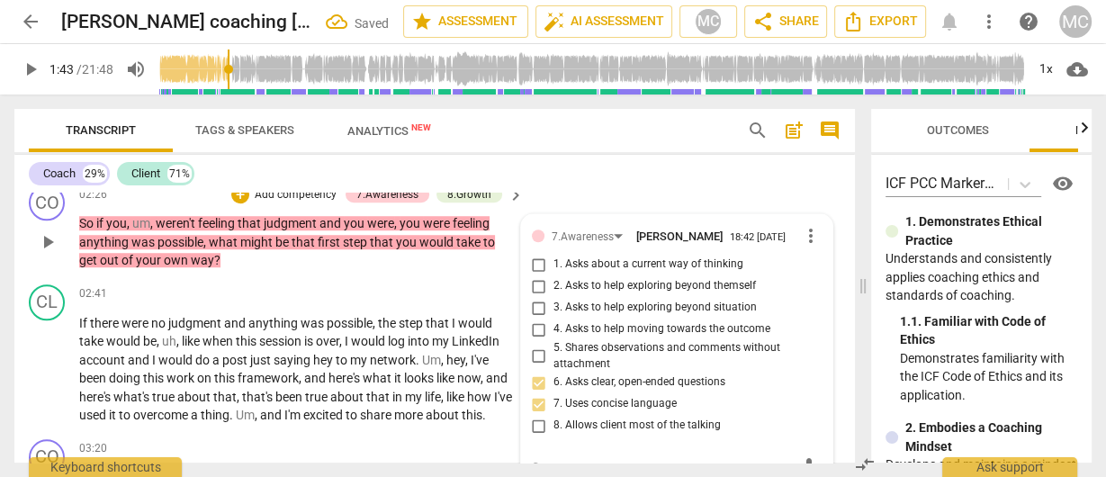
click at [569, 293] on span "2. Asks to help exploring beyond themself" at bounding box center [655, 286] width 203 height 16
click at [554, 293] on input "2. Asks to help exploring beyond themself" at bounding box center [539, 286] width 29 height 22
click at [571, 307] on span "3. Asks to help exploring beyond situation" at bounding box center [655, 308] width 203 height 16
click at [554, 307] on input "3. Asks to help exploring beyond situation" at bounding box center [539, 308] width 29 height 22
click at [565, 293] on span "2. Asks to help exploring beyond themself" at bounding box center [655, 286] width 203 height 16
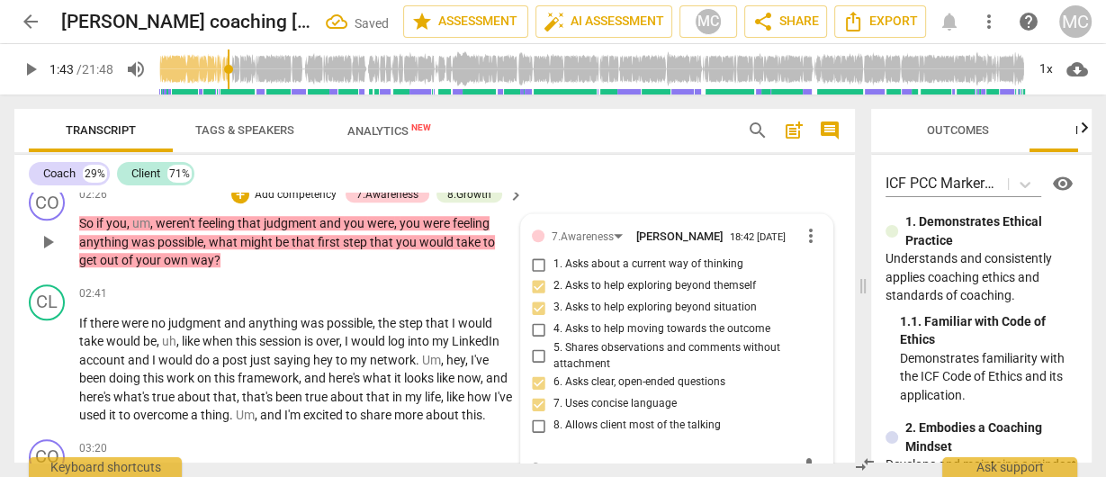
click at [554, 293] on input "2. Asks to help exploring beyond themself" at bounding box center [539, 286] width 29 height 22
click at [566, 293] on span "2. Asks to help exploring beyond themself" at bounding box center [655, 286] width 203 height 16
click at [554, 293] on input "2. Asks to help exploring beyond themself" at bounding box center [539, 286] width 29 height 22
click at [574, 332] on span "4. Asks to help moving towards the outcome" at bounding box center [662, 329] width 217 height 16
click at [554, 332] on input "4. Asks to help moving towards the outcome" at bounding box center [539, 330] width 29 height 22
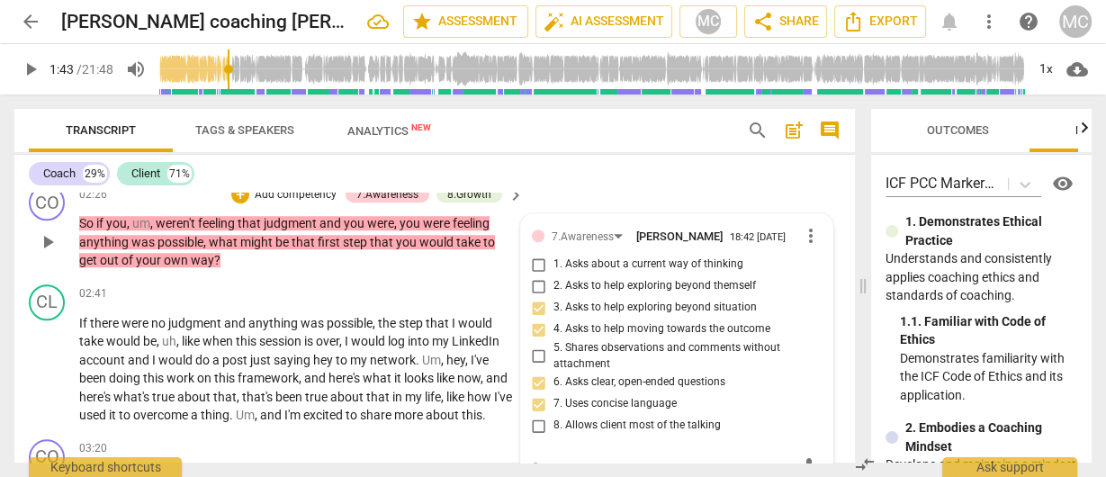
click at [577, 316] on span "3. Asks to help exploring beyond situation" at bounding box center [655, 308] width 203 height 16
click at [554, 316] on input "3. Asks to help exploring beyond situation" at bounding box center [539, 308] width 29 height 22
click at [582, 314] on span "3. Asks to help exploring beyond situation" at bounding box center [655, 308] width 203 height 16
click at [554, 314] on input "3. Asks to help exploring beyond situation" at bounding box center [539, 308] width 29 height 22
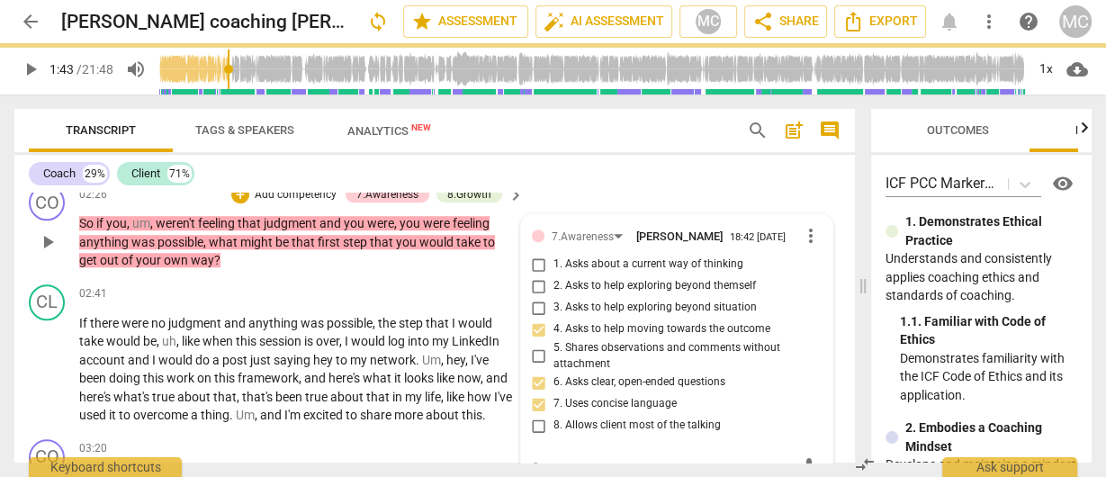
click at [306, 196] on p "Add competency" at bounding box center [296, 195] width 86 height 16
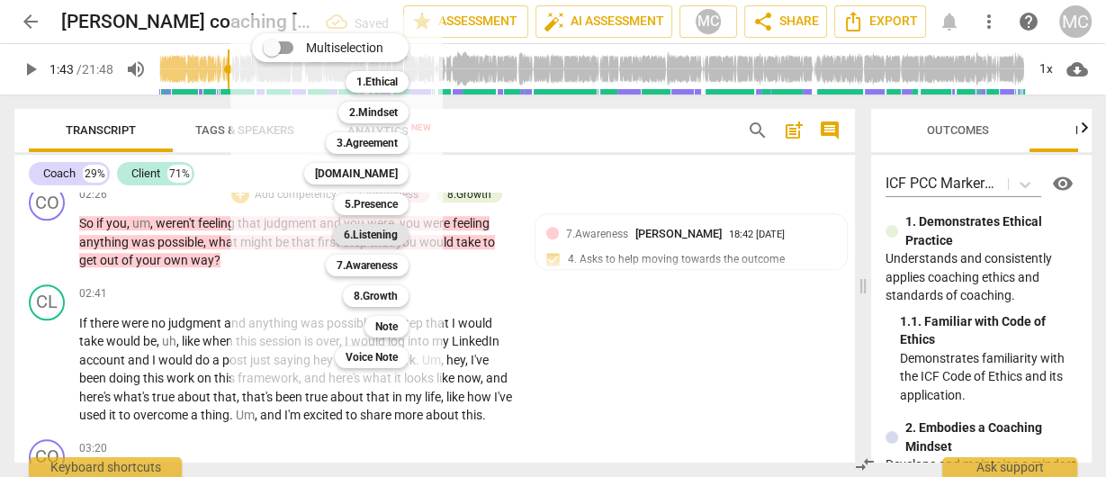
click at [376, 230] on b "6.Listening" at bounding box center [371, 235] width 54 height 22
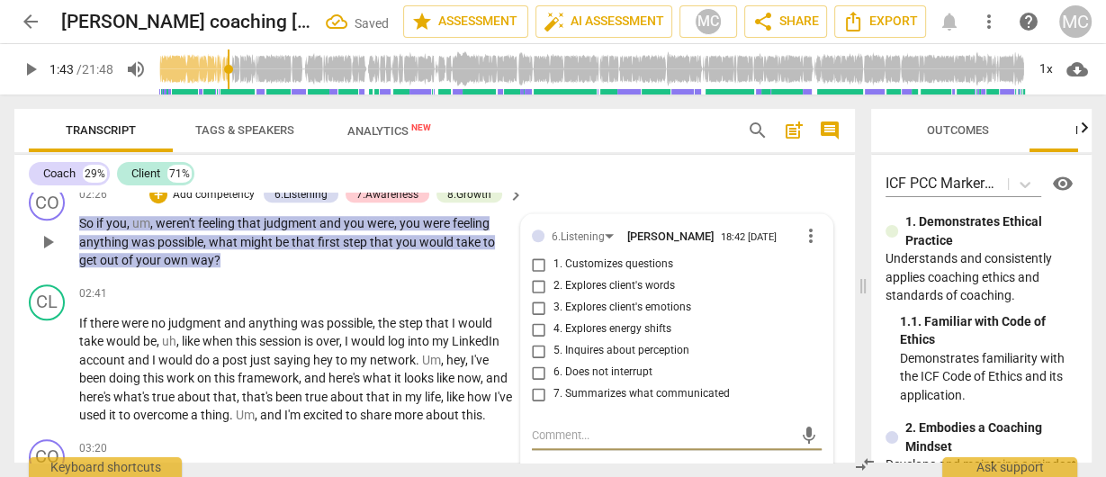
click at [605, 268] on span "1. Customizes questions" at bounding box center [614, 265] width 120 height 16
click at [554, 268] on input "1. Customizes questions" at bounding box center [539, 265] width 29 height 22
click at [604, 291] on span "2. Explores client's words" at bounding box center [615, 286] width 122 height 16
click at [554, 291] on input "2. Explores client's words" at bounding box center [539, 286] width 29 height 22
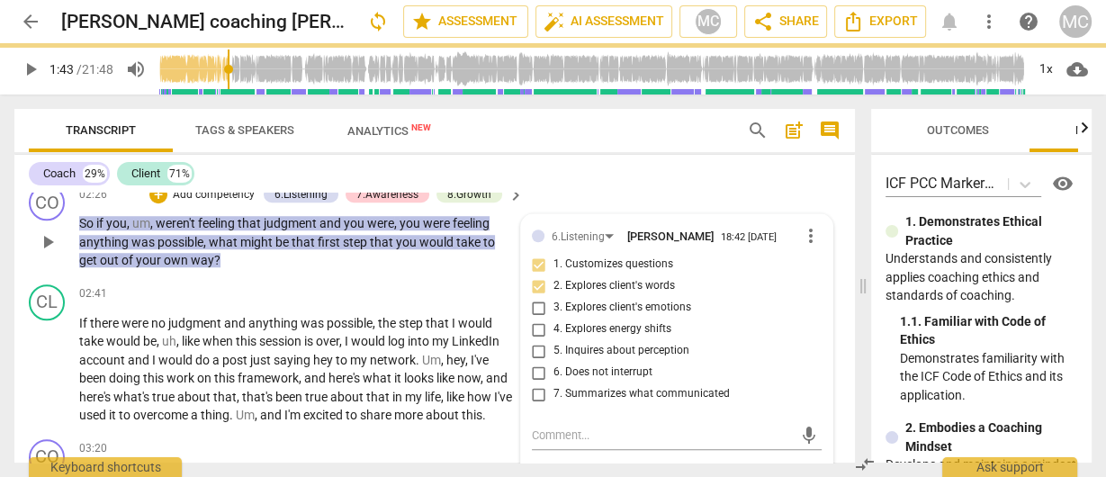
click at [589, 311] on span "3. Explores client's emotions" at bounding box center [623, 308] width 138 height 16
click at [554, 311] on input "3. Explores client's emotions" at bounding box center [539, 308] width 29 height 22
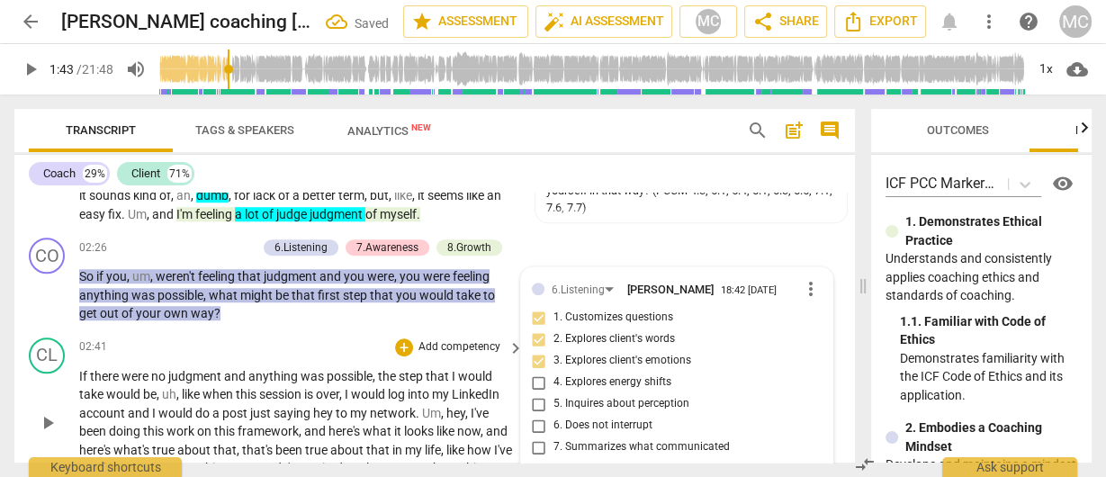
scroll to position [1194, 0]
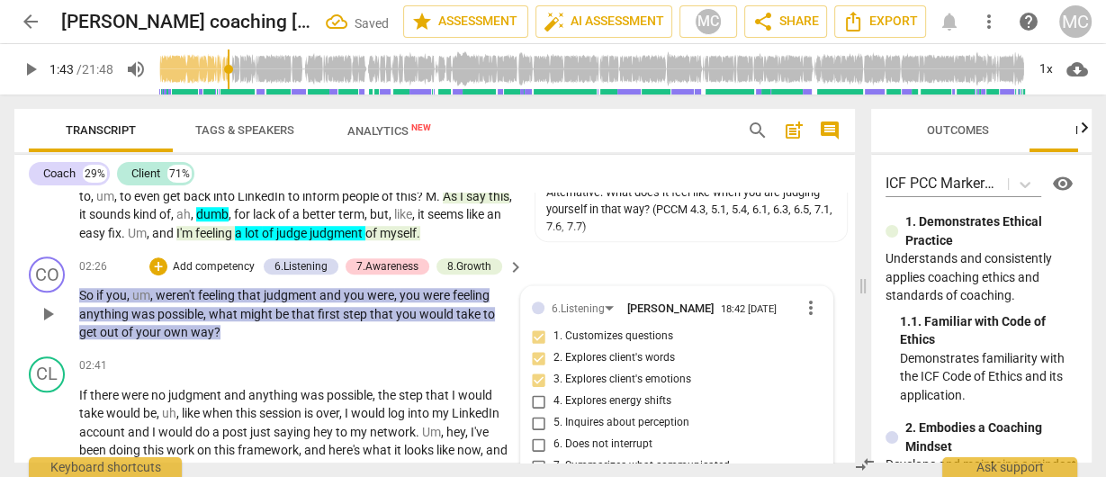
click at [212, 270] on p "Add competency" at bounding box center [214, 267] width 86 height 16
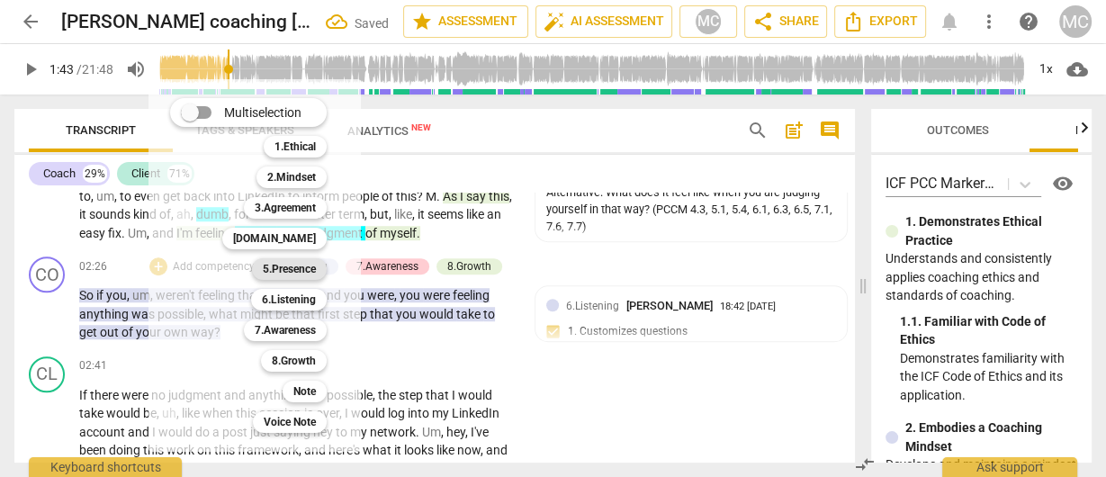
click at [276, 274] on b "5.Presence" at bounding box center [289, 269] width 53 height 22
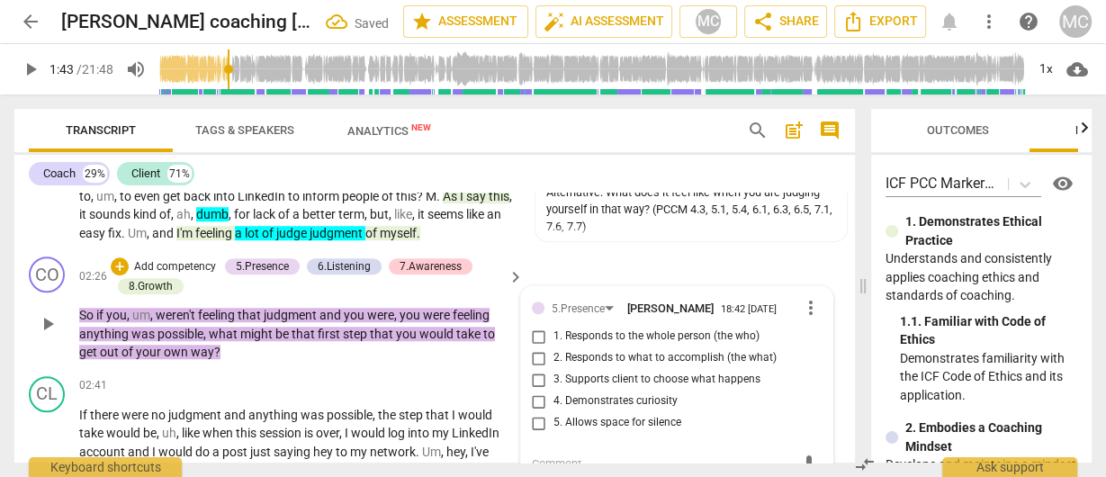
scroll to position [1206, 0]
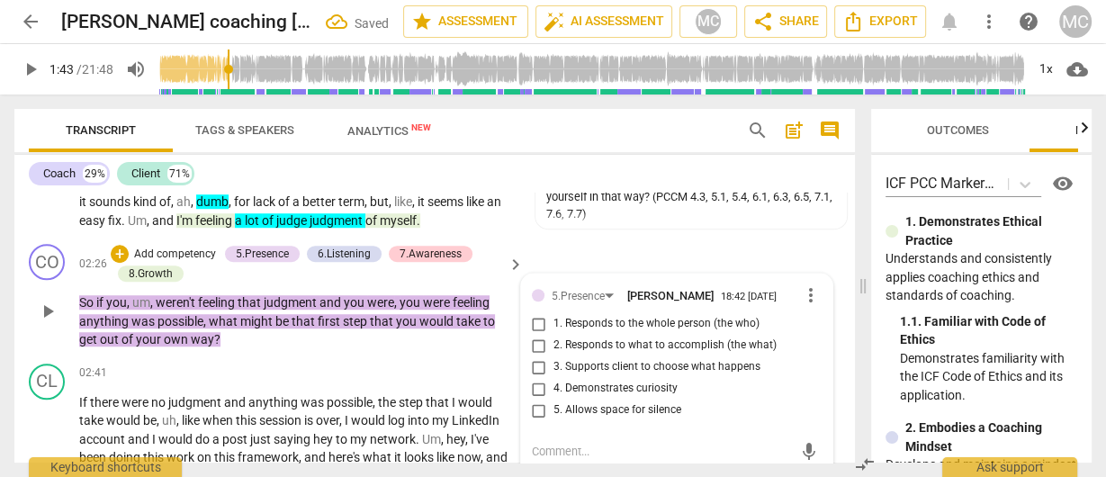
click at [609, 332] on span "1. Responds to the whole person (the who)" at bounding box center [657, 324] width 206 height 16
click at [554, 334] on input "1. Responds to the whole person (the who)" at bounding box center [539, 324] width 29 height 22
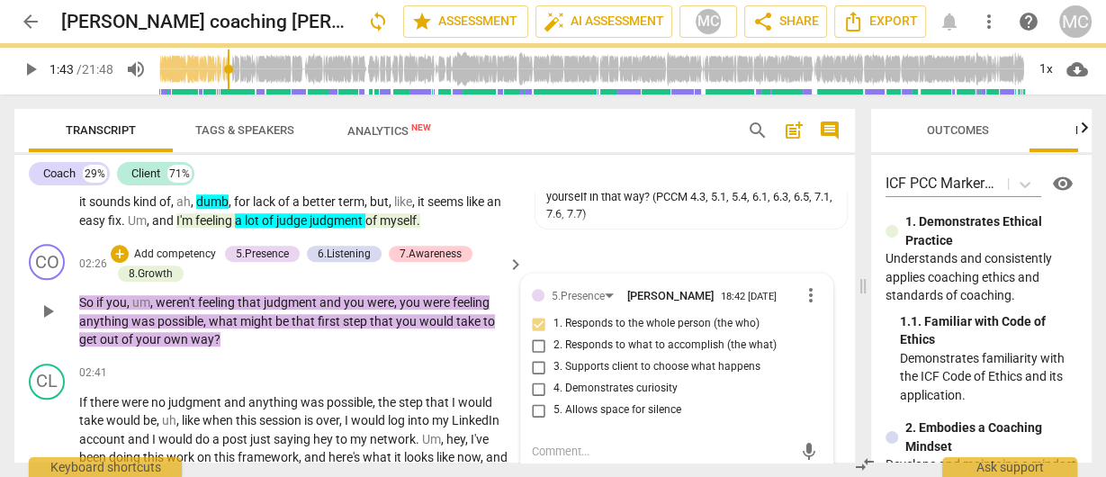
click at [615, 375] on span "3. Supports client to choose what happens" at bounding box center [657, 367] width 207 height 16
click at [554, 375] on input "3. Supports client to choose what happens" at bounding box center [539, 367] width 29 height 22
click at [599, 369] on span "3. Supports client to choose what happens" at bounding box center [657, 367] width 207 height 16
click at [554, 369] on input "3. Supports client to choose what happens" at bounding box center [539, 367] width 29 height 22
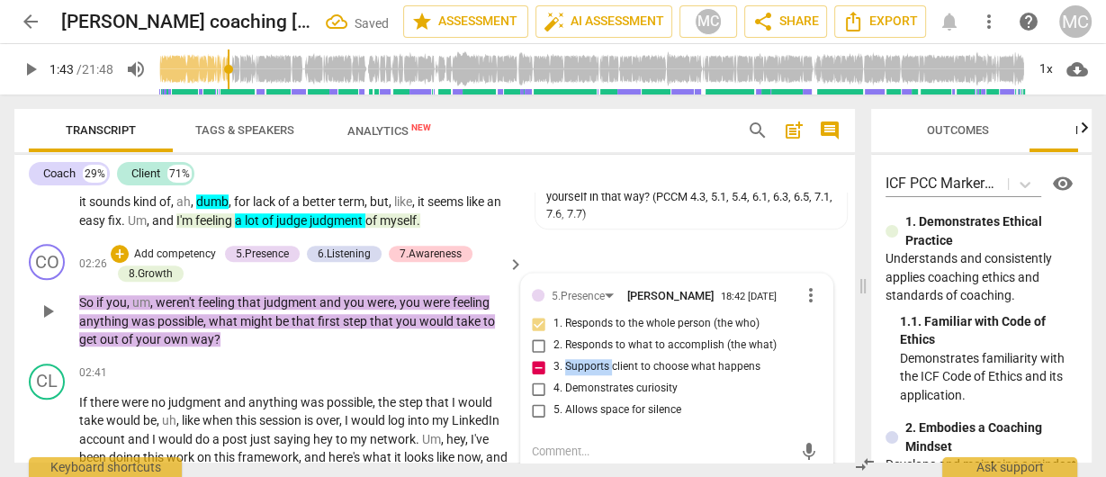
click at [598, 369] on span "3. Supports client to choose what happens" at bounding box center [657, 367] width 207 height 16
click at [554, 369] on input "3. Supports client to choose what happens" at bounding box center [539, 367] width 29 height 22
click at [574, 392] on span "4. Demonstrates curiosity" at bounding box center [616, 389] width 124 height 16
click at [554, 392] on input "4. Demonstrates curiosity" at bounding box center [539, 389] width 29 height 22
click at [162, 254] on p "Add competency" at bounding box center [175, 255] width 86 height 16
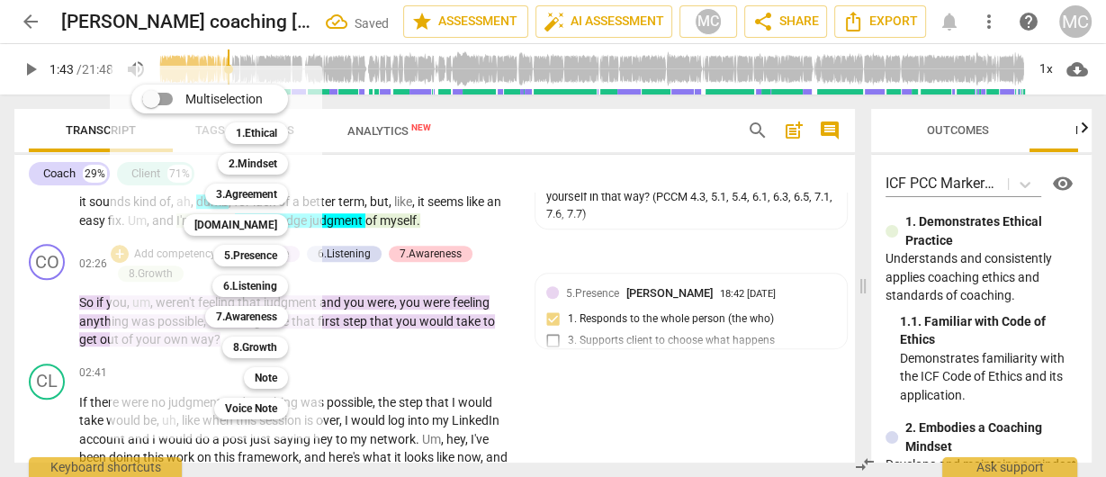
click at [262, 225] on b "4.Trust" at bounding box center [235, 225] width 83 height 22
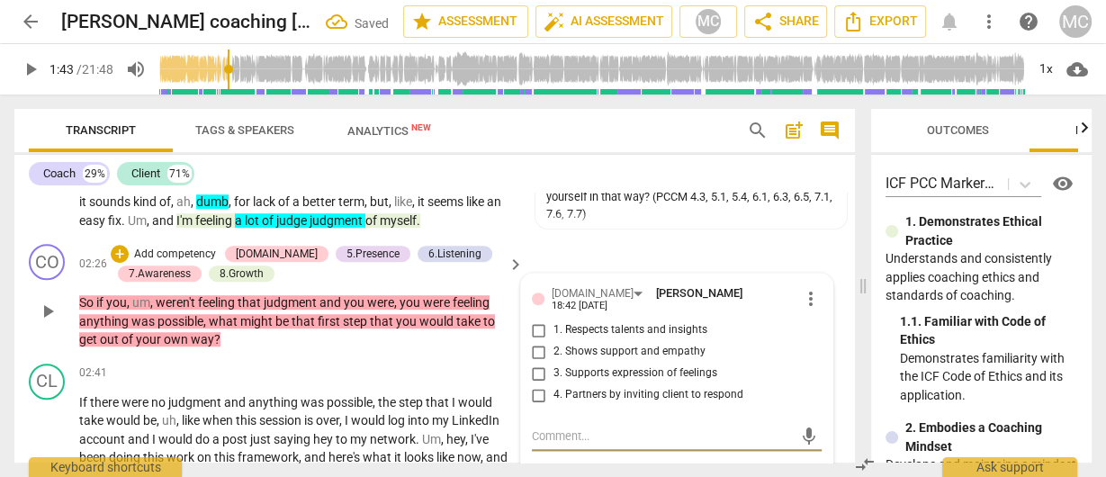
click at [597, 374] on span "3. Supports expression of feelings" at bounding box center [636, 373] width 164 height 16
click at [554, 374] on input "3. Supports expression of feelings" at bounding box center [539, 374] width 29 height 22
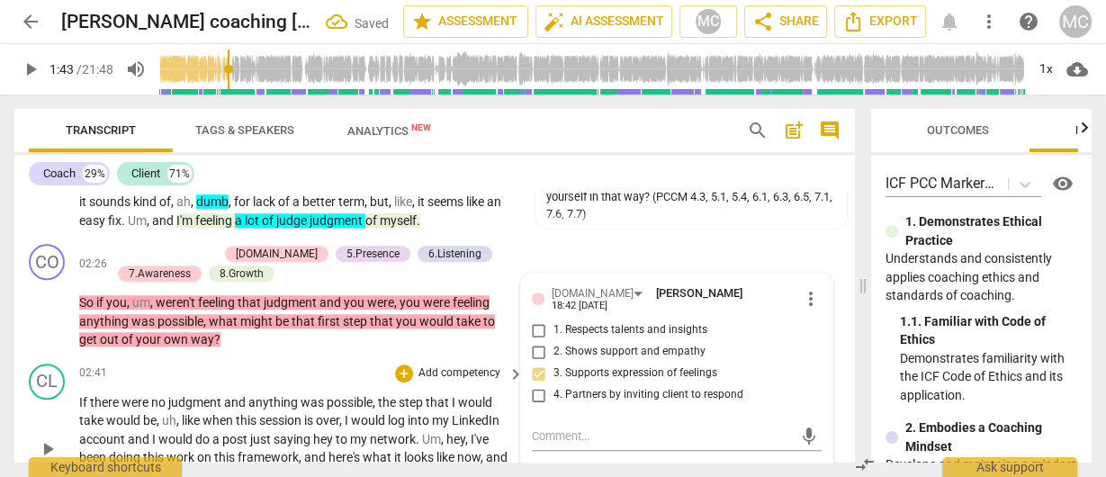
click at [309, 401] on span "was" at bounding box center [314, 402] width 26 height 14
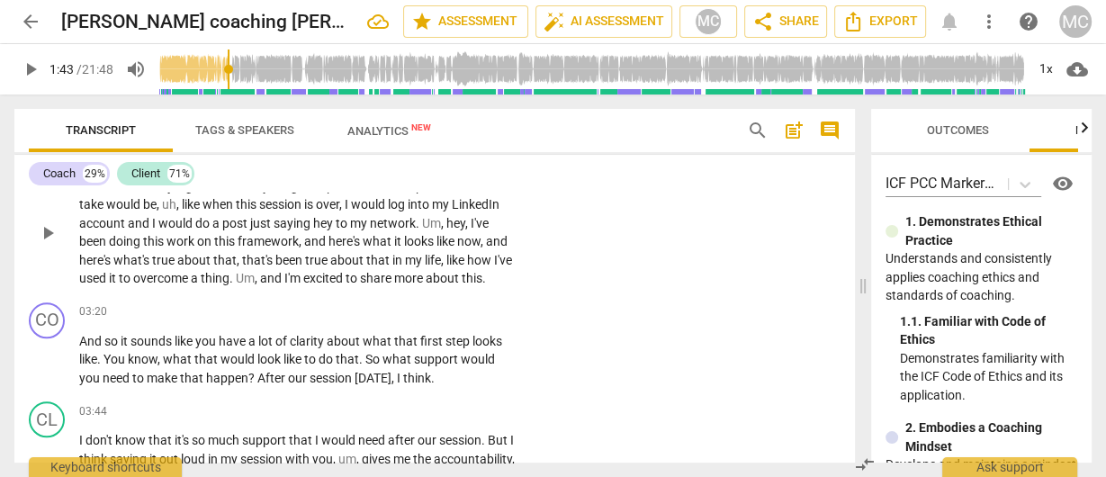
scroll to position [1350, 0]
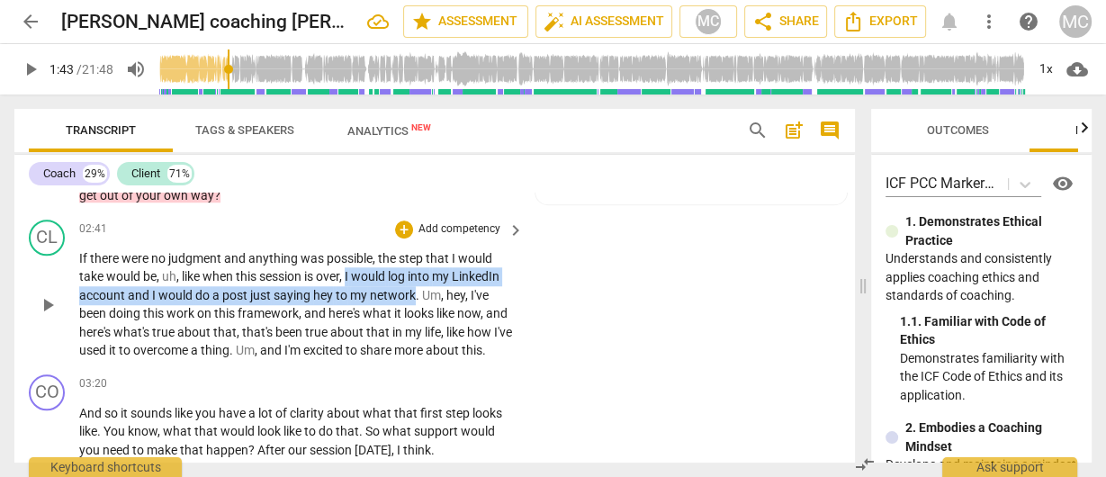
drag, startPoint x: 348, startPoint y: 275, endPoint x: 414, endPoint y: 294, distance: 68.6
click at [414, 294] on p "If there were no judgment and anything was possible , the step that I would tak…" at bounding box center [297, 304] width 436 height 111
click at [452, 266] on icon "button" at bounding box center [457, 270] width 18 height 22
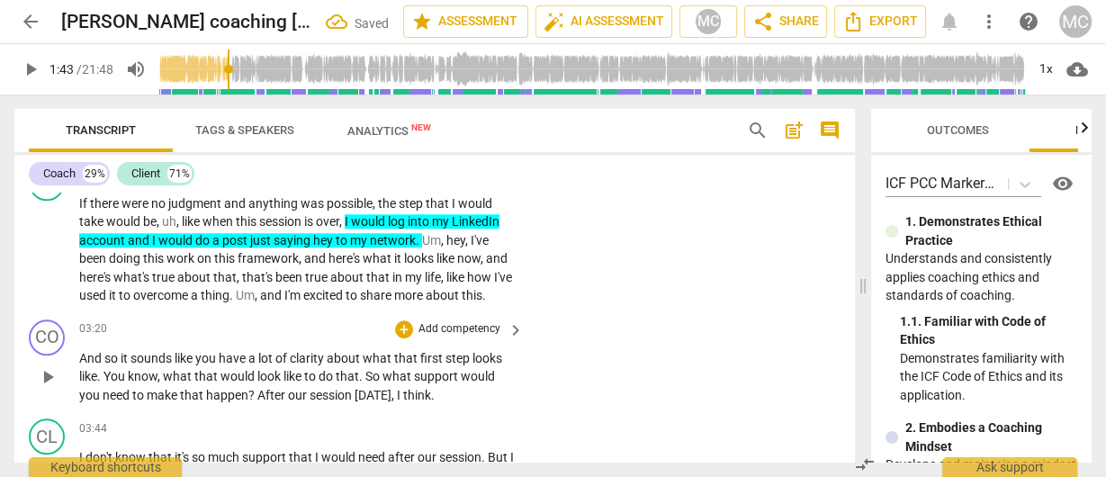
scroll to position [1422, 0]
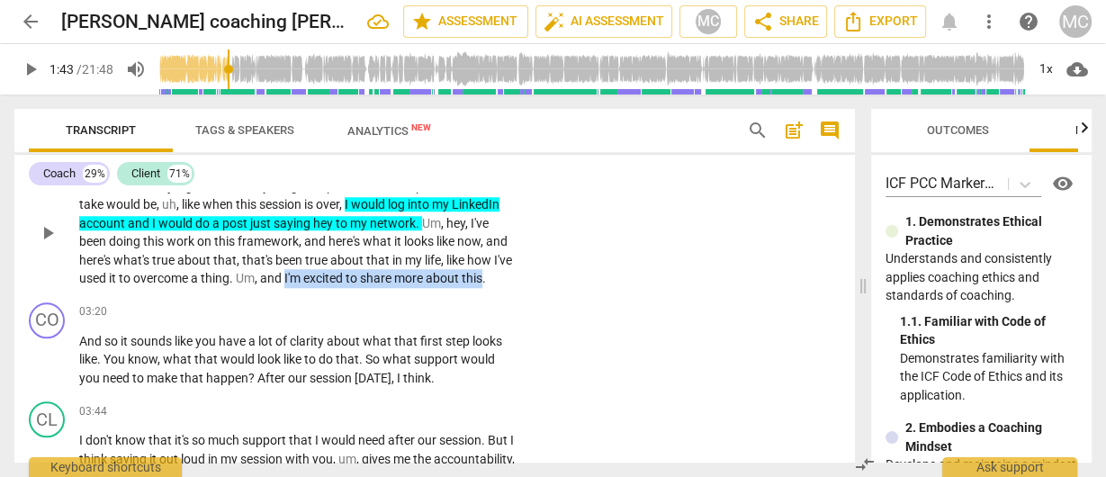
drag, startPoint x: 307, startPoint y: 280, endPoint x: 507, endPoint y: 269, distance: 200.1
click at [507, 269] on p "If there were no judgment and anything was possible , the step that I would tak…" at bounding box center [297, 232] width 436 height 111
click at [550, 250] on icon "button" at bounding box center [548, 251] width 11 height 13
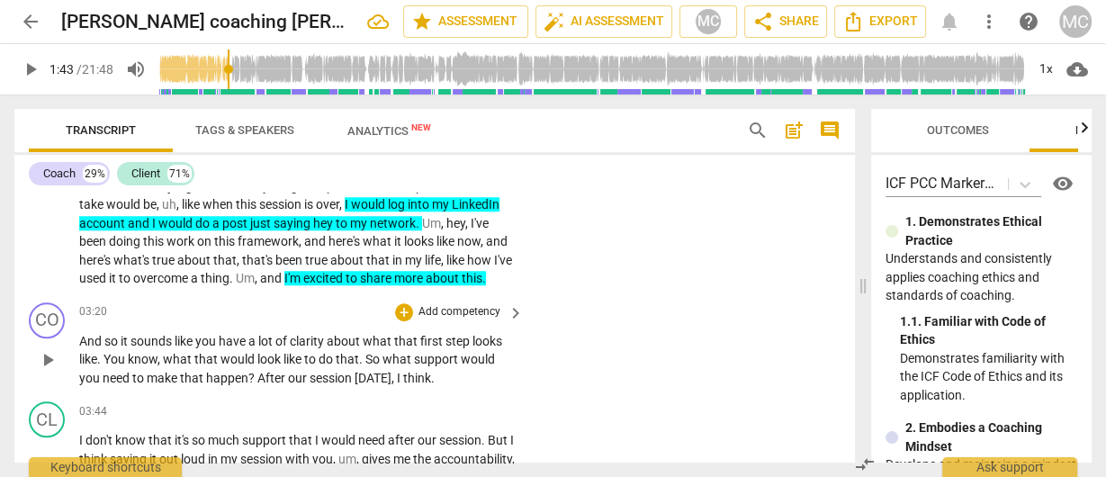
click at [449, 308] on p "Add competency" at bounding box center [460, 312] width 86 height 16
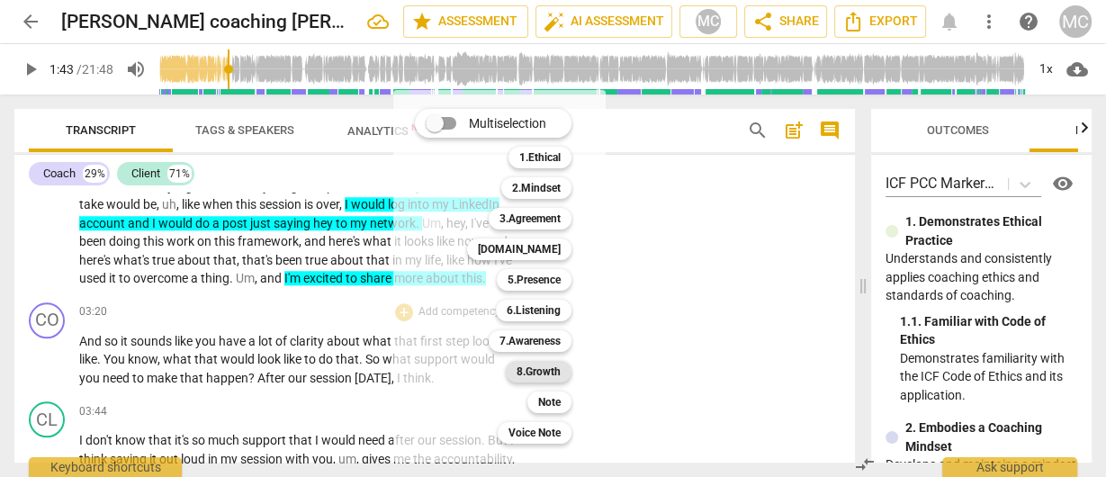
click at [531, 370] on b "8.Growth" at bounding box center [539, 372] width 44 height 22
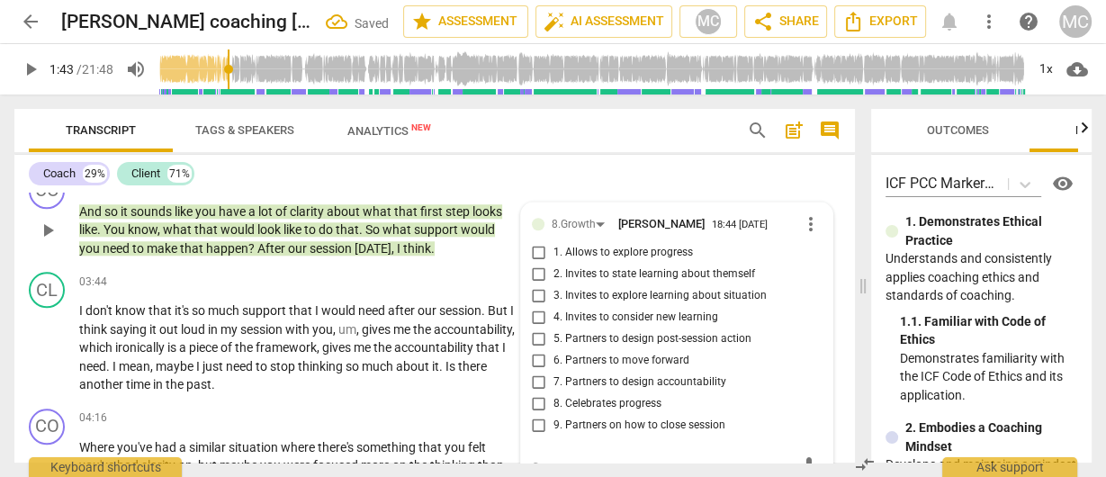
scroll to position [1551, 0]
click at [812, 222] on span "more_vert" at bounding box center [811, 225] width 22 height 22
click at [823, 262] on li "Delete" at bounding box center [826, 260] width 62 height 34
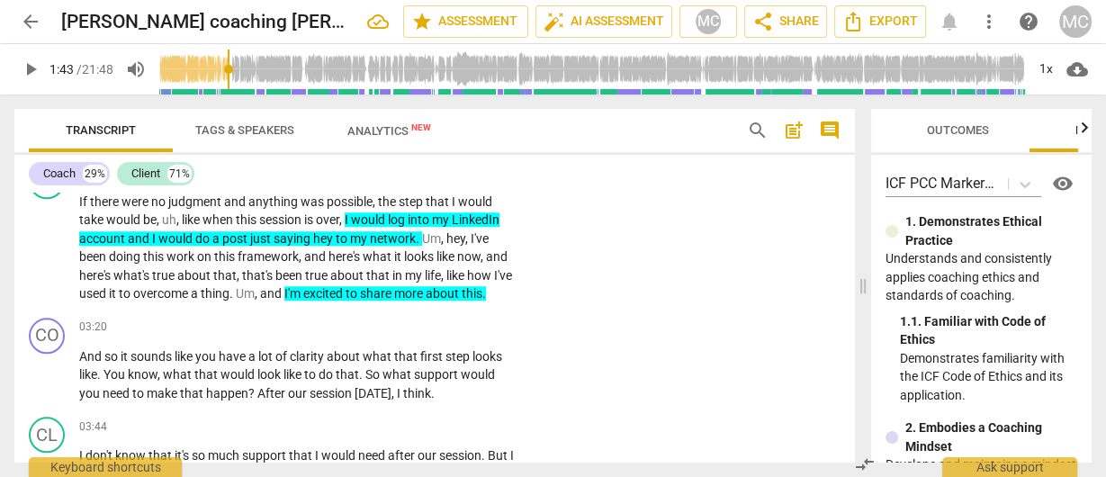
scroll to position [1384, 0]
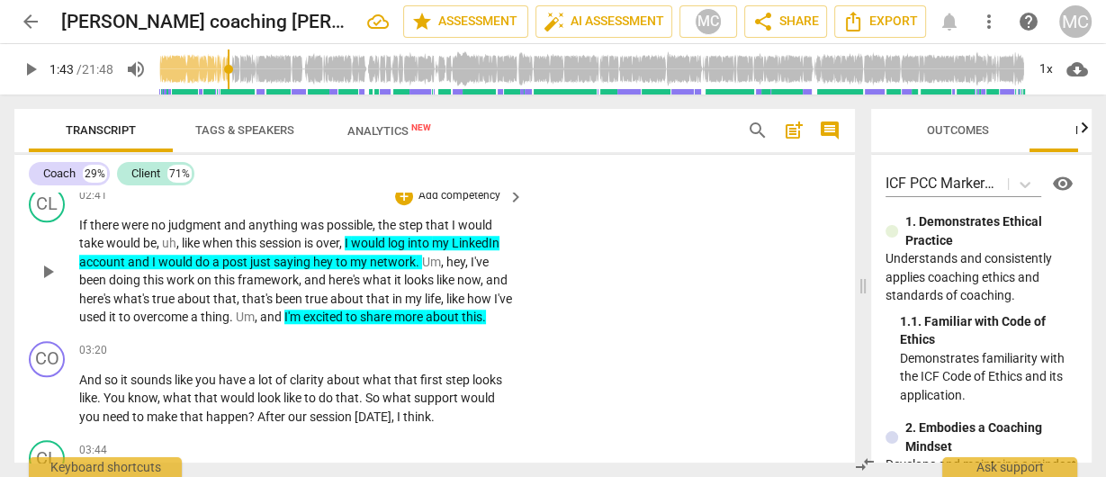
click at [310, 261] on span "saying" at bounding box center [294, 262] width 40 height 14
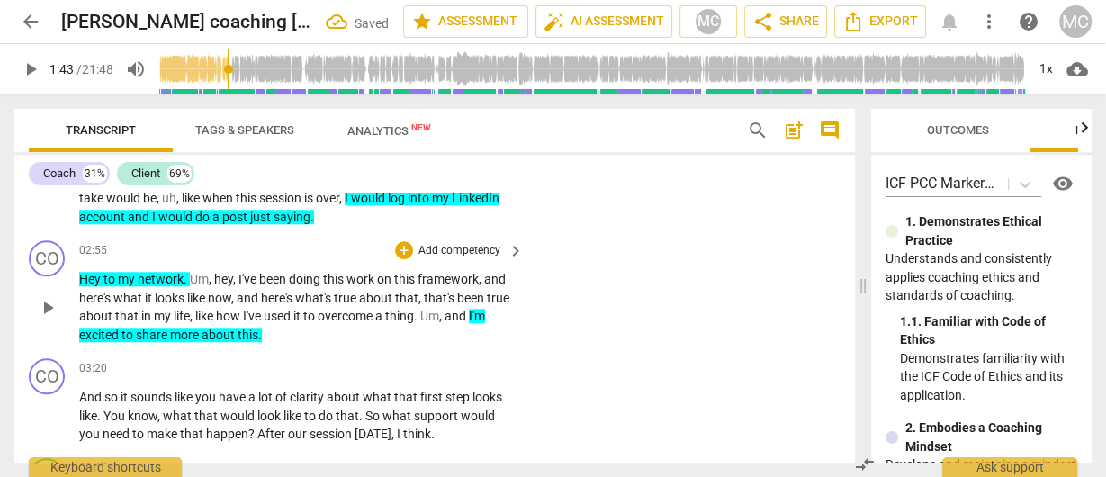
click at [87, 282] on span "Hey" at bounding box center [91, 279] width 24 height 14
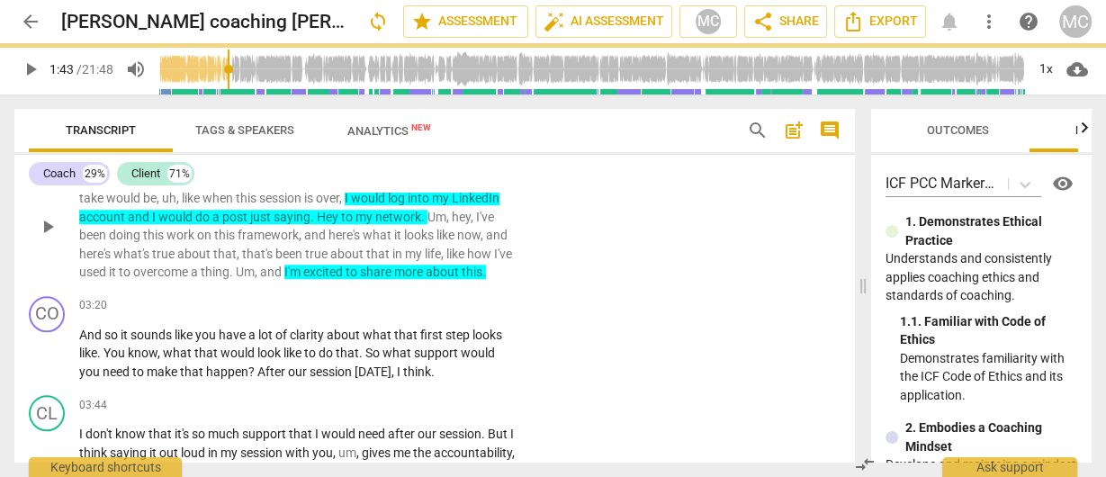
scroll to position [1366, 0]
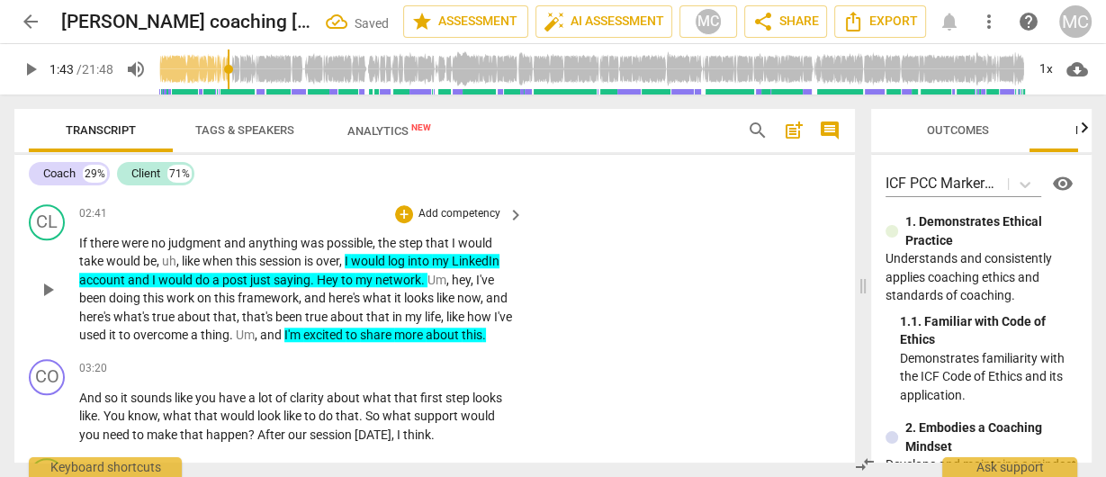
click at [320, 282] on span "Hey" at bounding box center [329, 280] width 24 height 14
drag, startPoint x: 283, startPoint y: 333, endPoint x: 252, endPoint y: 336, distance: 30.7
click at [252, 336] on p "If there were no judgment and anything was possible , the step that I would tak…" at bounding box center [297, 289] width 436 height 111
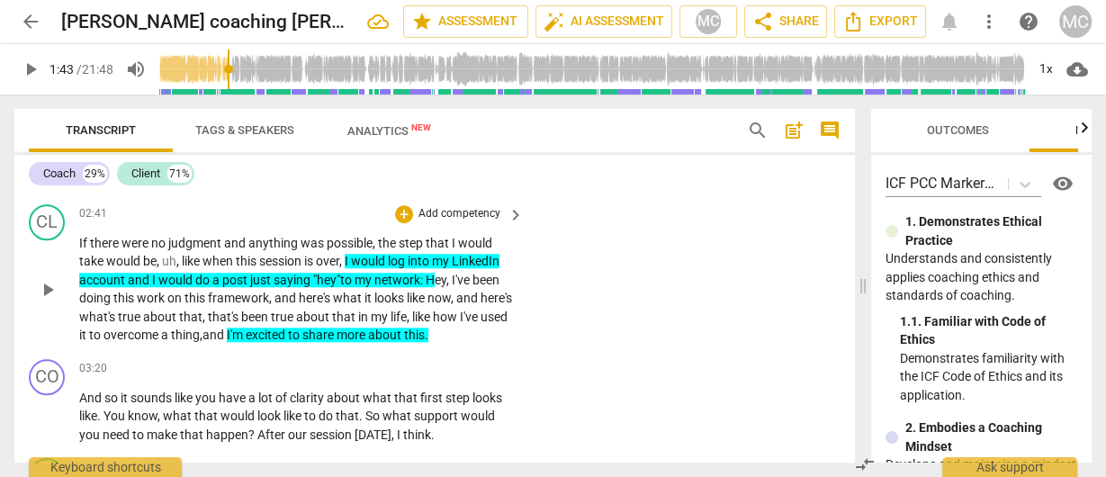
click at [486, 328] on p "If there were no judgment and anything was possible , the step that I would tak…" at bounding box center [297, 289] width 436 height 111
click at [428, 275] on span "network: H" at bounding box center [404, 280] width 60 height 14
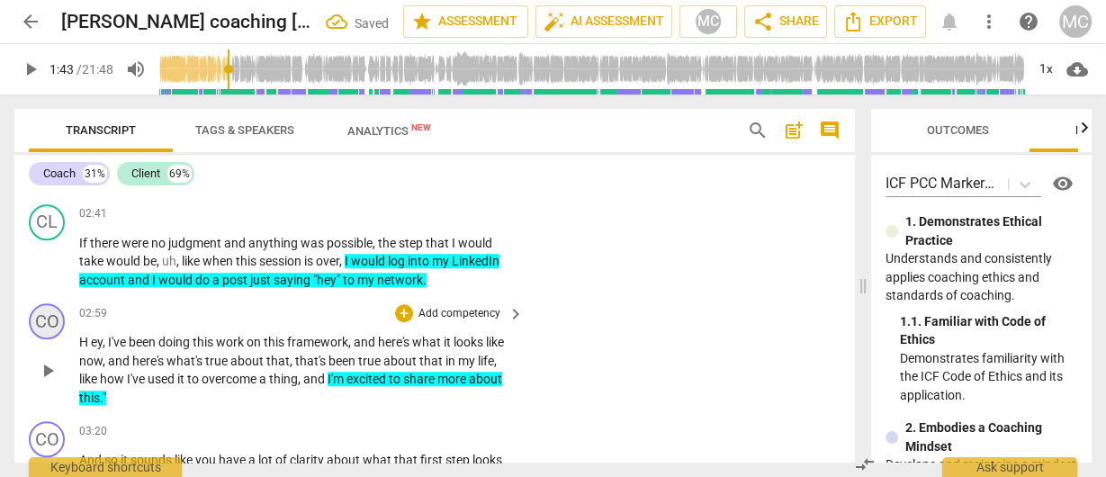
click at [57, 324] on div "CO" at bounding box center [47, 321] width 36 height 36
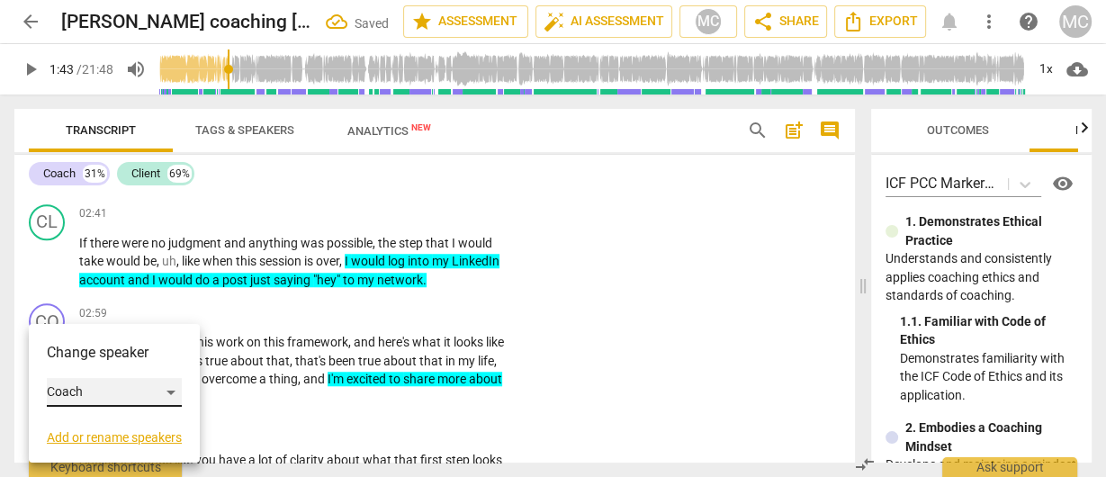
click at [100, 396] on div "Coach" at bounding box center [114, 392] width 135 height 29
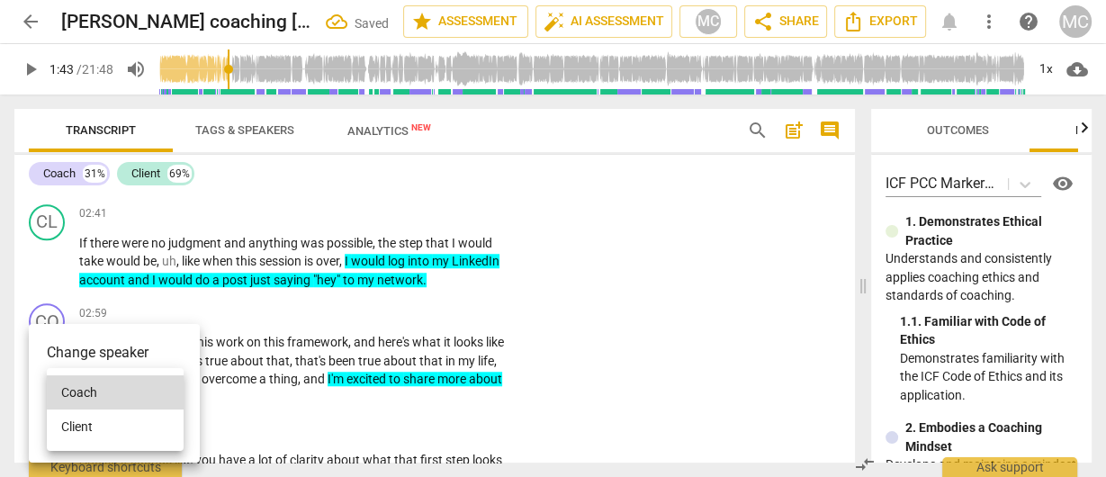
click at [95, 422] on li "Client" at bounding box center [115, 427] width 137 height 34
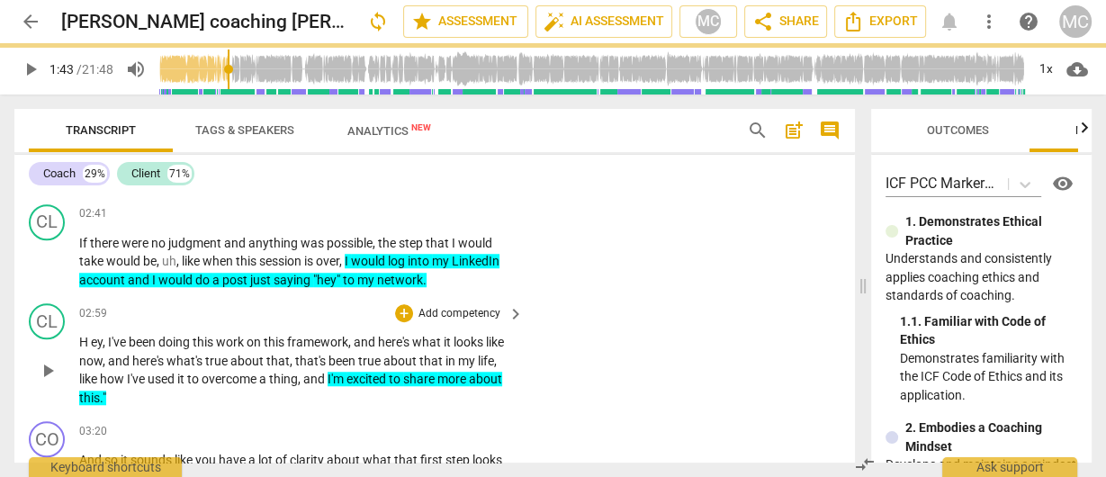
click at [145, 372] on span "I've" at bounding box center [137, 379] width 21 height 14
click at [89, 343] on span "H" at bounding box center [85, 342] width 12 height 14
click at [583, 365] on div "CL play_arrow pause 02:59 + Add competency keyboard_arrow_right H ey , I've bee…" at bounding box center [434, 355] width 841 height 118
click at [83, 341] on span "Hey" at bounding box center [89, 342] width 21 height 14
click at [725, 305] on div "CL play_arrow pause 02:59 + Add competency keyboard_arrow_right "Hey , I've bee…" at bounding box center [434, 355] width 841 height 118
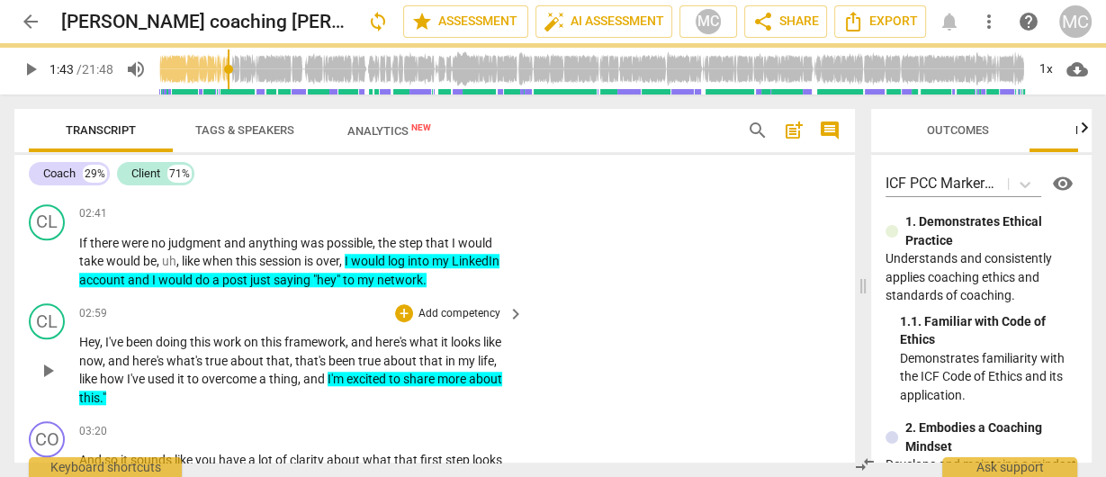
scroll to position [1438, 0]
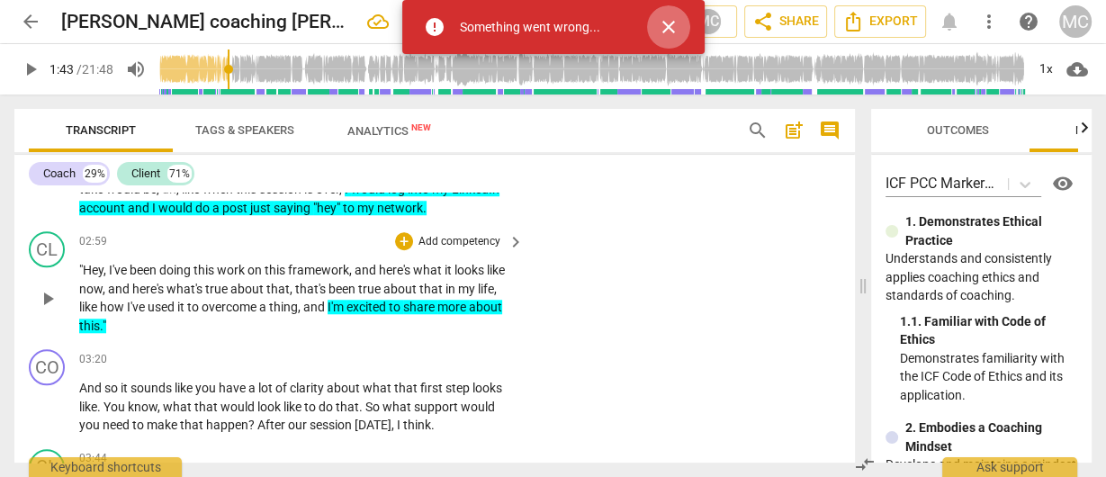
click at [674, 26] on span "close" at bounding box center [669, 27] width 22 height 22
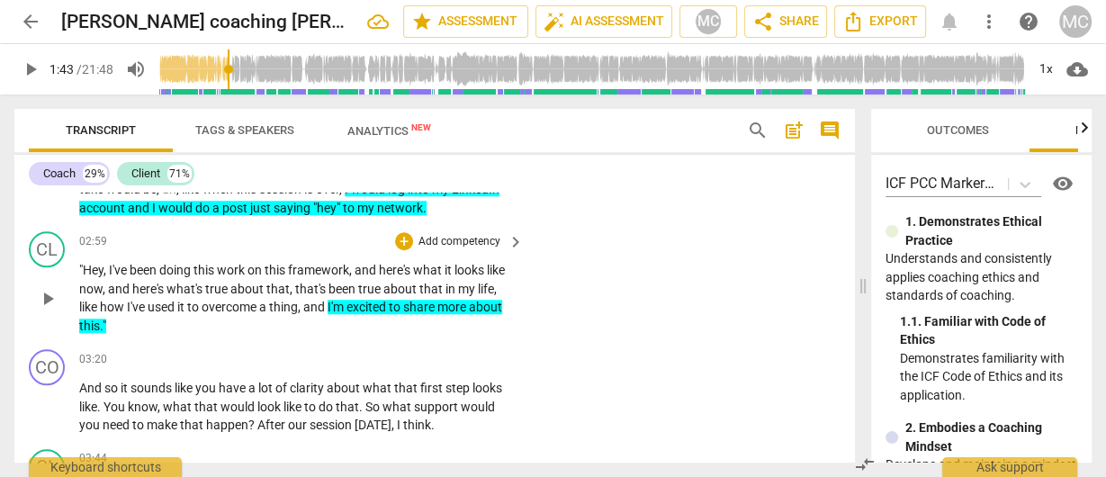
click at [275, 301] on span "thing" at bounding box center [283, 307] width 29 height 14
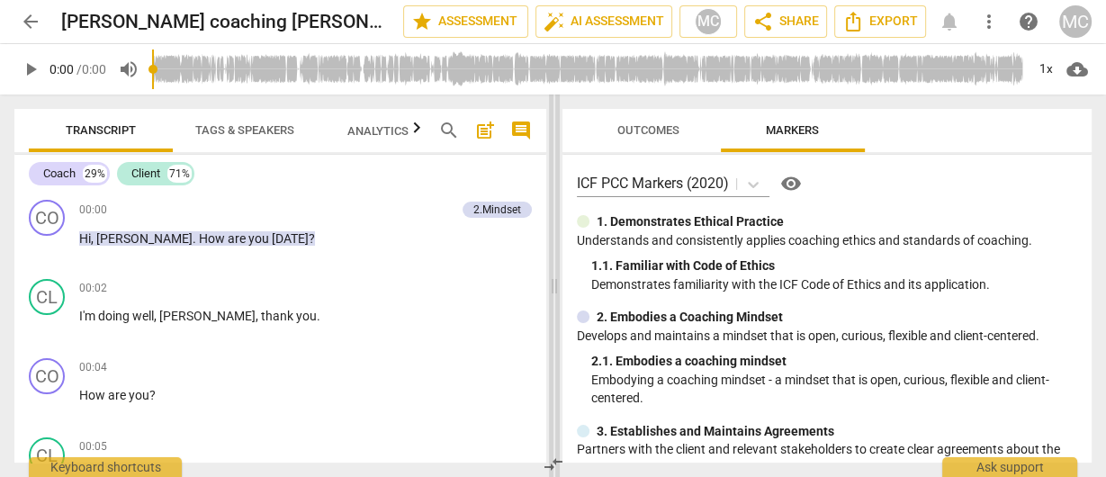
scroll to position [432, 0]
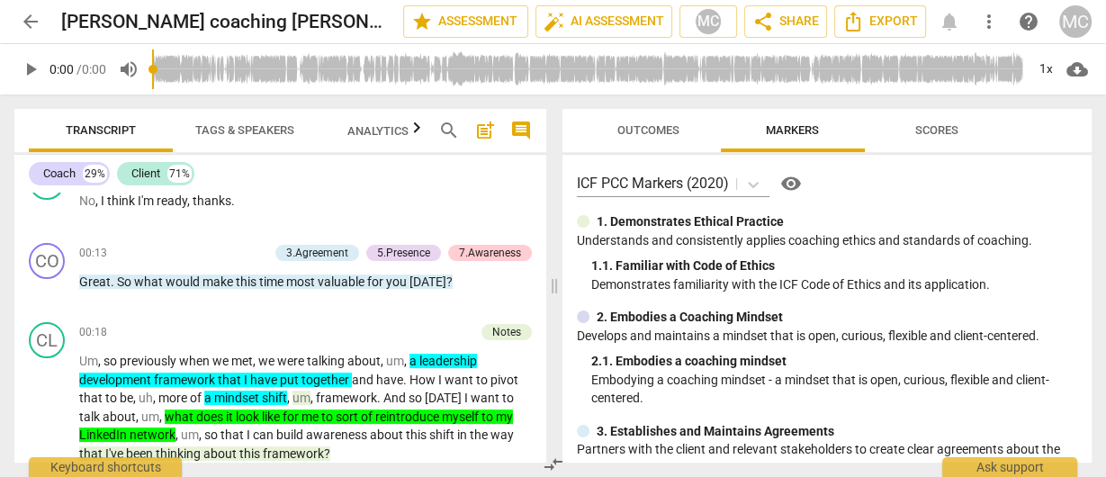
click at [528, 122] on span "comment" at bounding box center [521, 131] width 22 height 22
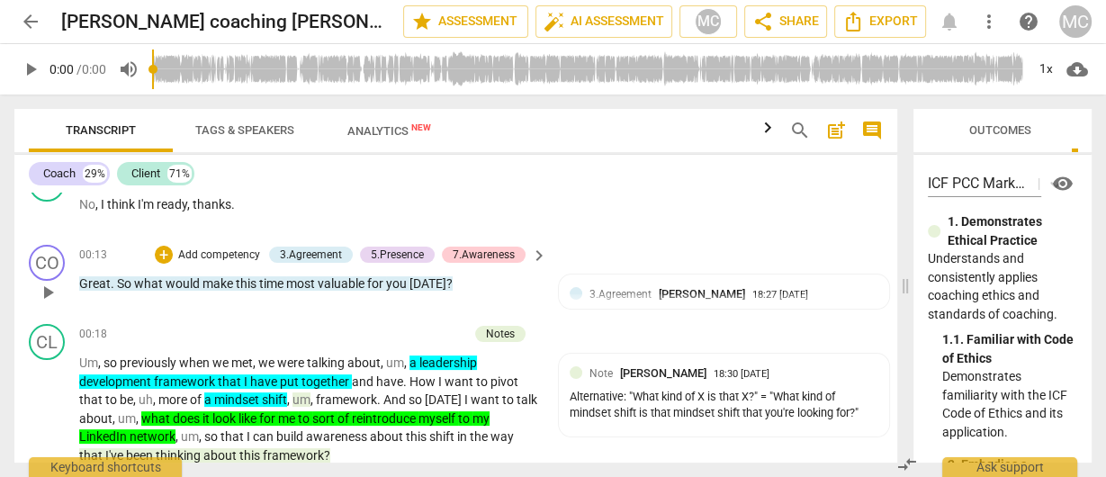
drag, startPoint x: 908, startPoint y: 317, endPoint x: 400, endPoint y: 311, distance: 508.6
click at [911, 313] on span at bounding box center [905, 286] width 11 height 383
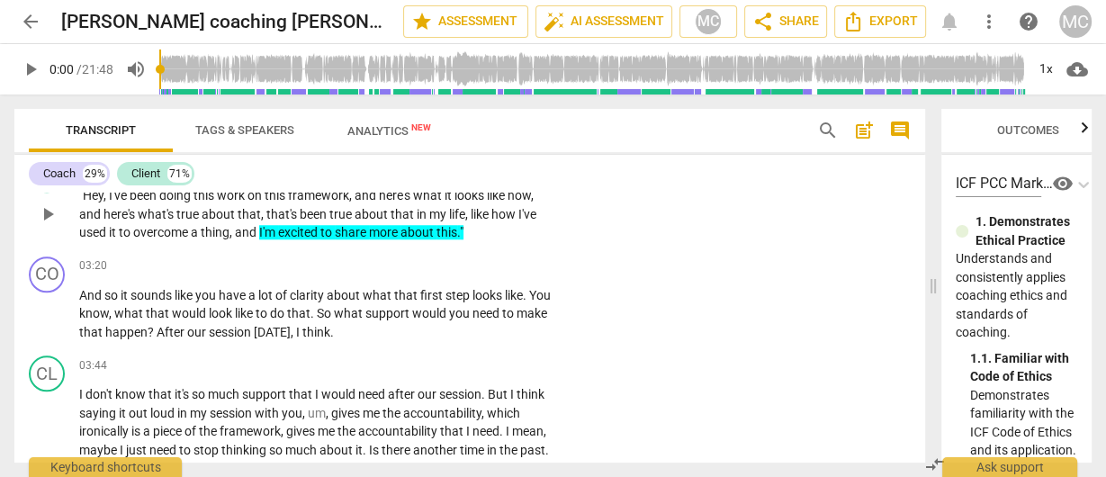
scroll to position [1438, 0]
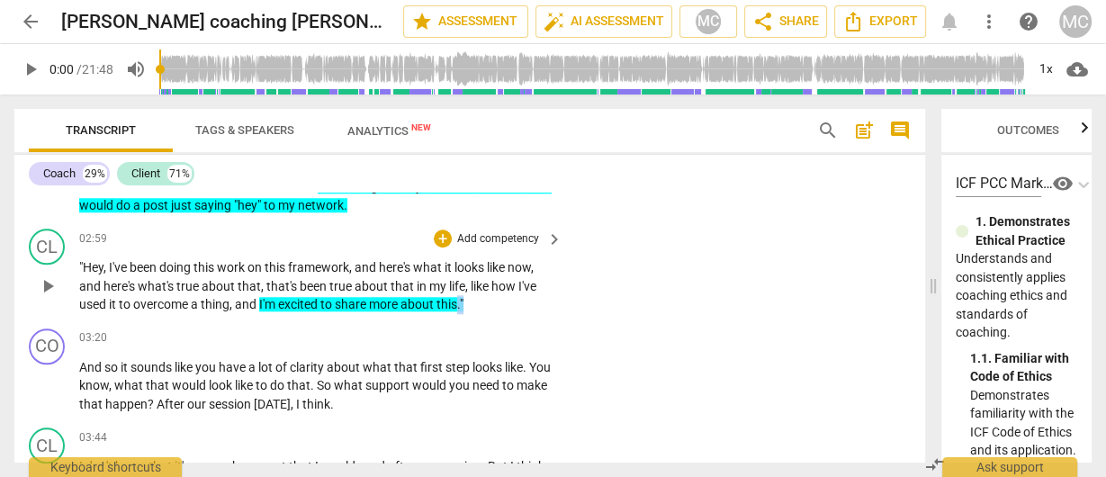
click at [459, 302] on p ""Hey , I've been doing this work on this framework , and here's what it looks l…" at bounding box center [316, 286] width 474 height 56
click at [311, 314] on div "CL play_arrow pause 02:59 + Add competency keyboard_arrow_right "Hey , I've bee…" at bounding box center [469, 271] width 911 height 100
click at [146, 383] on span "what" at bounding box center [130, 385] width 32 height 14
drag, startPoint x: 469, startPoint y: 302, endPoint x: 229, endPoint y: 311, distance: 240.5
click at [229, 311] on p ""Hey , I've been doing this work on this framework , and here's what it looks l…" at bounding box center [316, 286] width 474 height 56
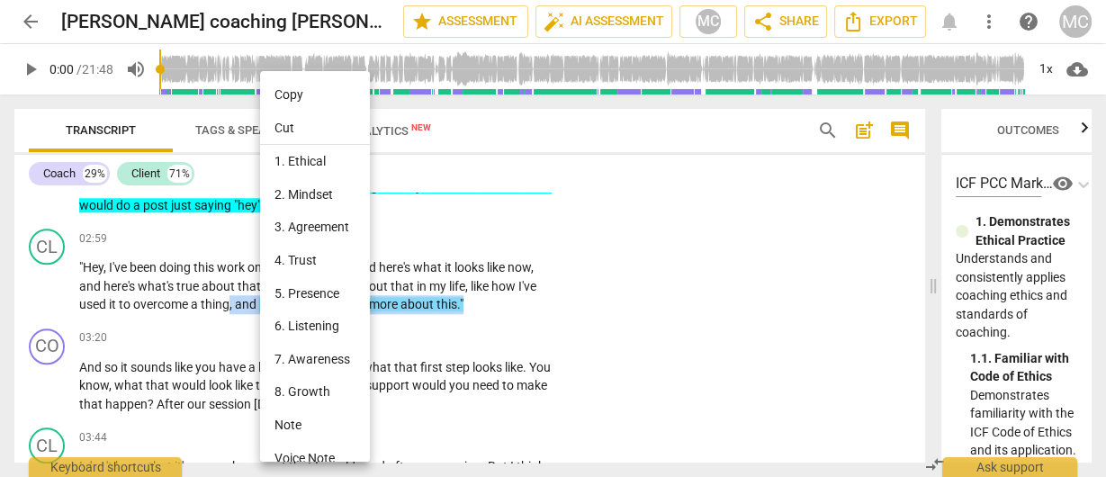
click at [309, 423] on li "Note" at bounding box center [317, 425] width 115 height 33
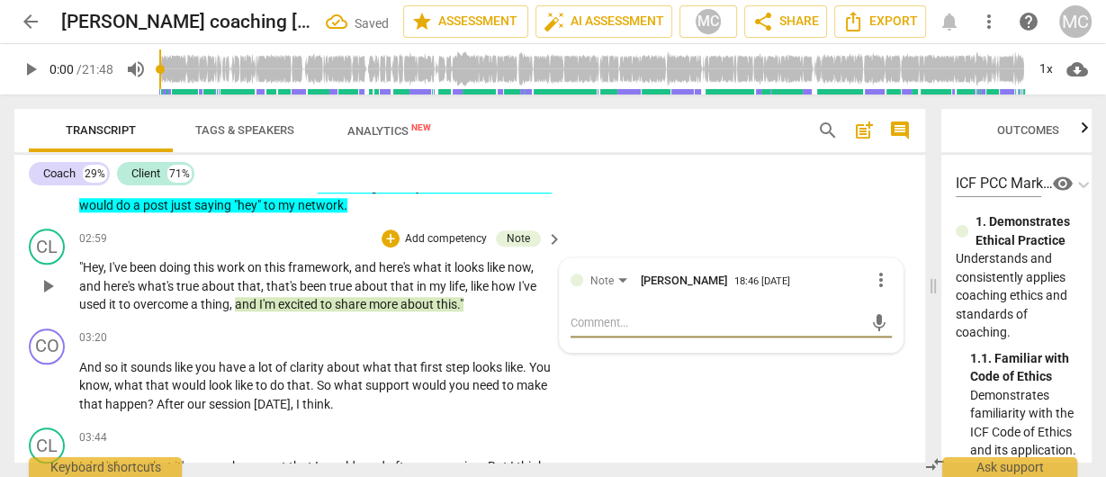
click at [627, 321] on textarea at bounding box center [717, 322] width 293 height 17
type textarea "A"
type textarea "I"
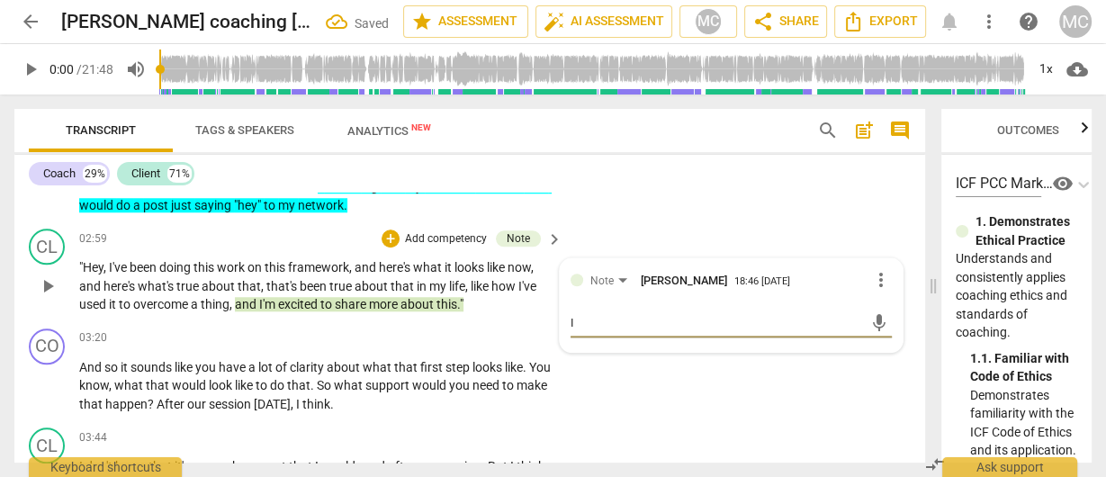
type textarea "In"
type textarea "In r"
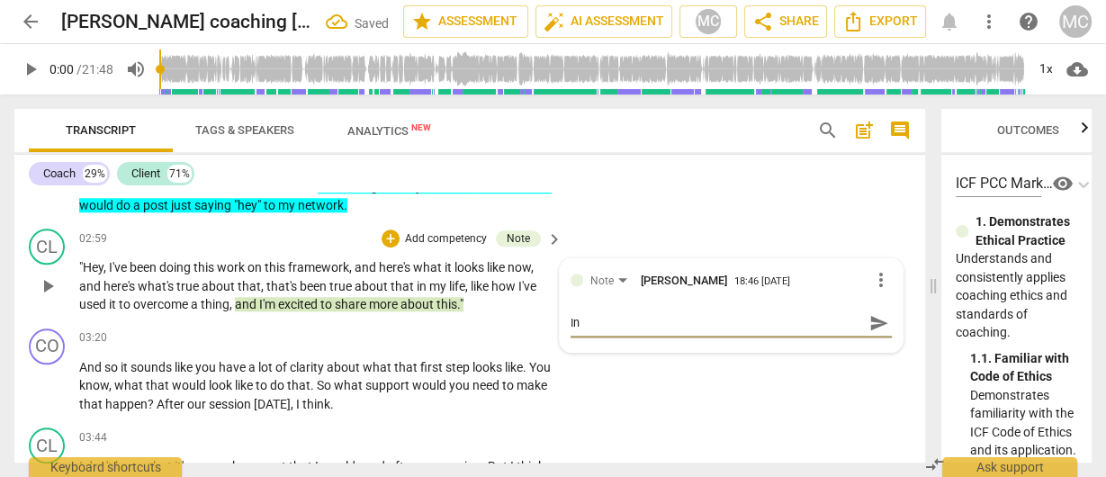
type textarea "In r"
type textarea "In re"
type textarea "In res"
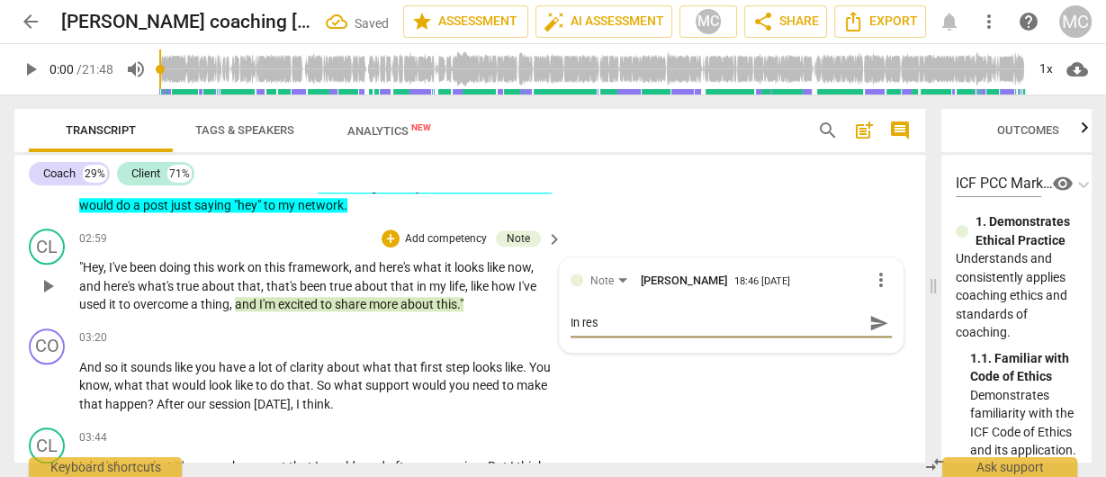
type textarea "In resp"
type textarea "In respo"
type textarea "In respon"
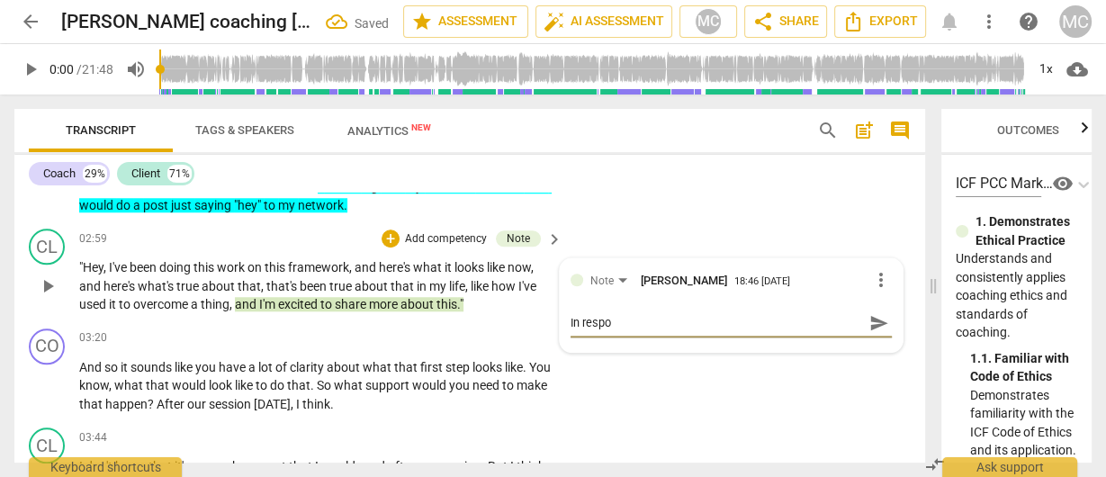
type textarea "In respon"
type textarea "In respons"
type textarea "In response"
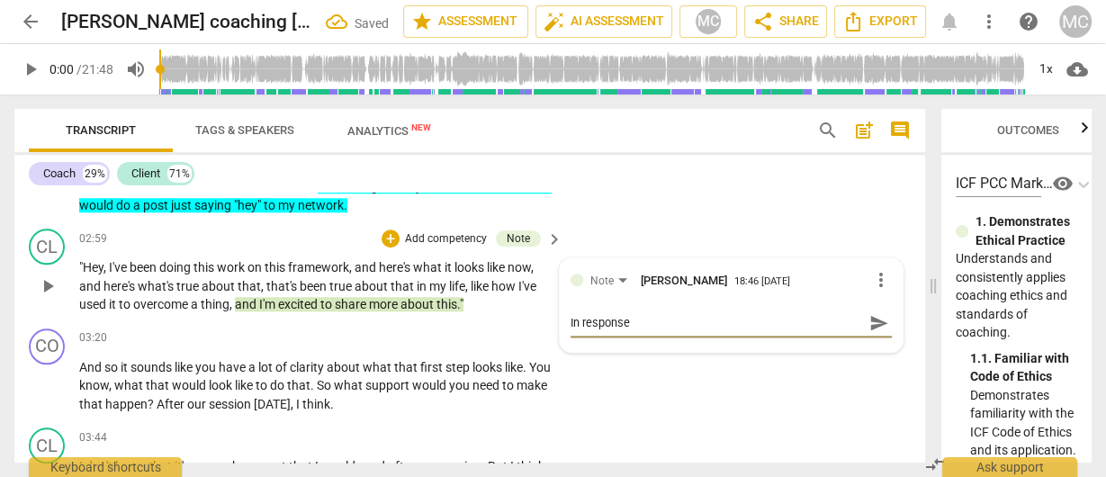
type textarea "In response:"
type textarea "In response: ""
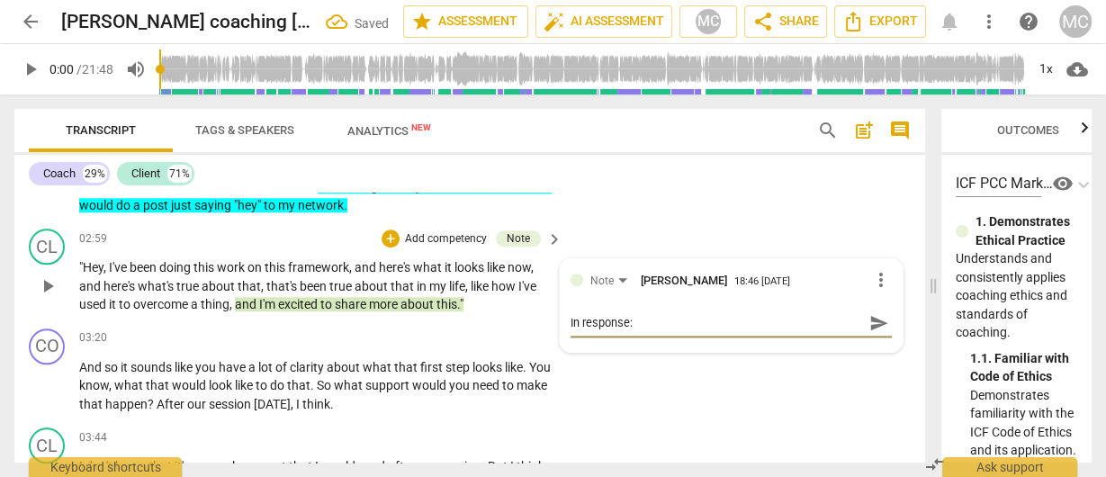
type textarea "In response: ""
type textarea "In response: "W"
type textarea "In response: "Wj"
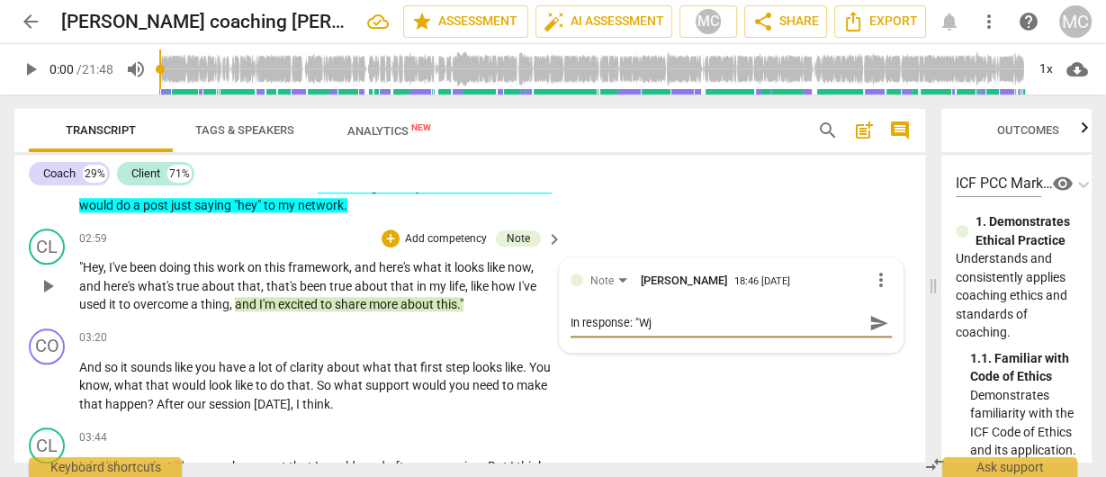
type textarea "In response: "Wja"
type textarea "In response: "Wjat"
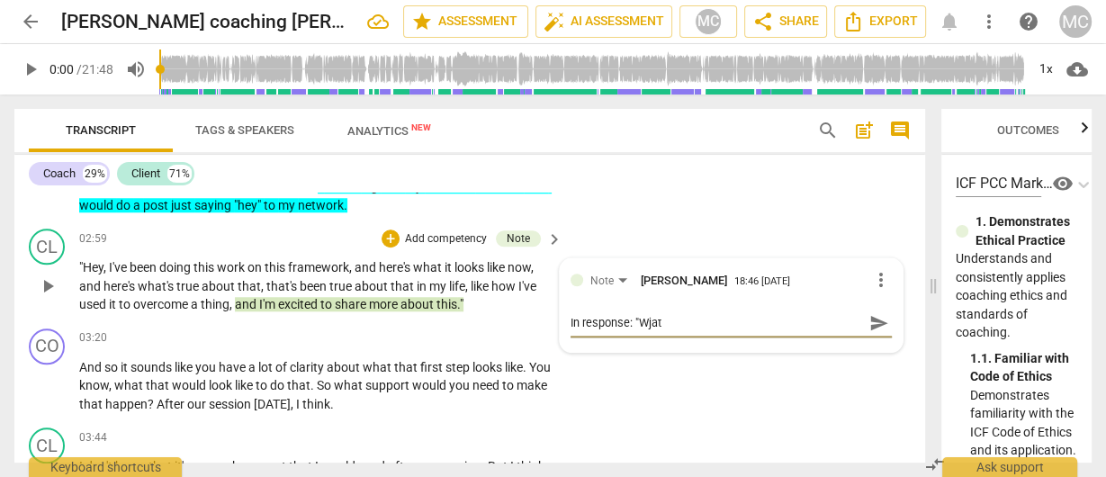
type textarea "In response: "Wjat"
type textarea "In response: "Wjat w"
type textarea "In response: "Wjat wp"
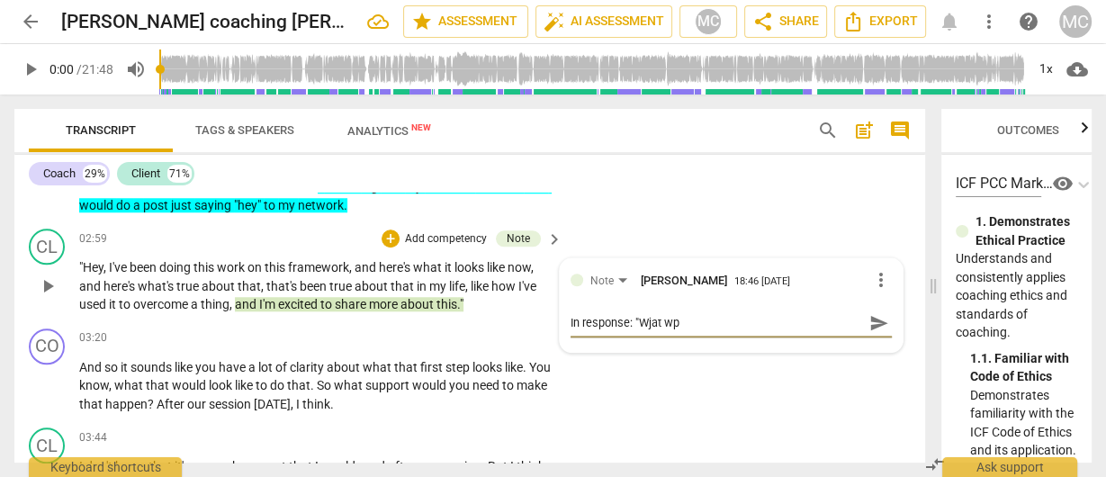
type textarea "In response: "Wjat w"
type textarea "In response: "Wjat"
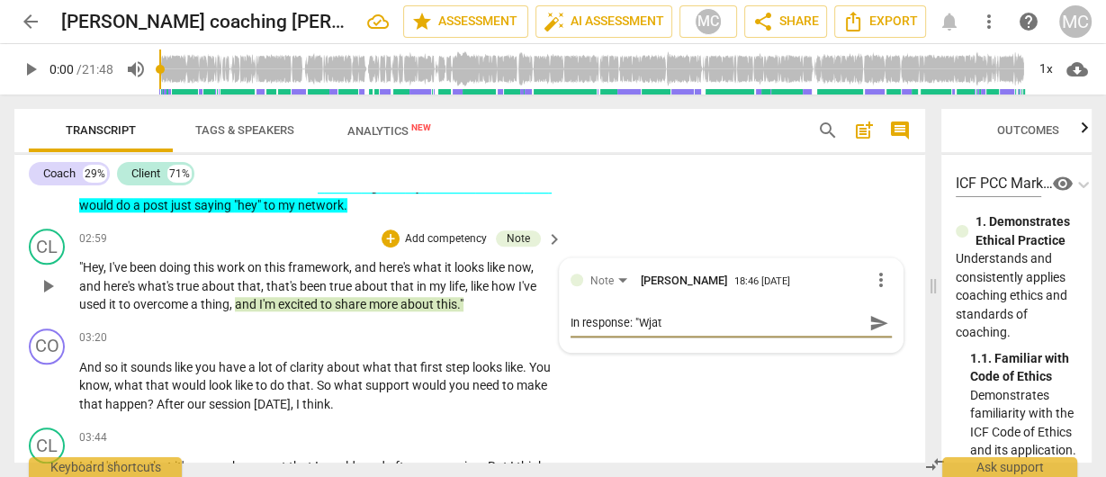
type textarea "In response: "Wjat"
type textarea "In response: "Wja"
type textarea "In response: "Wj"
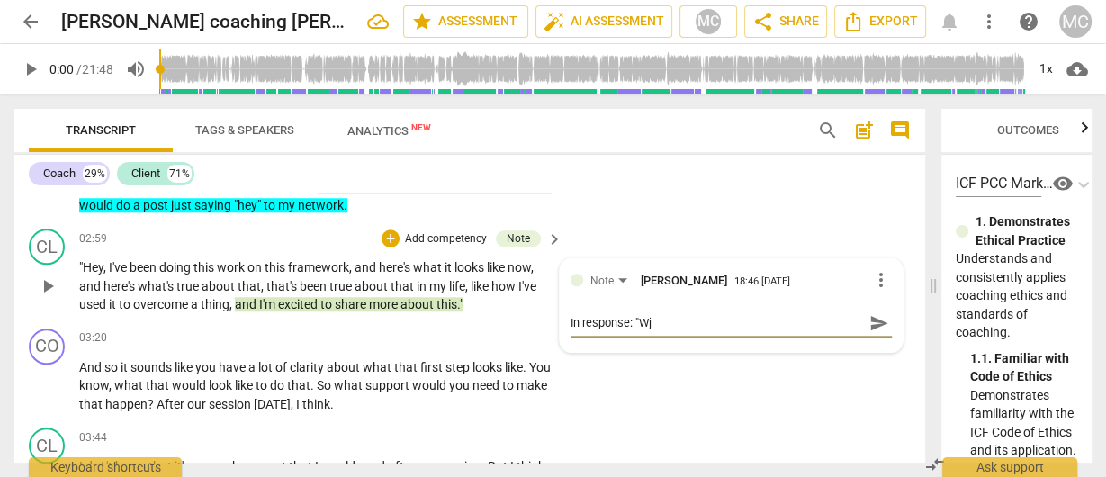
type textarea "In response: "W"
type textarea "In response: "Wh"
type textarea "In response: "Wha"
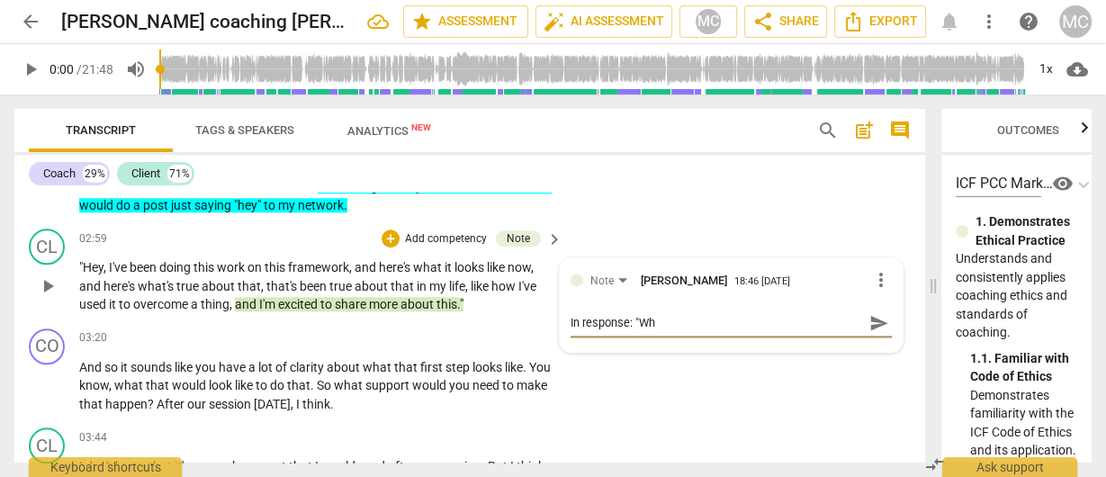
type textarea "In response: "Wha"
type textarea "In response: "What"
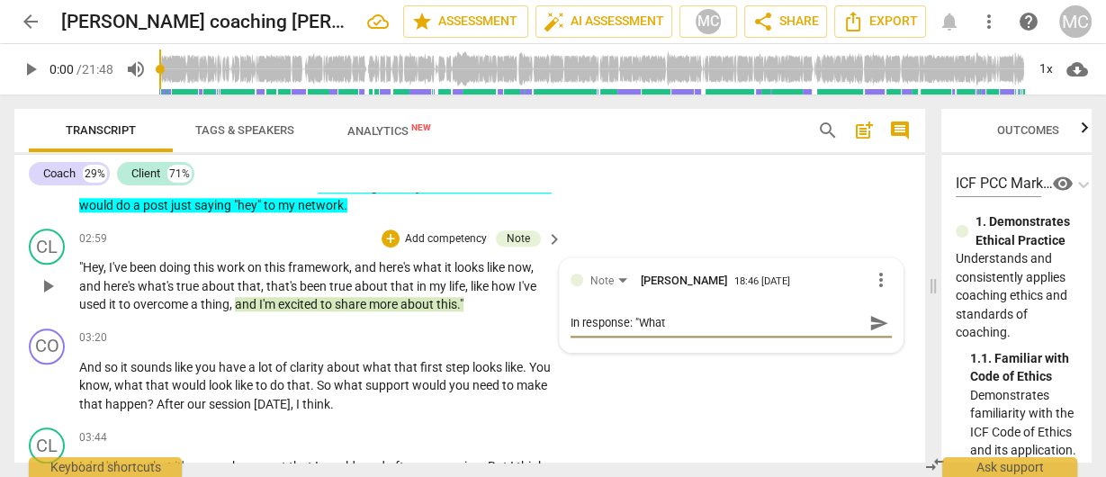
type textarea "In response: "What w"
type textarea "In response: "What wo"
type textarea "In response: "What wou"
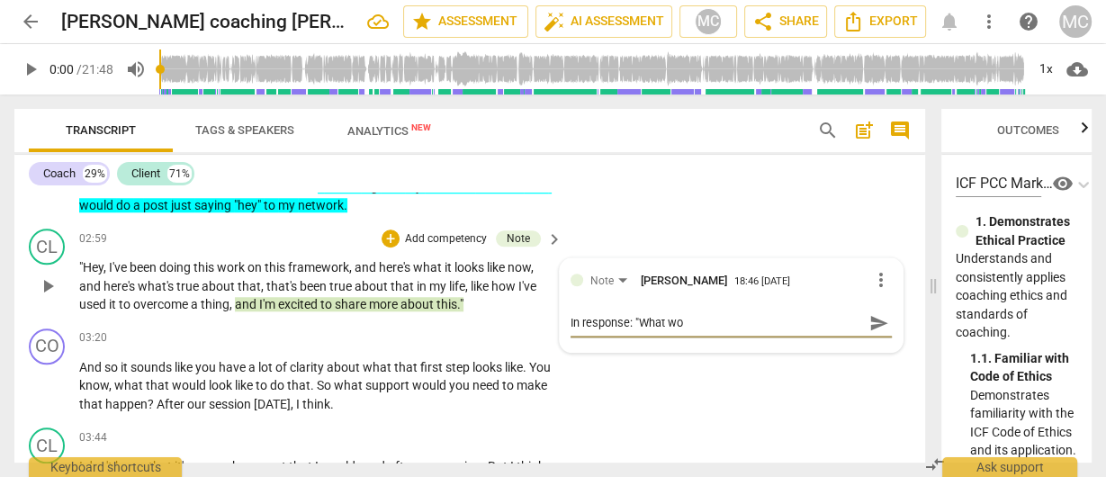
type textarea "In response: "What wou"
type textarea "In response: "What woul"
type textarea "In response: "What would"
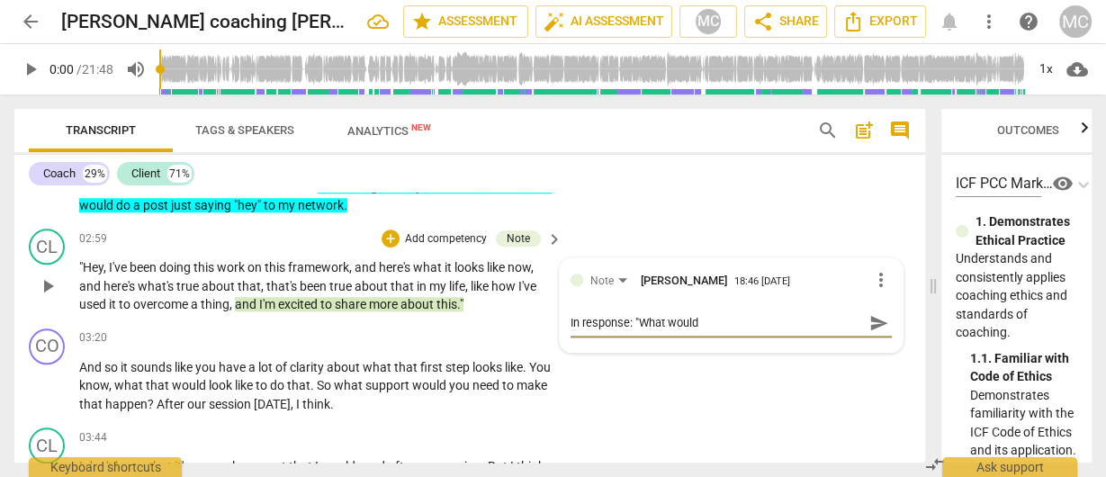
type textarea "In response: "What woul"
type textarea "In response: "What wou"
type textarea "In response: "What wo"
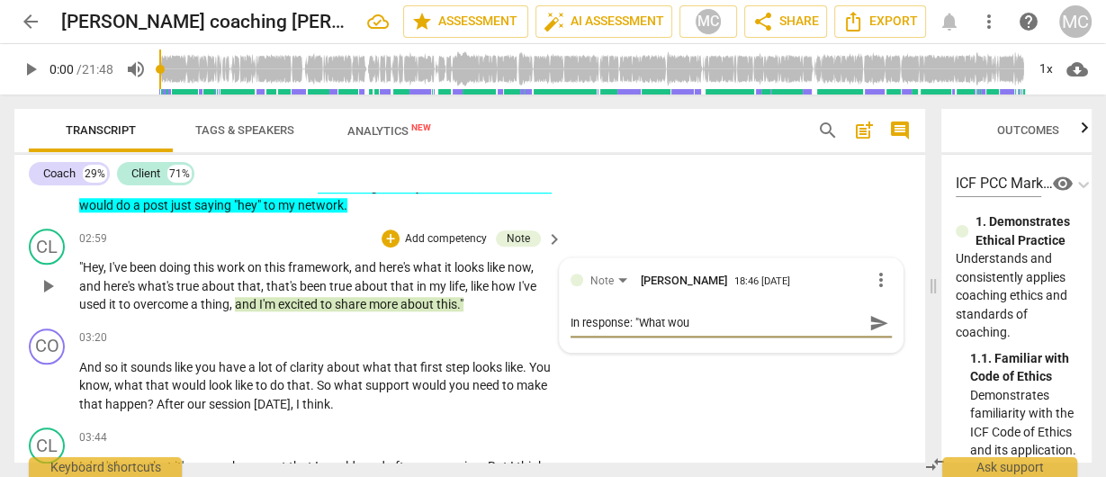
type textarea "In response: "What wo"
type textarea "In response: "What w"
type textarea "In response: "What"
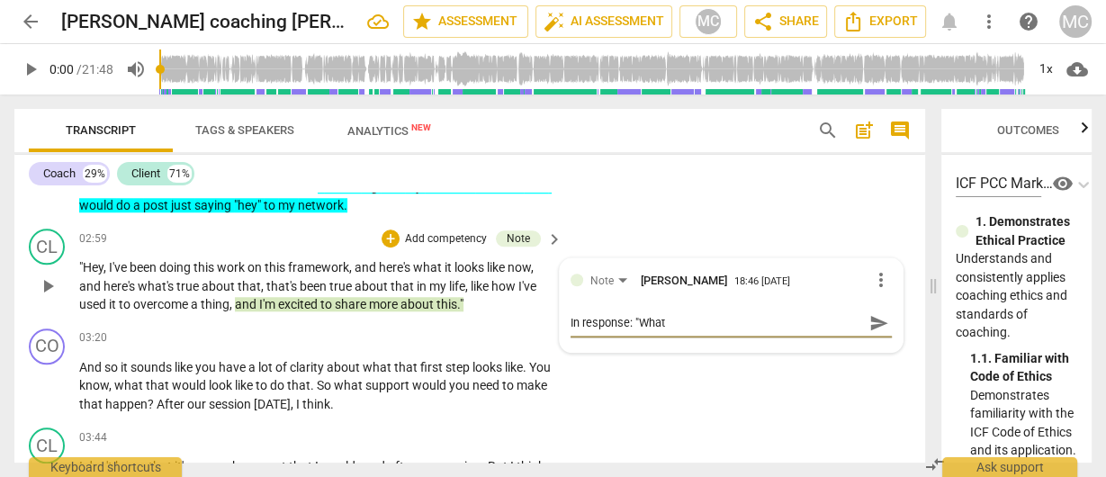
type textarea "In response: "What w"
type textarea "In response: "What wo"
type textarea "In response: "What wou"
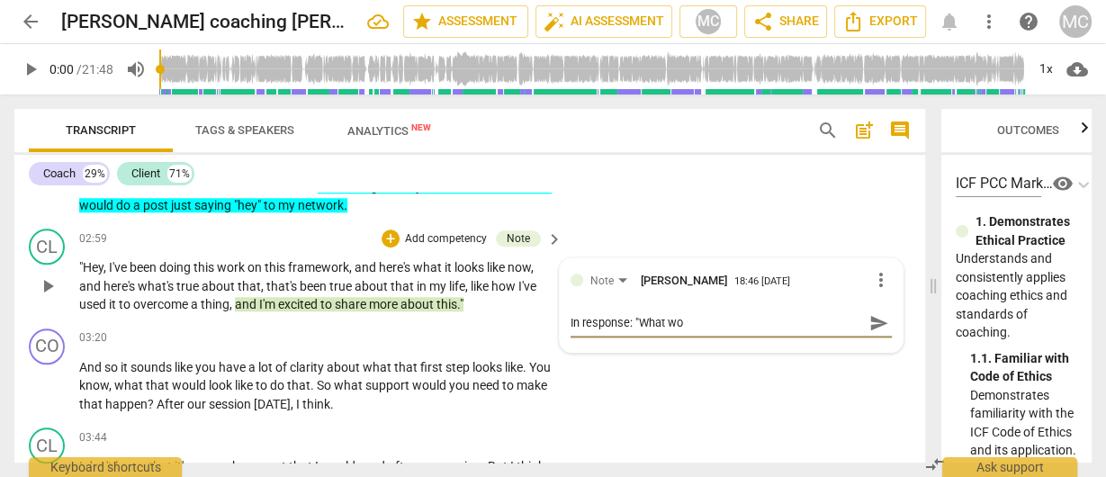
type textarea "In response: "What wou"
type textarea "In response: "What woul"
type textarea "In response: "What would"
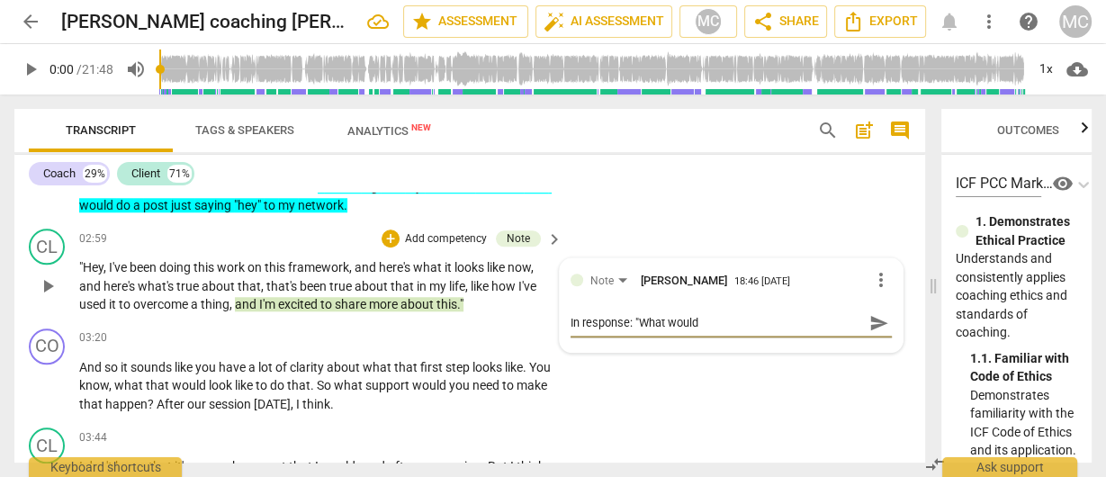
type textarea "In response: "What would"
type textarea "In response: "What would y"
type textarea "In response: "What would yo"
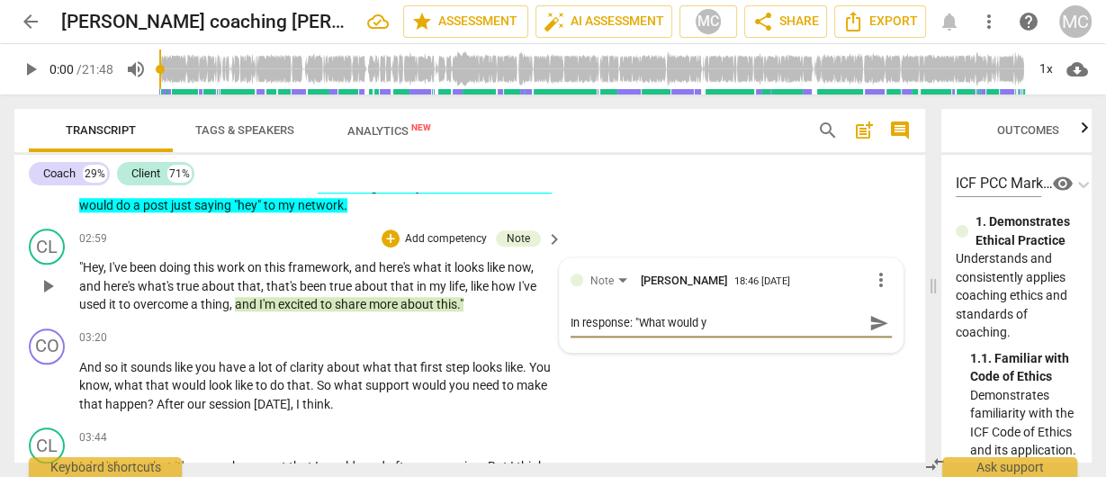
type textarea "In response: "What would yo"
type textarea "In response: "What would you"
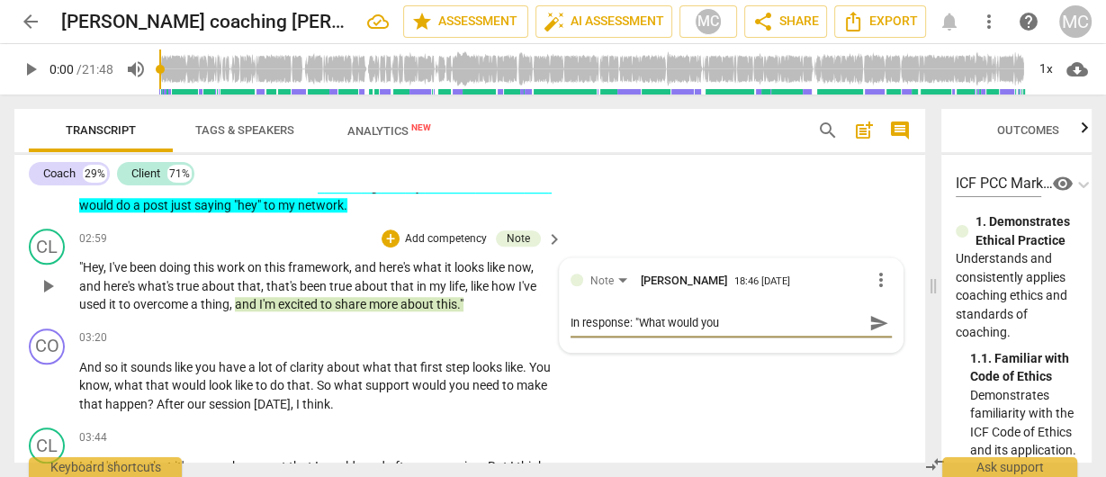
type textarea "In response: "What would you i"
type textarea "In response: "What would you im"
type textarea "In response: "What would you ima"
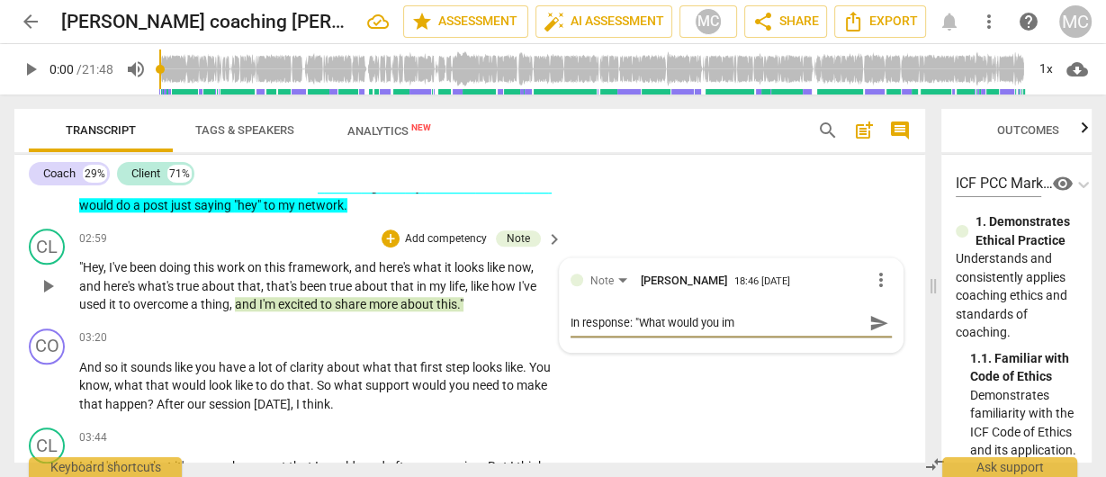
type textarea "In response: "What would you ima"
type textarea "In response: "What would you imag"
type textarea "In response: "What would you imagi"
type textarea "In response: "What would you imagin"
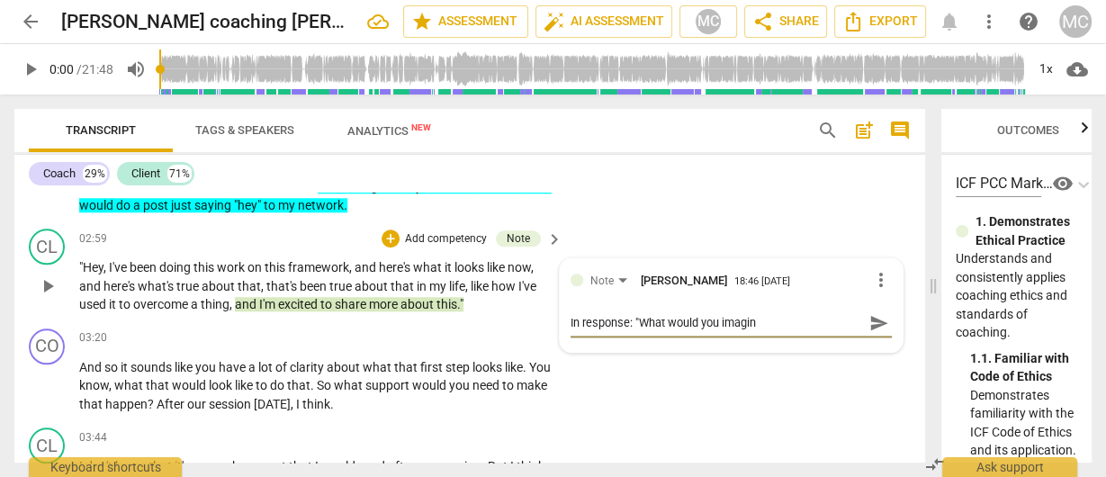
type textarea "In response: "What would you imagin"
type textarea "In response: "What would you imagine"
type textarea "In response: "What would you imagine t"
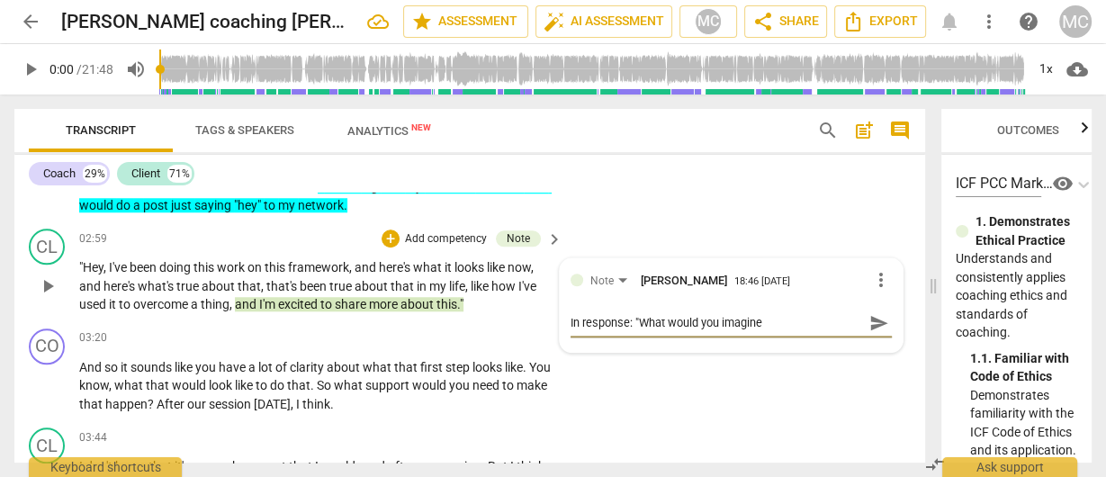
type textarea "In response: "What would you imagine t"
type textarea "In response: "What would you imagine th"
type textarea "In response: "What would you imagine the"
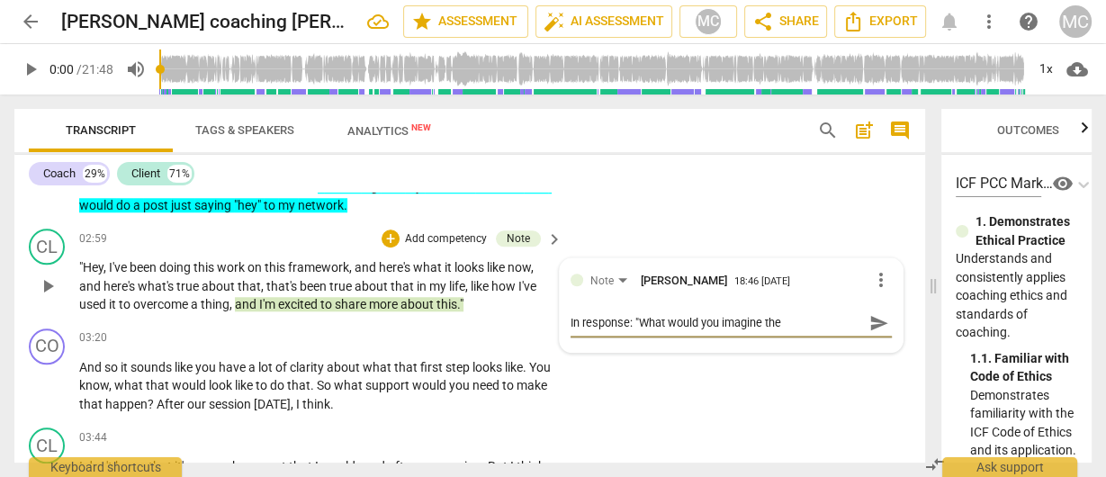
type textarea "In response: "What would you imagine the"
type textarea "In response: "What would you imagine the r"
type textarea "In response: "What would you imagine the re"
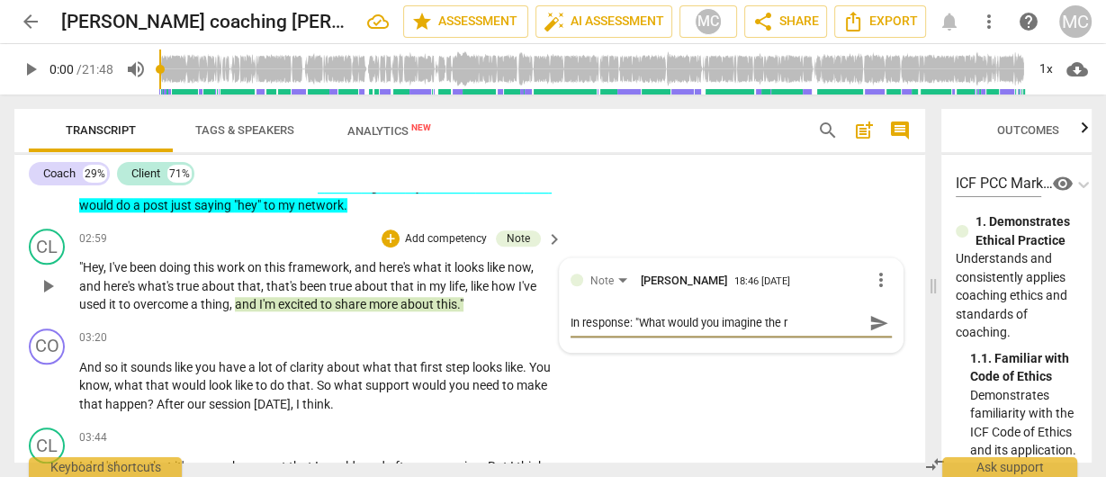
type textarea "In response: "What would you imagine the re"
type textarea "In response: "What would you imagine the res"
type textarea "In response: "What would you imagine the resp"
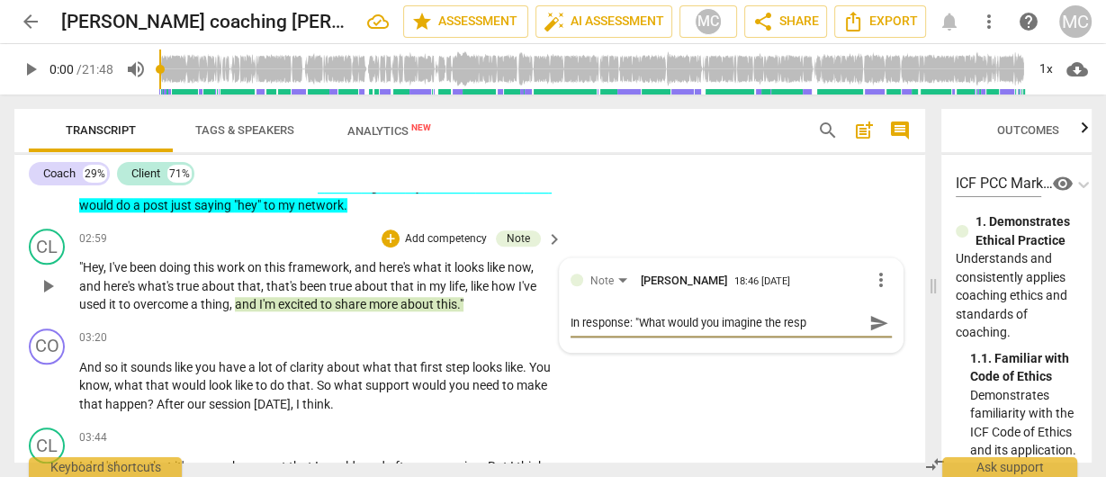
type textarea "In response: "What would you imagine the respo"
type textarea "In response: "What would you imagine the respon"
type textarea "In response: "What would you imagine the respons"
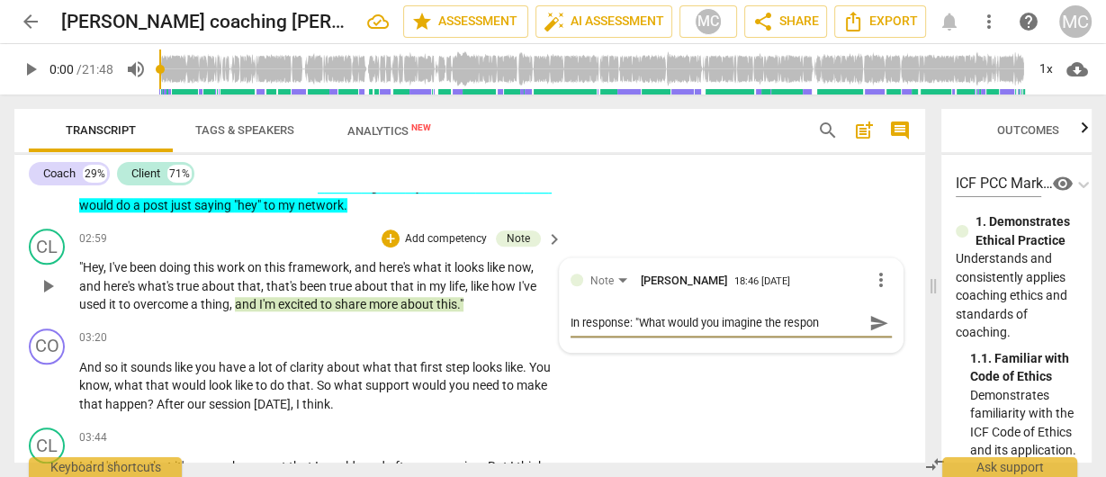
type textarea "In response: "What would you imagine the respons"
type textarea "In response: "What would you imagine the response"
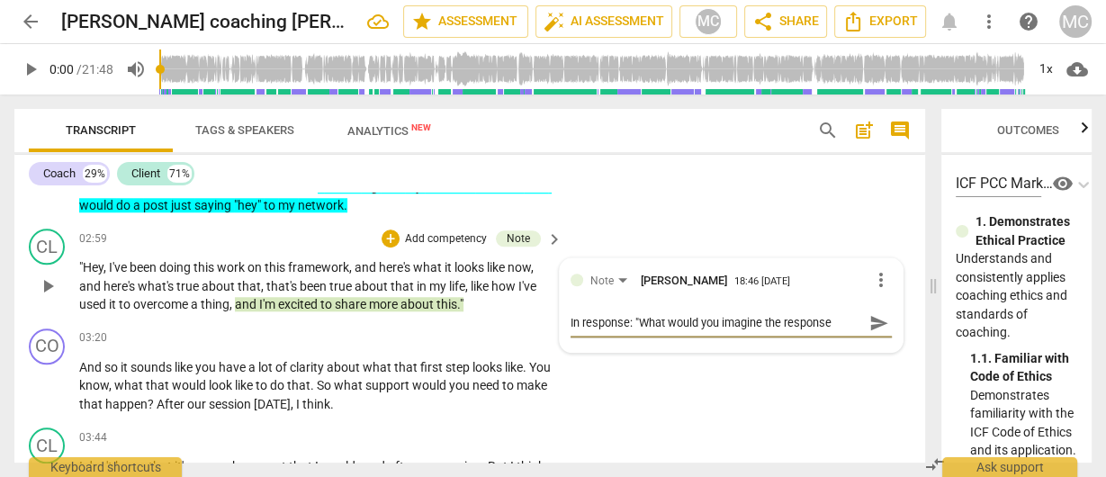
type textarea "In response: "What would you imagine the response o"
type textarea "In response: "What would you imagine the response of"
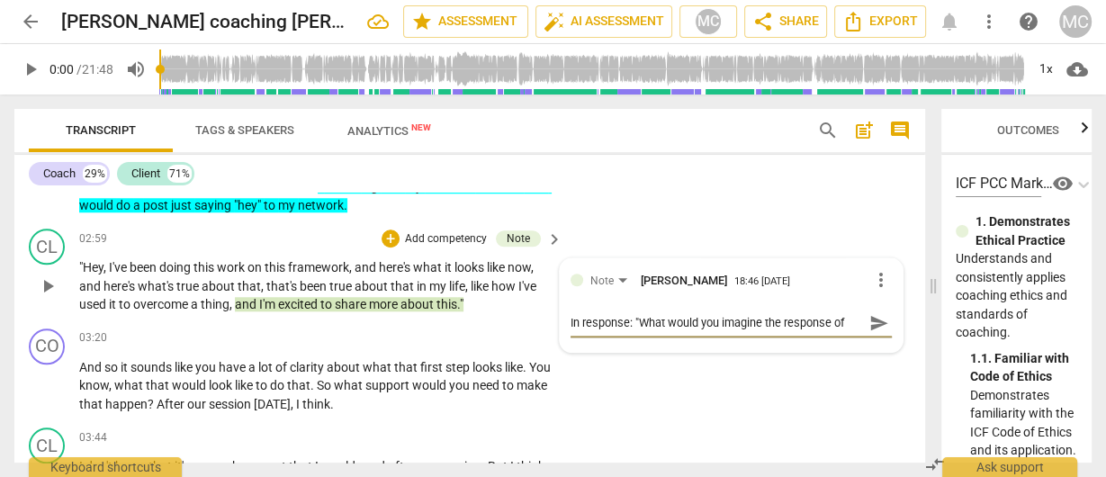
type textarea "In response: "What would you imagine the response of t"
type textarea "In response: "What would you imagine the response of th"
type textarea "In response: "What would you imagine the response of tha"
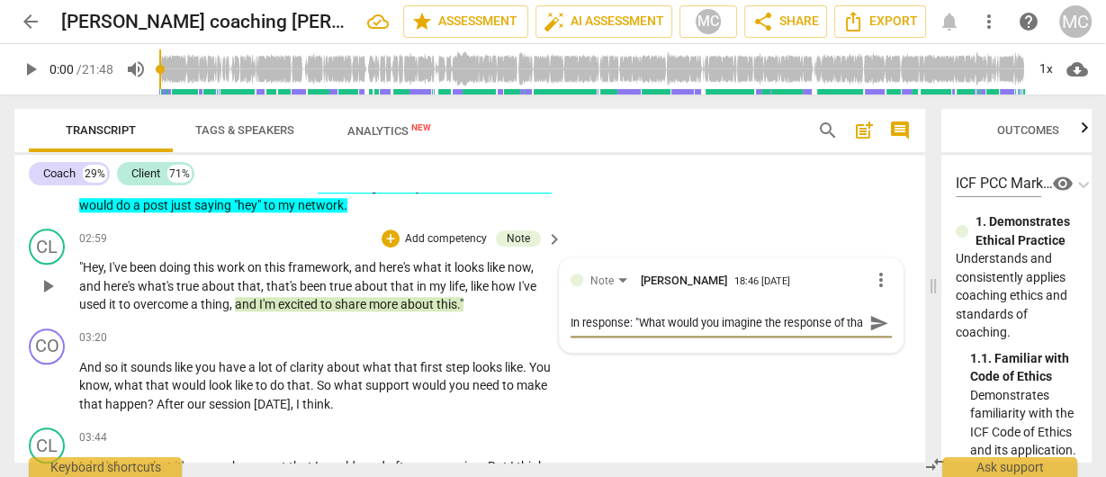
type textarea "In response: "What would you imagine the response of that"
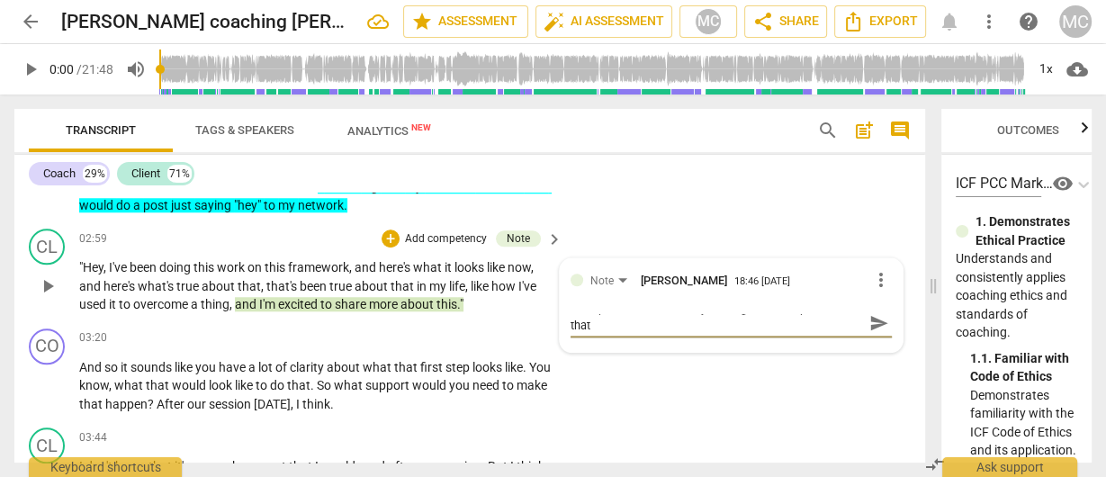
type textarea "In response: "What would you imagine the response of that b"
type textarea "In response: "What would you imagine the response of that be"
type textarea "In response: "What would you imagine the response of that bei"
type textarea "In response: "What would you imagine the response of that bein"
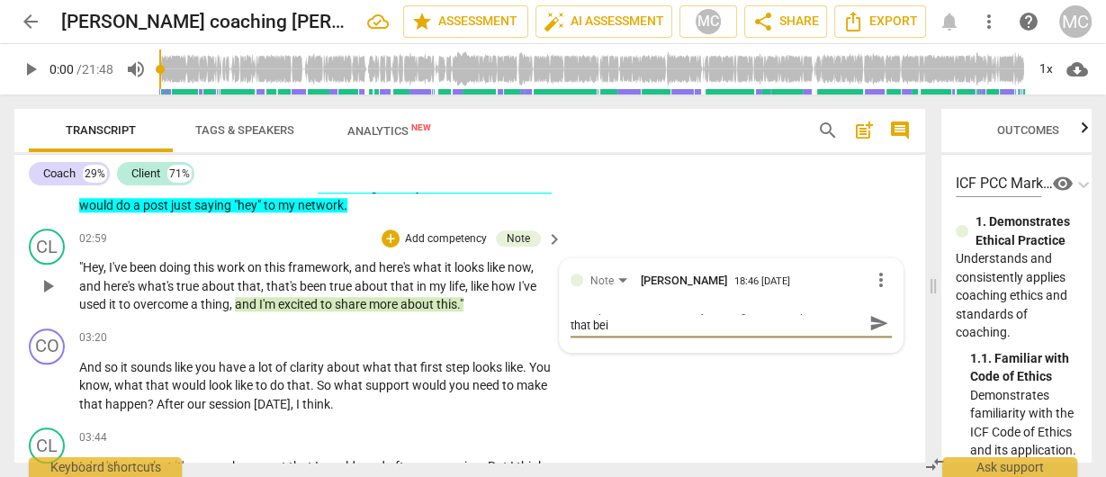
type textarea "In response: "What would you imagine the response of that bein"
type textarea "In response: "What would you imagine the response of that being"
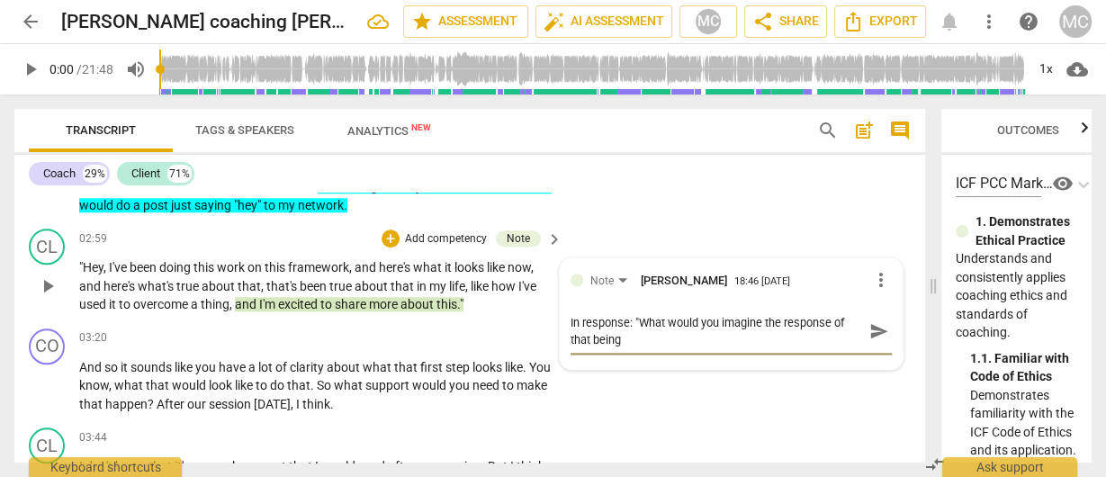
type textarea "In response: "What would you imagine the response of that being?"
type textarea "In response: "What would you imagine the response of that being?""
click at [870, 328] on span "send" at bounding box center [880, 331] width 20 height 20
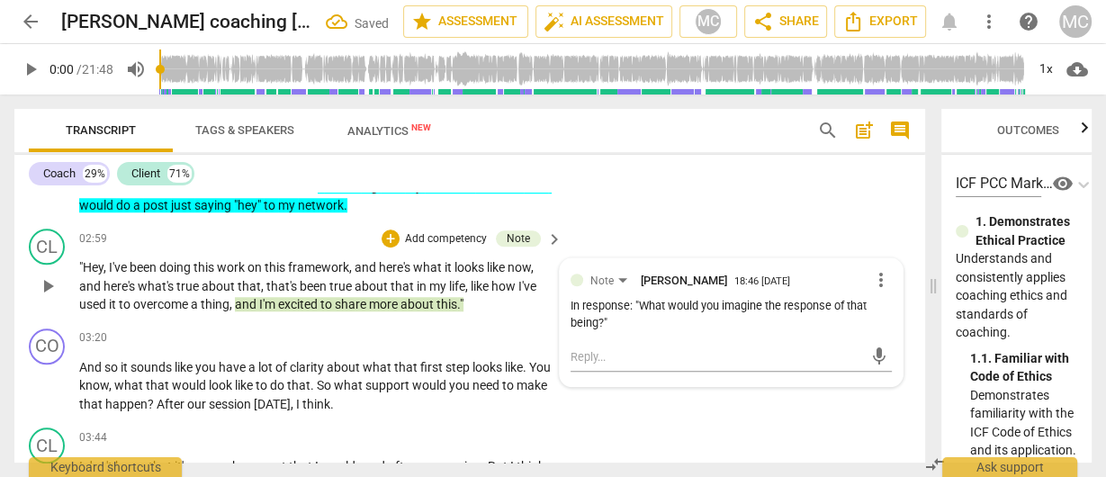
click at [872, 277] on span "more_vert" at bounding box center [881, 280] width 22 height 22
click at [889, 279] on li "Edit" at bounding box center [896, 279] width 62 height 34
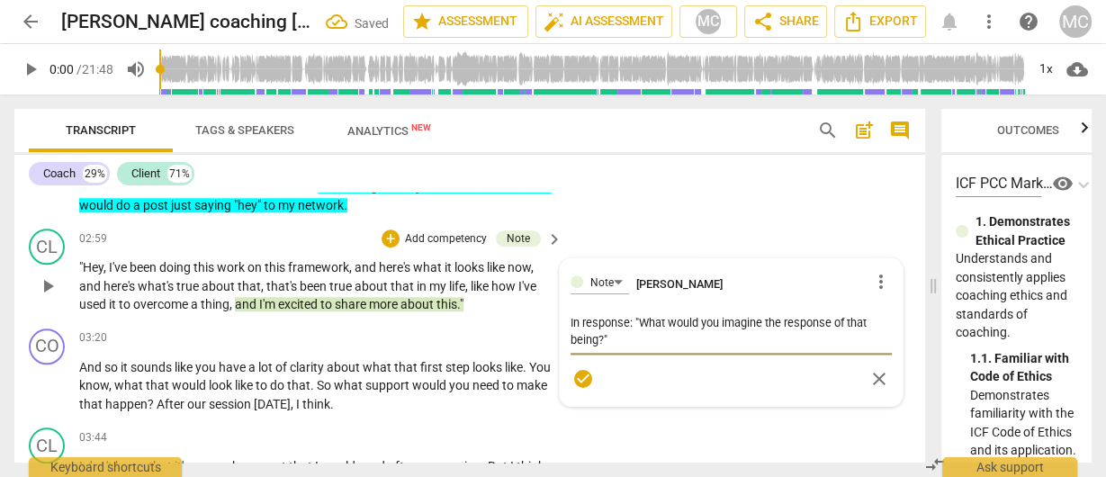
click at [707, 342] on textarea "In response: "What would you imagine the response of that being?"" at bounding box center [731, 331] width 321 height 34
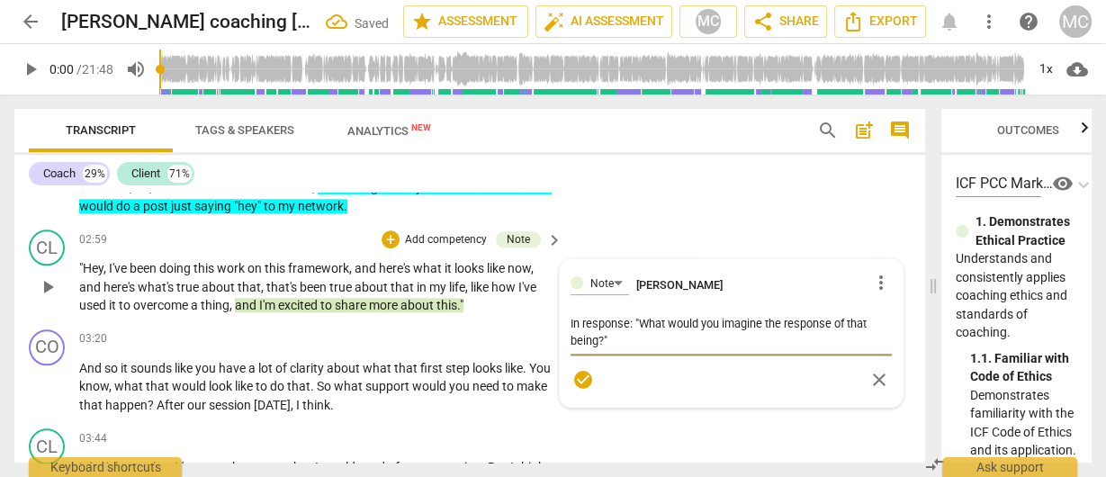
scroll to position [1438, 0]
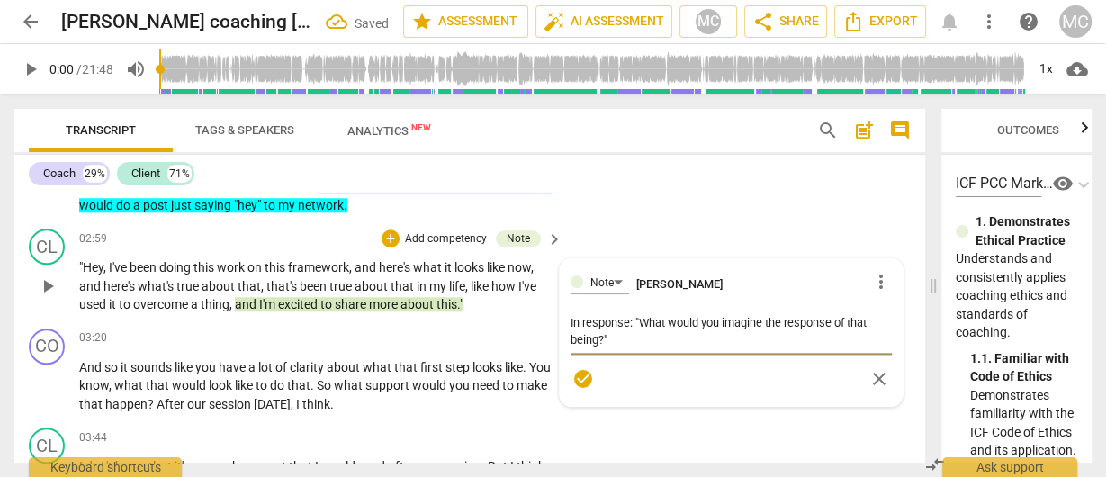
type textarea "In response: "What would you imagine the response of that being?""
type textarea "In response: "What would you imagine the response of that being?" |"
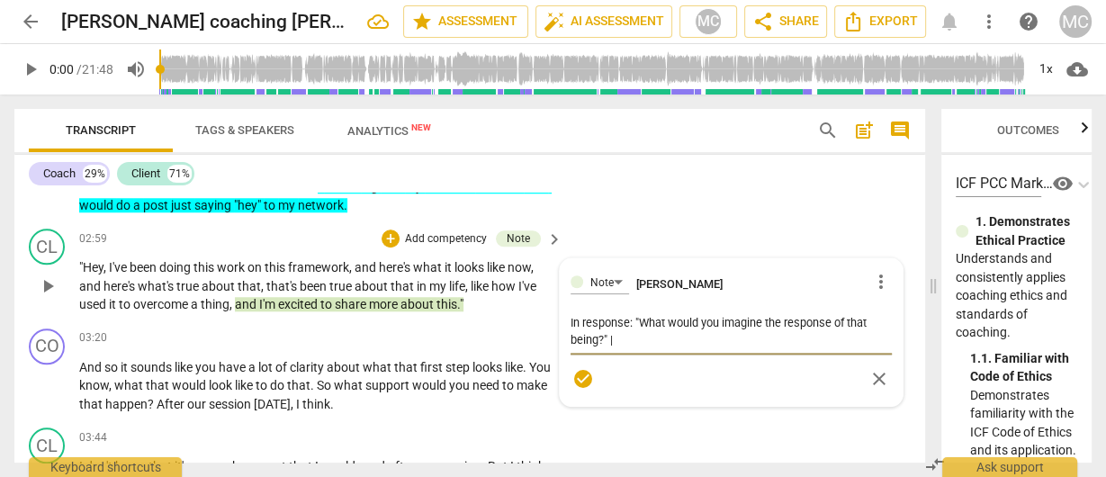
type textarea "In response: "What would you imagine the response of that being?" |"
type textarea "In response: "What would you imagine the response of that being?" | M"
type textarea "In response: "What would you imagine the response of that being?" | Ma"
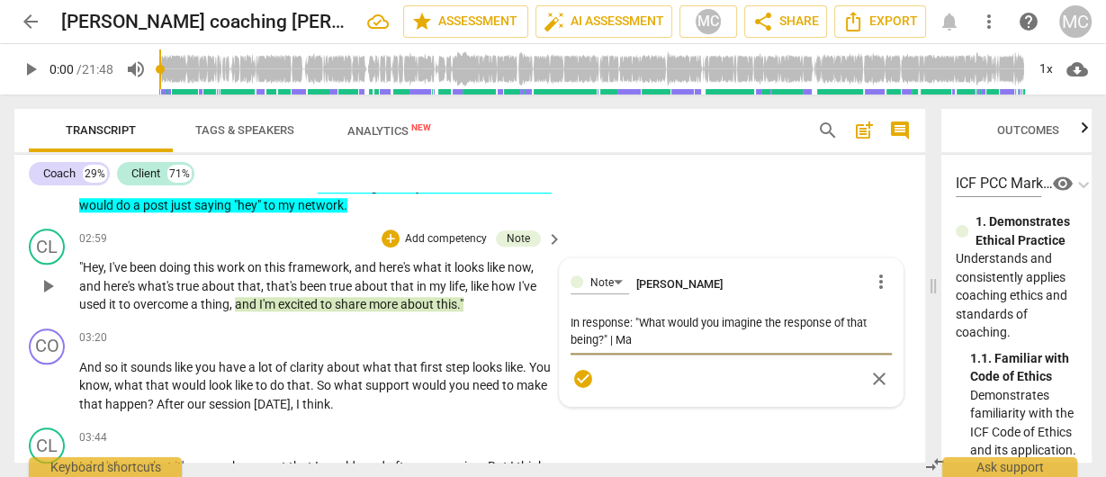
type textarea "In response: "What would you imagine the response of that being?" | Mat"
type textarea "In response: "What would you imagine the response of that being?" | Matt"
type textarea "In response: "What would you imagine the response of that being?" | Matth"
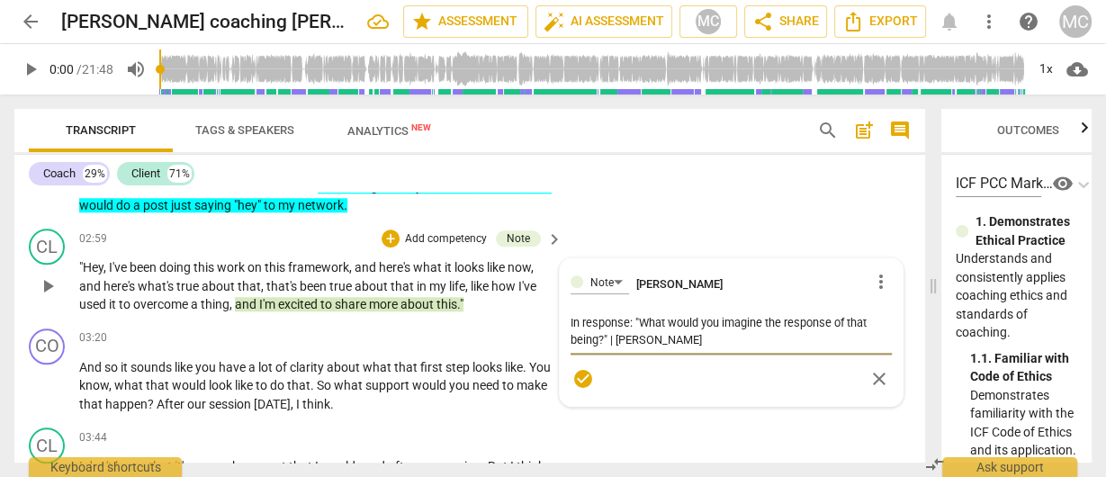
type textarea "In response: "What would you imagine the response of that being?" | Matth"
type textarea "In response: "What would you imagine the response of that being?" | Matthe"
type textarea "In response: "What would you imagine the response of that being?" | Matthew"
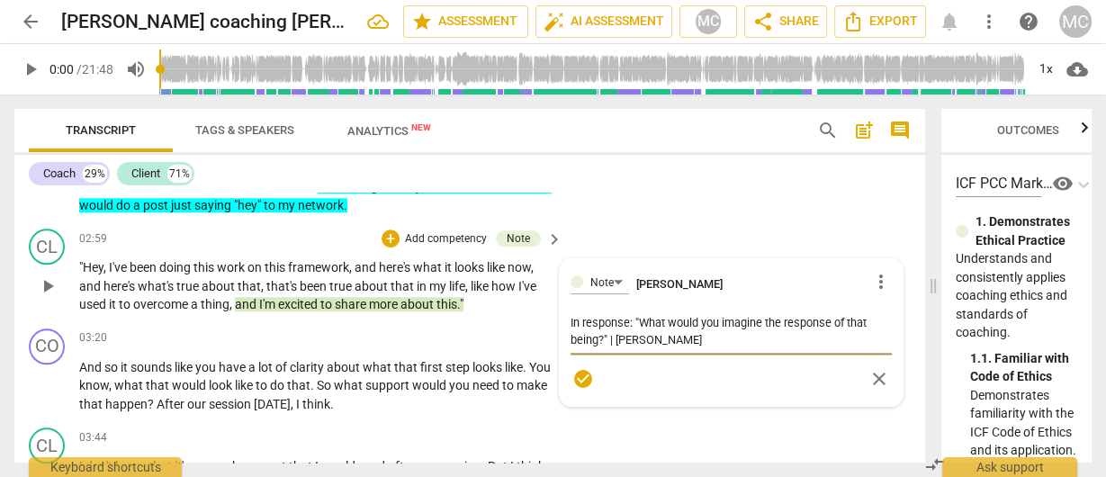
type textarea "In response: "What would you imagine the response of that being?" | Matthew:"
type textarea "In response: "What would you imagine the response of that being?" | Matthew: ""
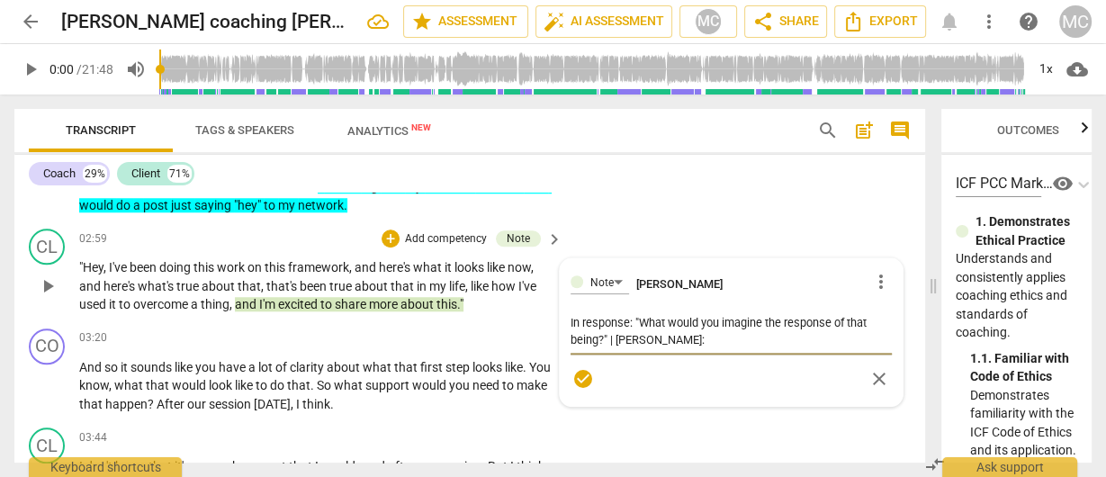
type textarea "In response: "What would you imagine the response of that being?" | Matthew: ""
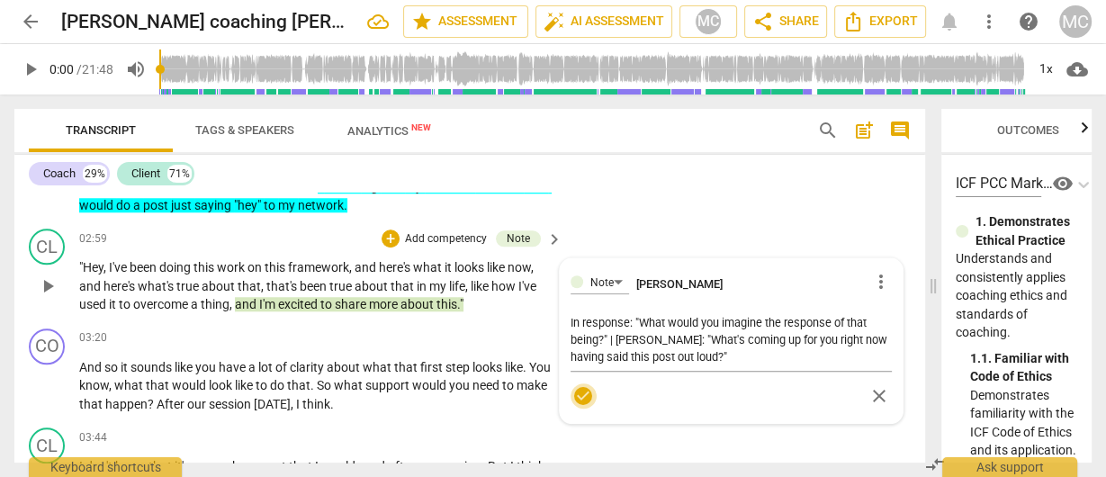
click at [583, 394] on span "check_circle" at bounding box center [584, 396] width 22 height 22
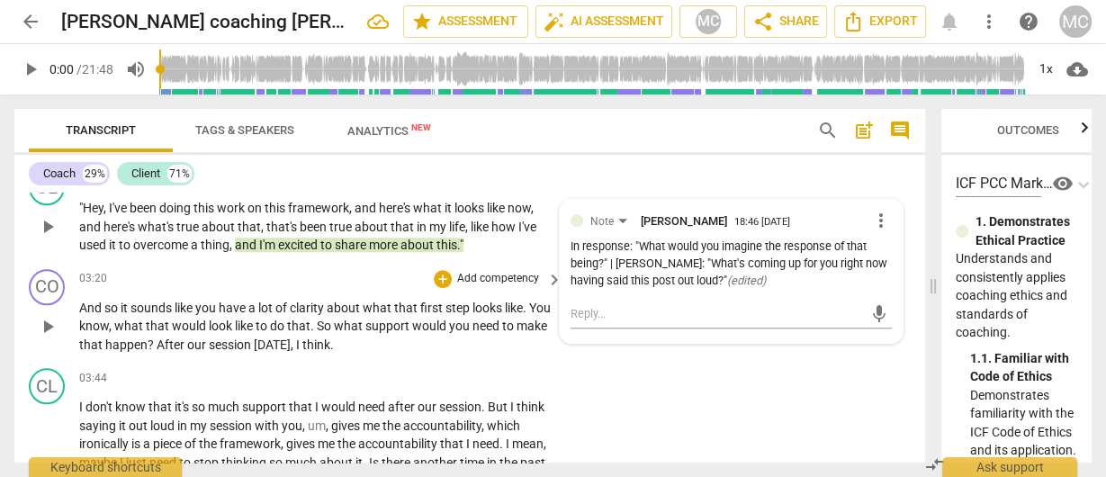
scroll to position [1510, 0]
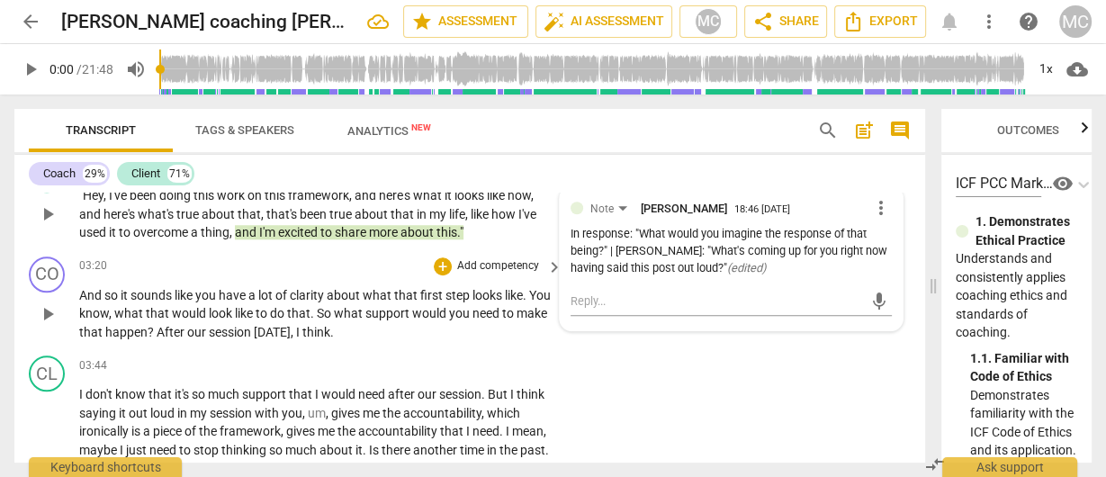
click at [499, 266] on p "Add competency" at bounding box center [498, 266] width 86 height 16
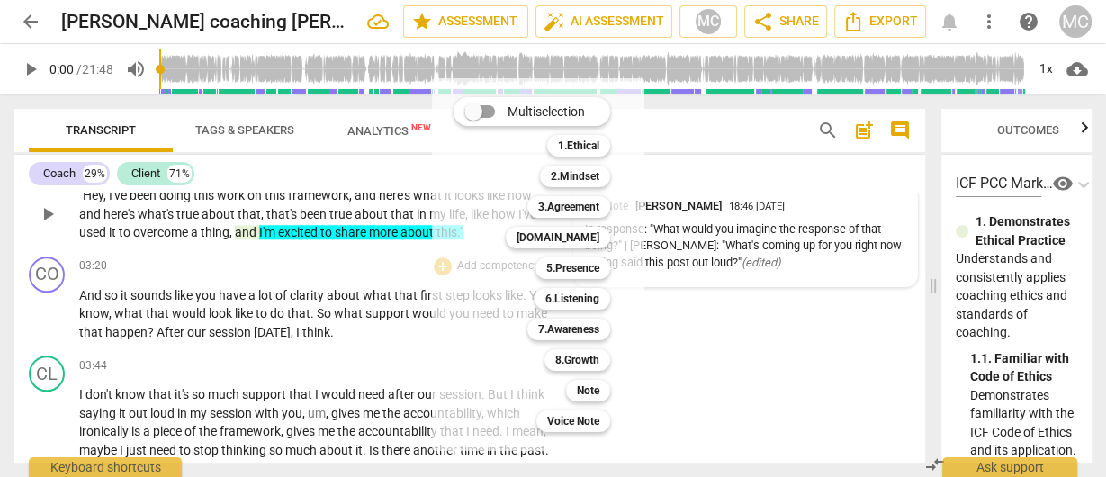
click at [226, 311] on div at bounding box center [553, 238] width 1106 height 477
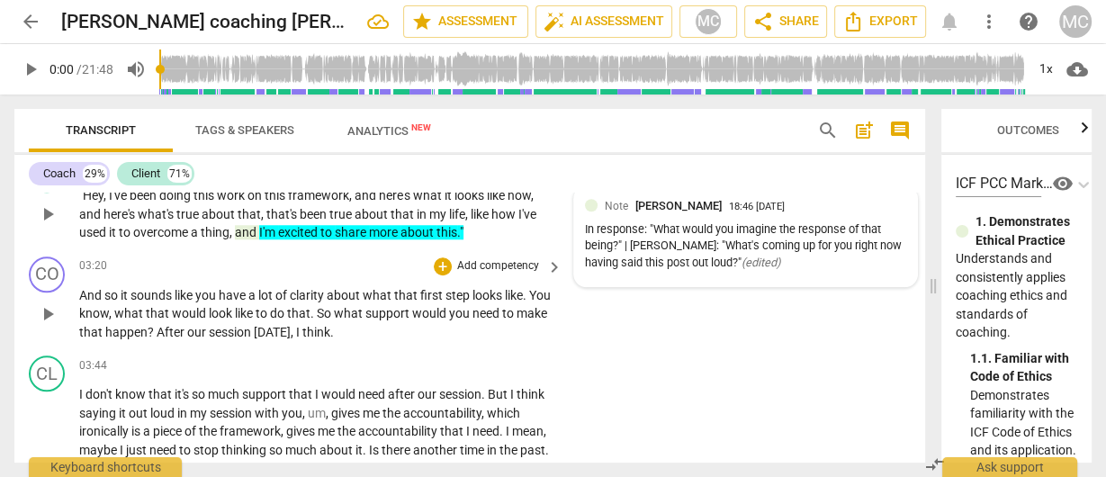
click at [482, 263] on p "Add competency" at bounding box center [498, 266] width 86 height 16
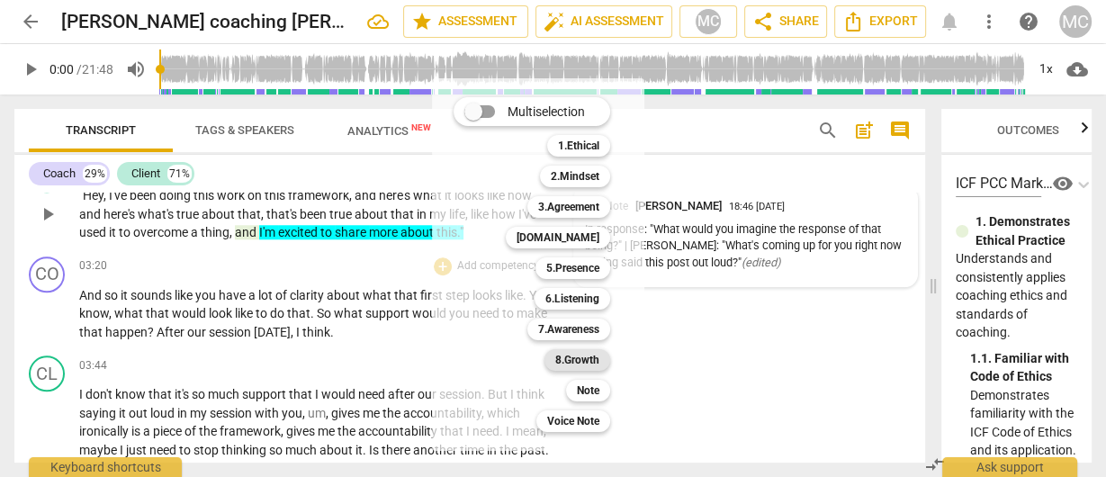
click at [583, 357] on b "8.Growth" at bounding box center [577, 360] width 44 height 22
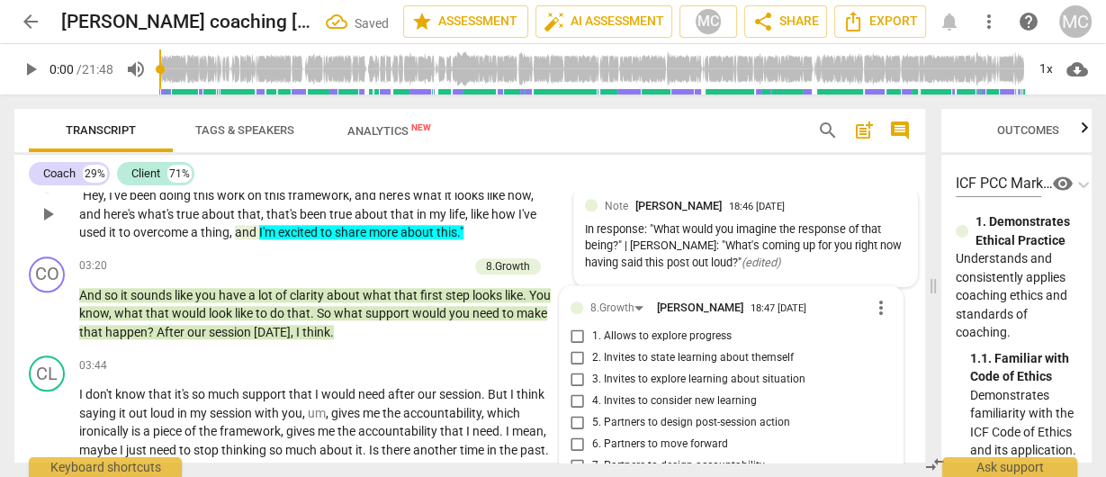
scroll to position [1737, 0]
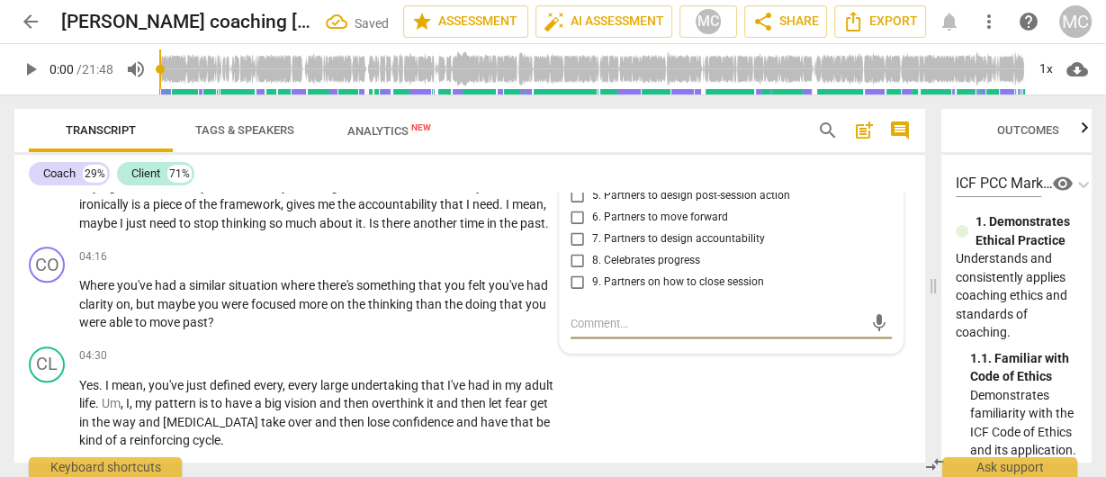
click at [642, 220] on span "6. Partners to move forward" at bounding box center [660, 218] width 136 height 16
click at [592, 220] on input "6. Partners to move forward" at bounding box center [578, 218] width 29 height 22
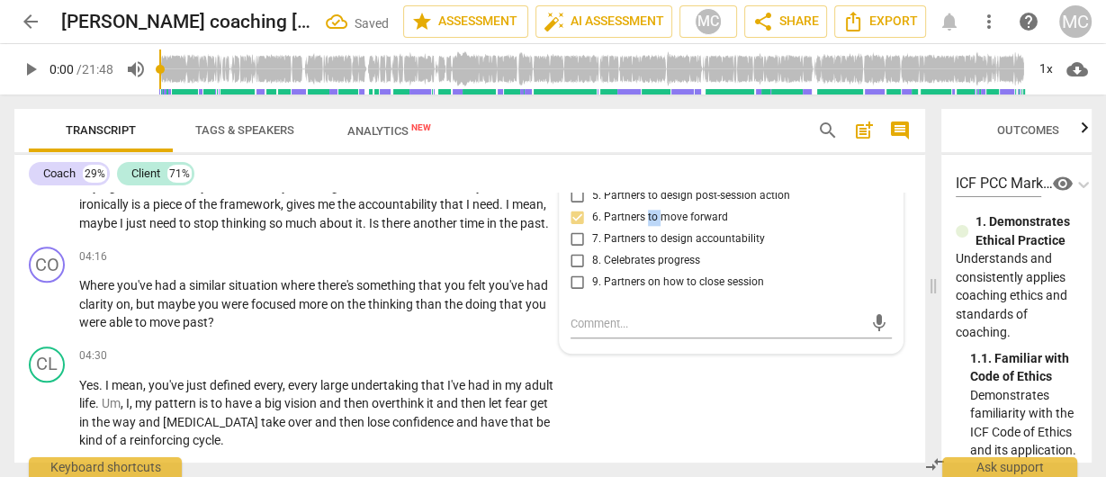
click at [642, 220] on span "6. Partners to move forward" at bounding box center [660, 218] width 136 height 16
click at [592, 220] on input "6. Partners to move forward" at bounding box center [578, 218] width 29 height 22
click at [597, 328] on textarea at bounding box center [717, 323] width 293 height 17
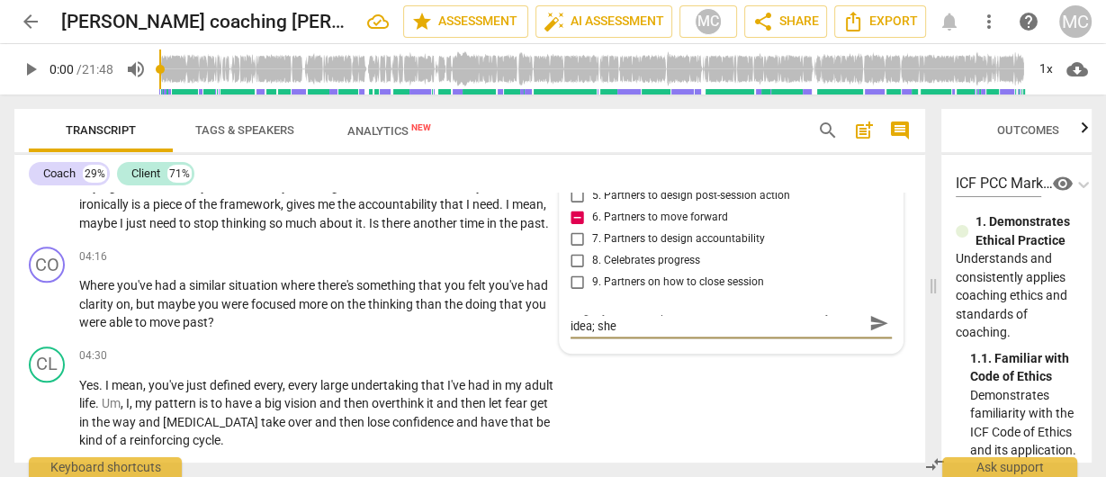
scroll to position [0, 0]
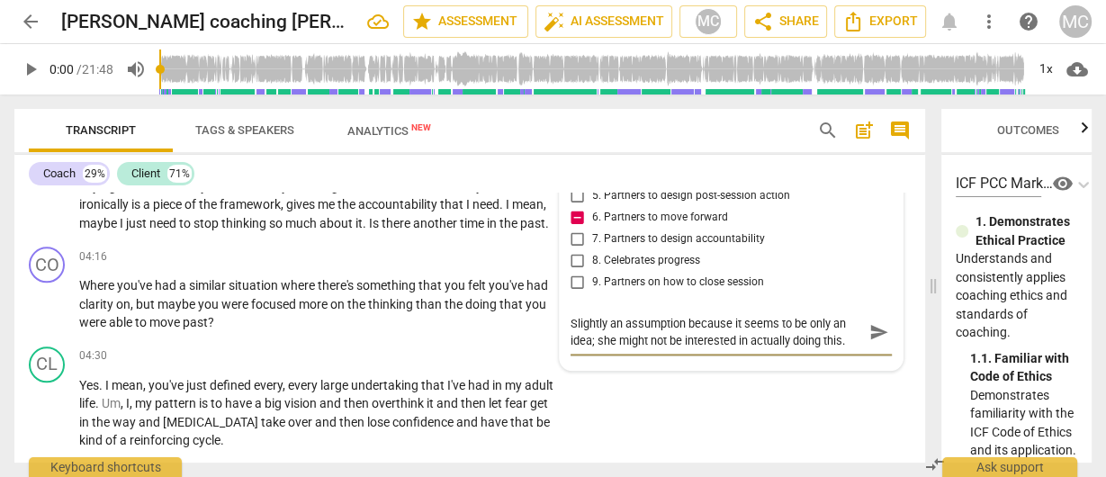
click at [870, 340] on span "send" at bounding box center [880, 332] width 20 height 20
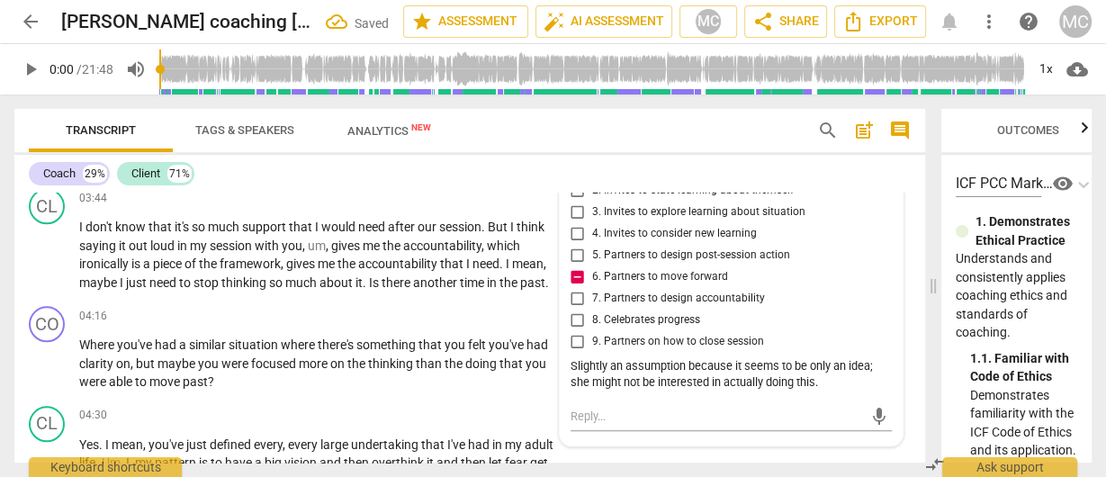
scroll to position [1593, 0]
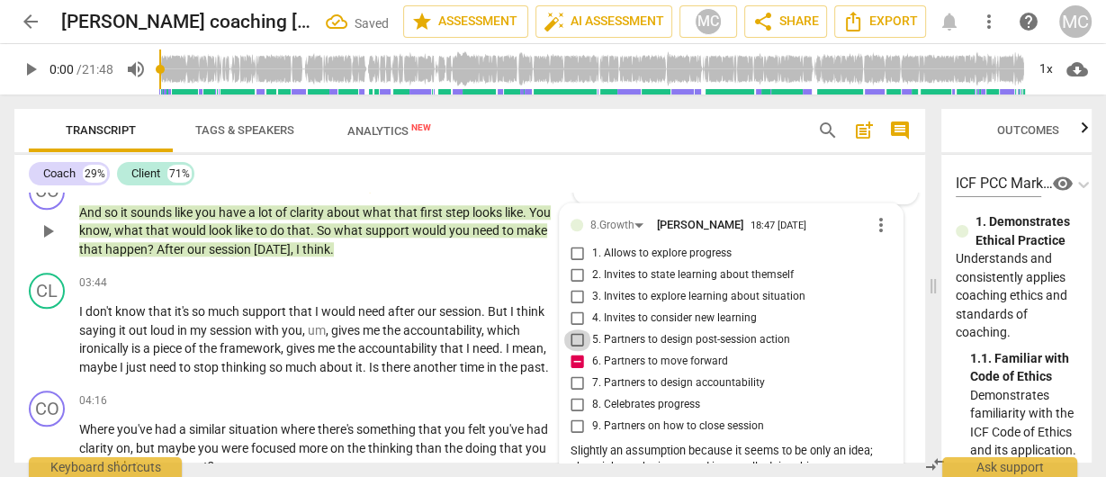
click at [573, 347] on input "5. Partners to design post-session action" at bounding box center [578, 340] width 29 height 22
click at [574, 363] on input "6. Partners to move forward" at bounding box center [578, 362] width 29 height 22
click at [488, 348] on span "need" at bounding box center [486, 348] width 27 height 14
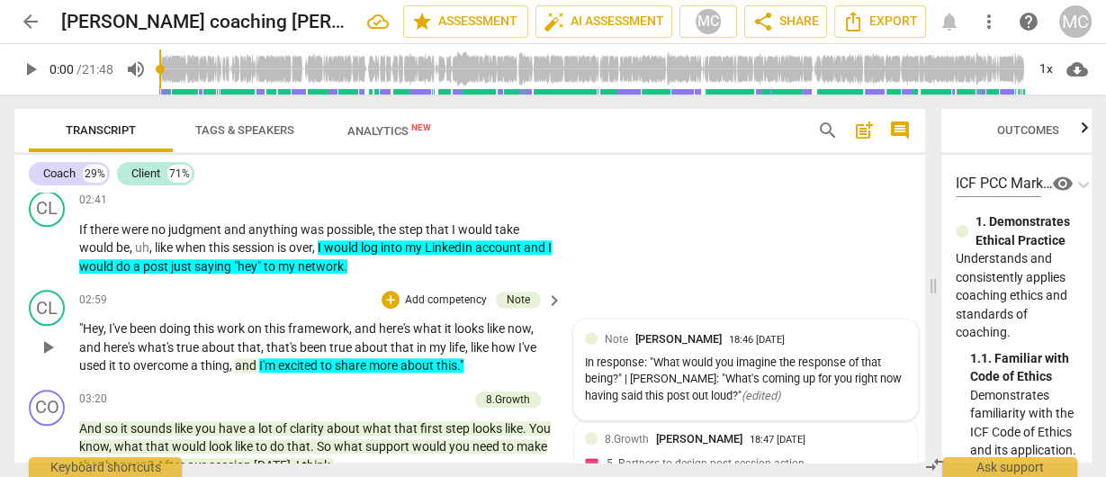
scroll to position [1449, 0]
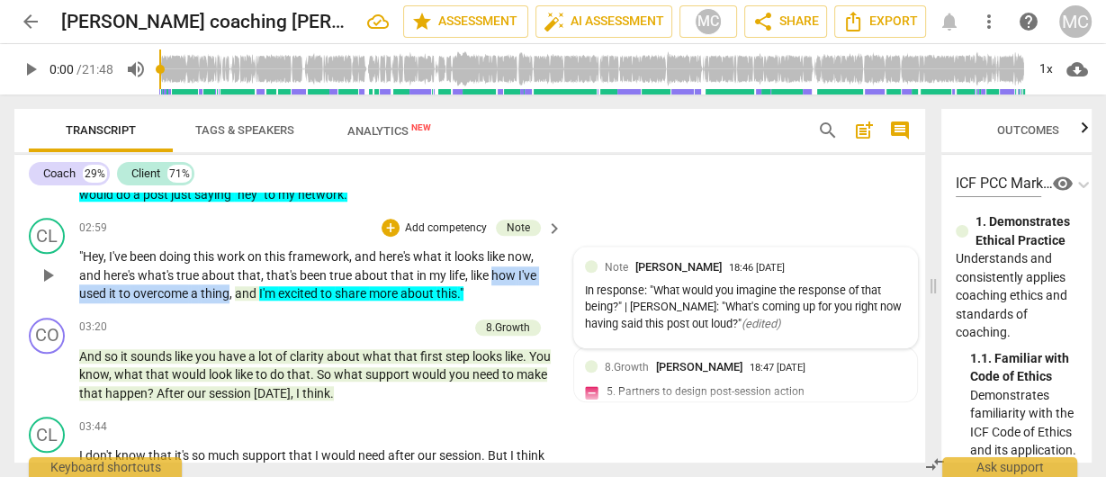
drag, startPoint x: 494, startPoint y: 272, endPoint x: 230, endPoint y: 295, distance: 264.8
click at [230, 295] on p ""Hey , I've been doing this work on this framework , and here's what it looks l…" at bounding box center [316, 276] width 474 height 56
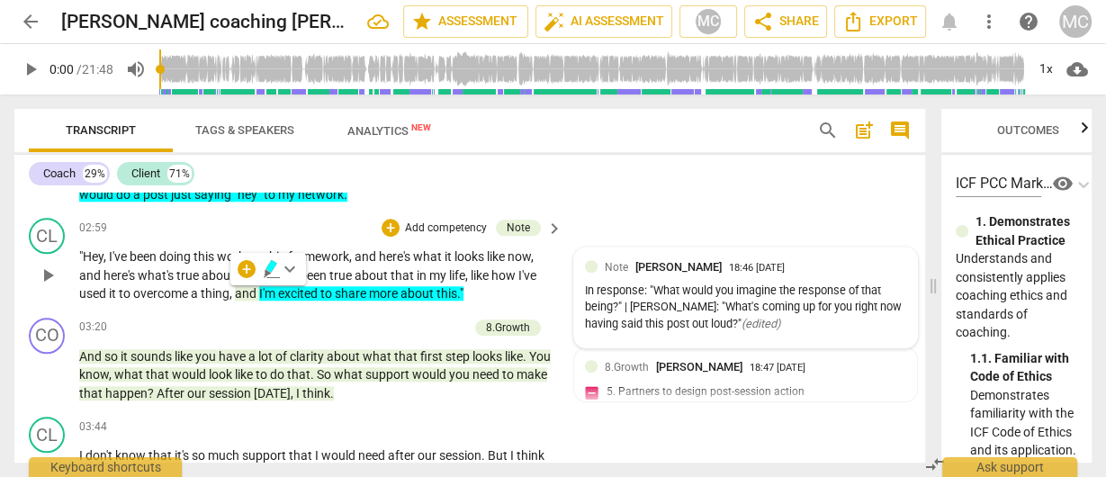
drag, startPoint x: 350, startPoint y: 267, endPoint x: 381, endPoint y: 274, distance: 31.2
click at [350, 268] on span "true" at bounding box center [341, 275] width 25 height 14
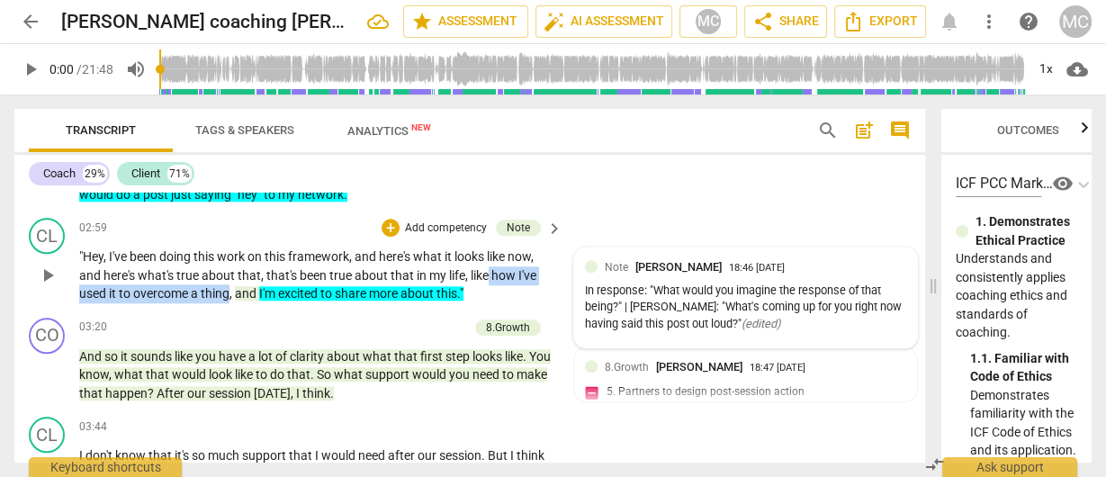
drag, startPoint x: 490, startPoint y: 271, endPoint x: 228, endPoint y: 300, distance: 263.5
click at [228, 300] on p ""Hey , I've been doing this work on this framework , and here's what it looks l…" at bounding box center [316, 276] width 474 height 56
click at [288, 266] on span "keyboard_arrow_down" at bounding box center [290, 269] width 22 height 22
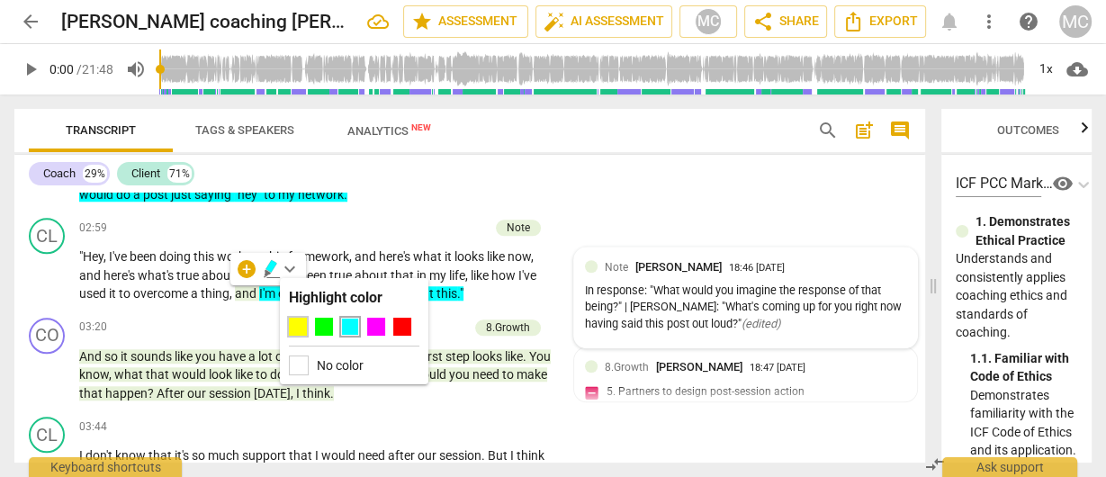
click at [297, 326] on div at bounding box center [298, 327] width 18 height 18
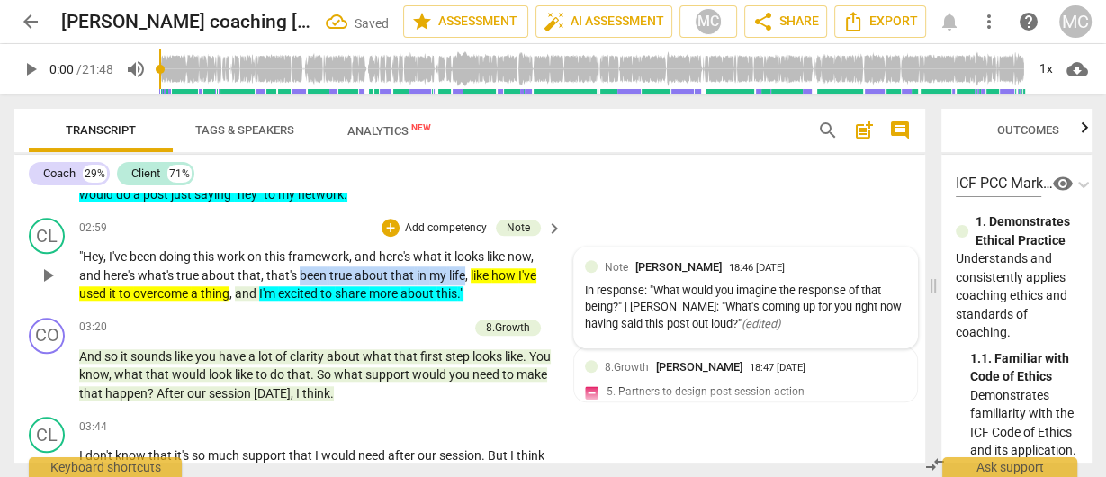
drag, startPoint x: 297, startPoint y: 272, endPoint x: 464, endPoint y: 273, distance: 166.5
click at [464, 273] on p ""Hey , I've been doing this work on this framework , and here's what it looks l…" at bounding box center [316, 276] width 474 height 56
click at [502, 248] on icon "button" at bounding box center [505, 248] width 11 height 13
click at [192, 268] on span "true" at bounding box center [188, 275] width 25 height 14
click at [256, 296] on span "and" at bounding box center [247, 293] width 24 height 14
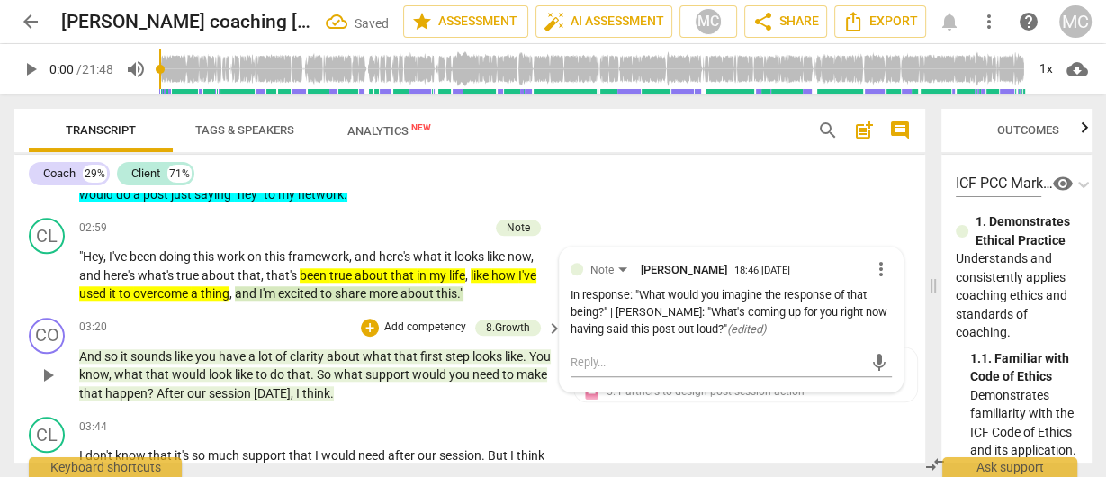
click at [219, 332] on div "03:20 + Add competency 8.Growth keyboard_arrow_right" at bounding box center [321, 328] width 485 height 20
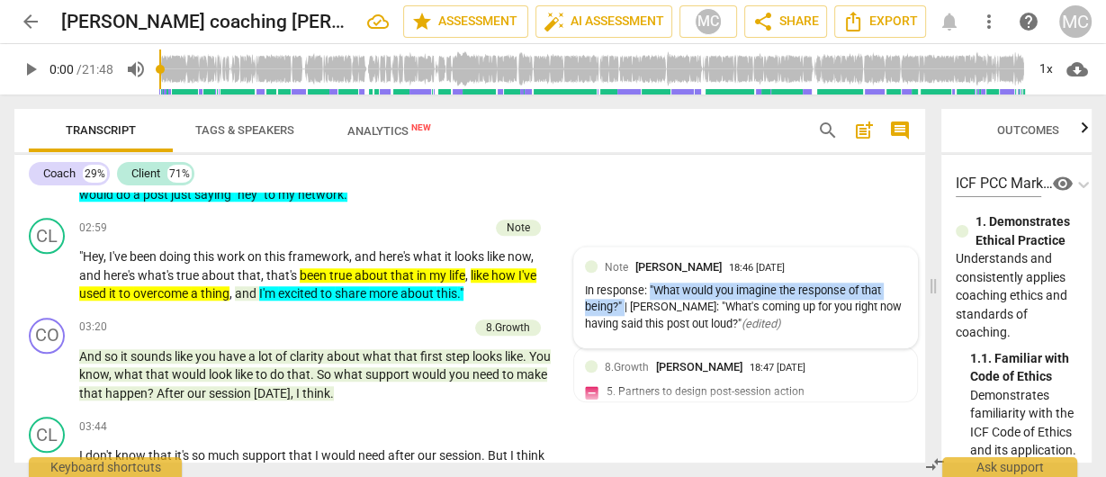
drag, startPoint x: 620, startPoint y: 305, endPoint x: 645, endPoint y: 285, distance: 31.4
click at [645, 285] on div "In response: "What would you imagine the response of that being?" | Matthew: "W…" at bounding box center [745, 308] width 321 height 50
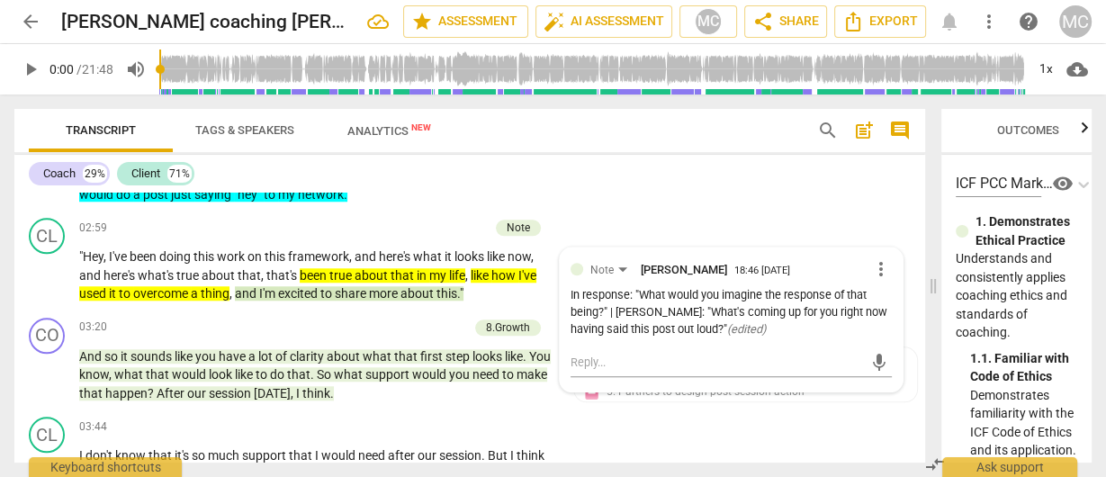
click at [631, 329] on div "In response: "What would you imagine the response of that being?" | Matthew: "W…" at bounding box center [731, 312] width 321 height 50
click at [529, 182] on div "Coach 29% Client 71%" at bounding box center [470, 173] width 882 height 31
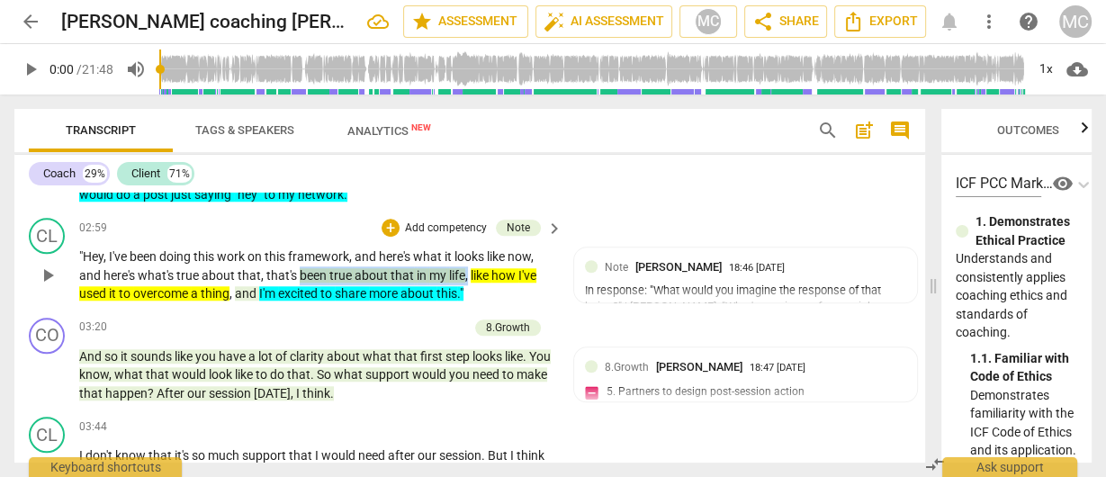
drag, startPoint x: 300, startPoint y: 273, endPoint x: 467, endPoint y: 279, distance: 167.6
click at [467, 279] on p ""Hey , I've been doing this work on this framework , and here's what it looks l…" at bounding box center [316, 276] width 474 height 56
click at [233, 268] on span "about" at bounding box center [220, 275] width 36 height 14
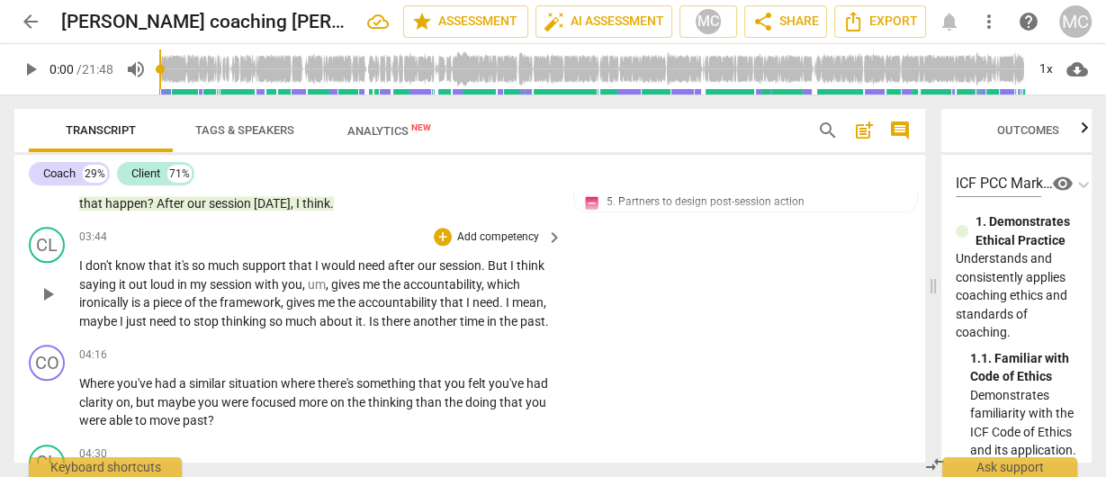
scroll to position [1593, 0]
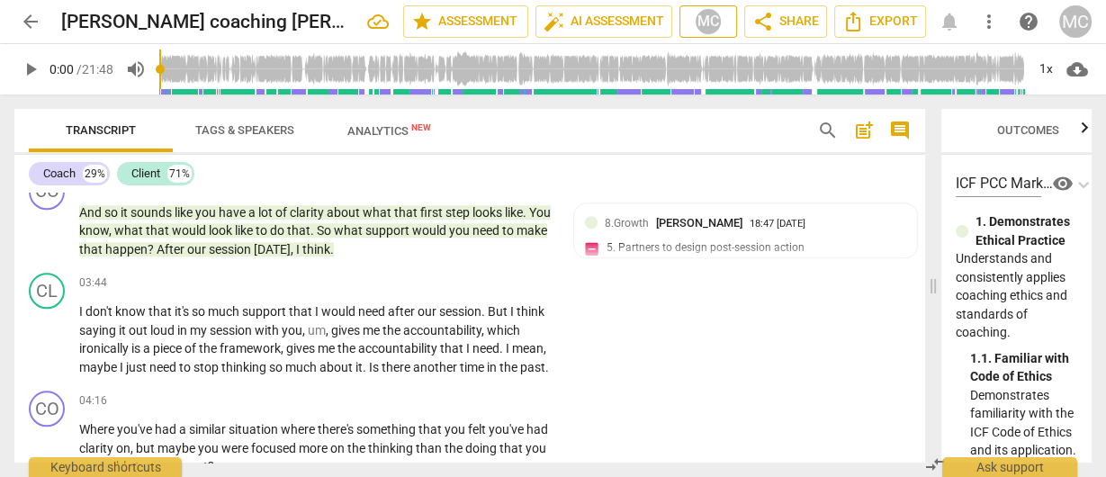
click at [681, 34] on button "MC" at bounding box center [709, 21] width 58 height 32
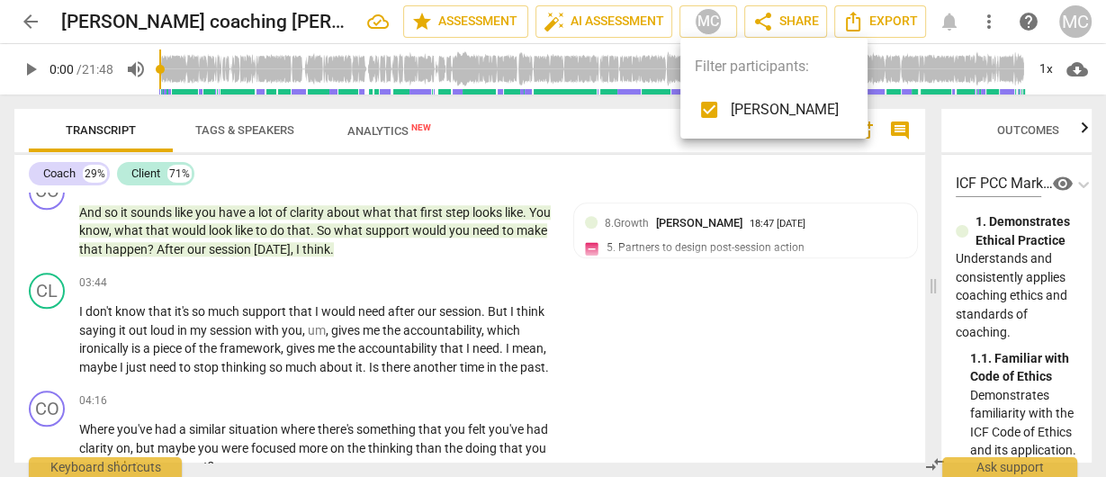
click at [716, 20] on div at bounding box center [553, 238] width 1106 height 477
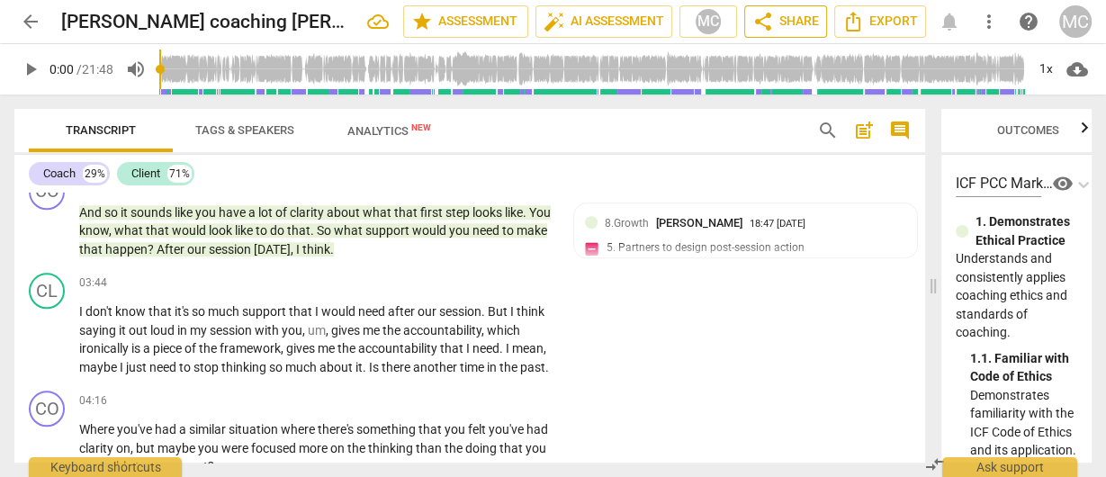
click at [802, 28] on span "share Share" at bounding box center [786, 22] width 67 height 22
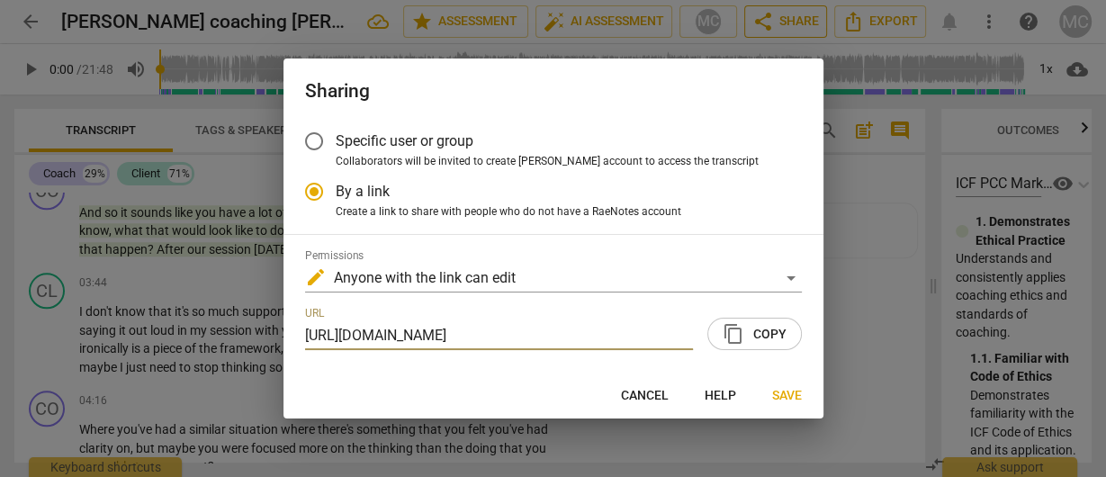
scroll to position [0, 82]
drag, startPoint x: 357, startPoint y: 147, endPoint x: 367, endPoint y: 143, distance: 10.5
click at [356, 147] on span "Specific user or group" at bounding box center [405, 141] width 138 height 21
click at [336, 147] on input "Specific user or group" at bounding box center [314, 141] width 43 height 43
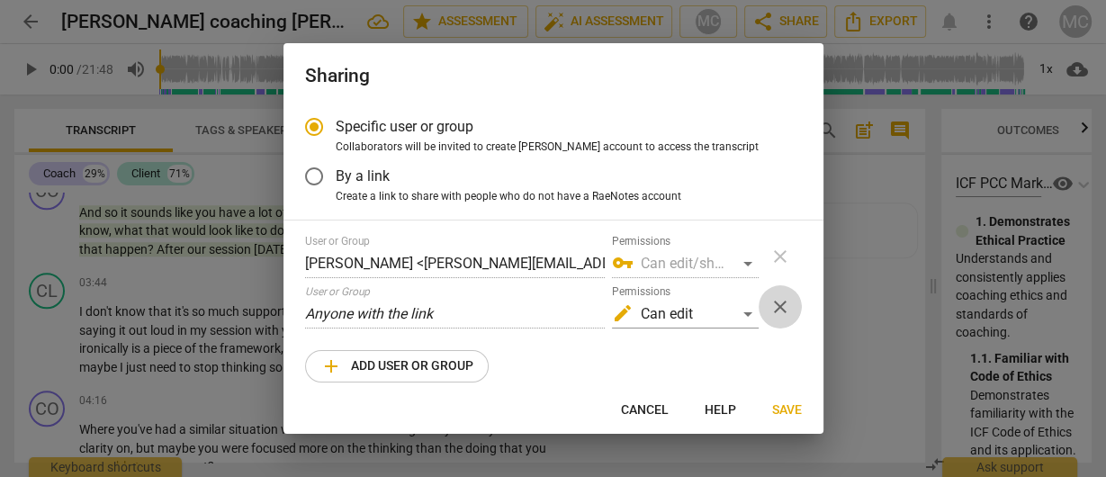
click at [777, 306] on span "close" at bounding box center [781, 307] width 22 height 22
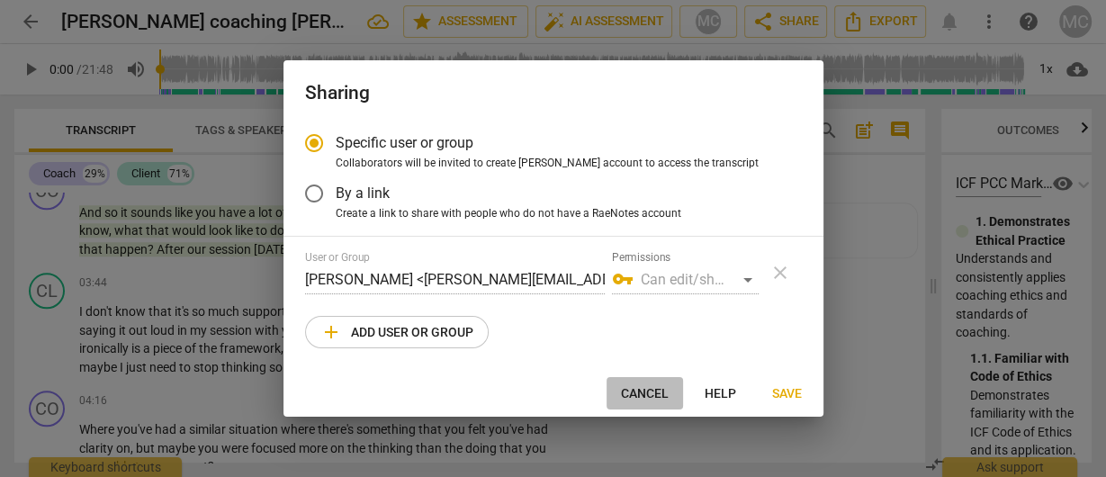
click at [640, 392] on span "Cancel" at bounding box center [645, 394] width 48 height 18
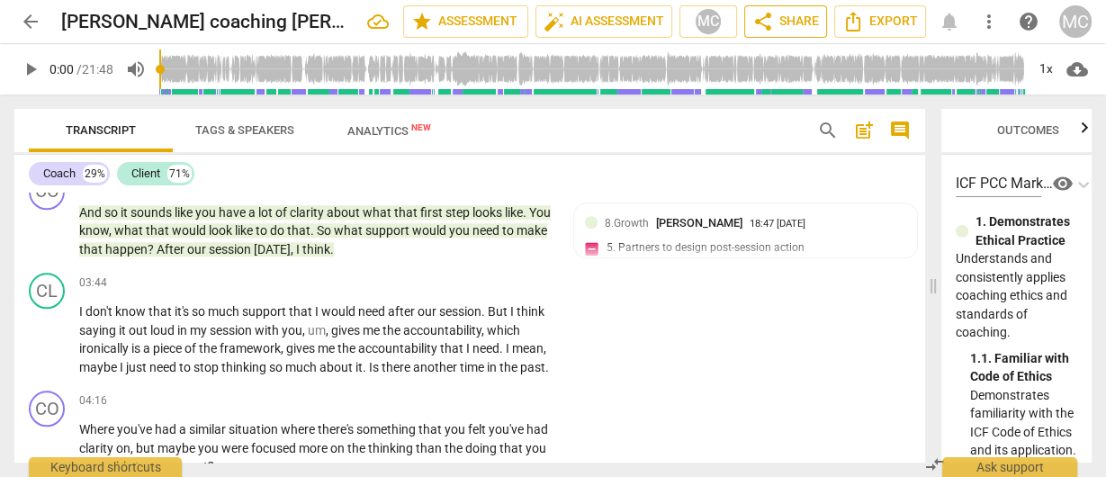
click at [796, 20] on span "share Share" at bounding box center [786, 22] width 67 height 22
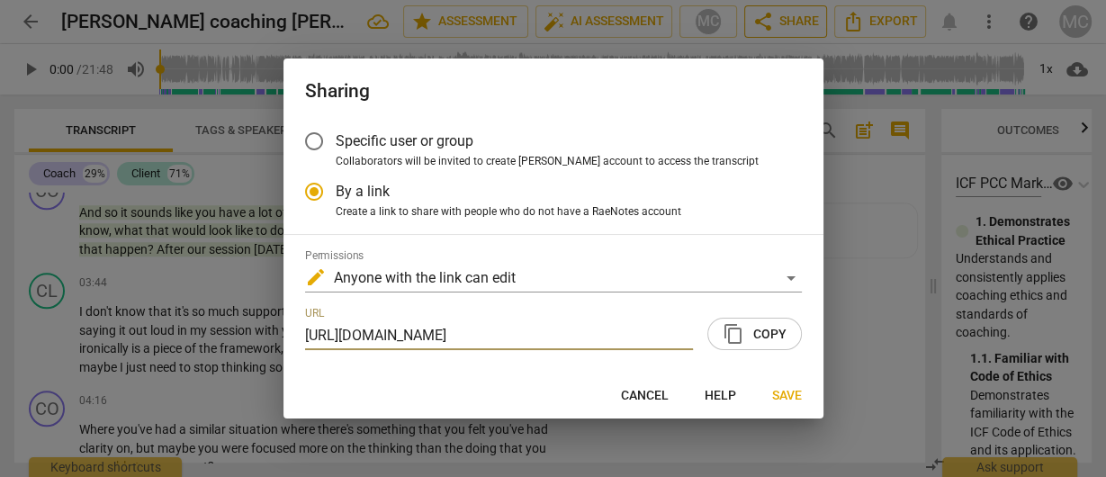
scroll to position [0, 82]
click at [373, 154] on span "Collaborators will be invited to create [PERSON_NAME] account to access the tra…" at bounding box center [547, 162] width 423 height 16
click at [0, 0] on input "Collaborators will be invited to create [PERSON_NAME] account to access the tra…" at bounding box center [0, 0] width 0 height 0
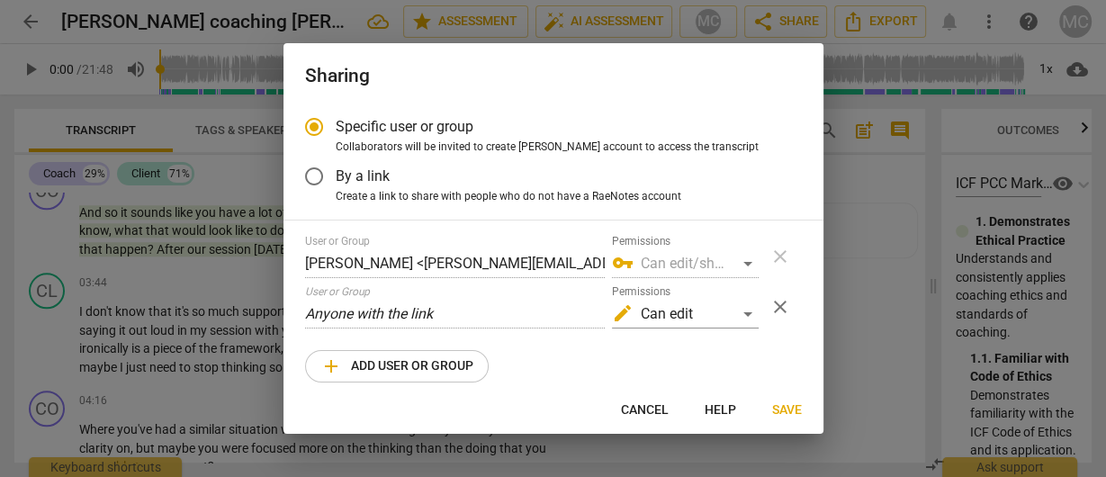
click at [777, 308] on span "close" at bounding box center [781, 307] width 22 height 22
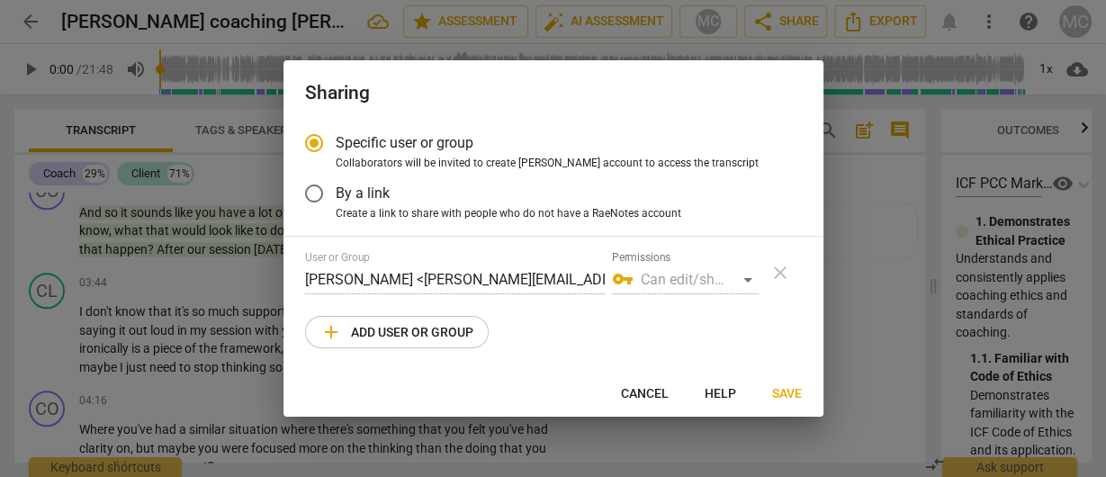
click at [410, 328] on span "add Add user or group" at bounding box center [396, 332] width 153 height 22
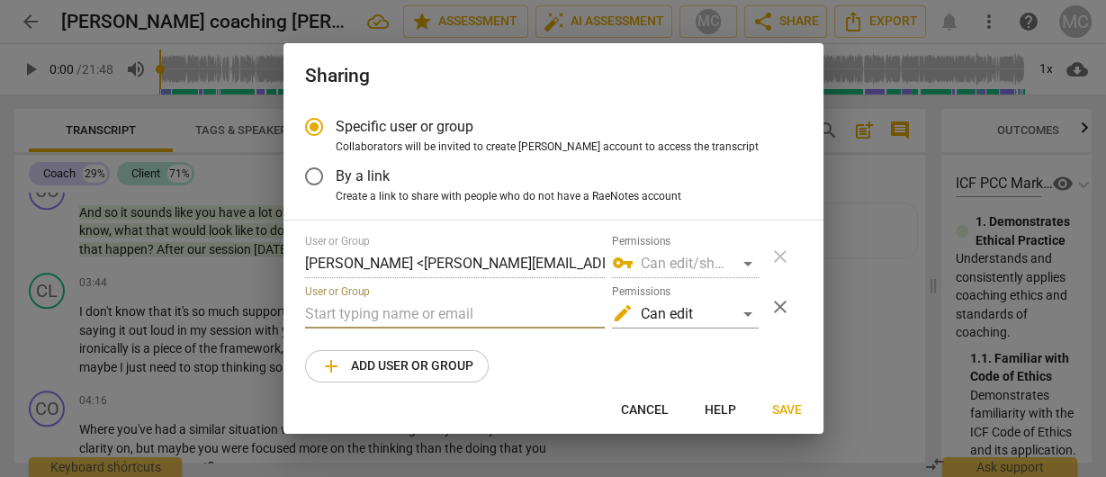
click at [417, 318] on input "text" at bounding box center [455, 314] width 300 height 29
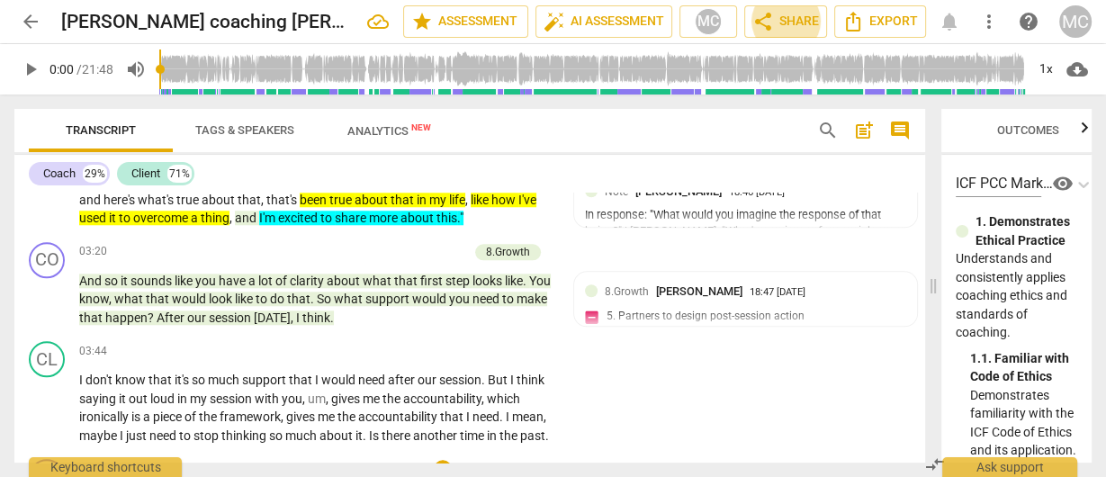
scroll to position [1521, 0]
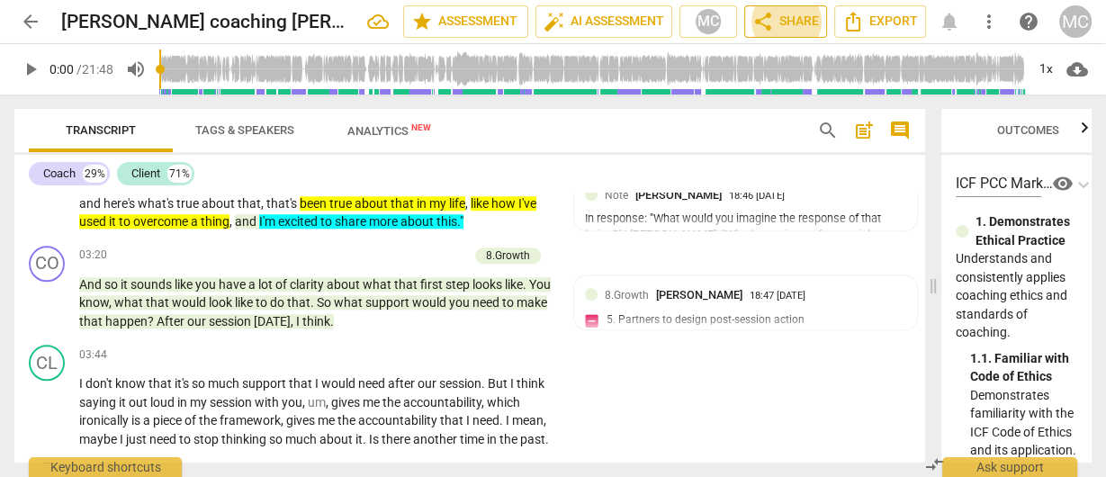
click at [776, 16] on span "share Share" at bounding box center [786, 22] width 67 height 22
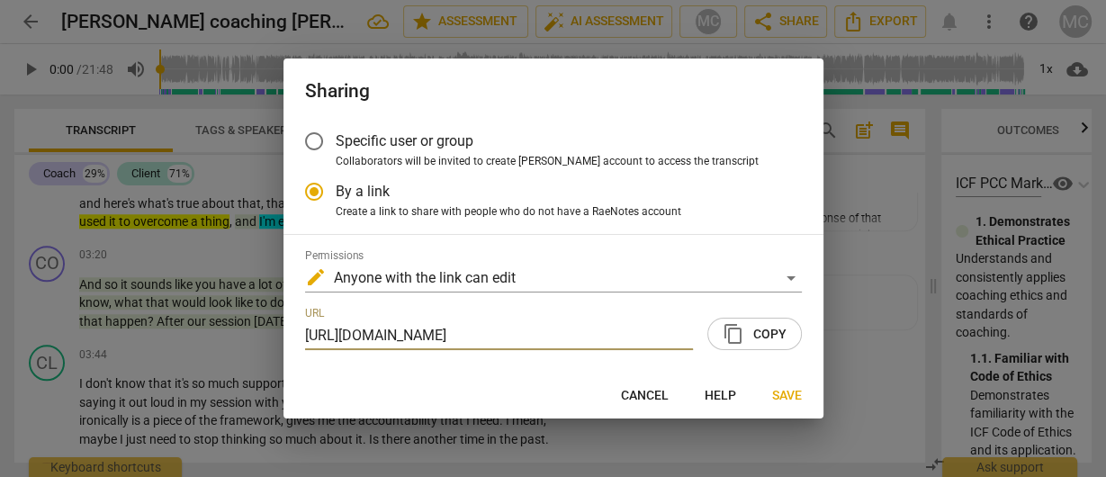
scroll to position [0, 0]
click at [336, 141] on span "Specific user or group" at bounding box center [405, 141] width 138 height 21
click at [335, 141] on input "Specific user or group" at bounding box center [314, 141] width 43 height 43
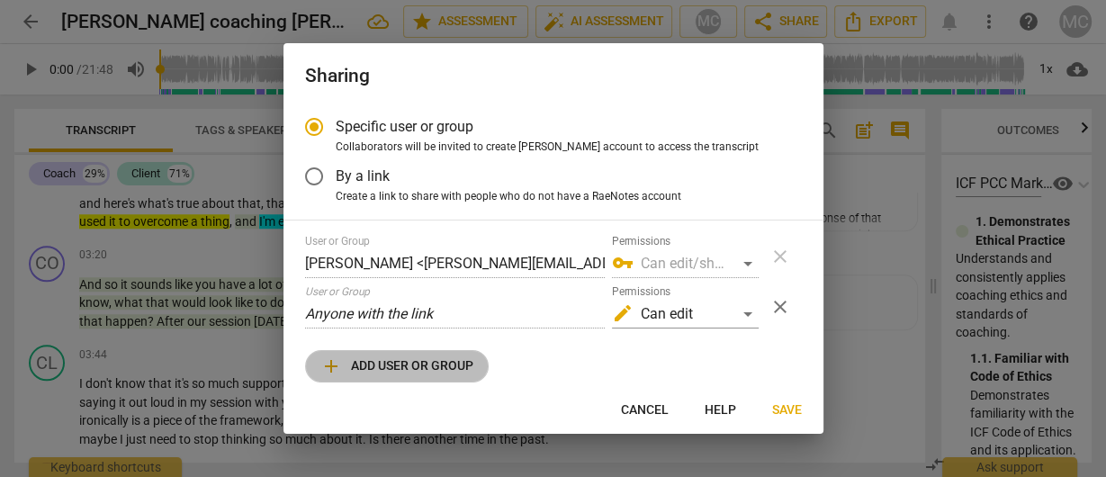
click at [387, 368] on span "add Add user or group" at bounding box center [396, 367] width 153 height 22
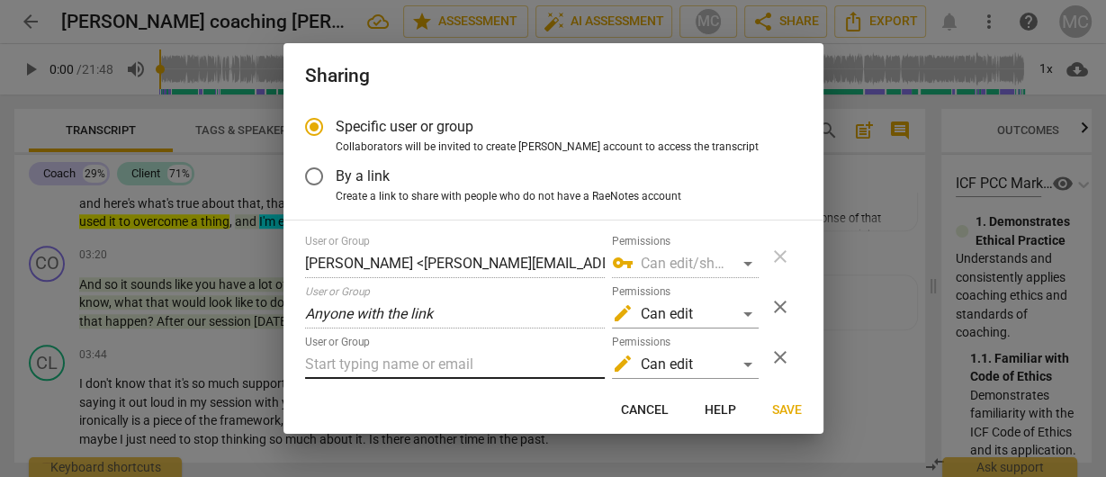
click at [376, 361] on input "text" at bounding box center [455, 364] width 300 height 29
paste input "nicole.d.grogan@gmail.com"
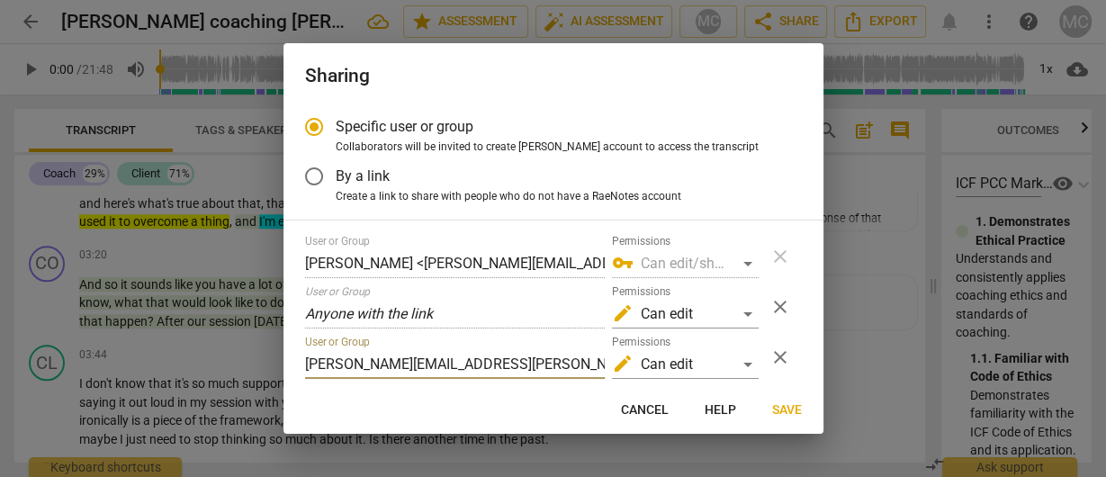
click at [793, 417] on span "Save" at bounding box center [787, 410] width 30 height 18
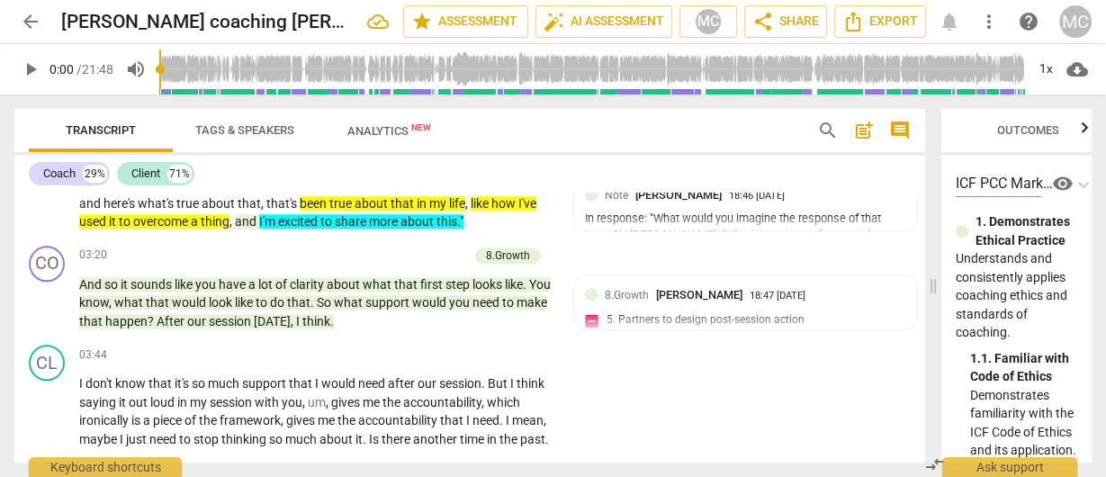
click at [510, 120] on div "Transcript Tags & Speakers Analytics New" at bounding box center [409, 130] width 760 height 43
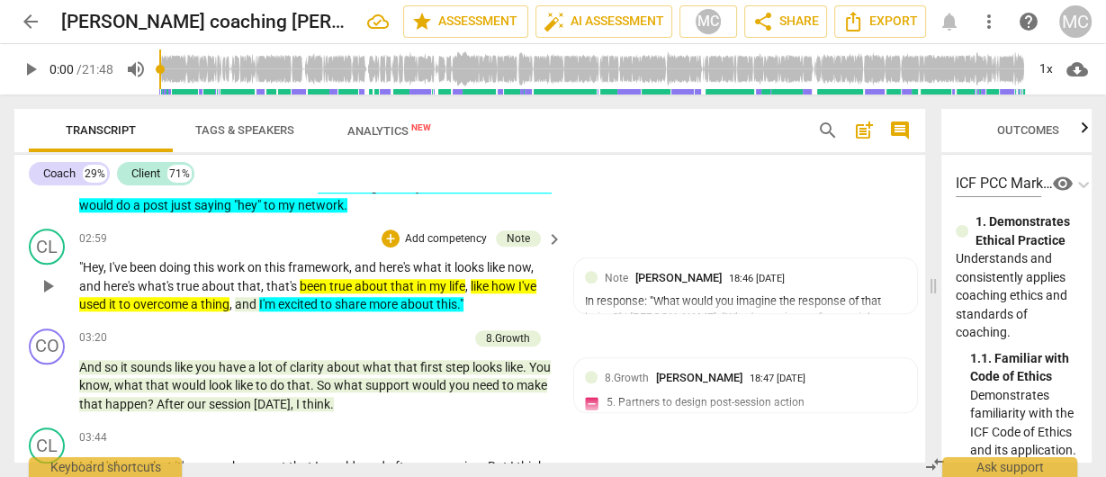
scroll to position [1377, 0]
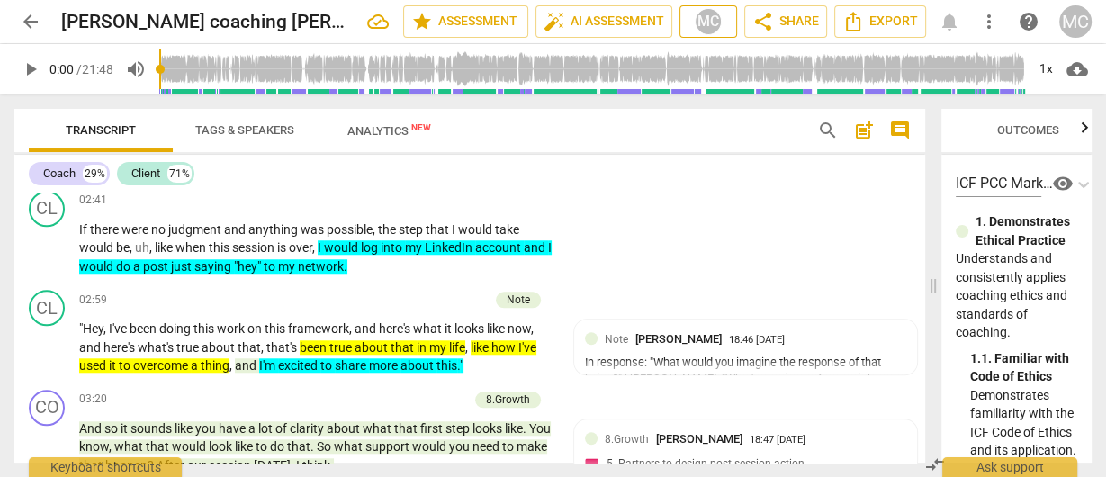
click at [709, 28] on div "MC" at bounding box center [708, 21] width 27 height 27
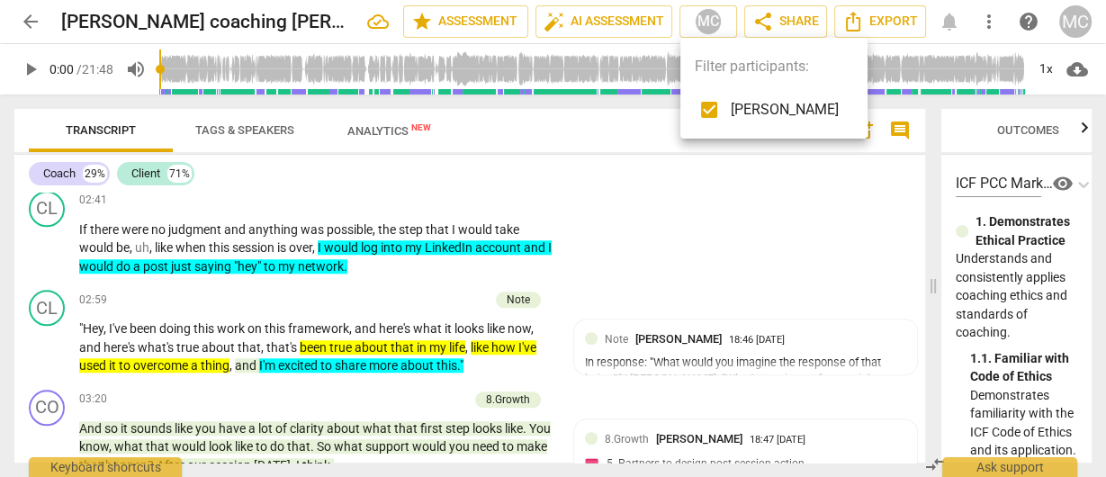
click at [725, 102] on input "checkbox" at bounding box center [709, 109] width 43 height 43
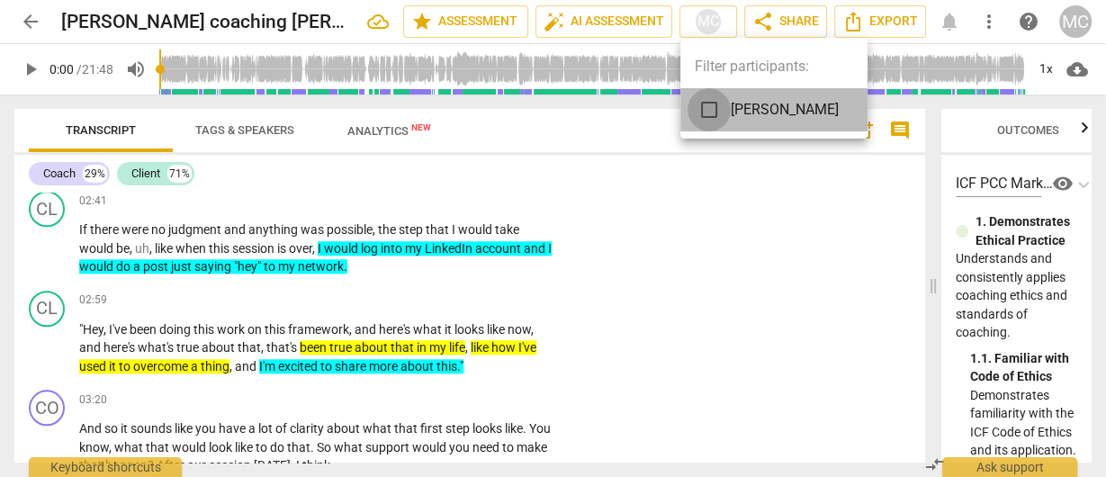
click at [725, 102] on input "checkbox" at bounding box center [709, 109] width 43 height 43
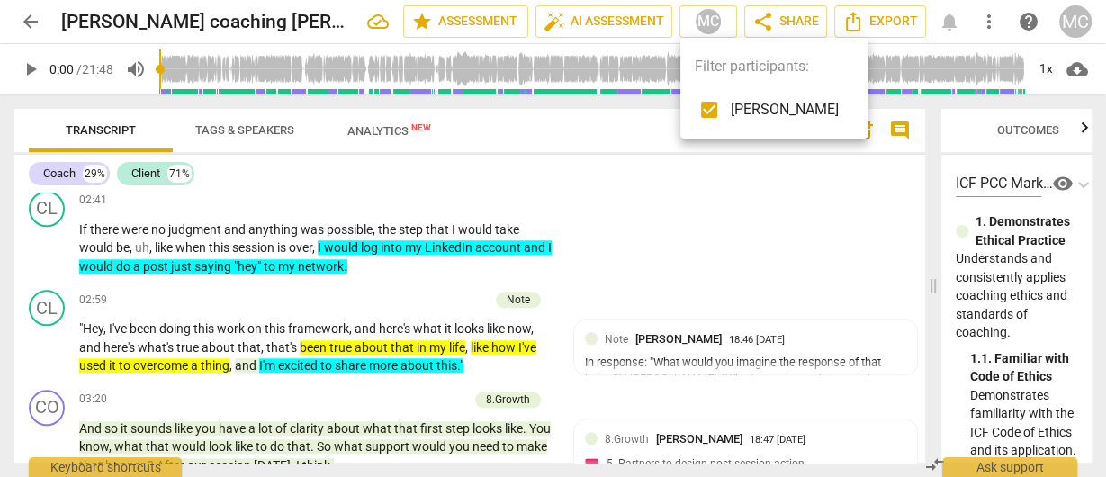
click at [985, 21] on div at bounding box center [553, 238] width 1106 height 477
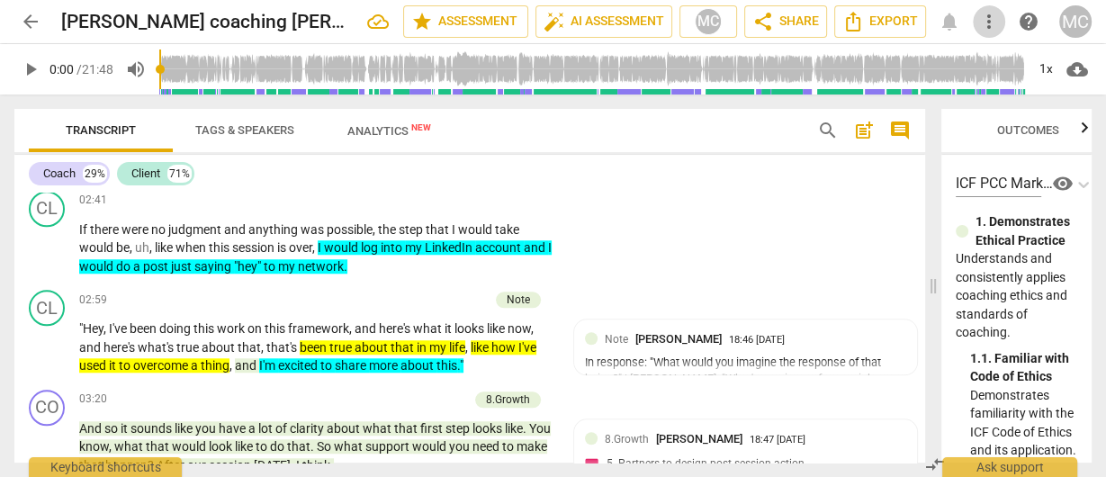
click at [991, 18] on span "more_vert" at bounding box center [989, 22] width 22 height 22
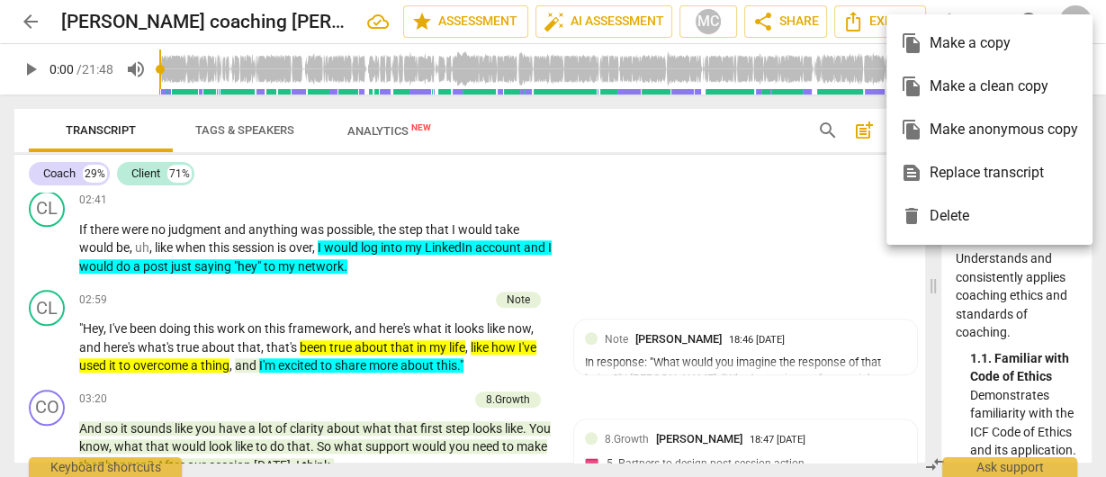
click at [537, 133] on div at bounding box center [553, 238] width 1106 height 477
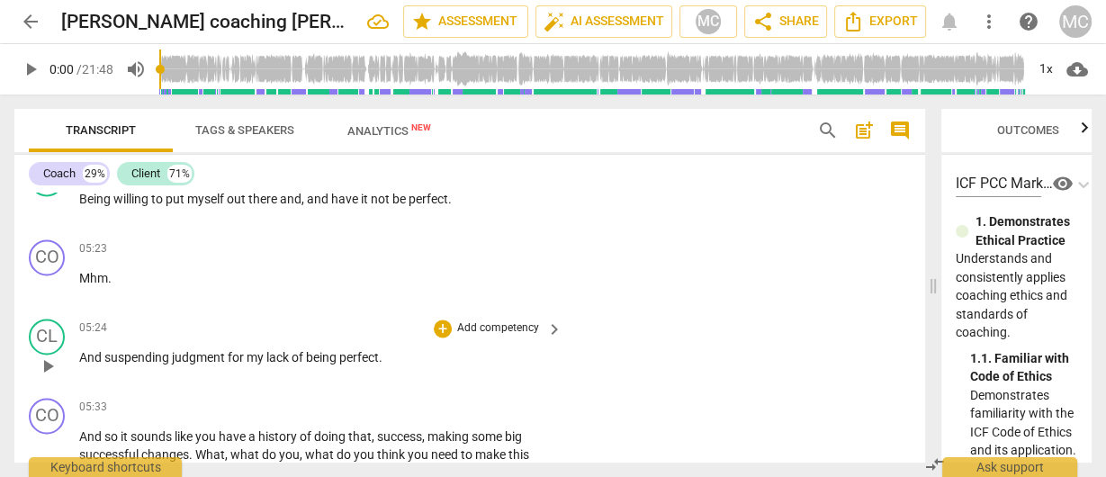
scroll to position [2241, 0]
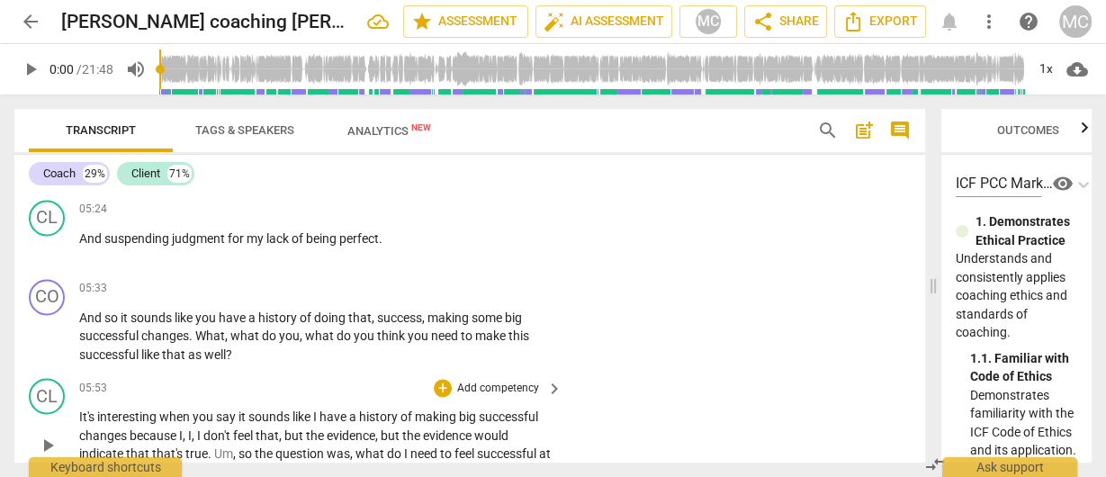
drag, startPoint x: 668, startPoint y: 217, endPoint x: 681, endPoint y: 458, distance: 241.6
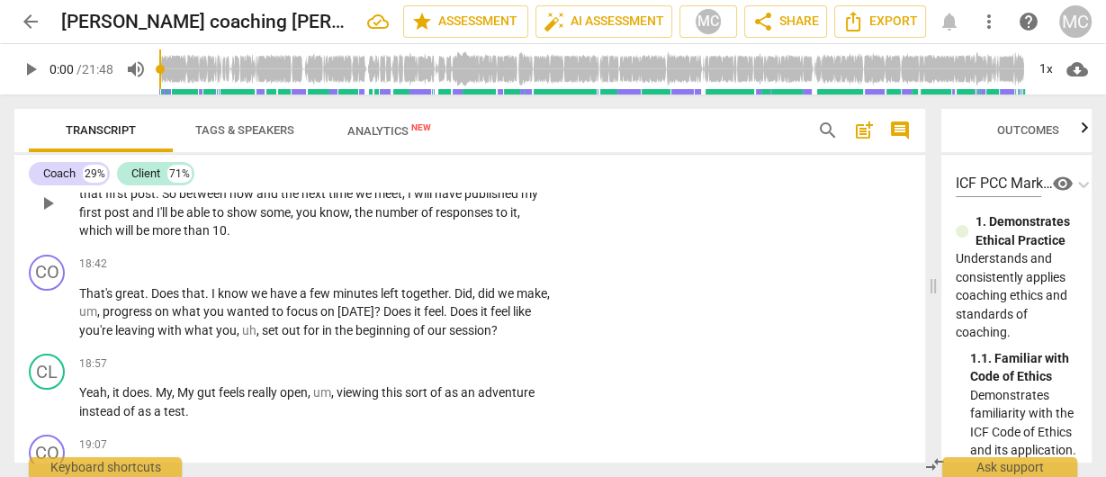
scroll to position [5929, 0]
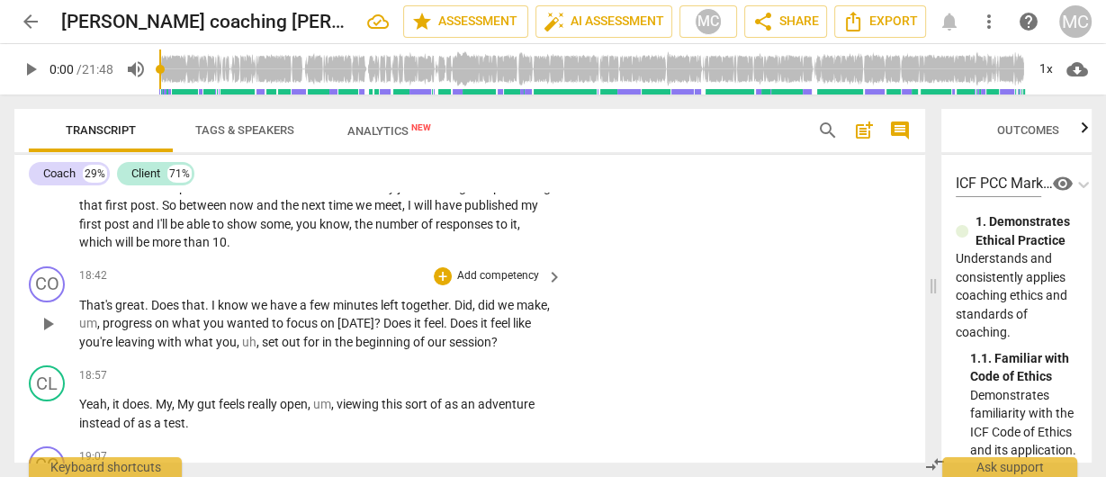
click at [523, 340] on p "That's great . Does that . I know we have a few minutes left together . Did , d…" at bounding box center [316, 324] width 474 height 56
click at [498, 274] on p "Add competency" at bounding box center [498, 276] width 86 height 16
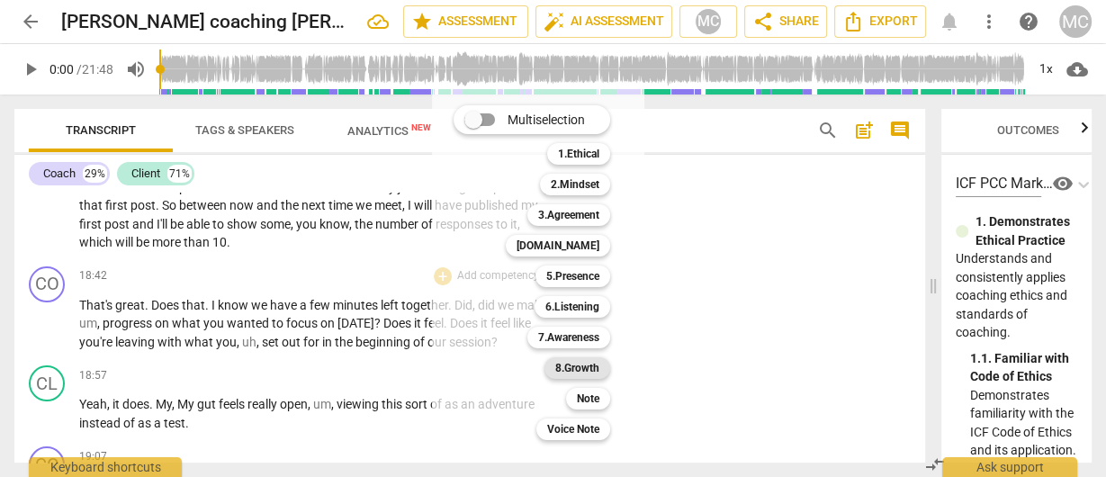
click at [578, 364] on b "8.Growth" at bounding box center [577, 368] width 44 height 22
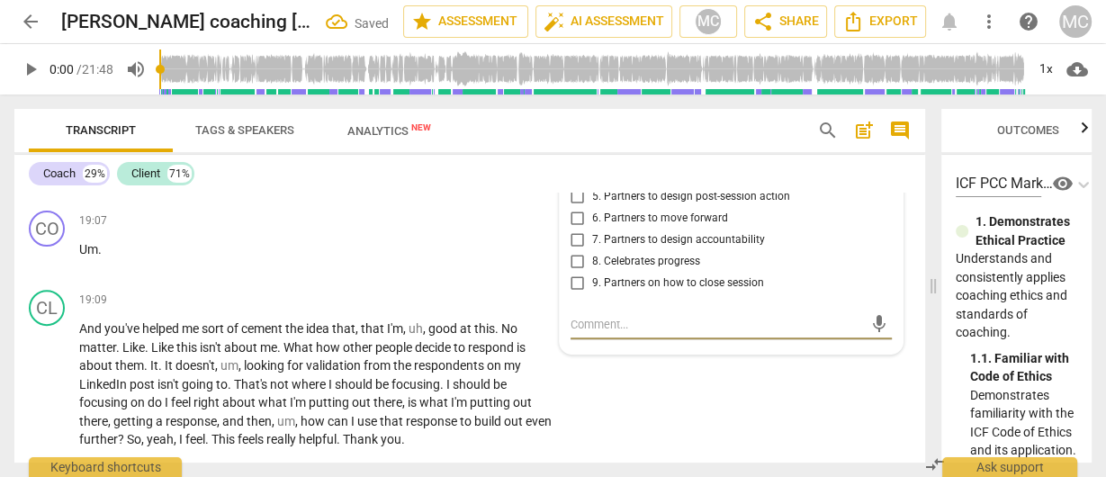
scroll to position [6020, 0]
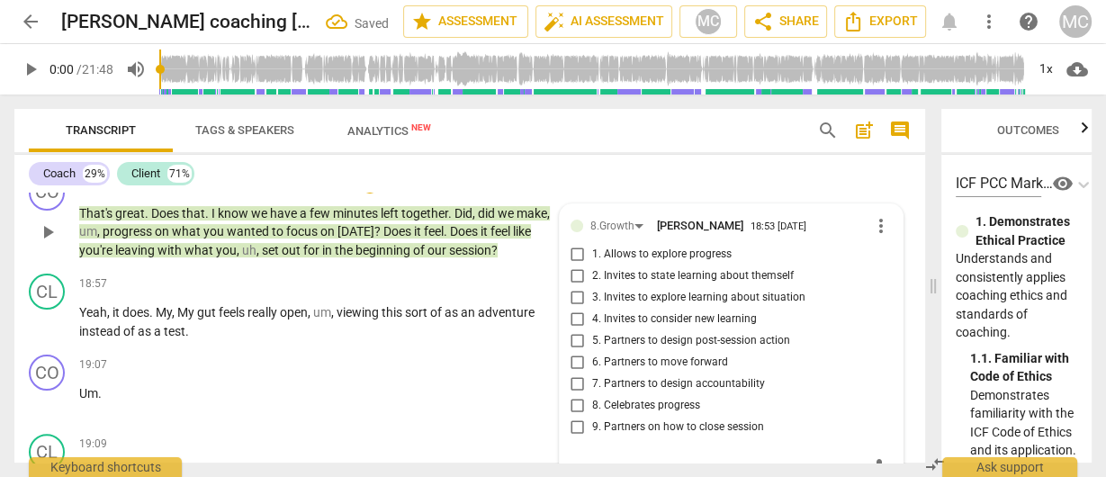
click at [630, 258] on span "1. Allows to explore progress" at bounding box center [662, 255] width 140 height 16
click at [592, 258] on input "1. Allows to explore progress" at bounding box center [578, 255] width 29 height 22
click at [347, 310] on span "viewing" at bounding box center [359, 312] width 45 height 14
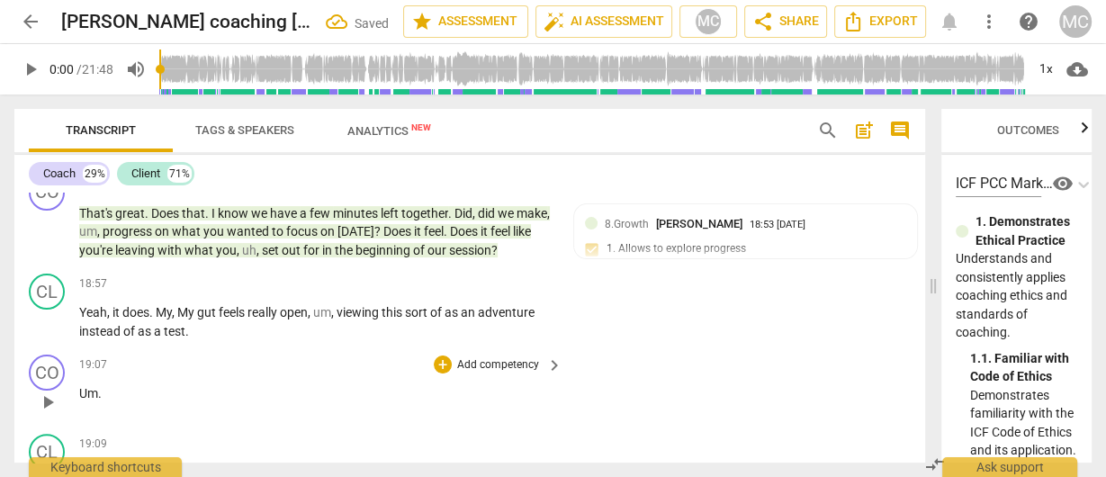
click at [79, 390] on span "Um" at bounding box center [88, 393] width 19 height 14
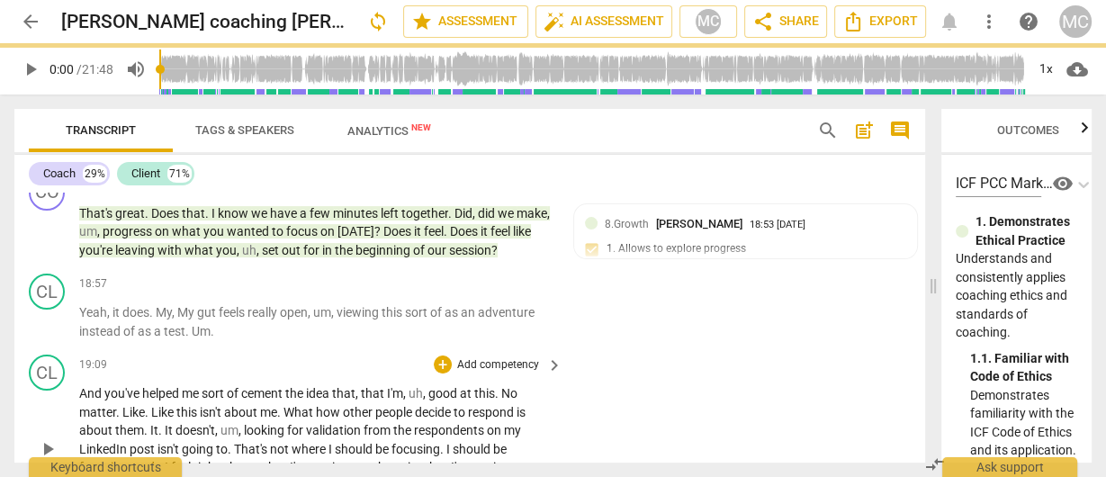
click at [83, 392] on span "And" at bounding box center [91, 393] width 25 height 14
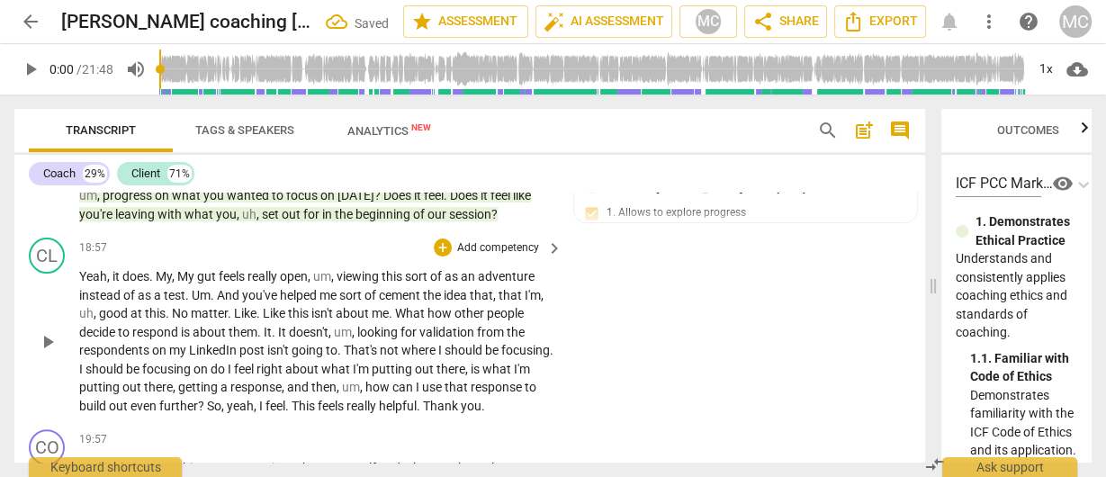
scroll to position [6092, 0]
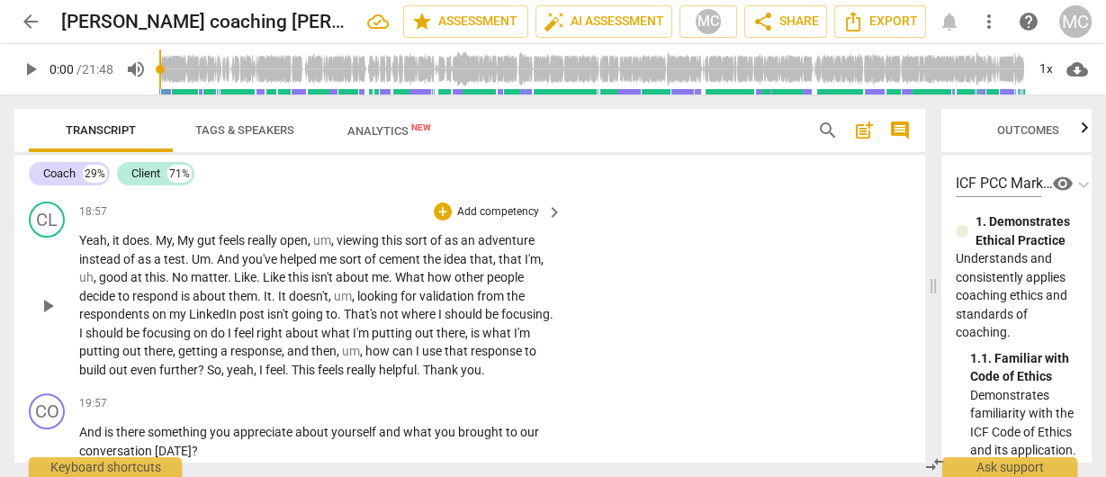
click at [86, 237] on span "Yeah" at bounding box center [93, 240] width 28 height 14
drag, startPoint x: 449, startPoint y: 236, endPoint x: 562, endPoint y: 239, distance: 112.6
click at [562, 239] on div "CL play_arrow pause 18:57 + Add competency keyboard_arrow_right Yeah , it does …" at bounding box center [469, 290] width 911 height 192
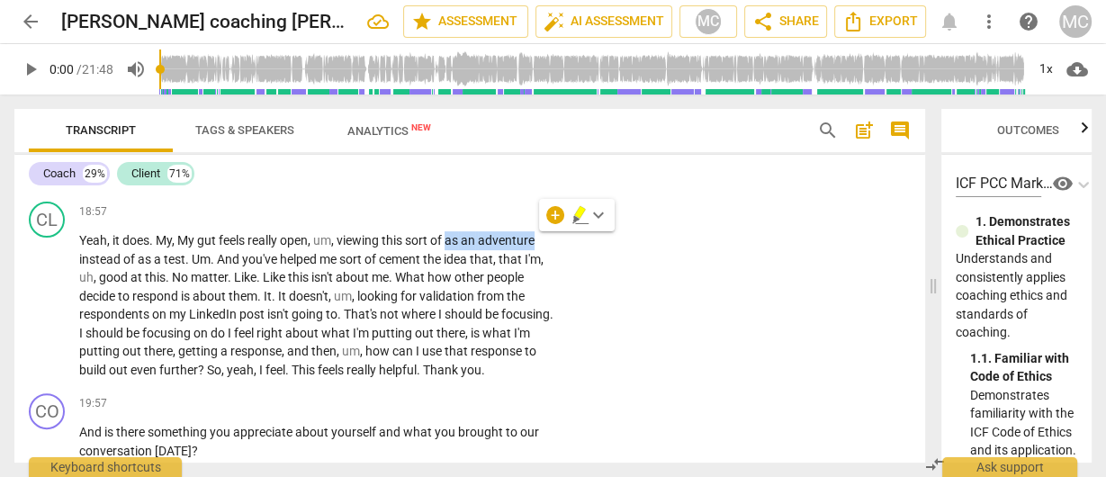
click at [601, 217] on span "keyboard_arrow_down" at bounding box center [599, 215] width 22 height 22
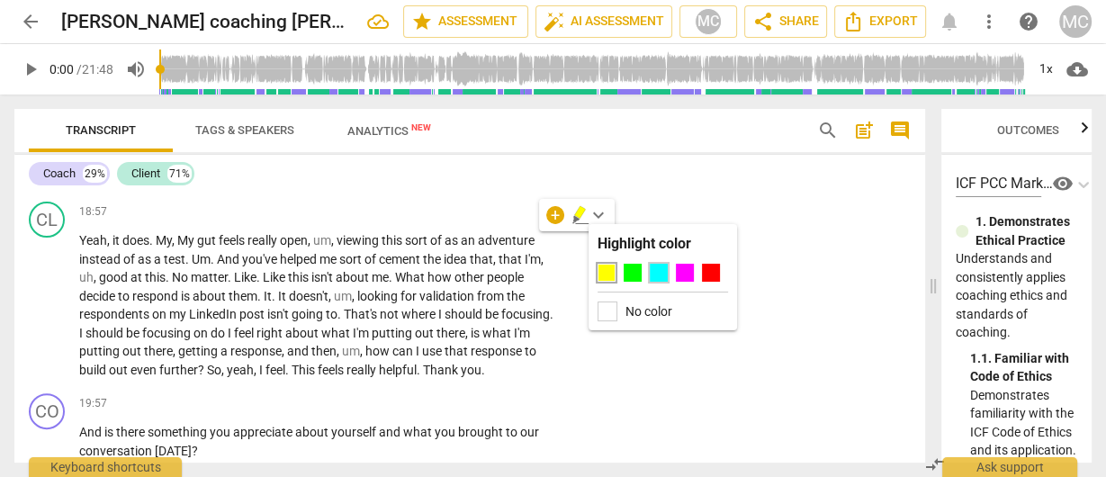
click at [661, 272] on div at bounding box center [659, 273] width 18 height 18
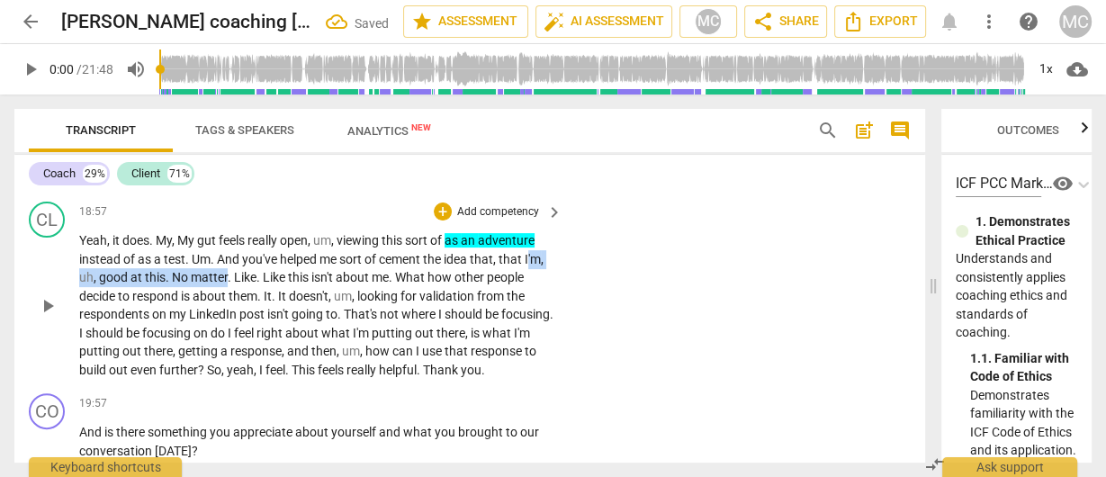
drag, startPoint x: 531, startPoint y: 262, endPoint x: 227, endPoint y: 282, distance: 304.9
click at [227, 282] on p "Yeah , it does . My , My gut feels really open , um , viewing this sort of as a…" at bounding box center [316, 305] width 474 height 148
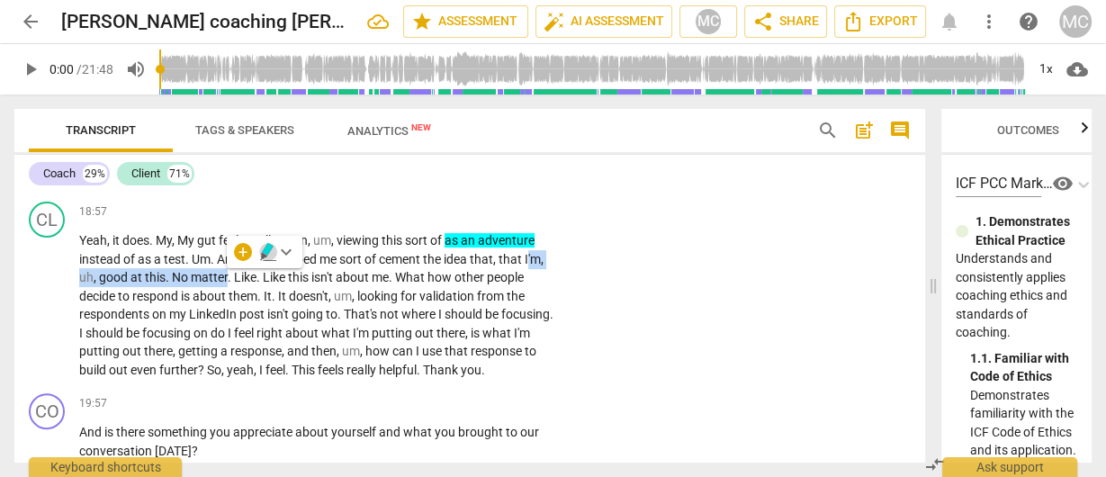
click at [265, 248] on icon "button" at bounding box center [267, 249] width 11 height 13
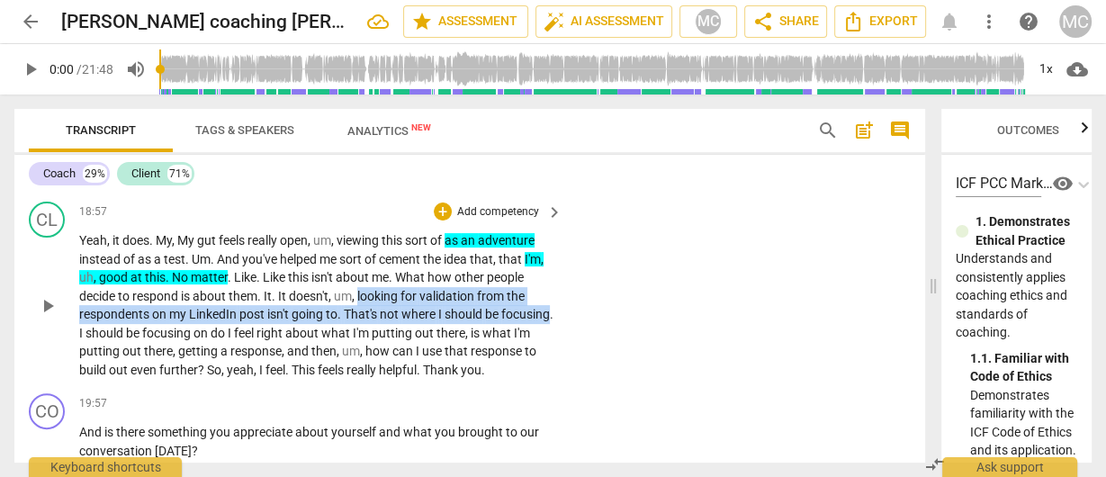
drag, startPoint x: 360, startPoint y: 293, endPoint x: 124, endPoint y: 324, distance: 237.8
click at [124, 324] on p "Yeah , it does . My , My gut feels really open , um , viewing this sort of as a…" at bounding box center [316, 305] width 474 height 148
click at [166, 311] on icon "button" at bounding box center [169, 308] width 18 height 22
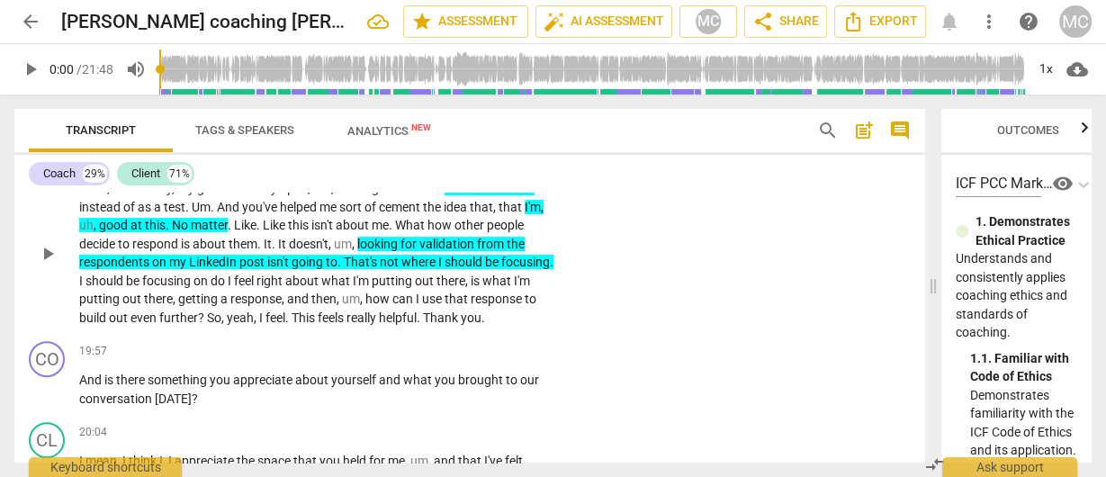
scroll to position [6164, 0]
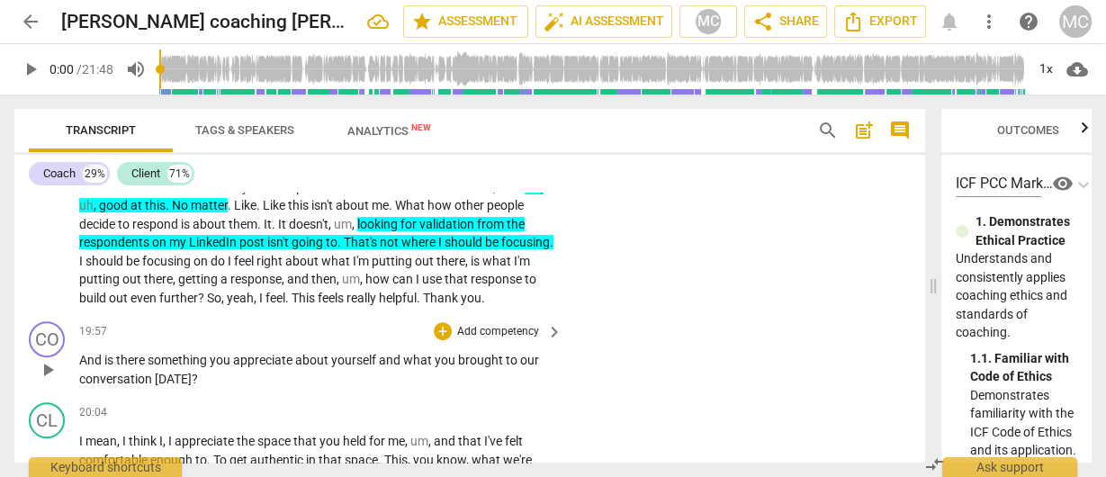
click at [480, 340] on p "Add competency" at bounding box center [498, 332] width 86 height 16
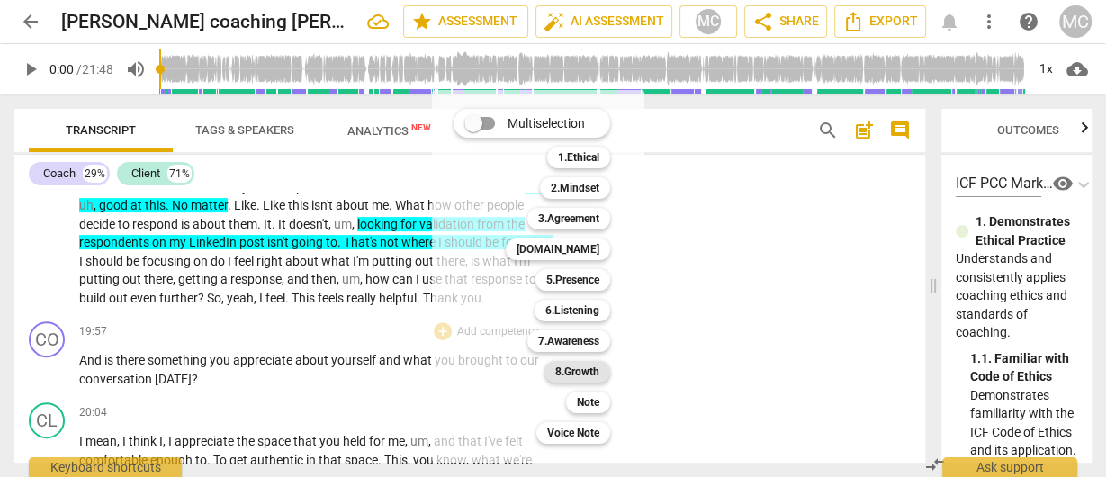
click at [598, 374] on b "8.Growth" at bounding box center [577, 372] width 44 height 22
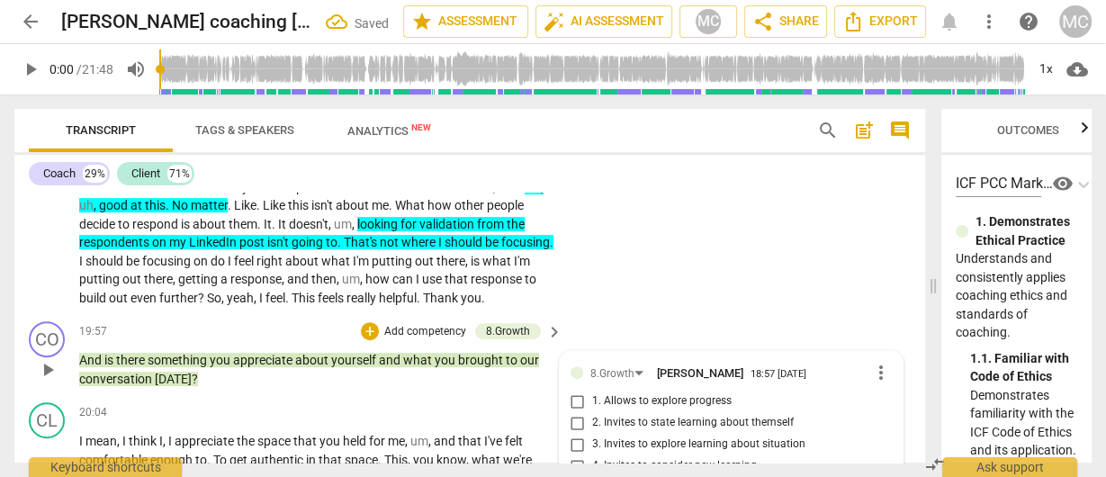
scroll to position [6473, 0]
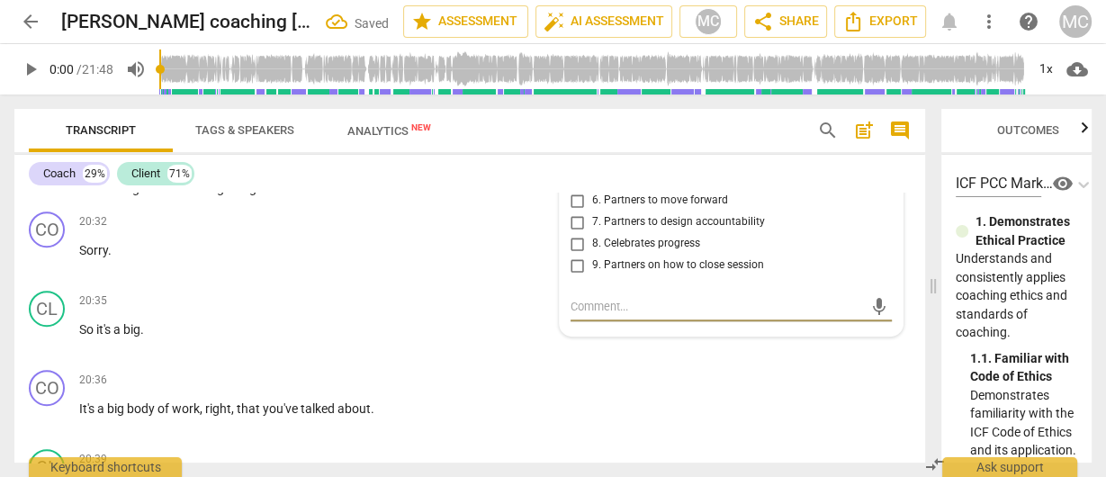
click at [621, 252] on span "8. Celebrates progress" at bounding box center [646, 244] width 108 height 16
click at [592, 255] on input "8. Celebrates progress" at bounding box center [578, 244] width 29 height 22
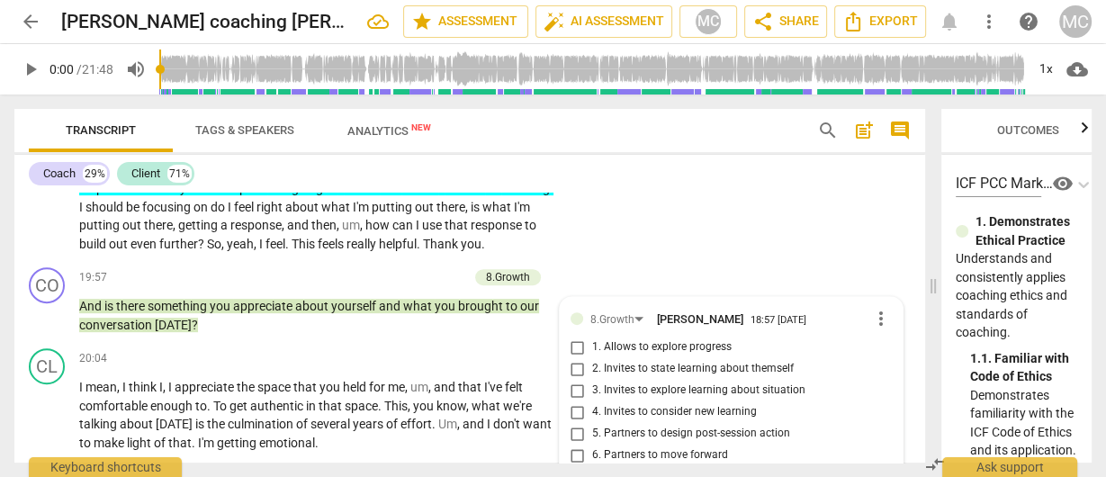
scroll to position [6185, 0]
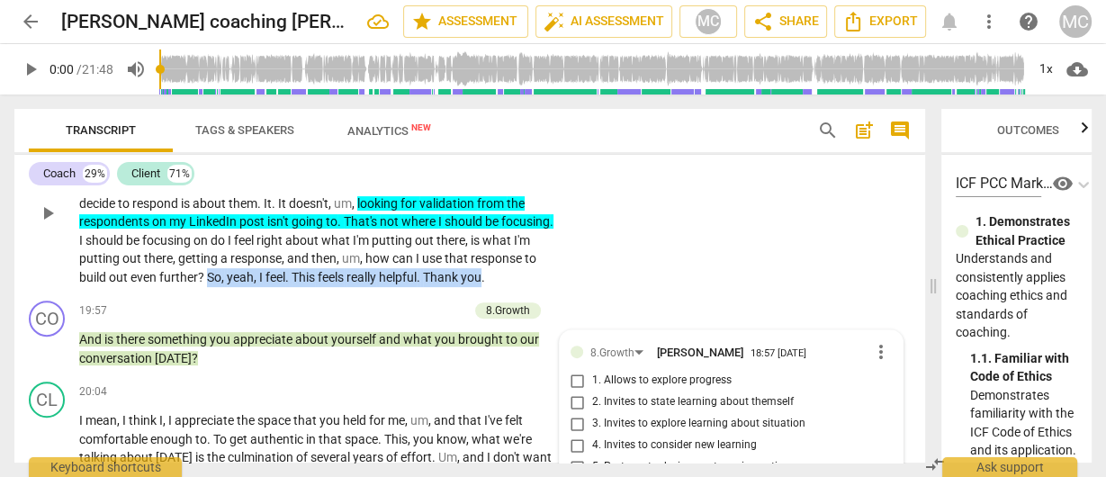
drag, startPoint x: 276, startPoint y: 277, endPoint x: 96, endPoint y: 292, distance: 180.6
click at [96, 286] on p "Yeah , it does . My , My gut feels really open , um , viewing this sort of as a…" at bounding box center [316, 213] width 474 height 148
click at [164, 272] on span "keyboard_arrow_down" at bounding box center [159, 269] width 22 height 22
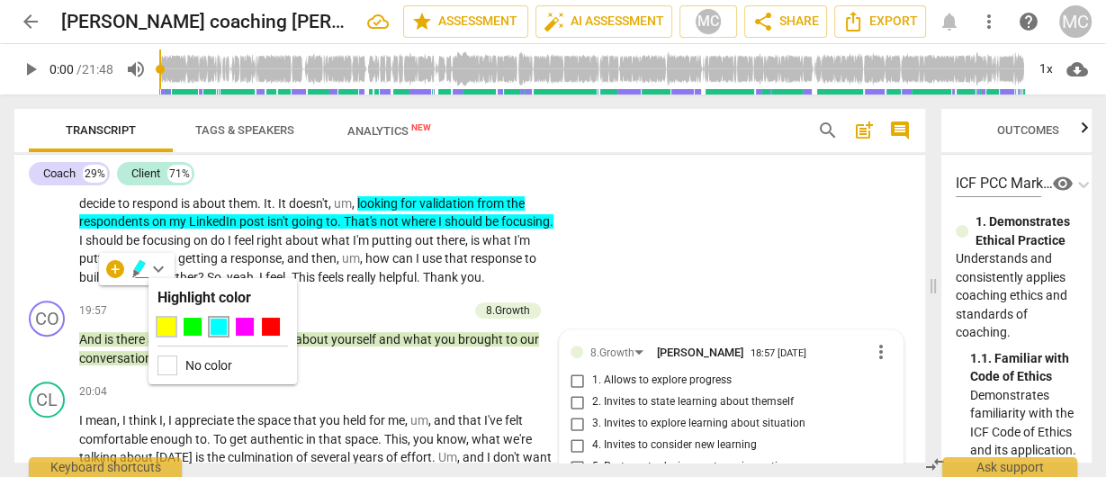
click at [161, 329] on div at bounding box center [167, 327] width 18 height 18
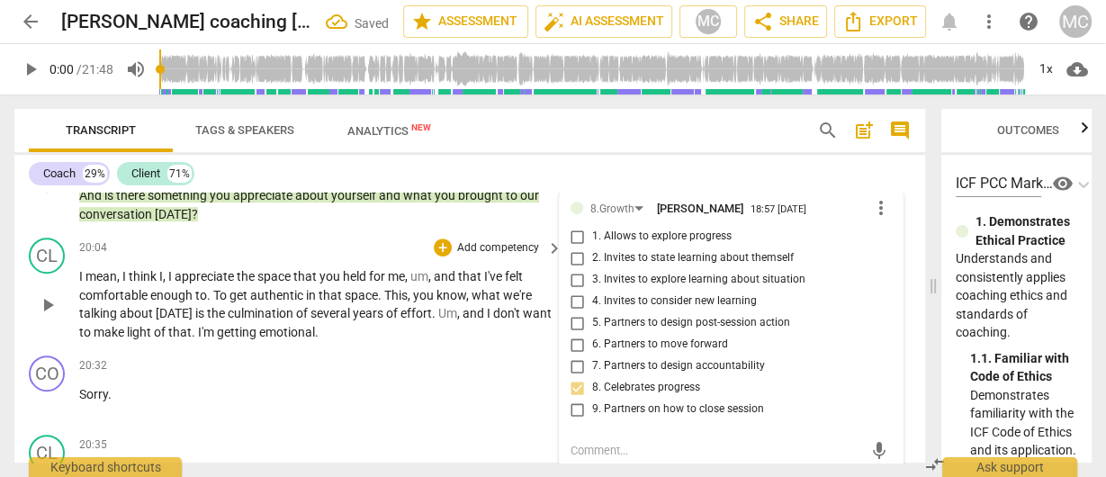
scroll to position [6257, 0]
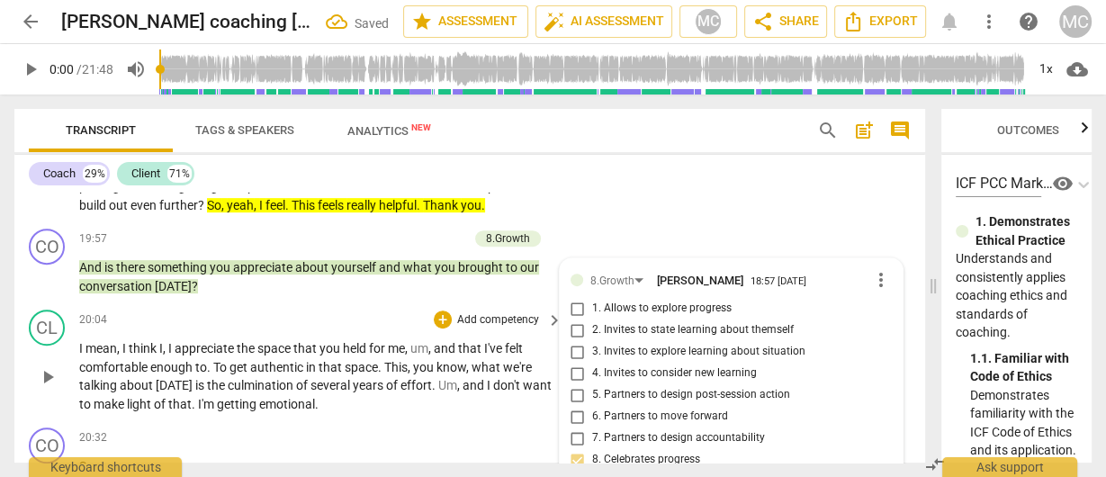
click at [315, 356] on span "that" at bounding box center [306, 348] width 26 height 14
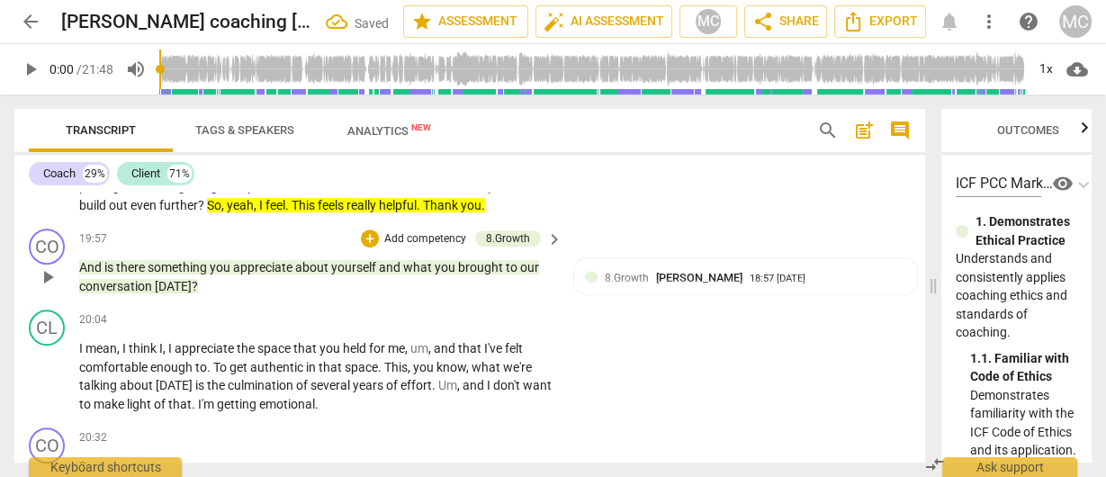
click at [390, 248] on p "Add competency" at bounding box center [426, 239] width 86 height 16
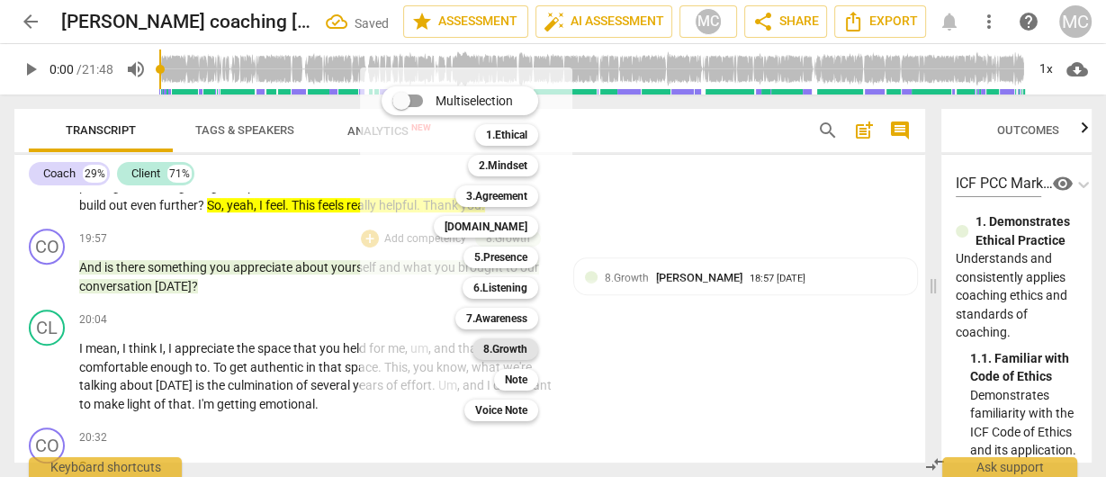
click at [508, 349] on b "8.Growth" at bounding box center [505, 349] width 44 height 22
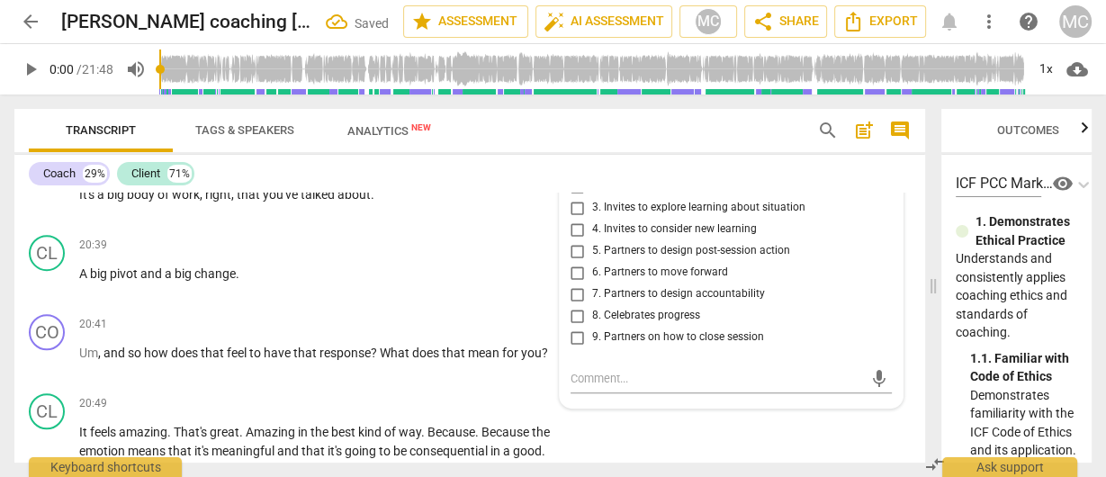
scroll to position [6689, 0]
click at [638, 344] on span "9. Partners on how to close session" at bounding box center [678, 336] width 172 height 16
click at [592, 347] on input "9. Partners on how to close session" at bounding box center [578, 336] width 29 height 22
click at [638, 344] on span "9. Partners on how to close session" at bounding box center [678, 336] width 172 height 16
click at [592, 347] on input "9. Partners on how to close session" at bounding box center [578, 336] width 29 height 22
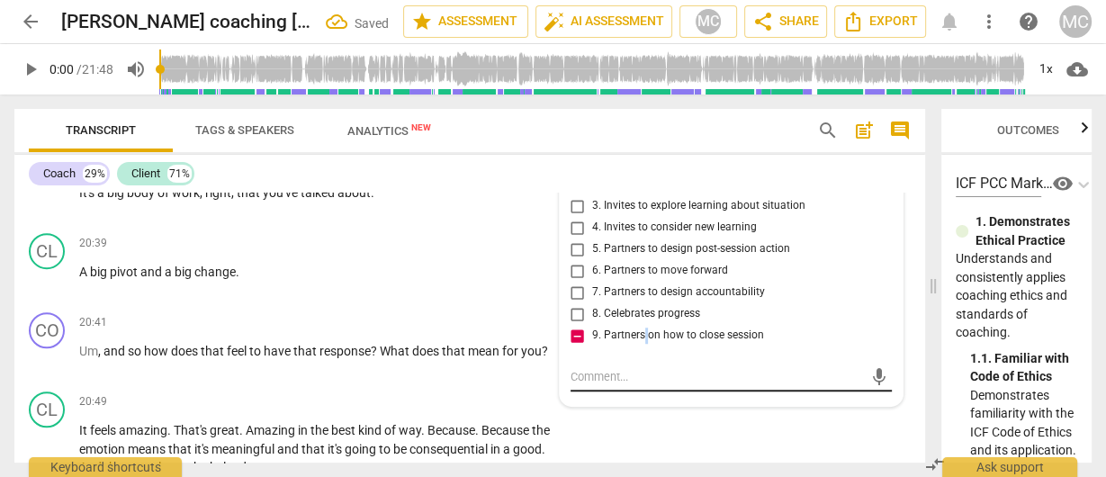
click at [613, 385] on textarea at bounding box center [717, 376] width 293 height 17
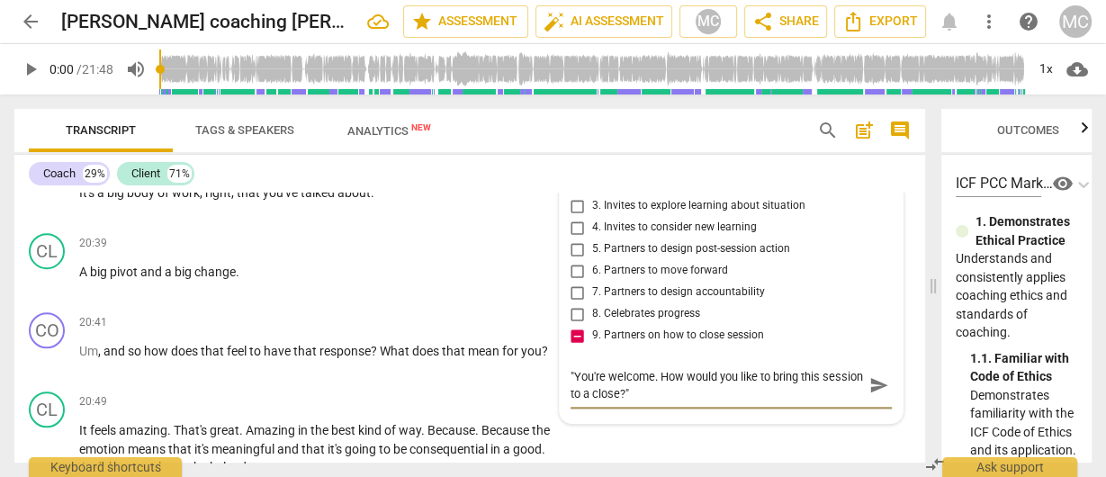
click at [870, 395] on span "send" at bounding box center [880, 385] width 20 height 20
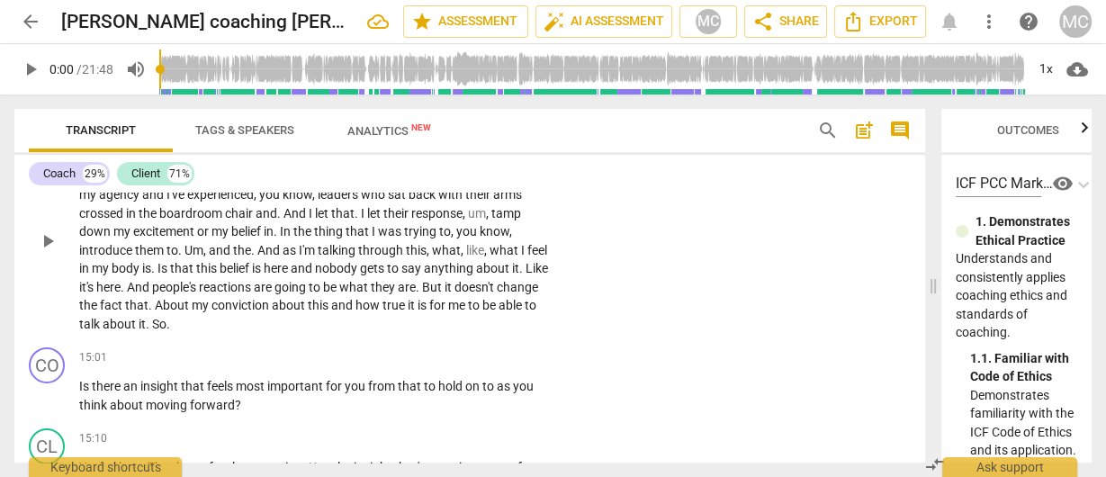
scroll to position [4889, 0]
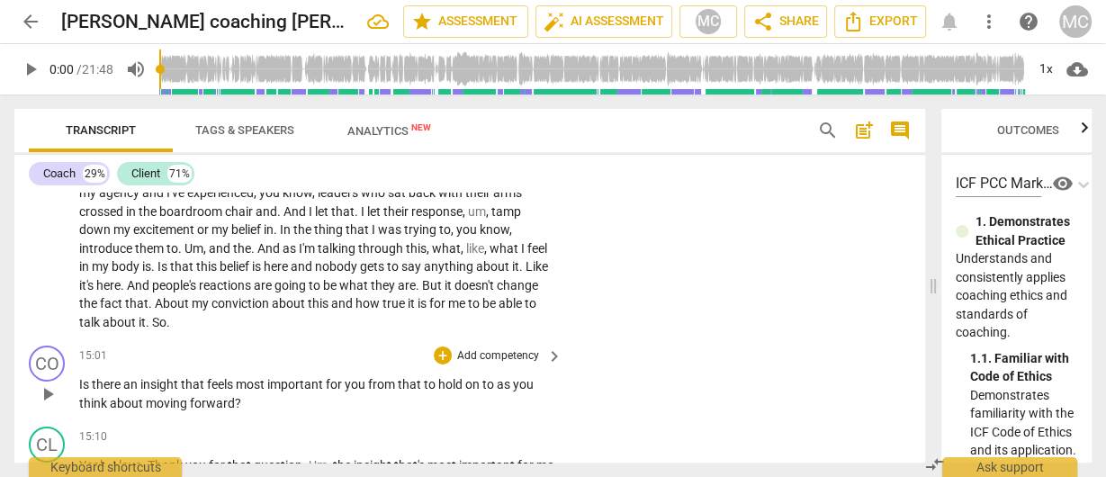
click at [497, 351] on p "Add competency" at bounding box center [498, 356] width 86 height 16
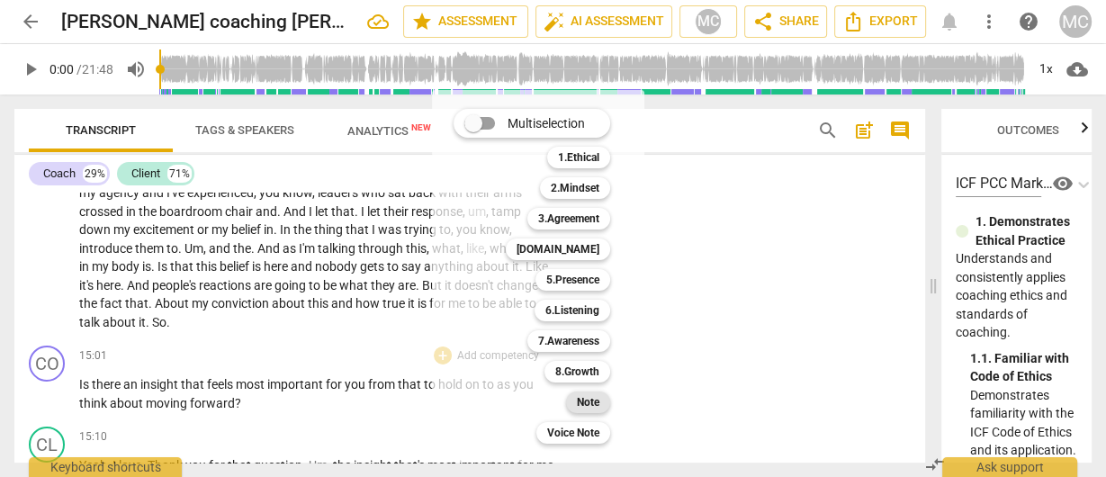
click at [593, 399] on b "Note" at bounding box center [588, 403] width 23 height 22
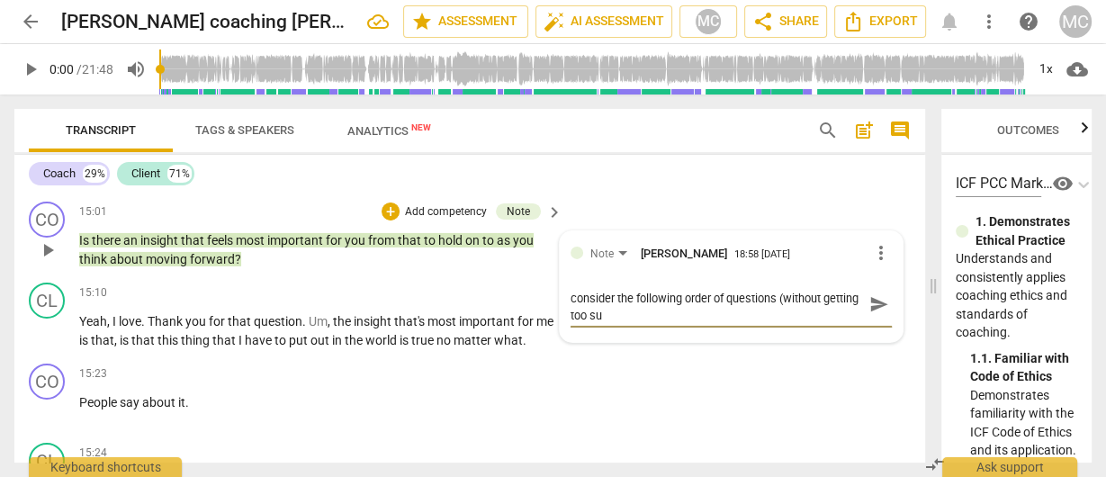
scroll to position [0, 0]
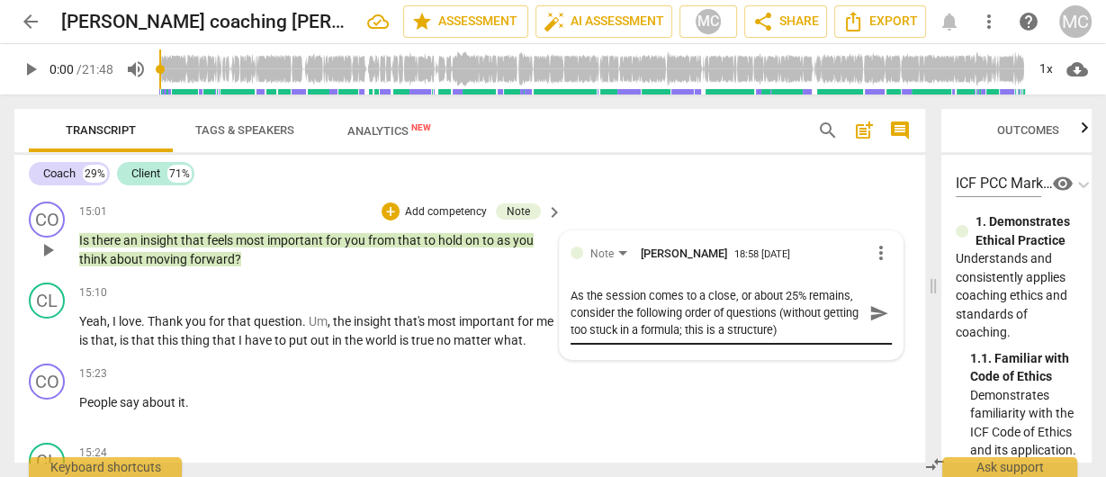
click at [830, 322] on textarea "As the session comes to a close, or about 25% remains, consider the following o…" at bounding box center [717, 312] width 293 height 51
paste textarea "→"
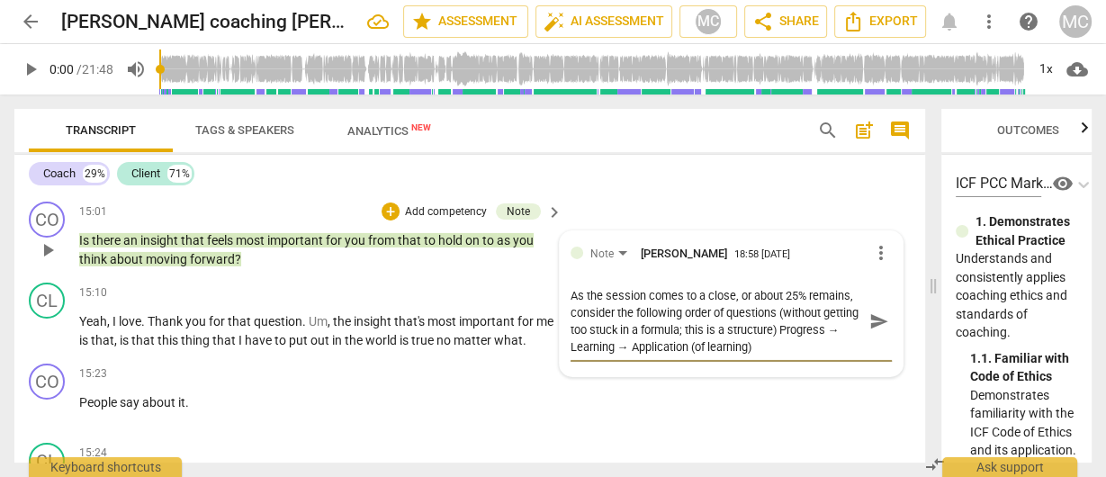
paste textarea "→"
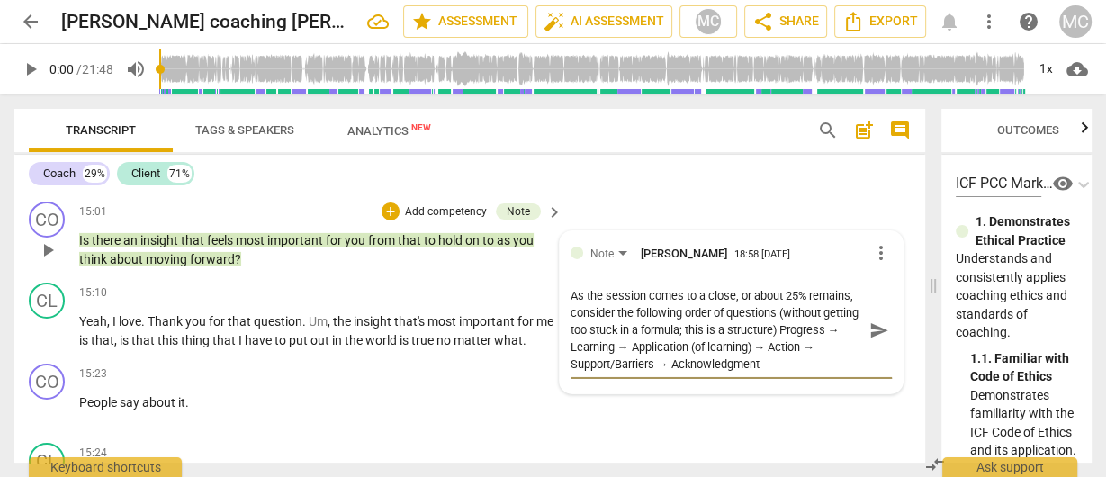
paste textarea "→"
click at [698, 343] on textarea "As the session comes to a close, or about 25% remains, consider the following o…" at bounding box center [717, 330] width 293 height 86
click at [702, 341] on textarea "As the session comes to a close, or about 25% remains, consider the following o…" at bounding box center [717, 330] width 293 height 86
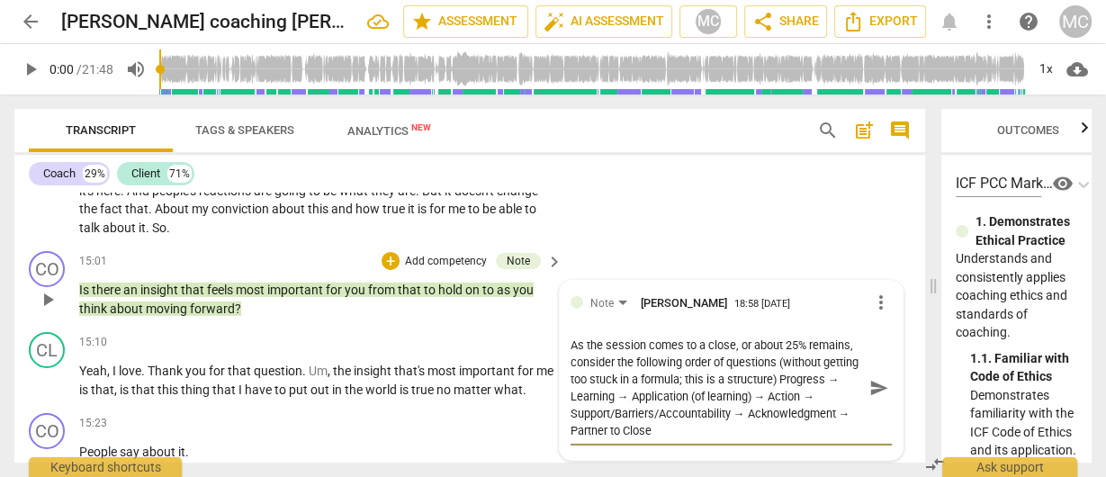
scroll to position [4961, 0]
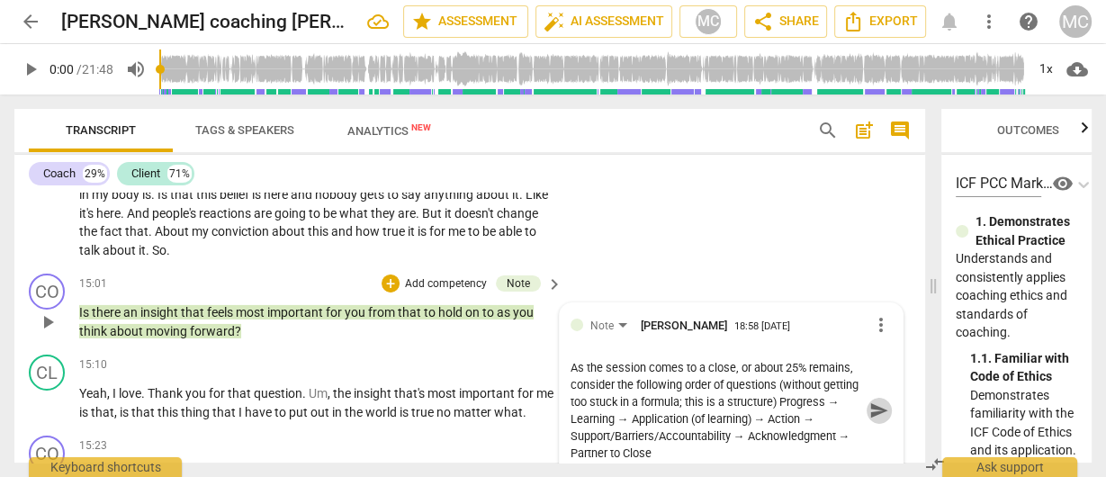
click at [870, 406] on span "send" at bounding box center [880, 411] width 20 height 20
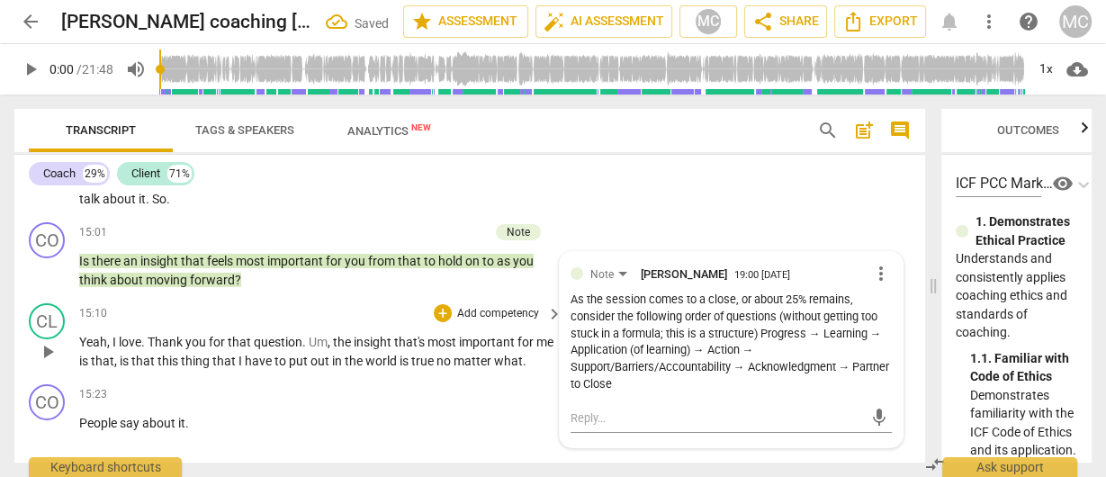
scroll to position [5033, 0]
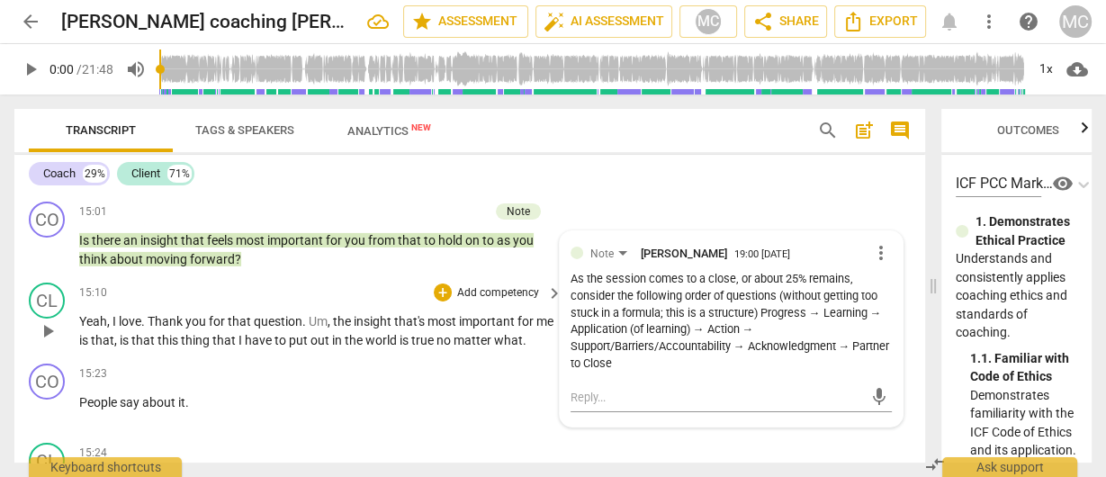
click at [358, 320] on span "insight" at bounding box center [374, 321] width 41 height 14
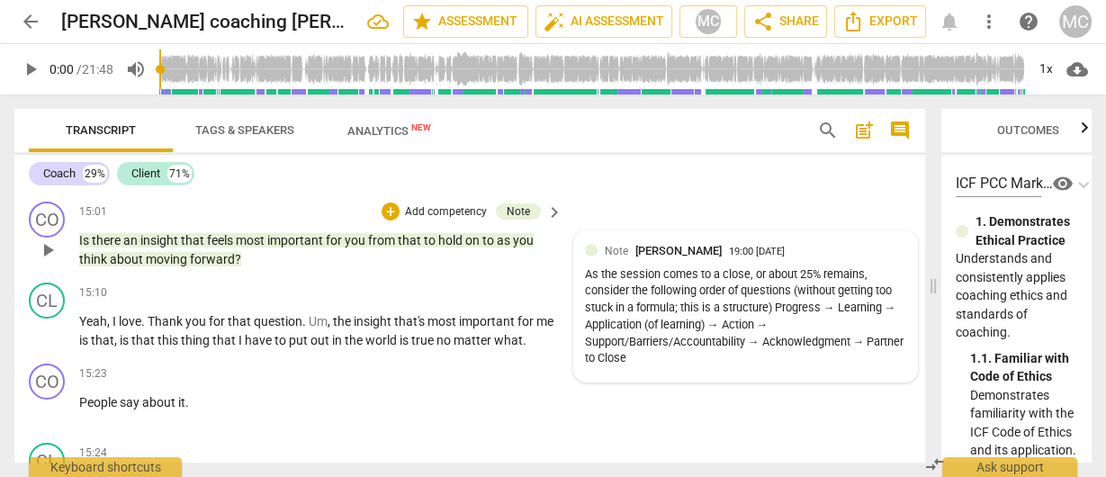
click at [692, 277] on div "As the session comes to a close, or about 25% remains, consider the following o…" at bounding box center [745, 317] width 321 height 102
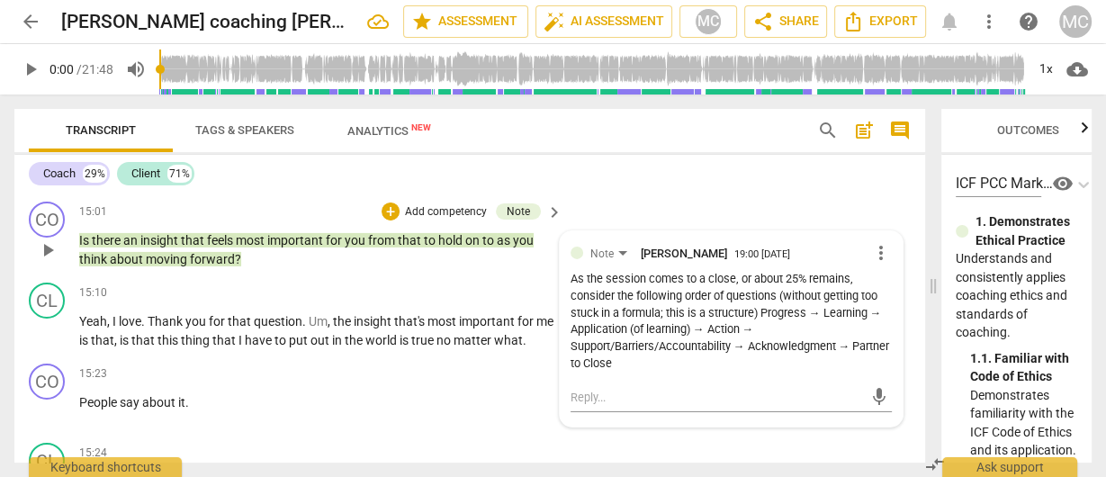
click at [879, 248] on span "more_vert" at bounding box center [881, 253] width 22 height 22
click at [886, 258] on li "Edit" at bounding box center [896, 250] width 62 height 34
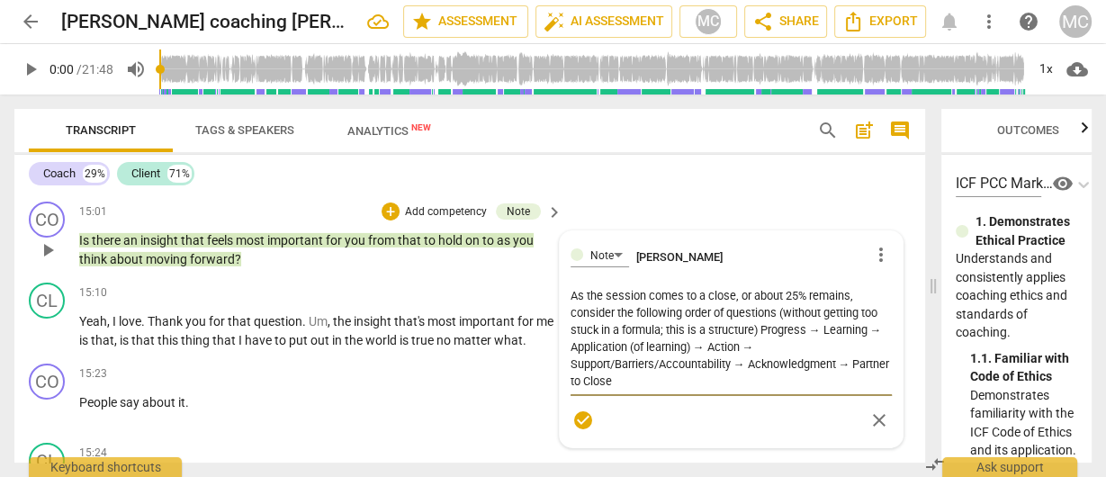
click at [690, 365] on textarea "As the session comes to a close, or about 25% remains, consider the following o…" at bounding box center [731, 338] width 321 height 103
click at [571, 410] on span "check_circle" at bounding box center [584, 421] width 26 height 22
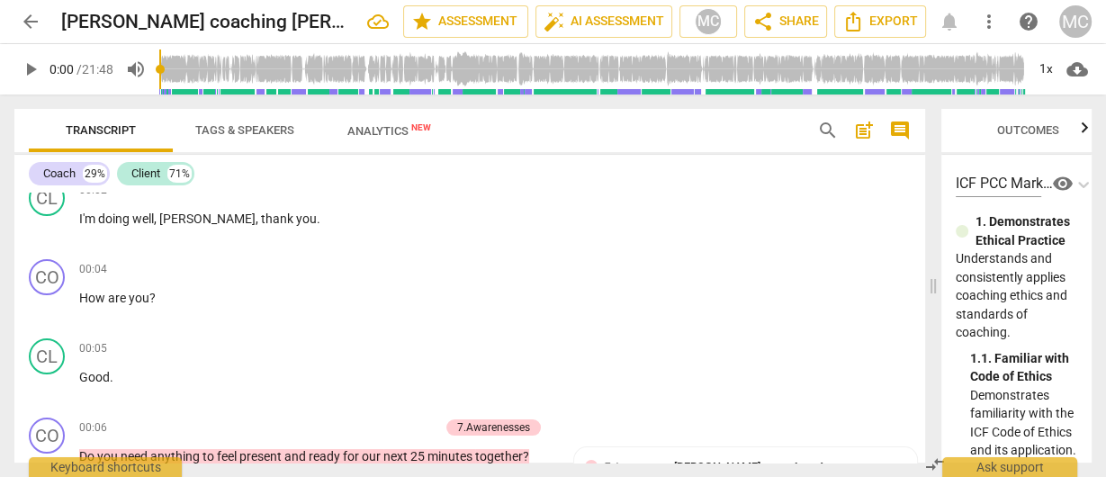
scroll to position [0, 0]
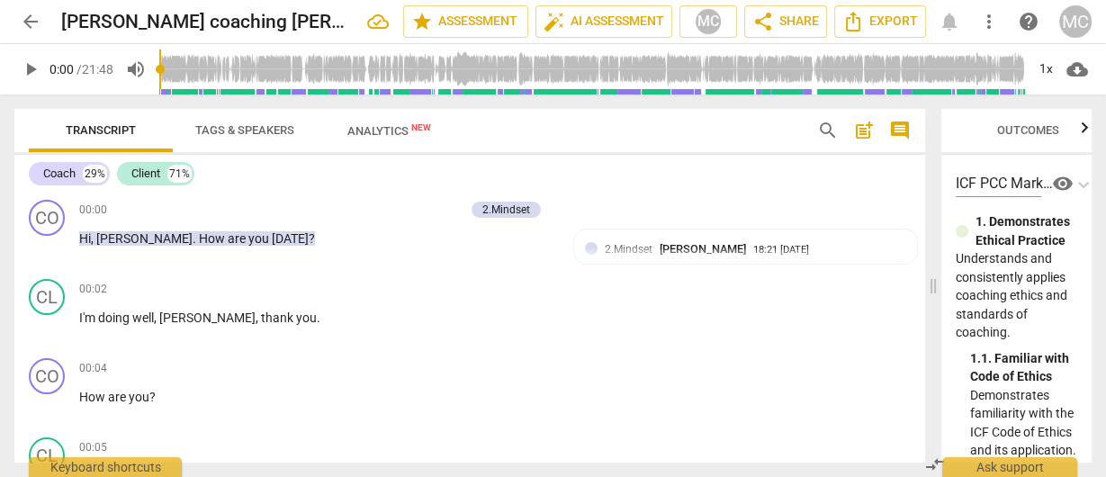
drag, startPoint x: 336, startPoint y: 154, endPoint x: 349, endPoint y: 80, distance: 75.0
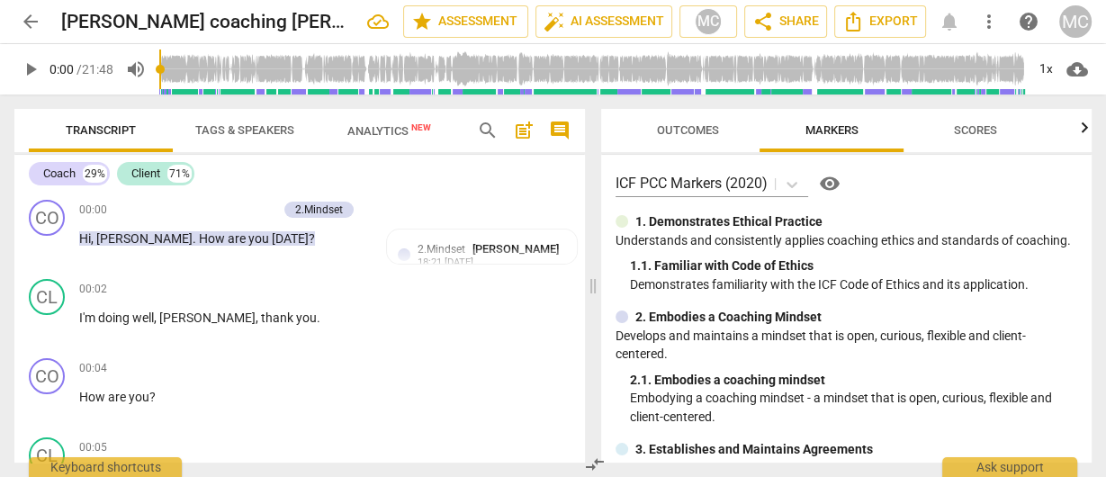
drag, startPoint x: 930, startPoint y: 271, endPoint x: 591, endPoint y: 250, distance: 340.0
click at [591, 250] on span at bounding box center [593, 286] width 11 height 383
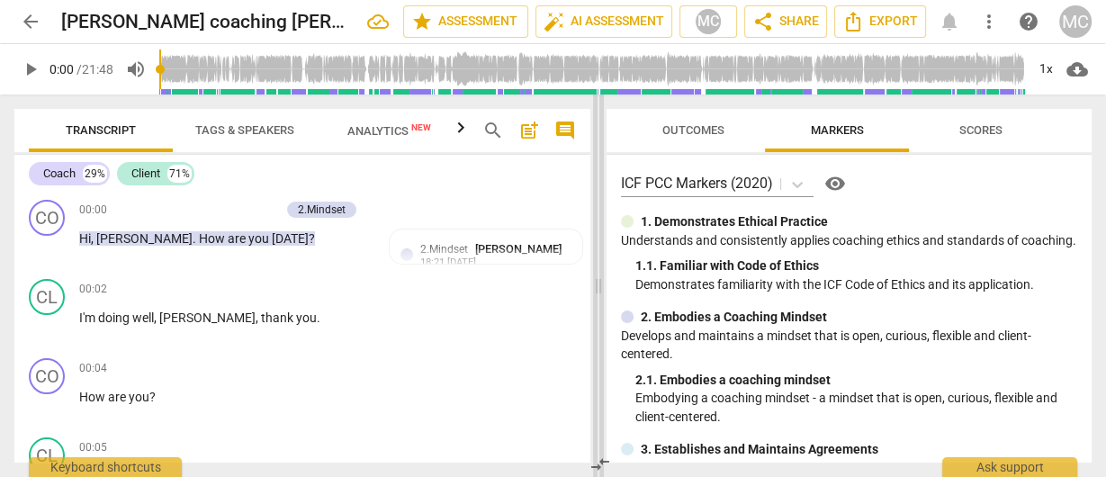
drag, startPoint x: 596, startPoint y: 212, endPoint x: 601, endPoint y: 221, distance: 9.7
click at [601, 221] on span at bounding box center [598, 286] width 11 height 383
click at [807, 327] on p "2. Embodies a Coaching Mindset" at bounding box center [734, 317] width 186 height 19
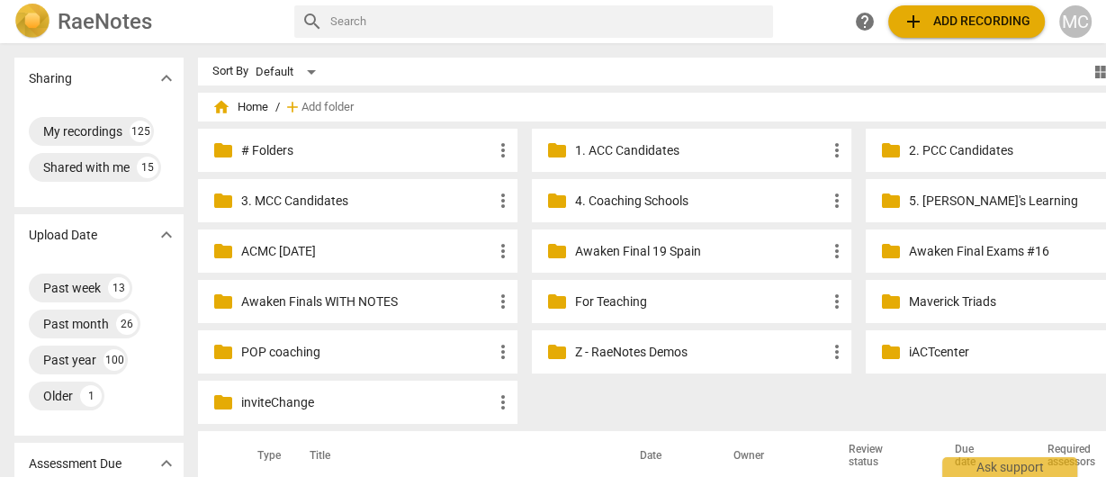
click at [357, 28] on input "text" at bounding box center [548, 21] width 436 height 29
type input "d"
type input "[DOMAIN_NAME]"
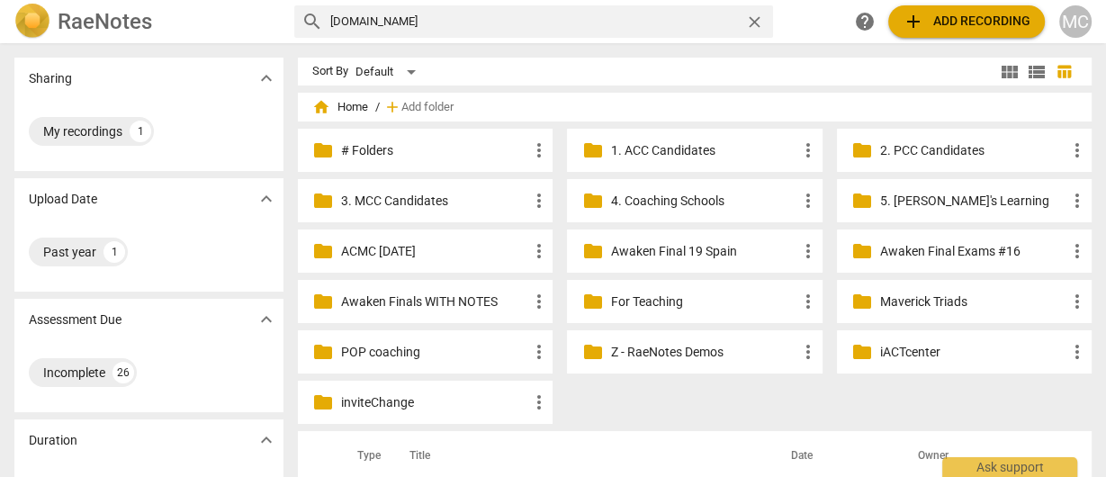
scroll to position [288, 0]
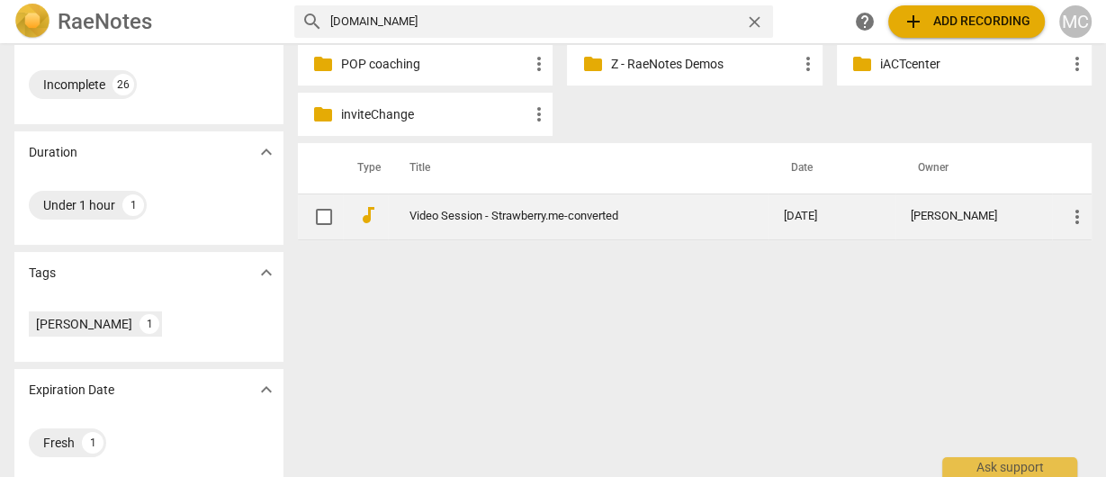
click at [499, 219] on link "Video Session - Strawberry.me-converted" at bounding box center [564, 217] width 309 height 14
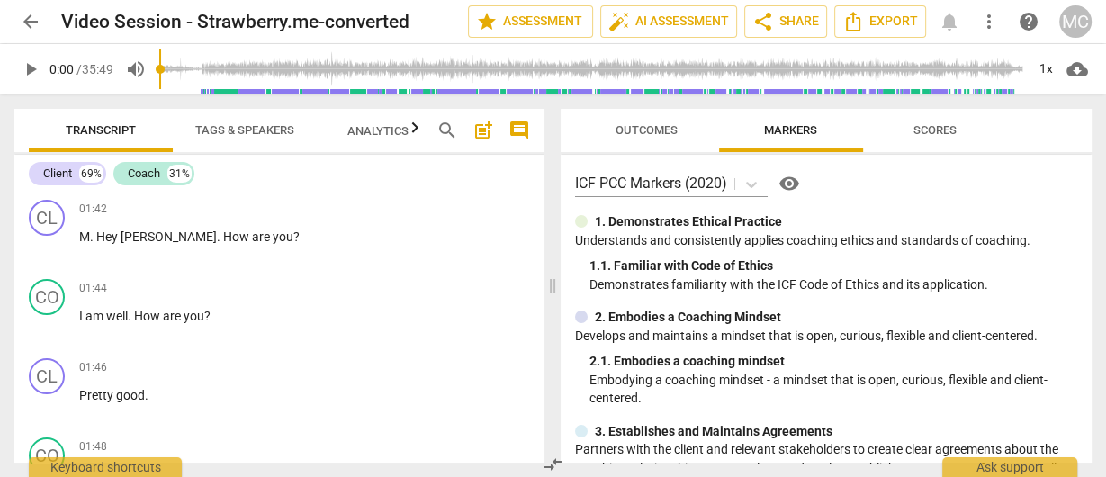
drag, startPoint x: 317, startPoint y: 373, endPoint x: 306, endPoint y: 156, distance: 217.2
click at [987, 17] on span "more_vert" at bounding box center [989, 22] width 22 height 22
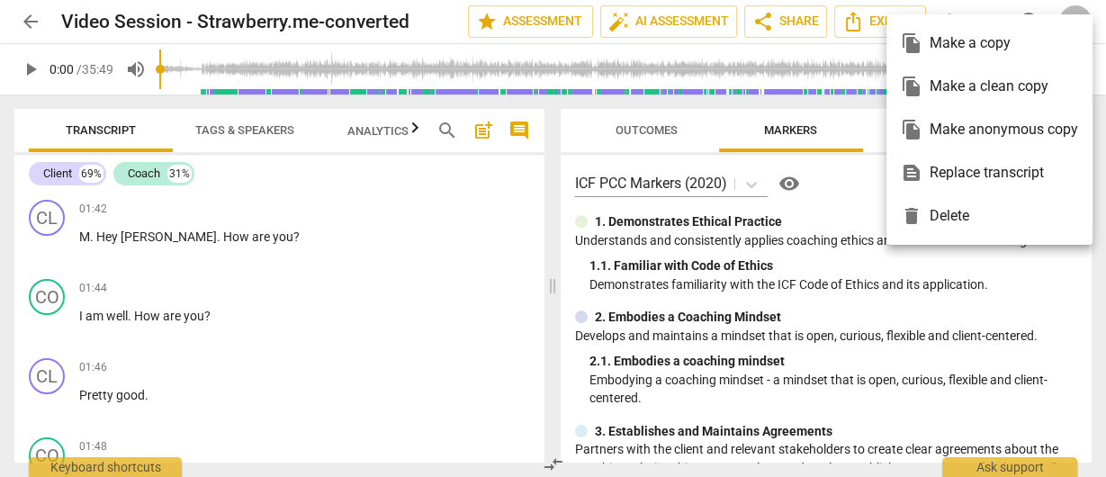
click at [989, 90] on div "file_copy Make a clean copy" at bounding box center [989, 86] width 177 height 43
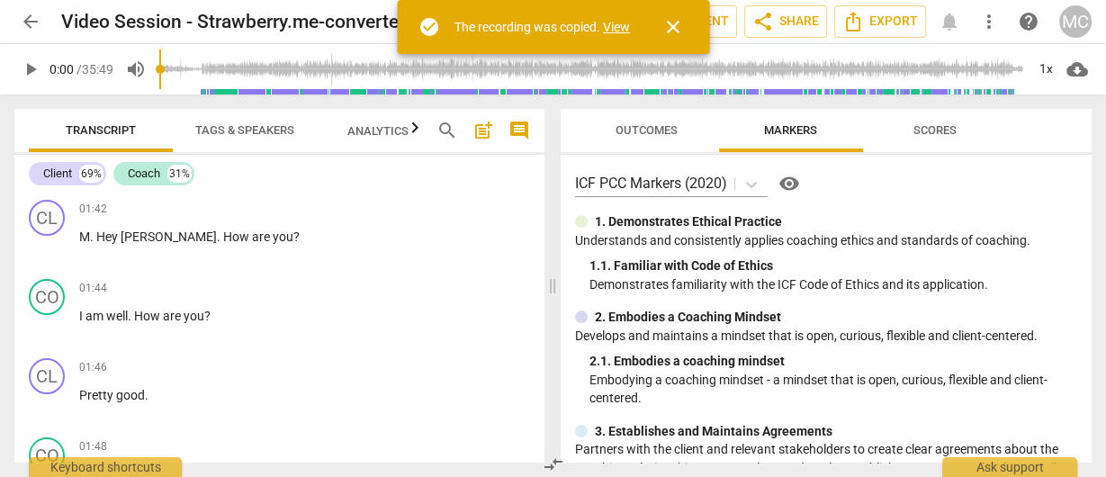
click at [611, 26] on link "View" at bounding box center [616, 27] width 27 height 14
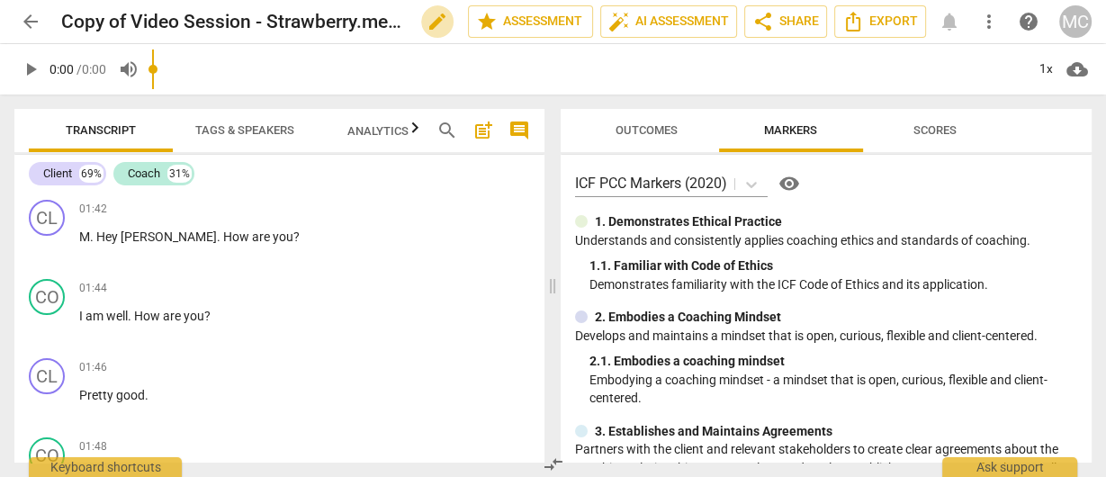
click at [433, 23] on span "edit" at bounding box center [438, 22] width 22 height 22
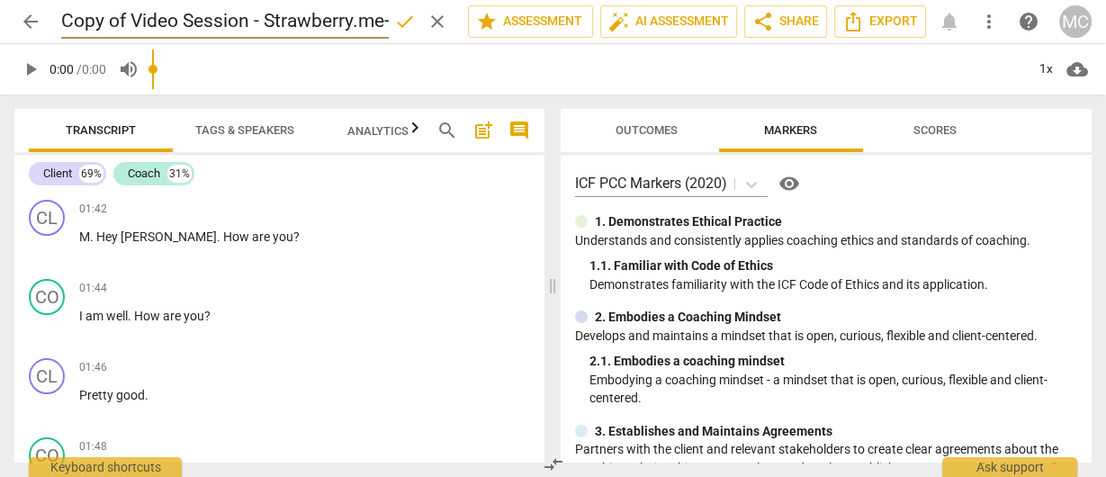
scroll to position [0, 89]
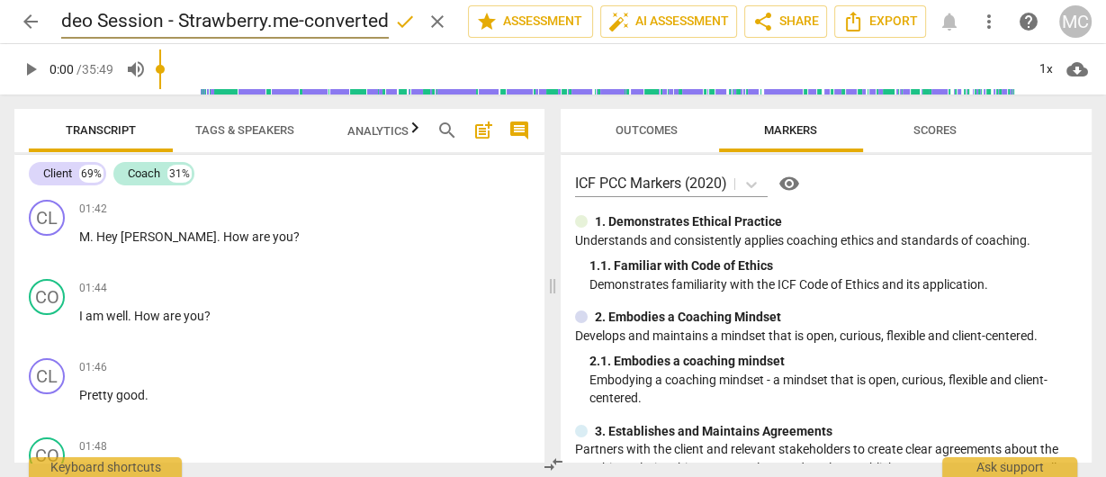
click at [355, 13] on input "Copy of Video Session - Strawberry.me-converted" at bounding box center [225, 22] width 328 height 34
drag, startPoint x: 261, startPoint y: 25, endPoint x: -132, endPoint y: -11, distance: 395.0
click at [0, 0] on html "arrow_back Matthew coaching done clear star Assessment auto_fix_high AI Assessm…" at bounding box center [553, 0] width 1106 height 0
paste input "Stormtrooper"
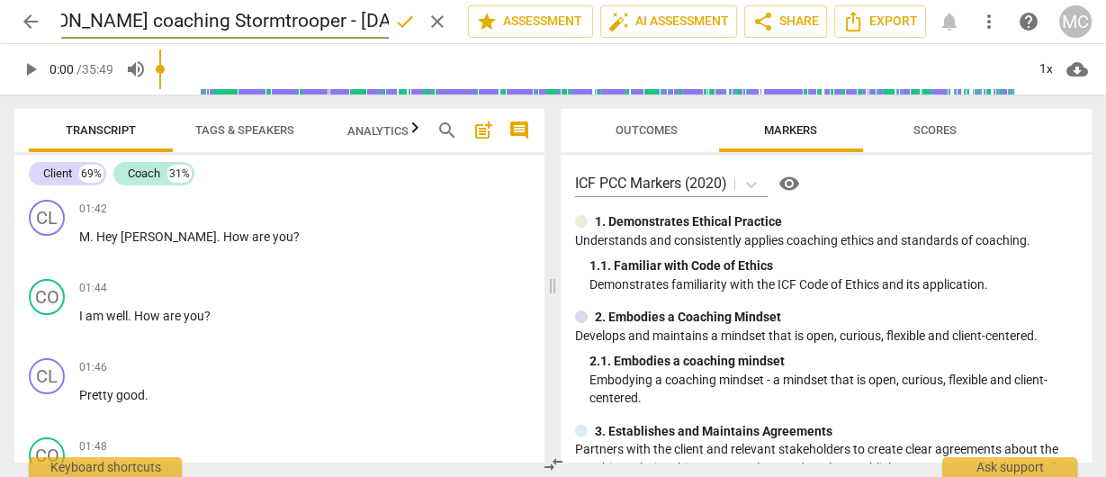
scroll to position [0, 50]
type input "[PERSON_NAME] coaching Stormtrooper - [DATE]"
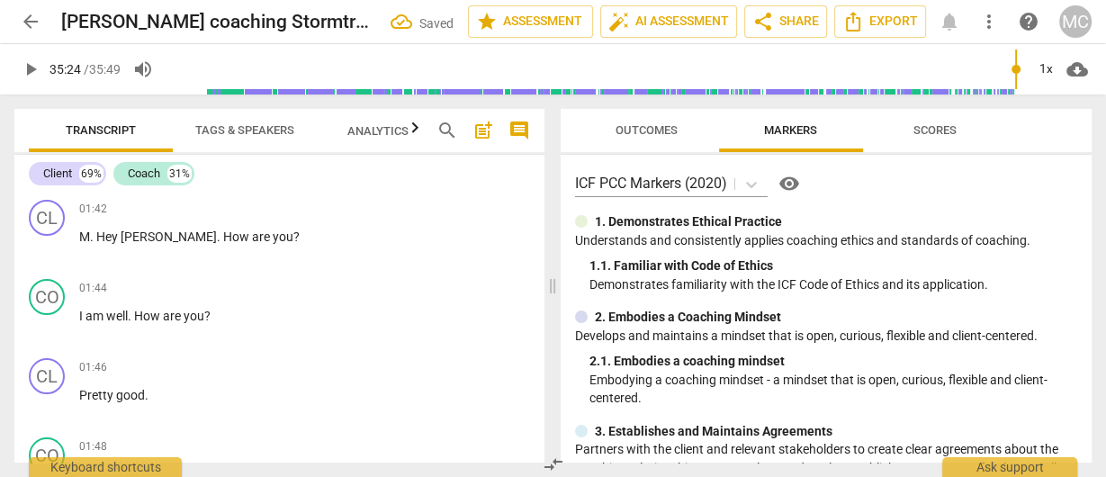
click at [1014, 86] on input "range" at bounding box center [596, 70] width 859 height 58
click at [1010, 81] on input "range" at bounding box center [596, 70] width 859 height 58
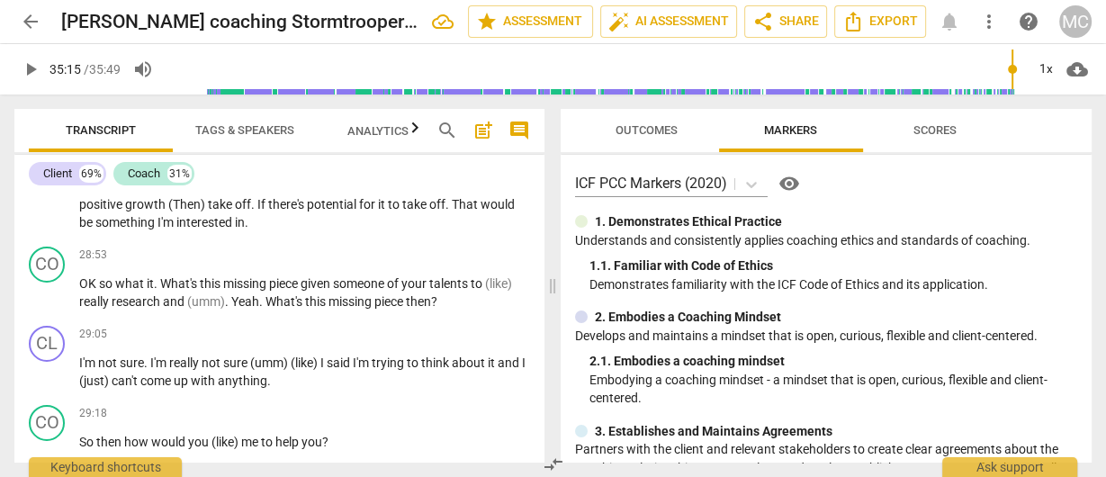
scroll to position [14158, 0]
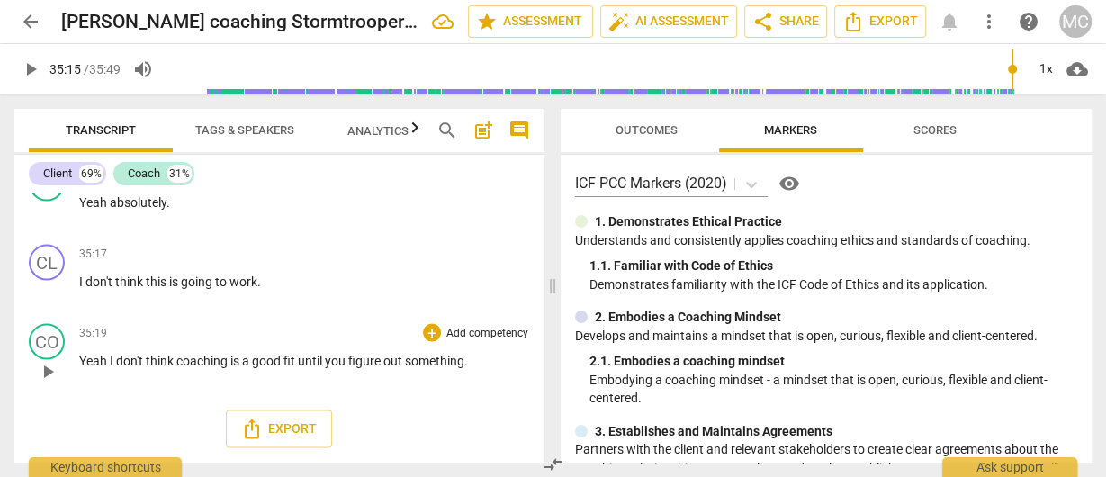
click at [370, 363] on span "figure" at bounding box center [365, 361] width 35 height 14
click at [24, 66] on span "pause" at bounding box center [31, 70] width 22 height 22
click at [1067, 78] on span "cloud_download" at bounding box center [1078, 70] width 22 height 22
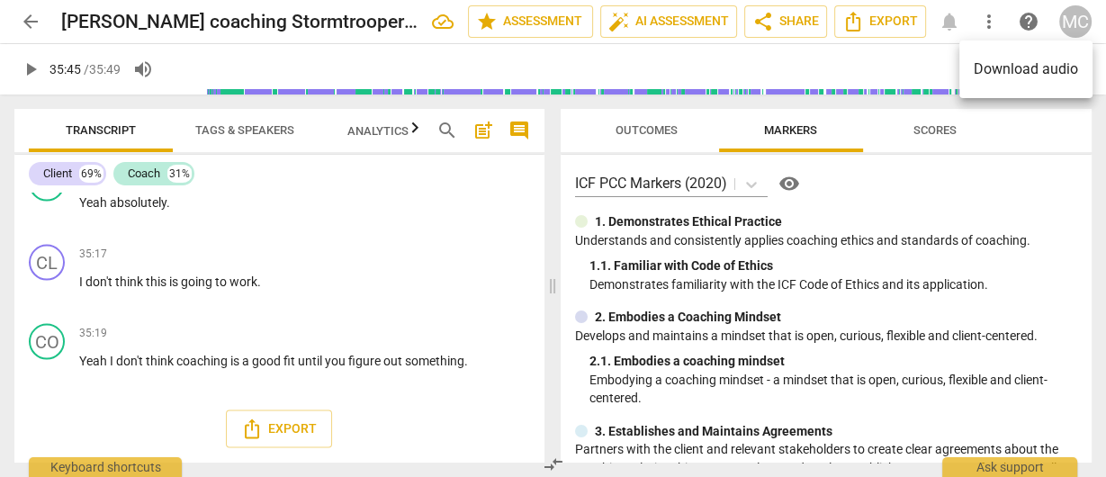
click at [1039, 79] on li "Download audio" at bounding box center [1026, 69] width 133 height 43
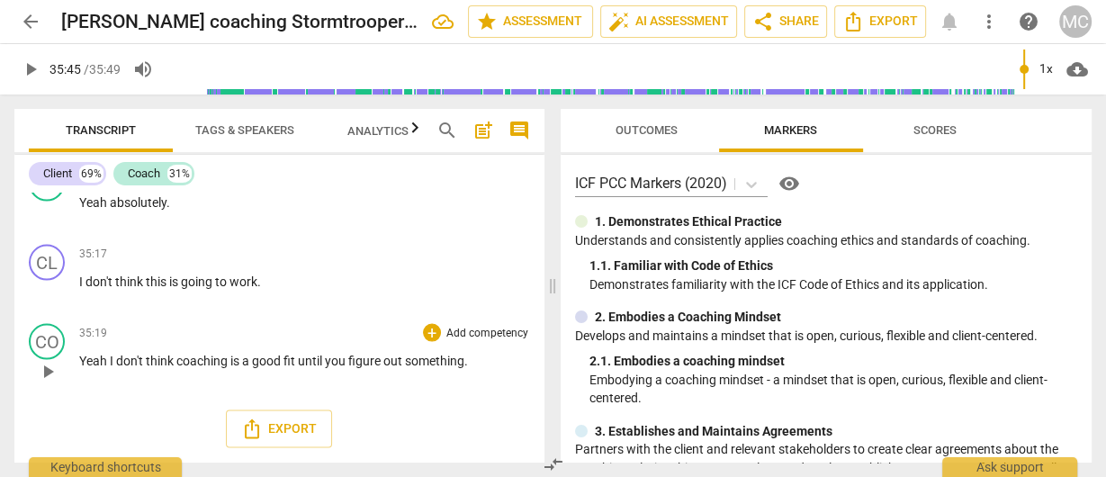
click at [365, 365] on span "figure" at bounding box center [365, 361] width 35 height 14
type input "2125"
click at [38, 23] on span "arrow_back" at bounding box center [31, 22] width 22 height 22
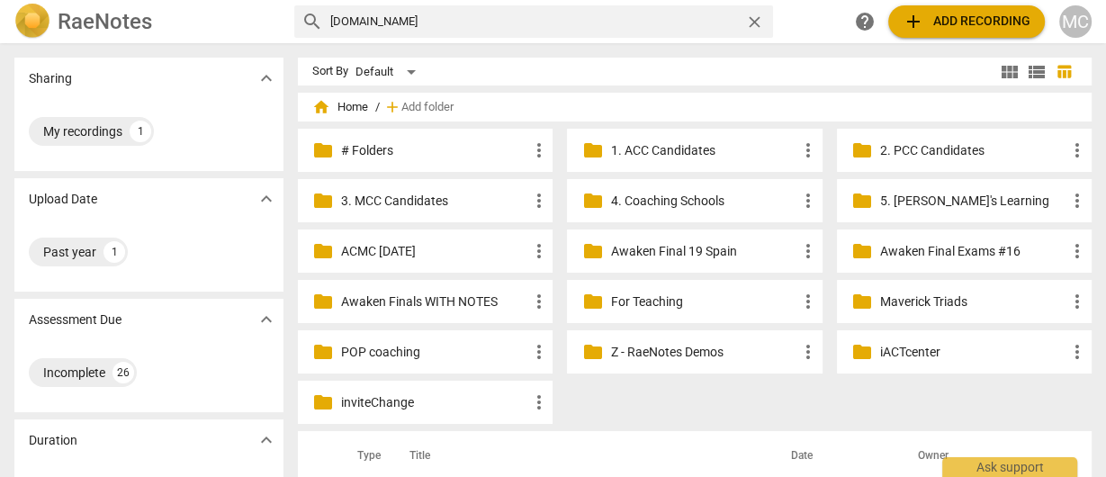
click at [958, 27] on span "add Add recording" at bounding box center [967, 22] width 128 height 22
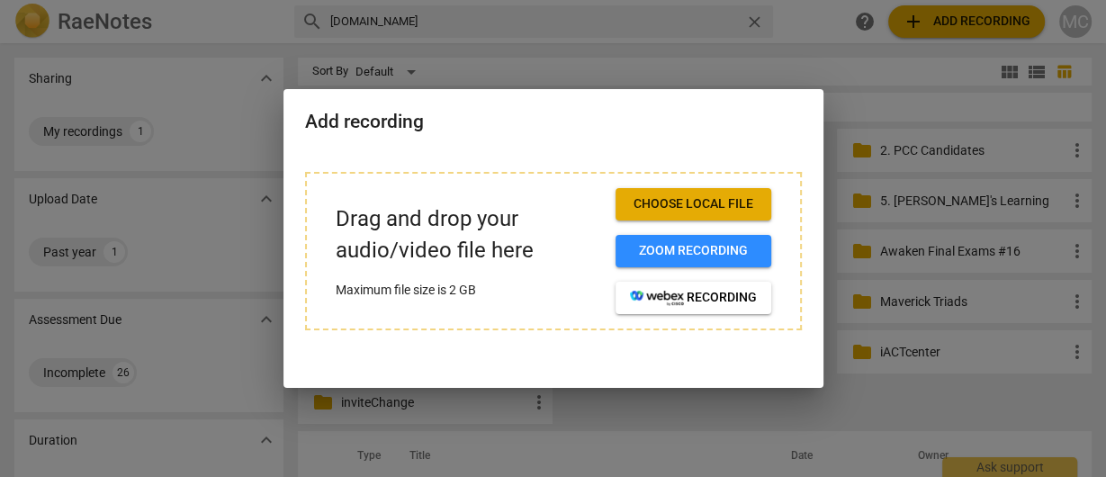
click at [715, 197] on span "Choose local file" at bounding box center [693, 204] width 127 height 18
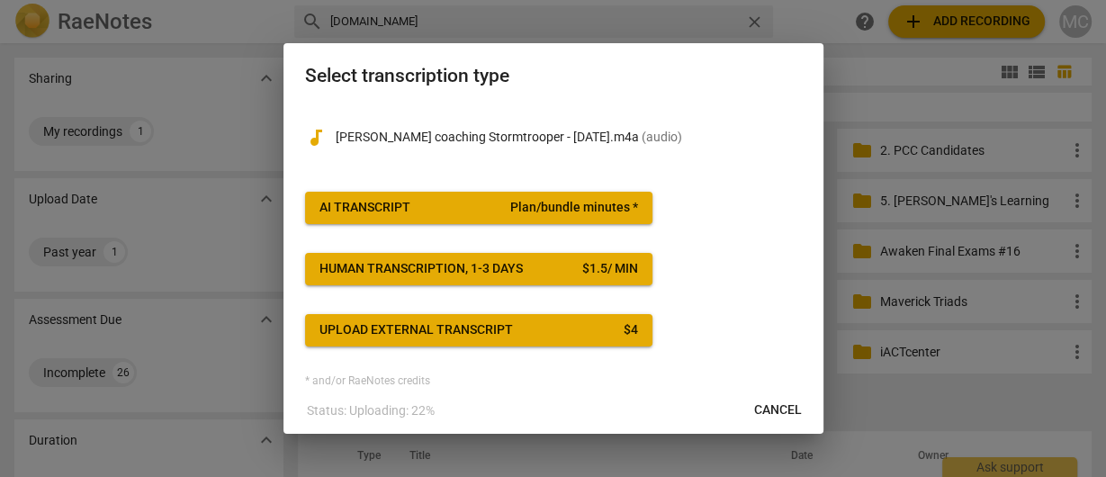
click at [459, 208] on span "AI Transcript Plan/bundle minutes *" at bounding box center [479, 208] width 319 height 18
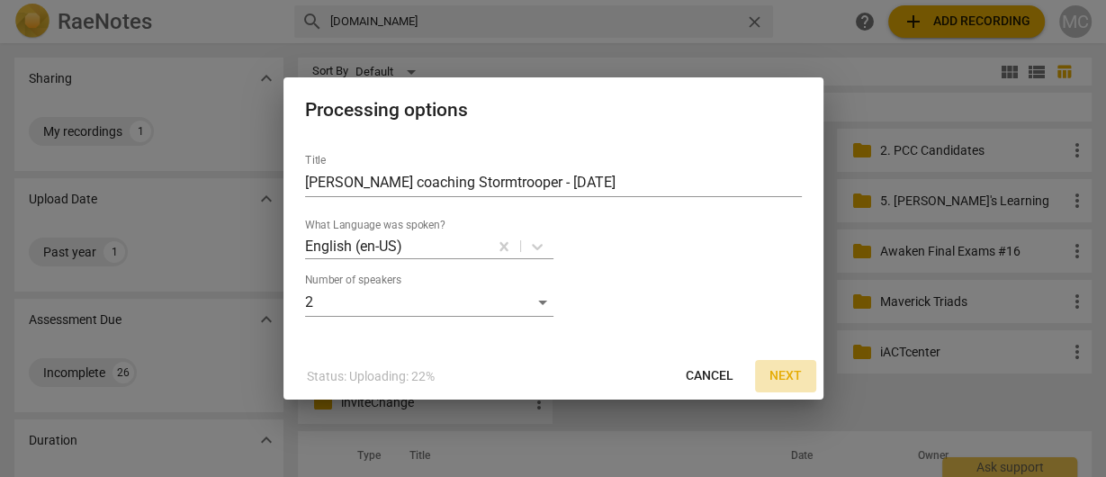
click at [778, 375] on span "Next" at bounding box center [786, 376] width 32 height 18
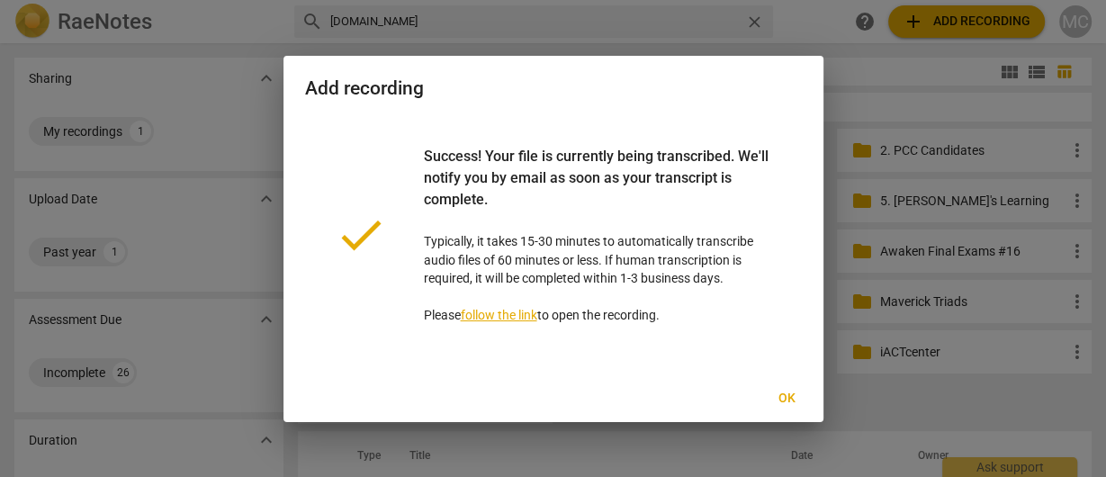
click at [782, 400] on span "Ok" at bounding box center [787, 399] width 29 height 18
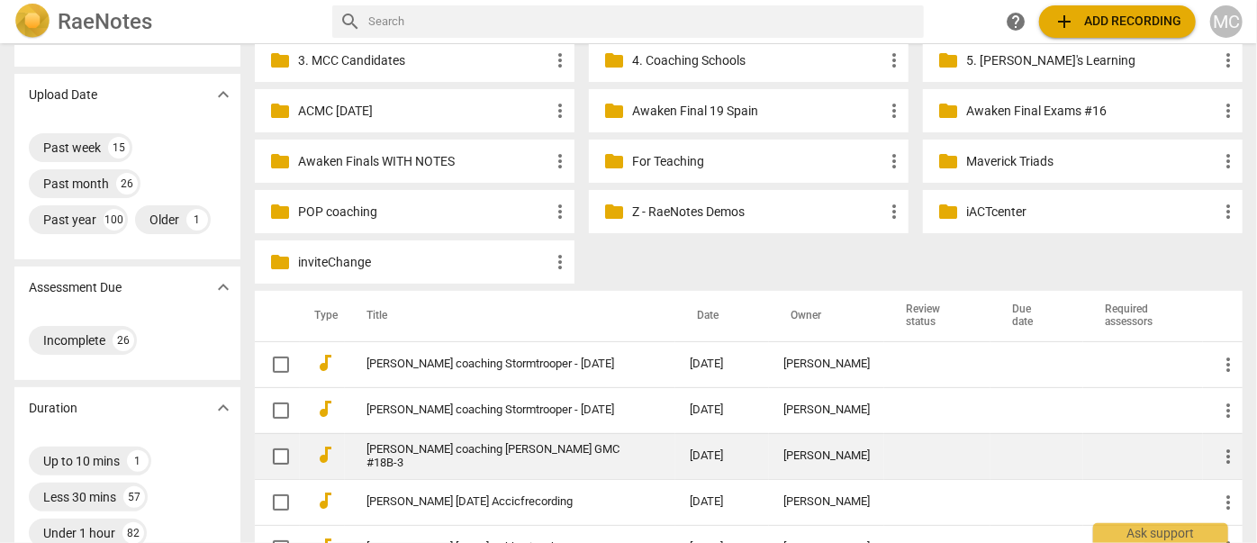
scroll to position [163, 0]
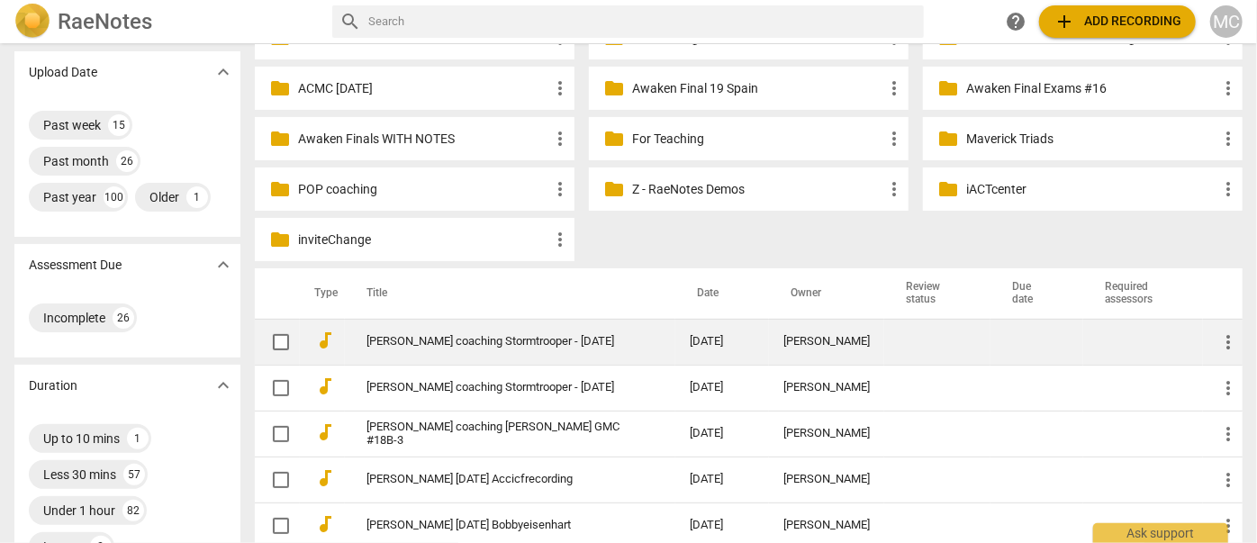
click at [484, 340] on link "[PERSON_NAME] coaching Stormtrooper - [DATE]" at bounding box center [495, 342] width 258 height 14
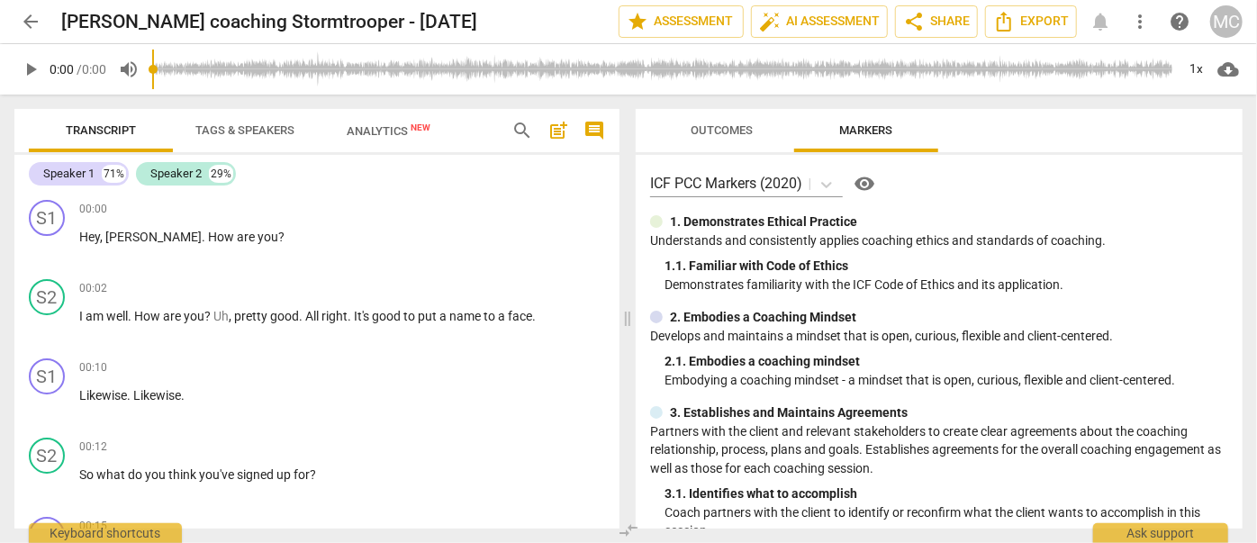
click at [34, 23] on span "arrow_back" at bounding box center [31, 22] width 22 height 22
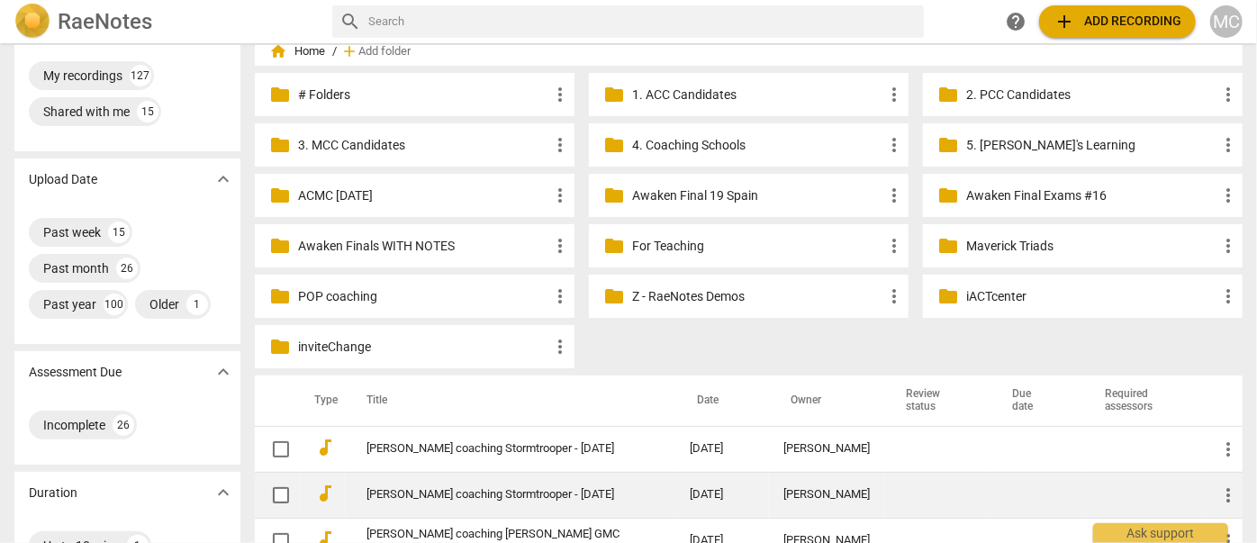
scroll to position [81, 0]
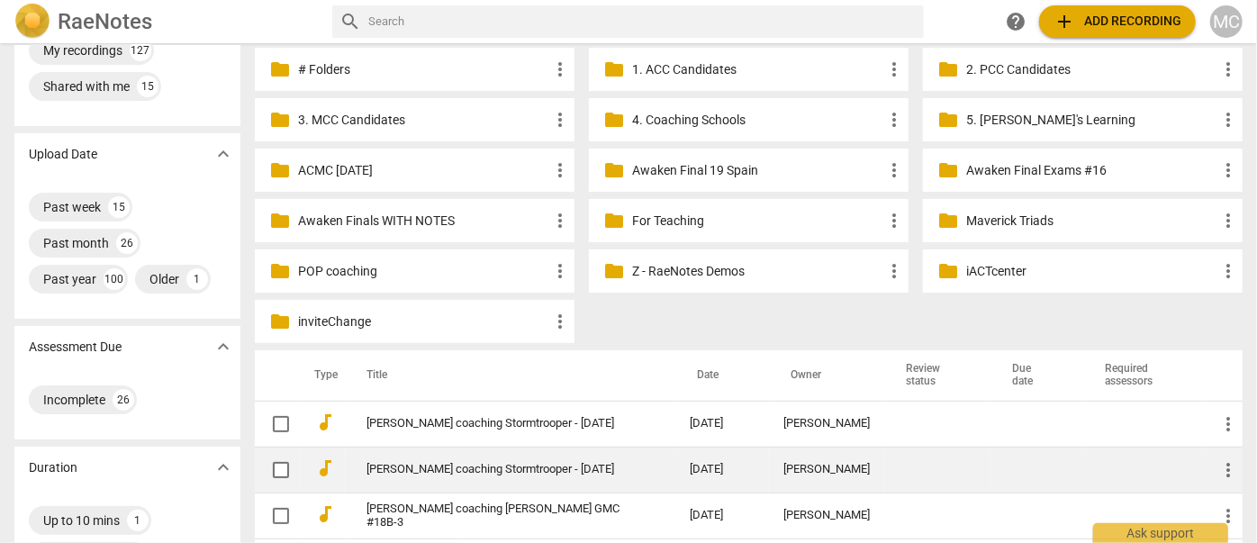
click at [1219, 466] on span "more_vert" at bounding box center [1228, 470] width 22 height 22
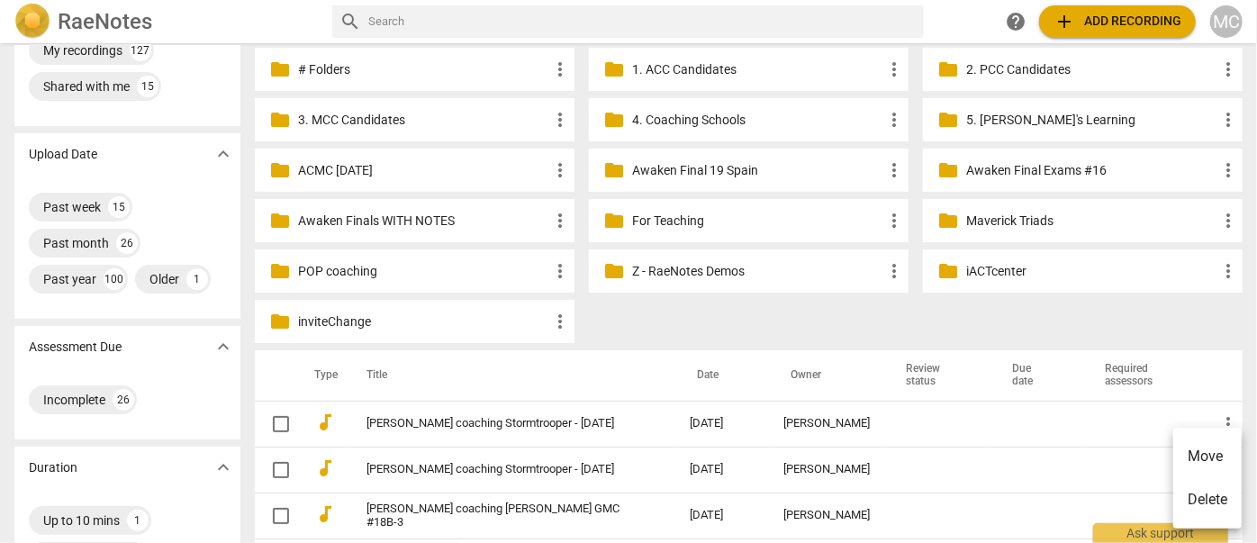
click at [1208, 510] on li "Delete" at bounding box center [1207, 499] width 68 height 43
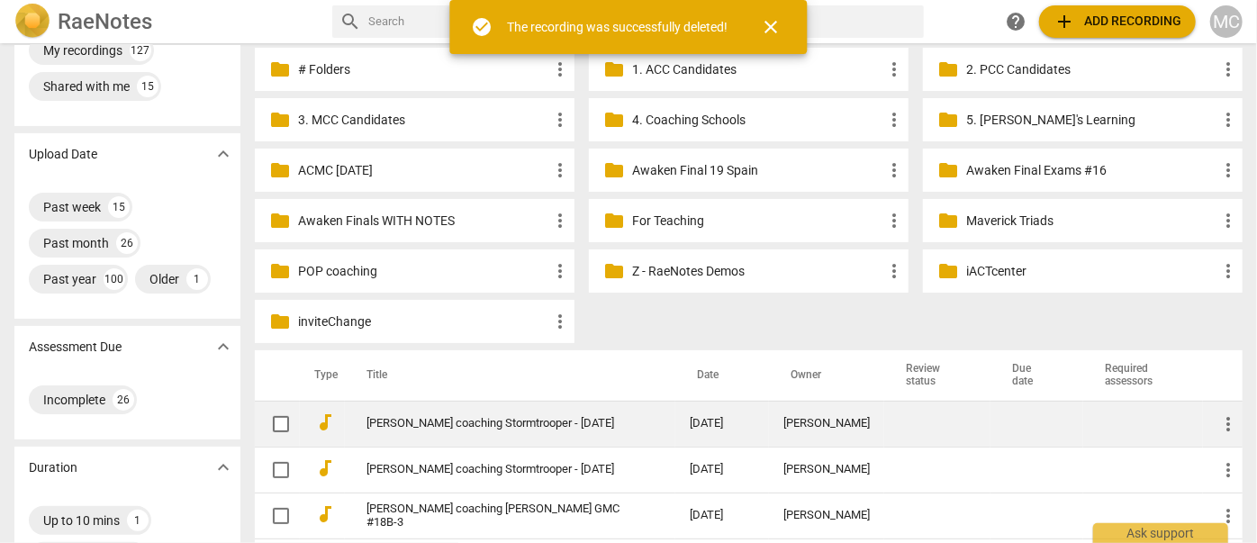
click at [431, 419] on link "[PERSON_NAME] coaching Stormtrooper - [DATE]" at bounding box center [495, 424] width 258 height 14
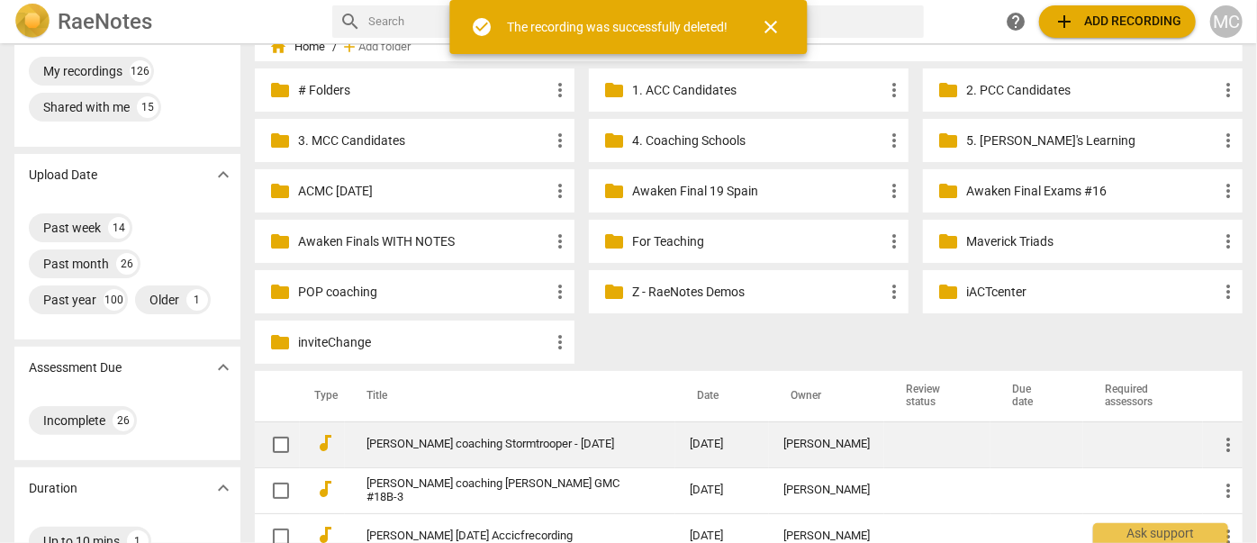
scroll to position [81, 0]
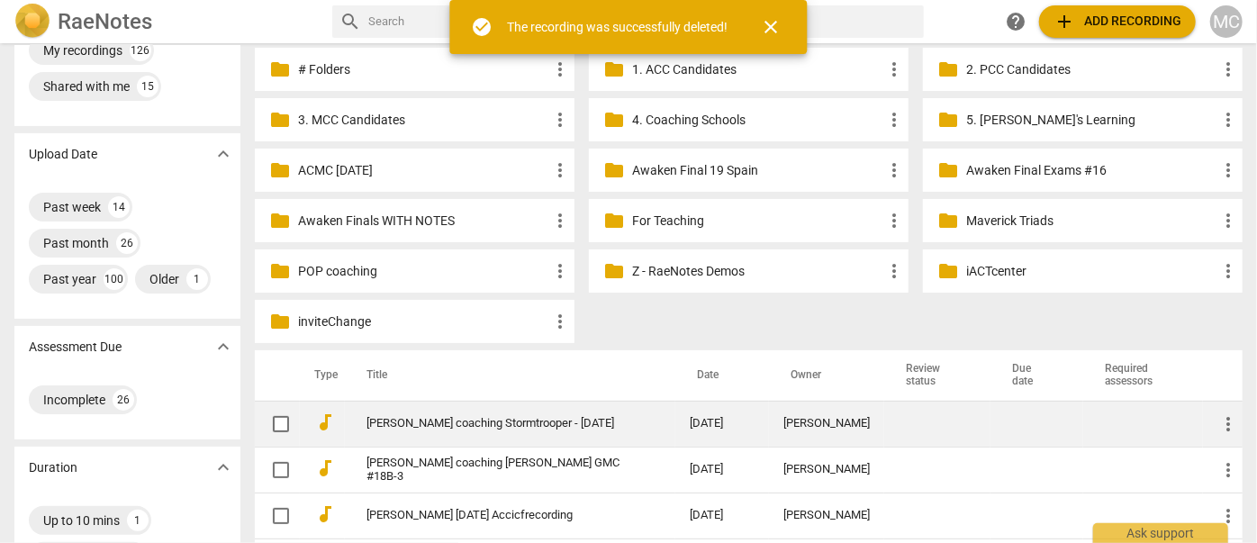
click at [506, 418] on link "[PERSON_NAME] coaching Stormtrooper - [DATE]" at bounding box center [495, 424] width 258 height 14
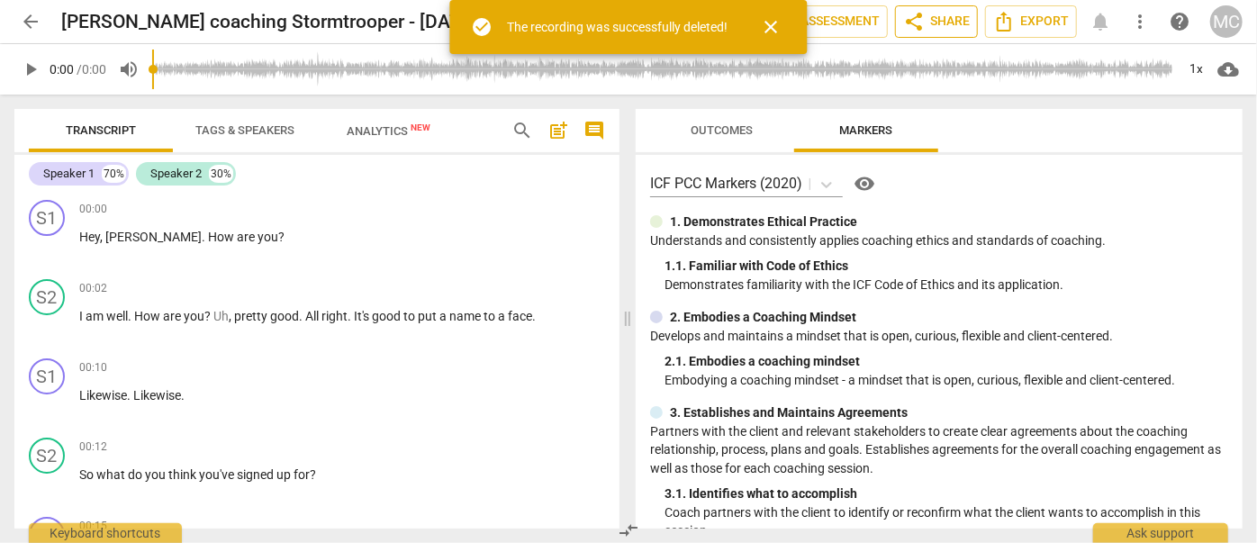
click at [950, 23] on span "share Share" at bounding box center [936, 22] width 67 height 22
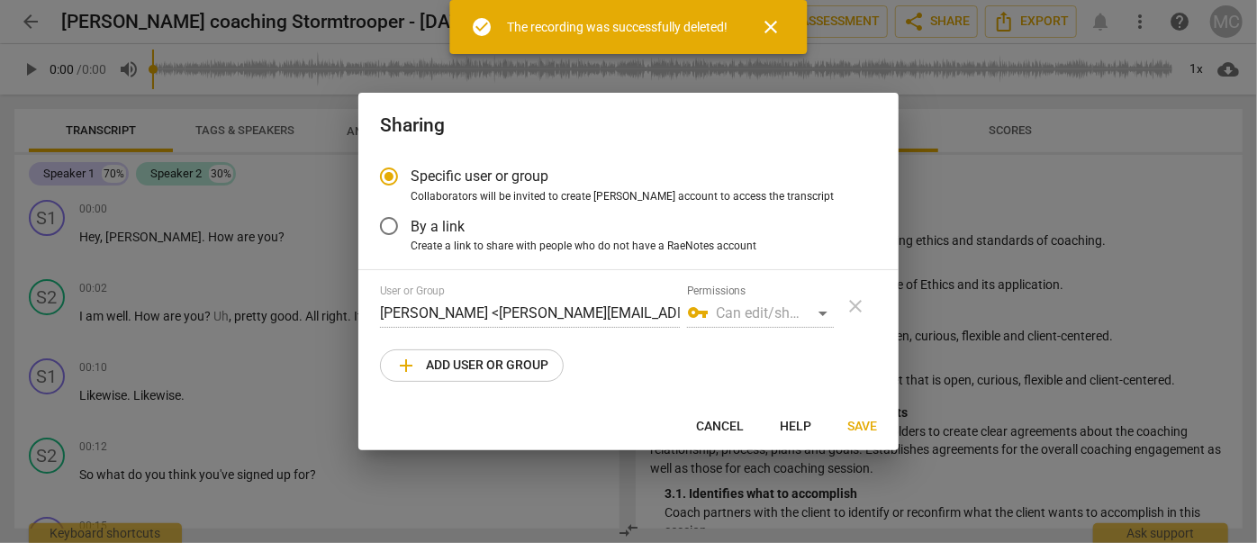
radio input "false"
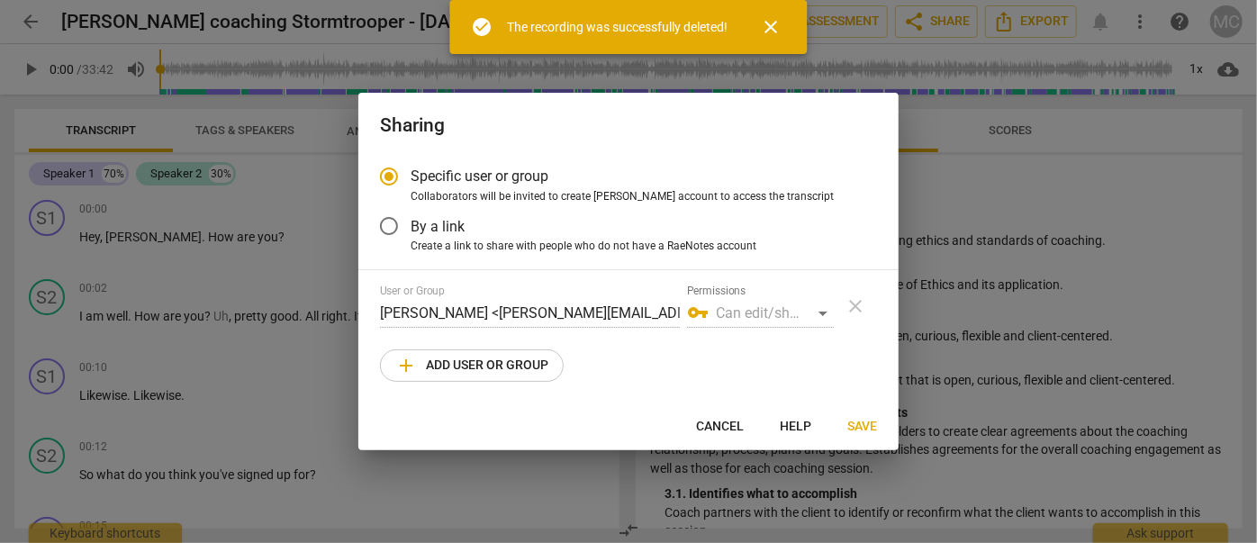
click at [454, 231] on span "By a link" at bounding box center [437, 226] width 54 height 21
click at [410, 231] on input "By a link" at bounding box center [388, 225] width 43 height 43
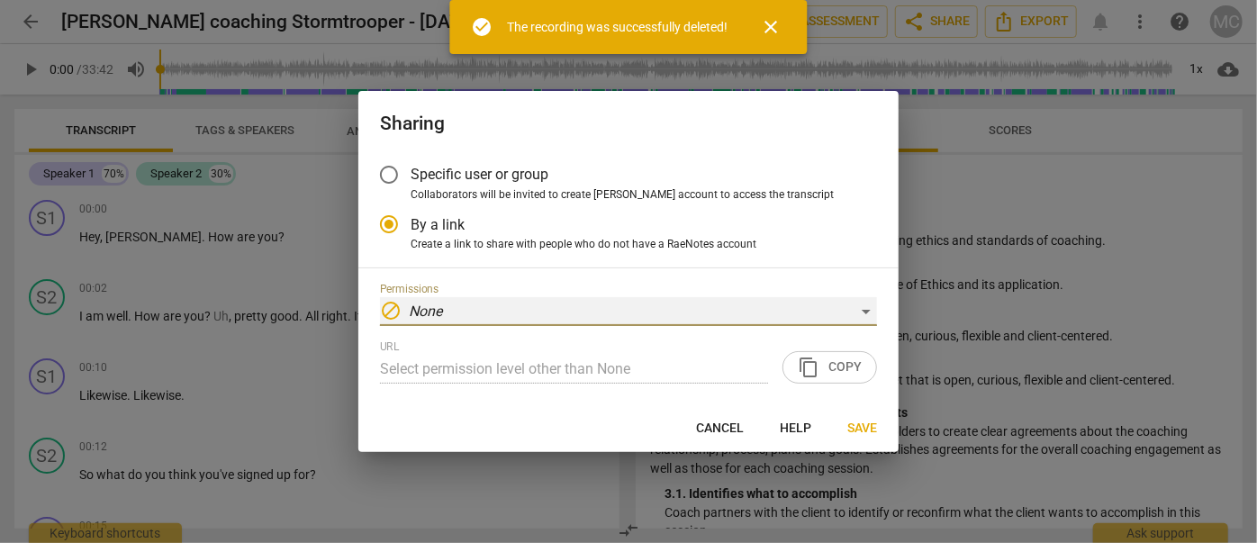
click at [485, 313] on div "block None" at bounding box center [628, 311] width 497 height 29
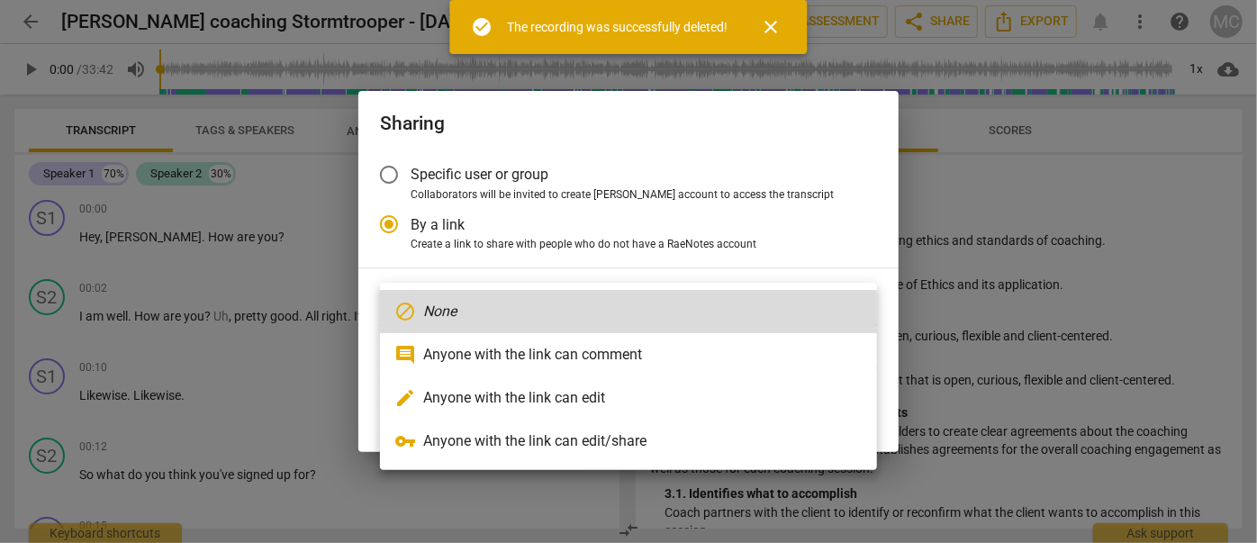
click at [525, 355] on li "comment Anyone with the link can comment" at bounding box center [628, 354] width 497 height 43
radio input "false"
type input "[URL][DOMAIN_NAME]"
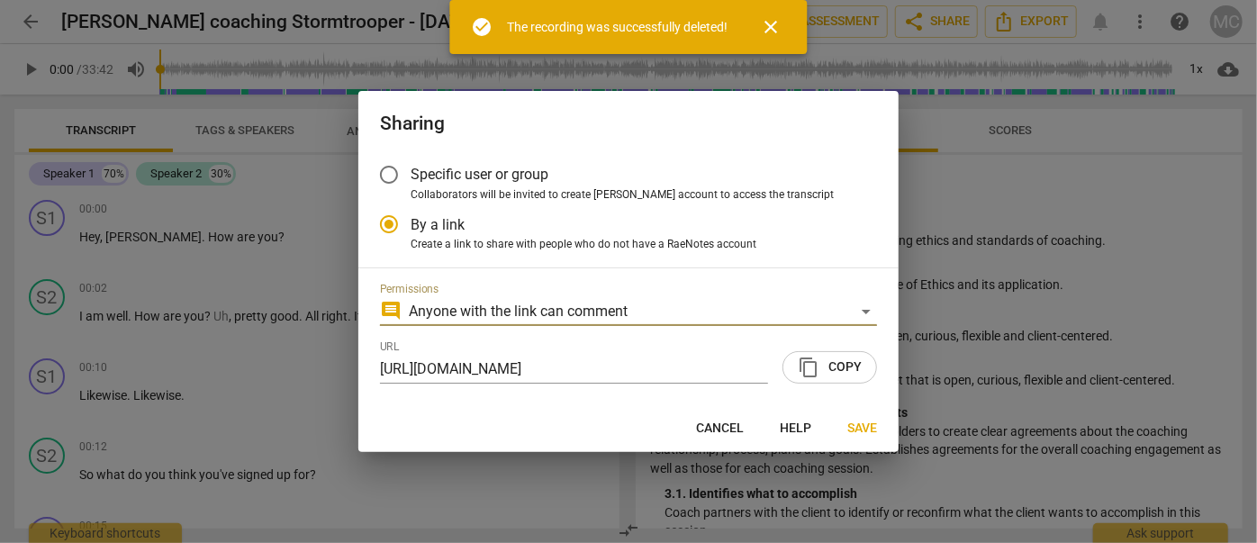
click at [826, 366] on span "content_copy Copy" at bounding box center [830, 367] width 64 height 22
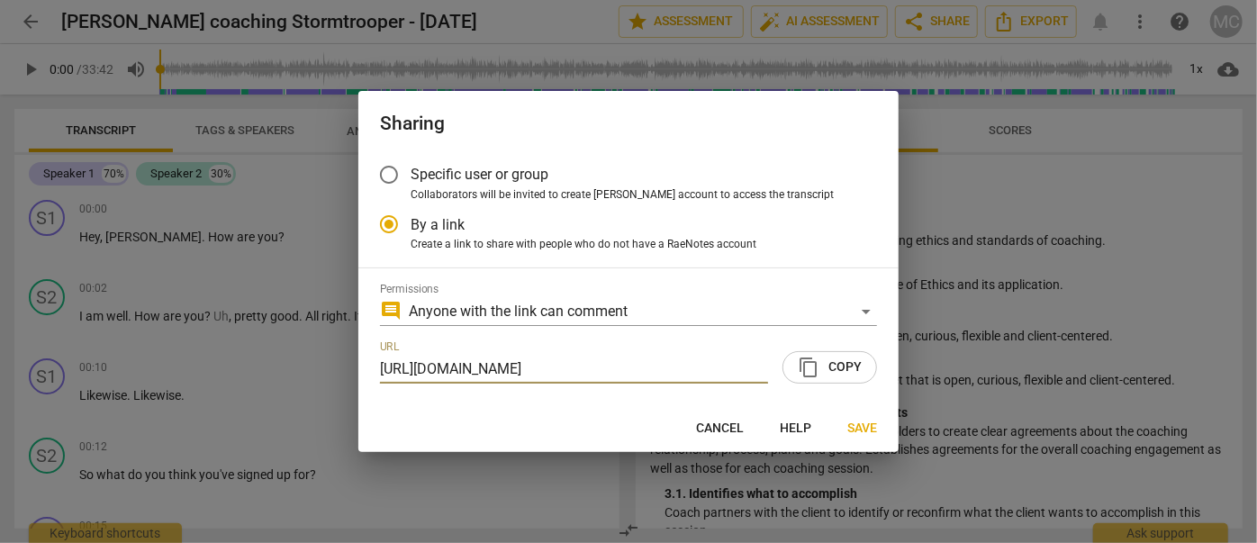
click at [865, 428] on span "Save" at bounding box center [862, 428] width 30 height 18
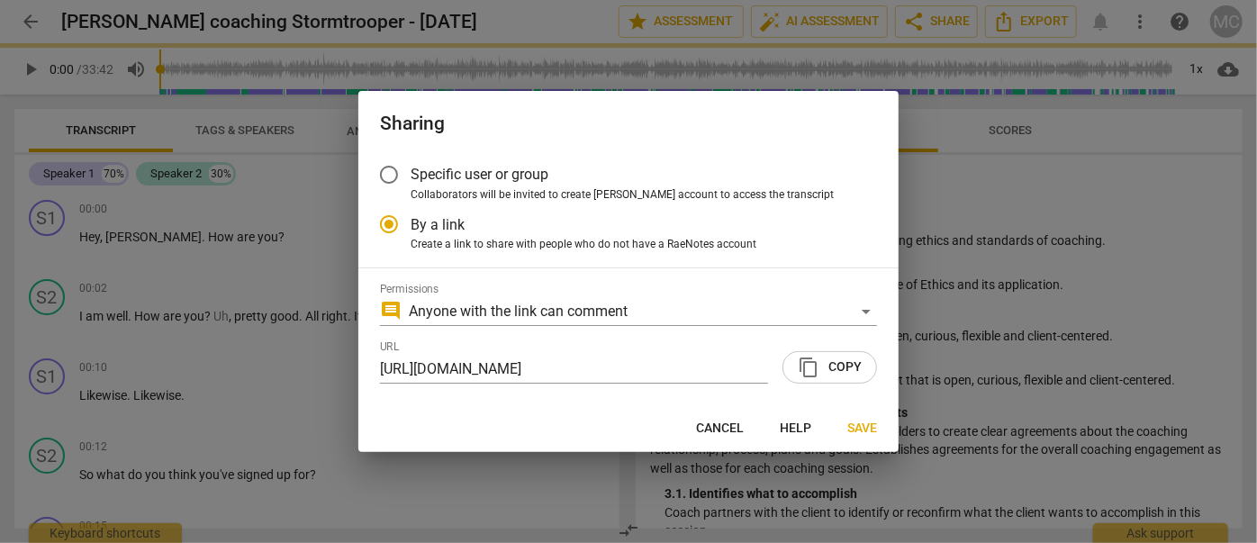
radio input "false"
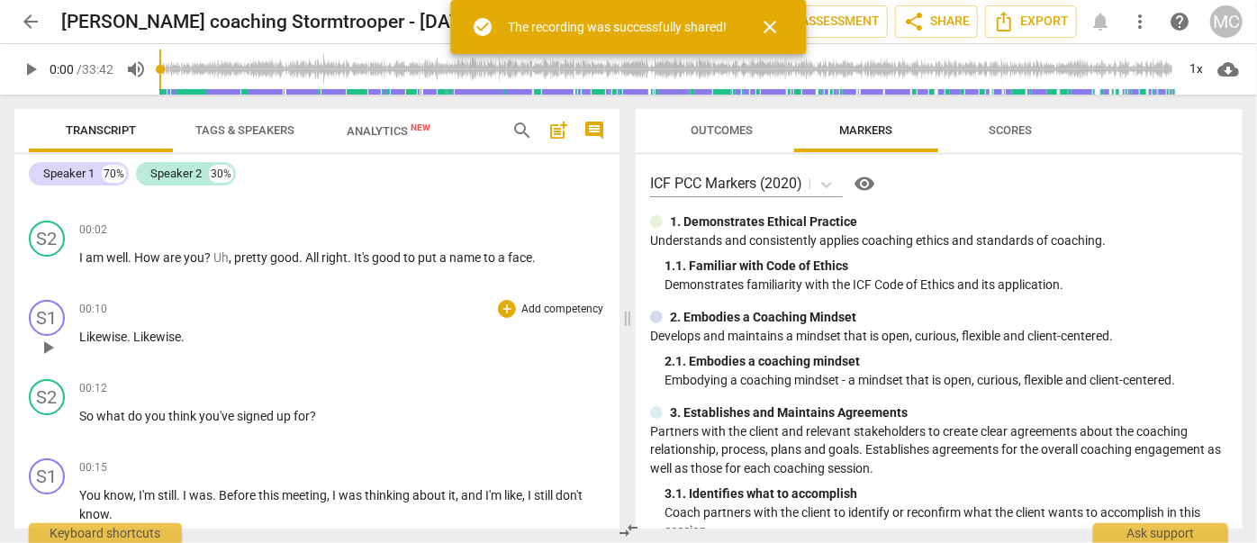
scroll to position [81, 0]
